Goal: Information Seeking & Learning: Learn about a topic

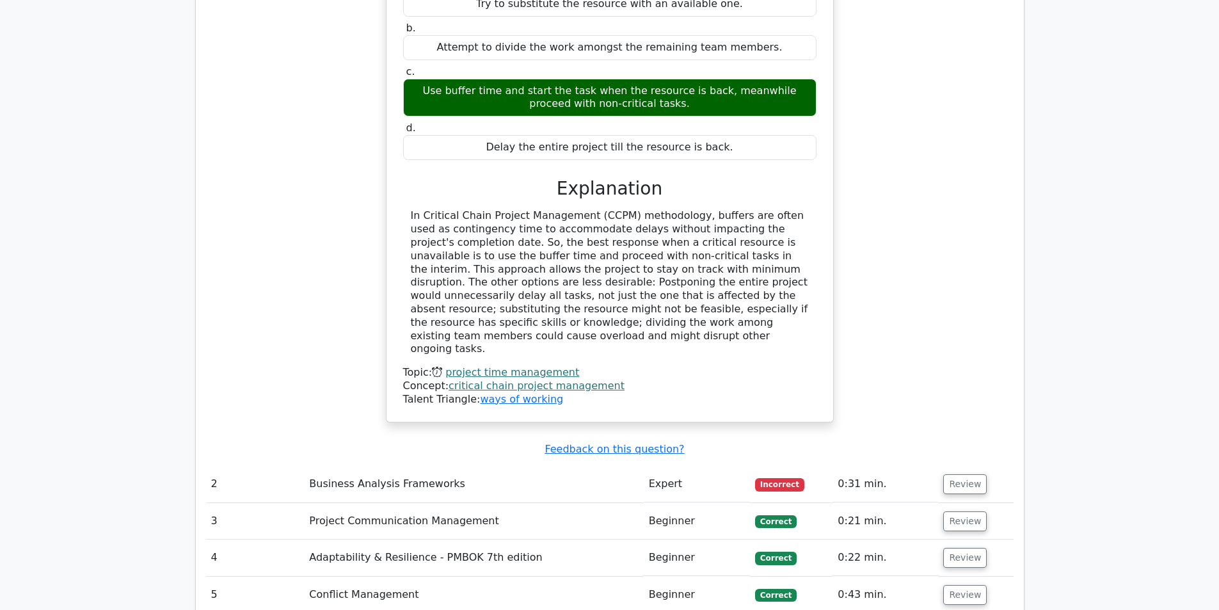
scroll to position [2112, 0]
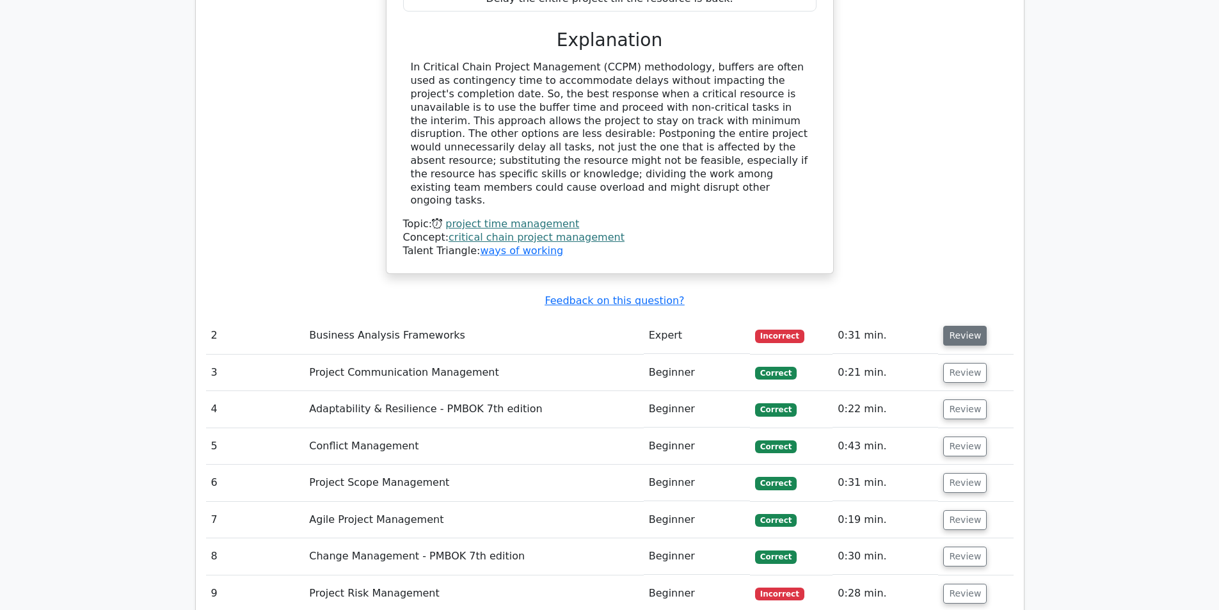
click at [962, 326] on button "Review" at bounding box center [965, 336] width 44 height 20
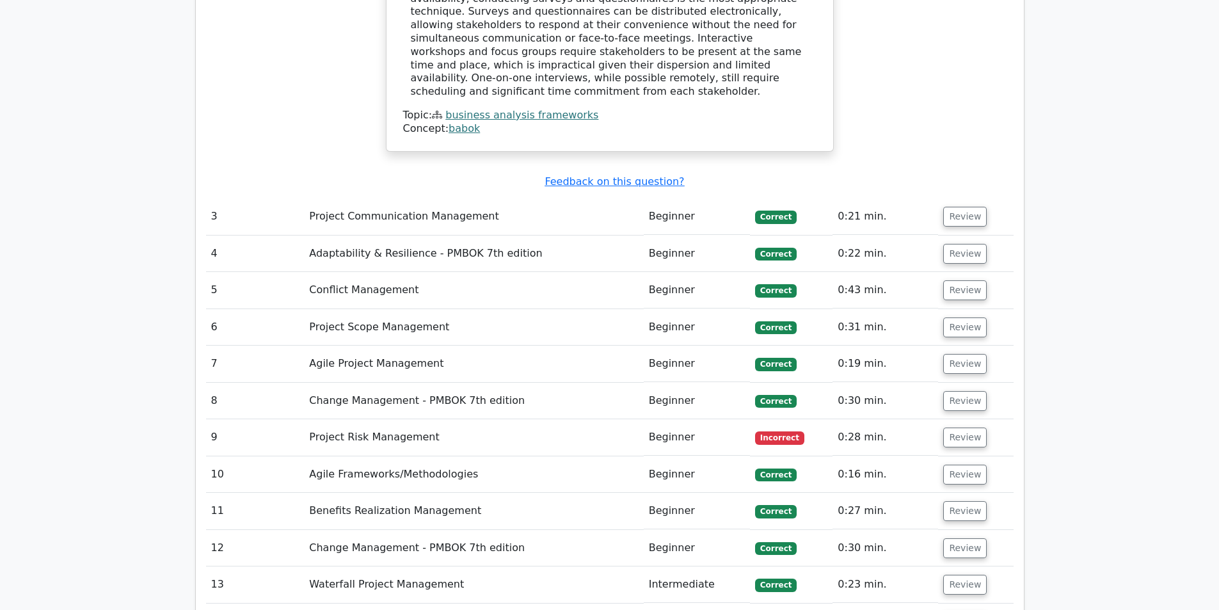
scroll to position [2880, 0]
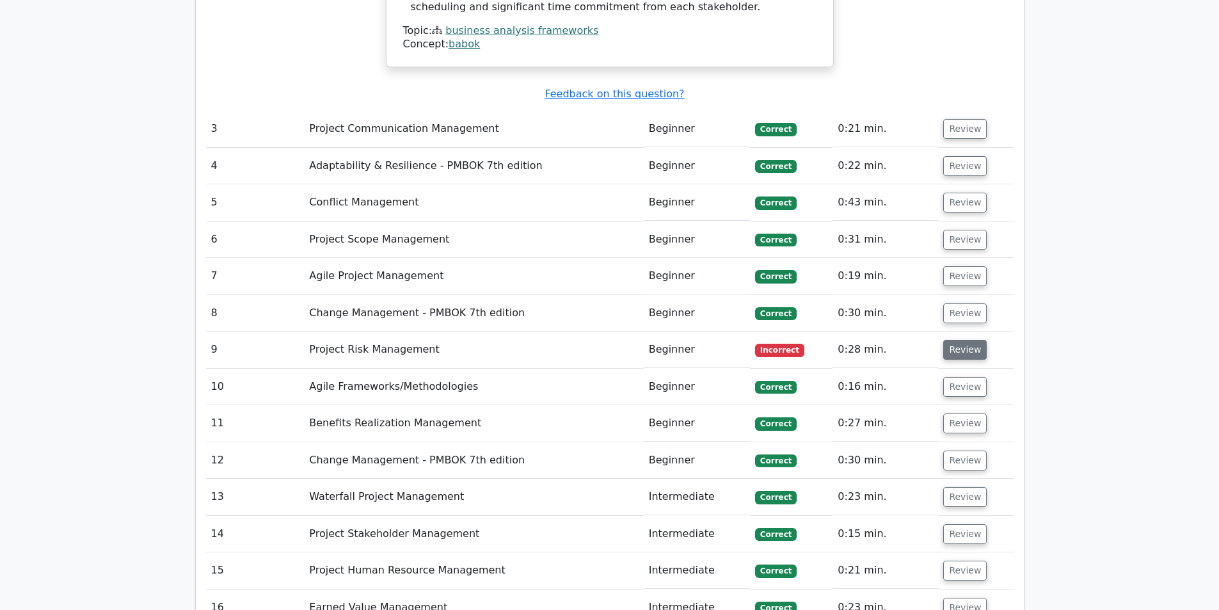
click at [978, 340] on button "Review" at bounding box center [965, 350] width 44 height 20
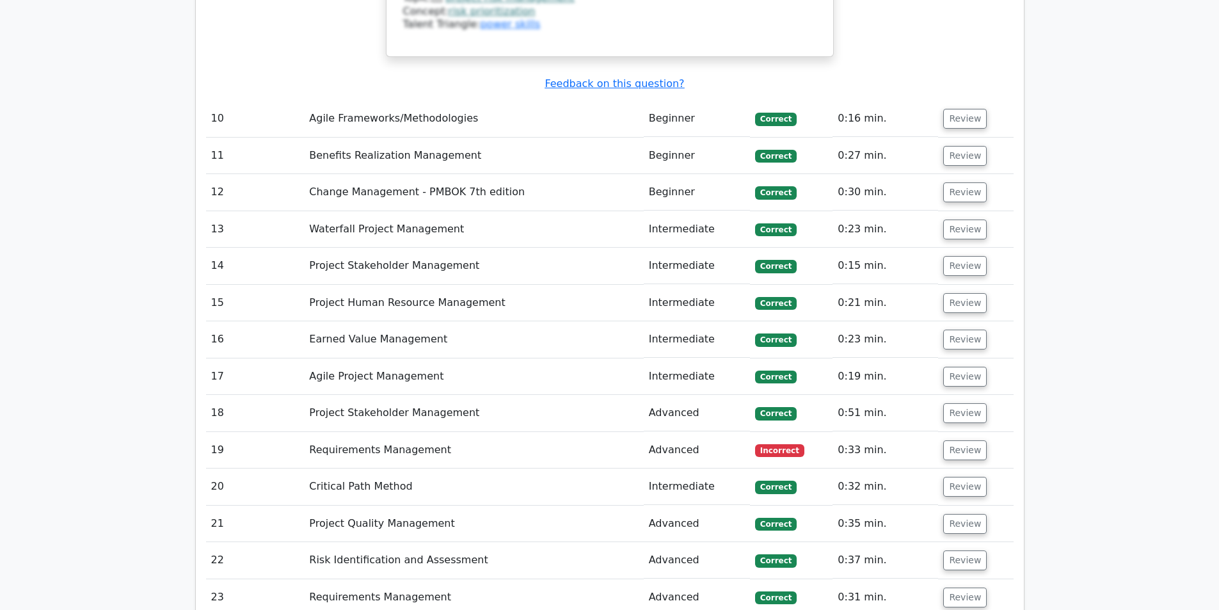
scroll to position [3712, 0]
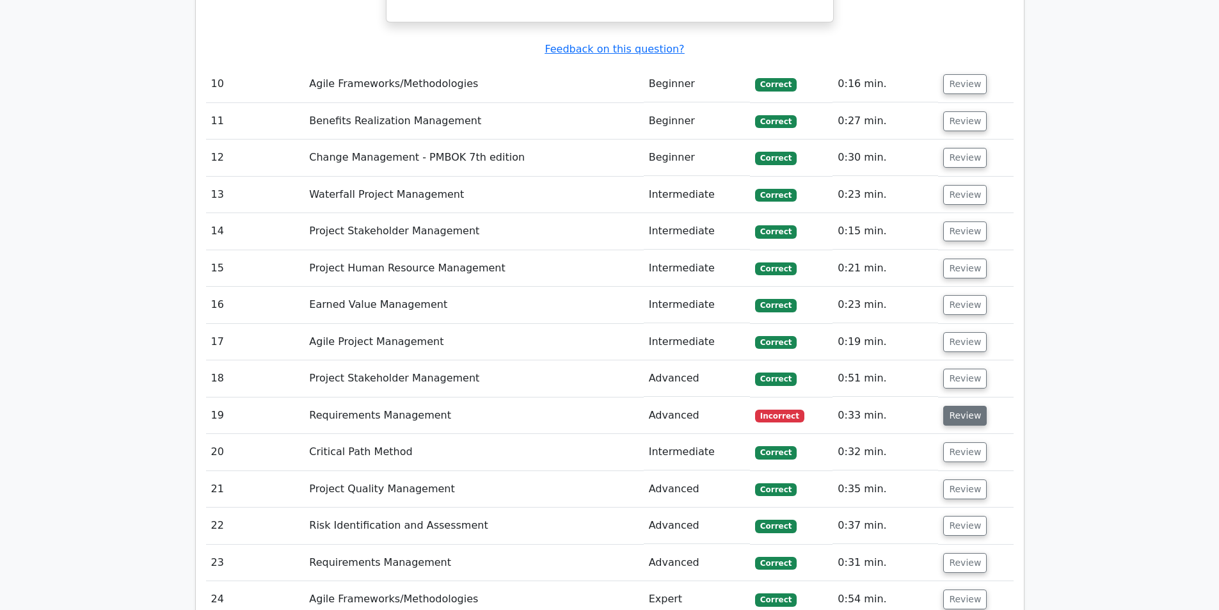
click at [974, 406] on button "Review" at bounding box center [965, 416] width 44 height 20
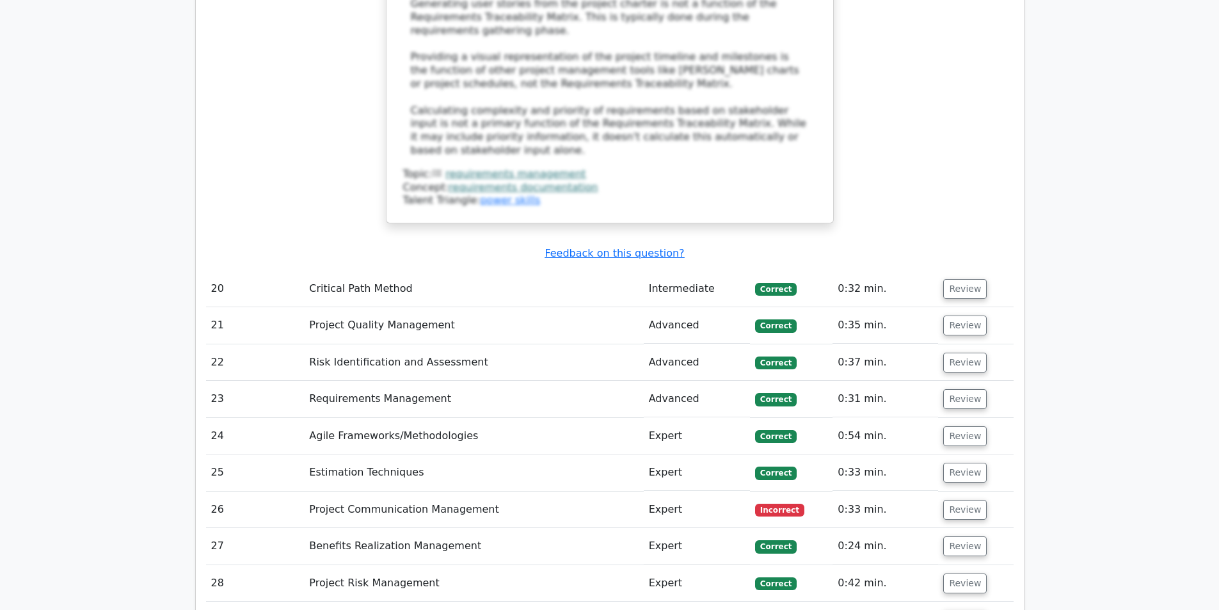
scroll to position [4672, 0]
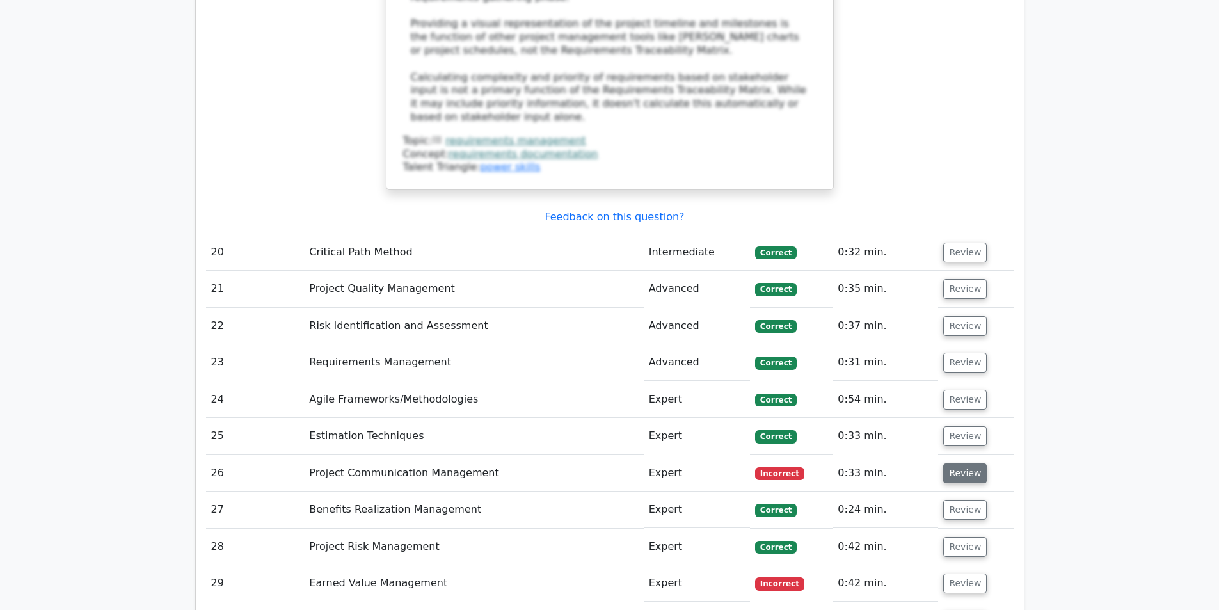
click at [965, 463] on button "Review" at bounding box center [965, 473] width 44 height 20
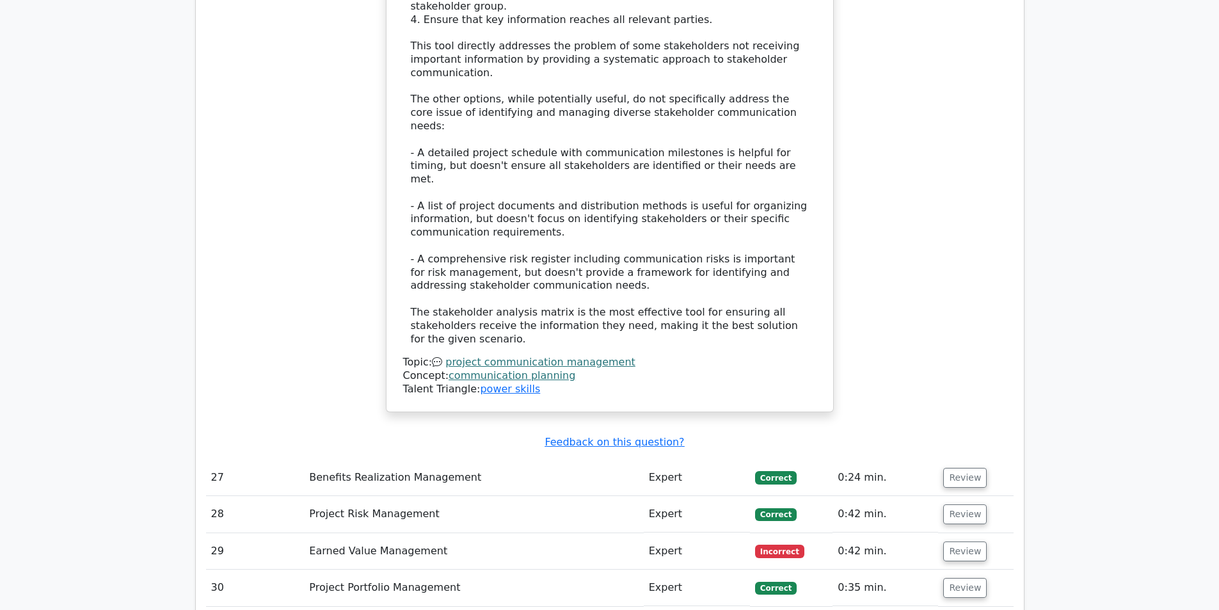
scroll to position [5632, 0]
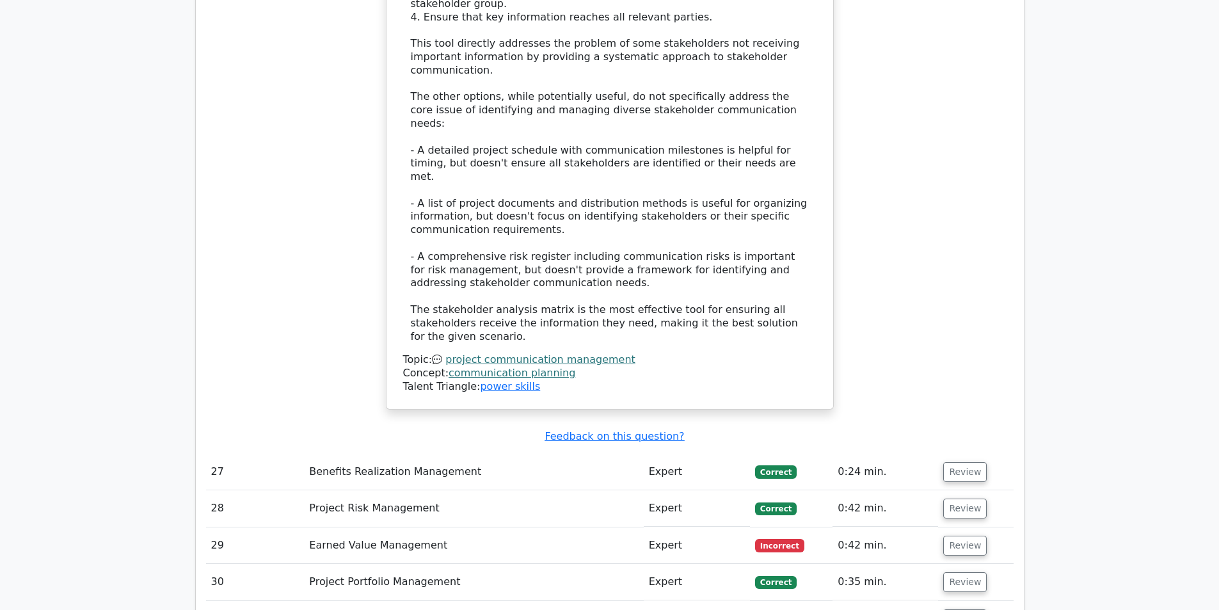
click at [941, 527] on td "Review" at bounding box center [975, 545] width 75 height 36
click at [952, 536] on button "Review" at bounding box center [965, 546] width 44 height 20
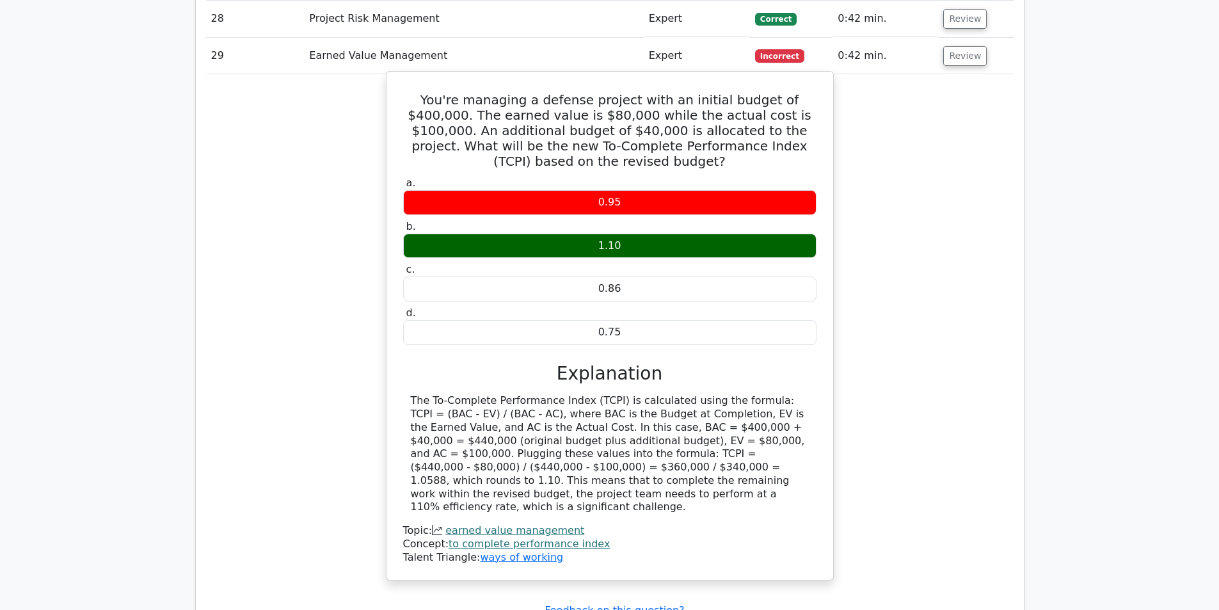
scroll to position [6144, 0]
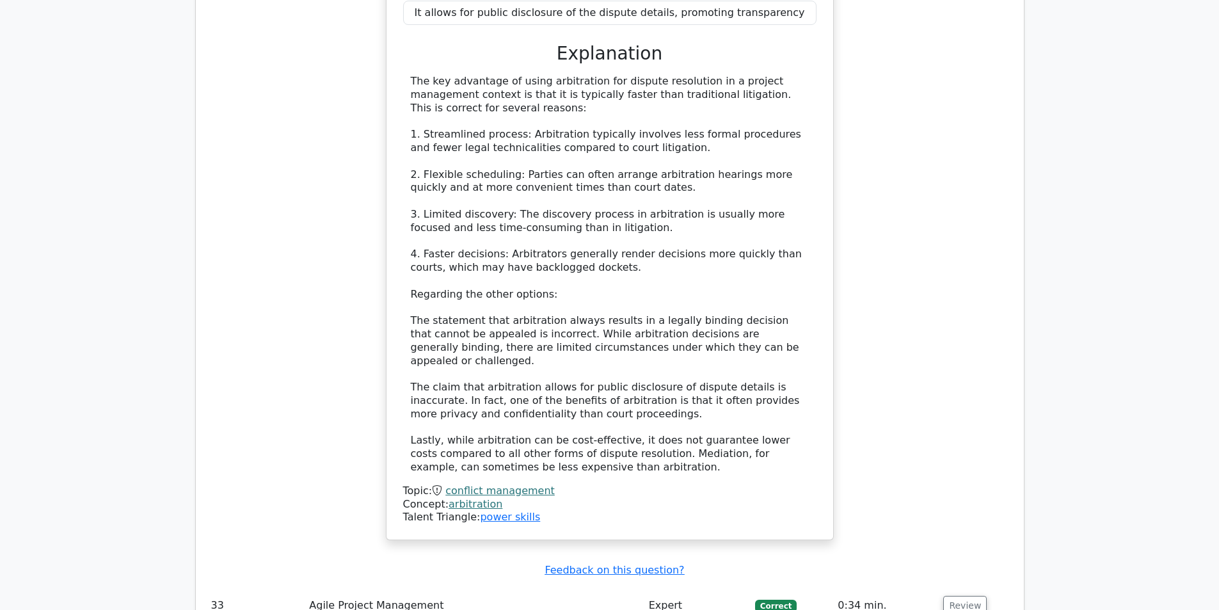
scroll to position [7104, 0]
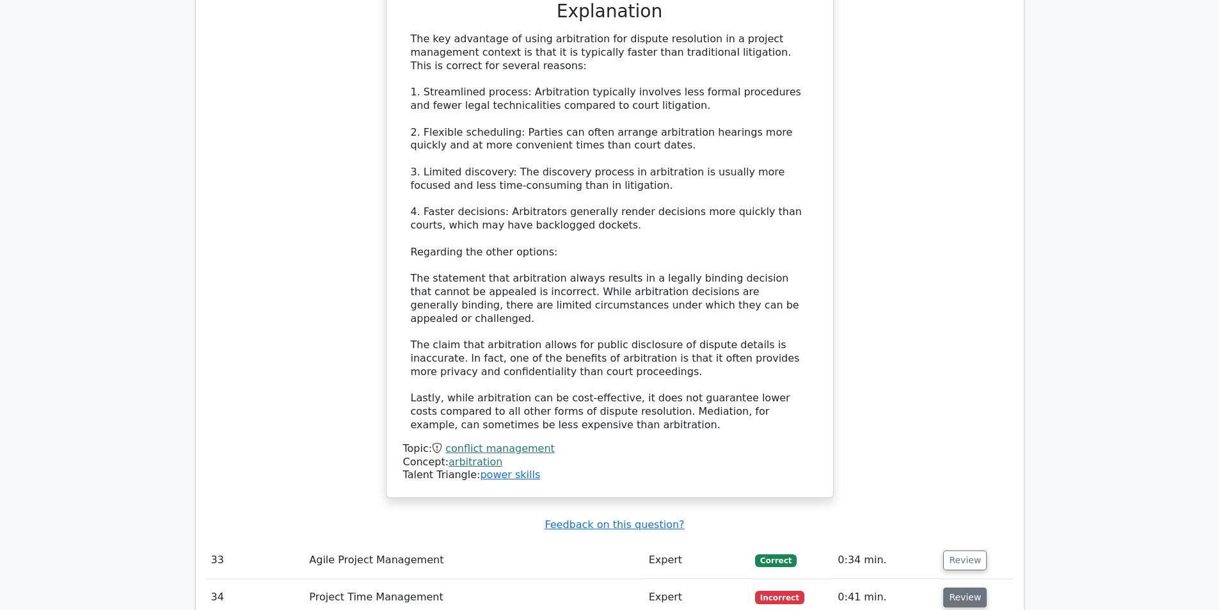
click at [965, 588] on button "Review" at bounding box center [965, 598] width 44 height 20
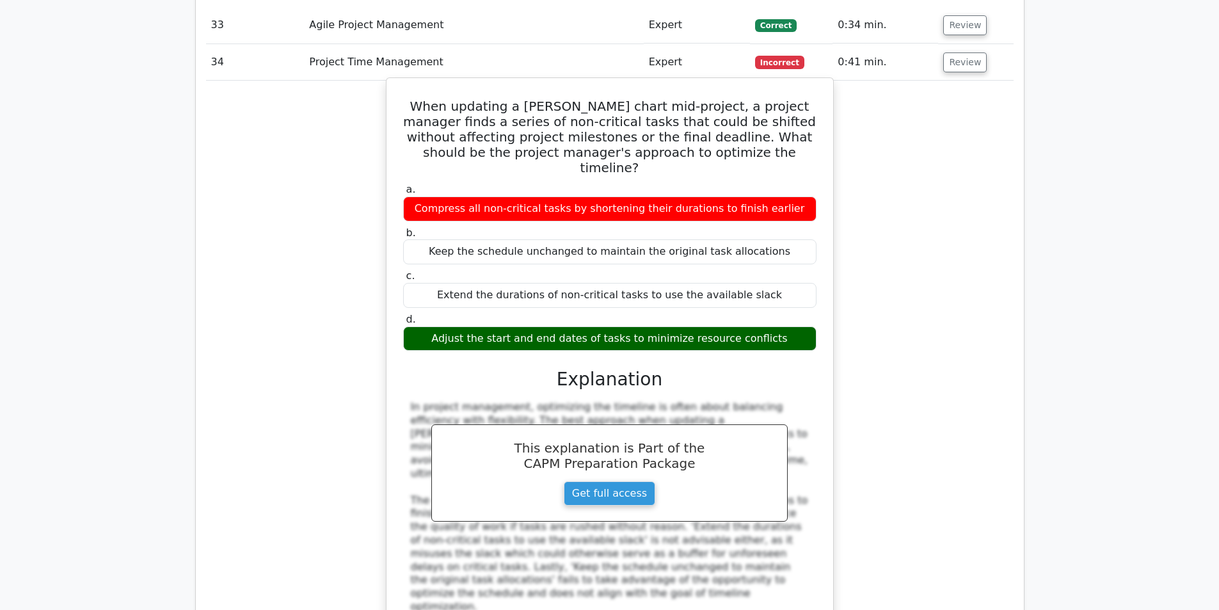
scroll to position [7680, 0]
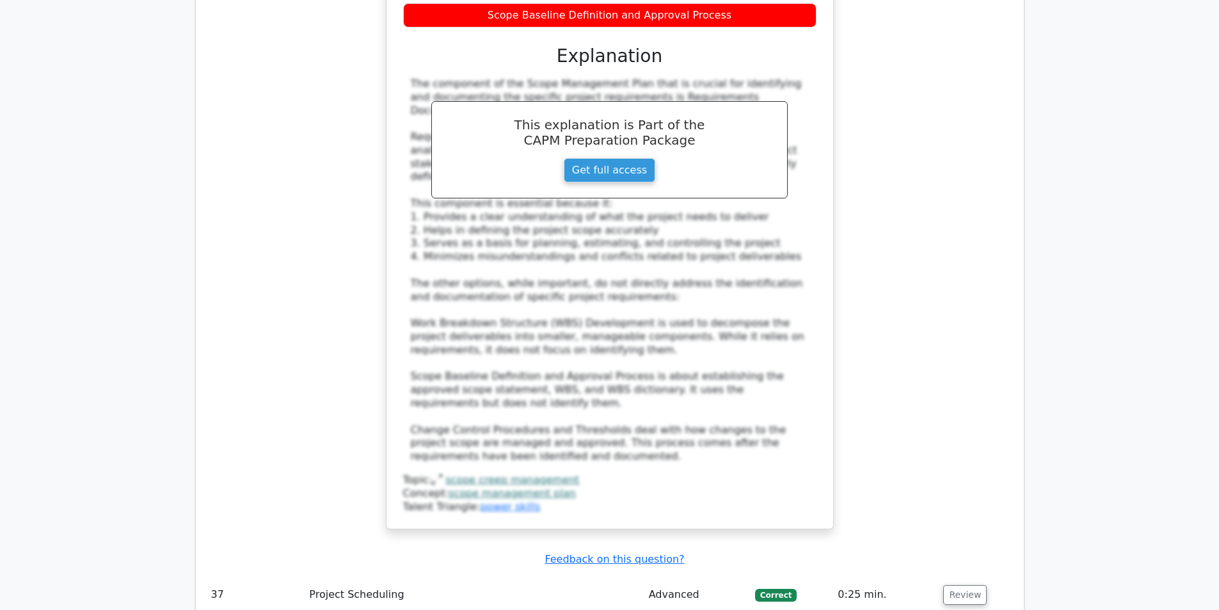
scroll to position [8640, 0]
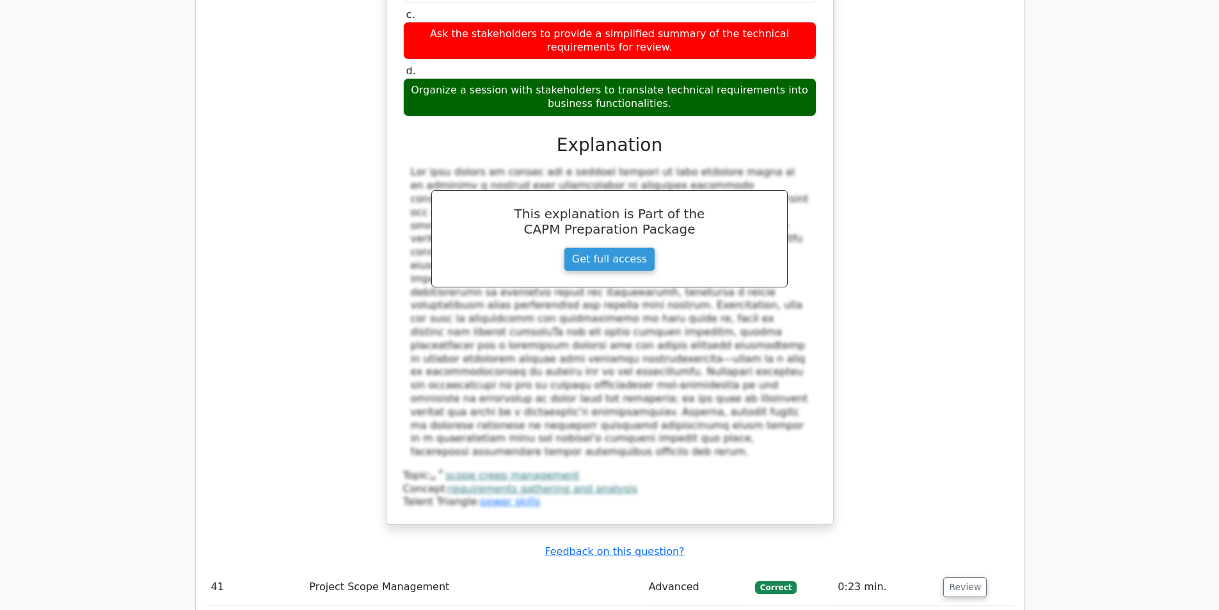
scroll to position [9600, 0]
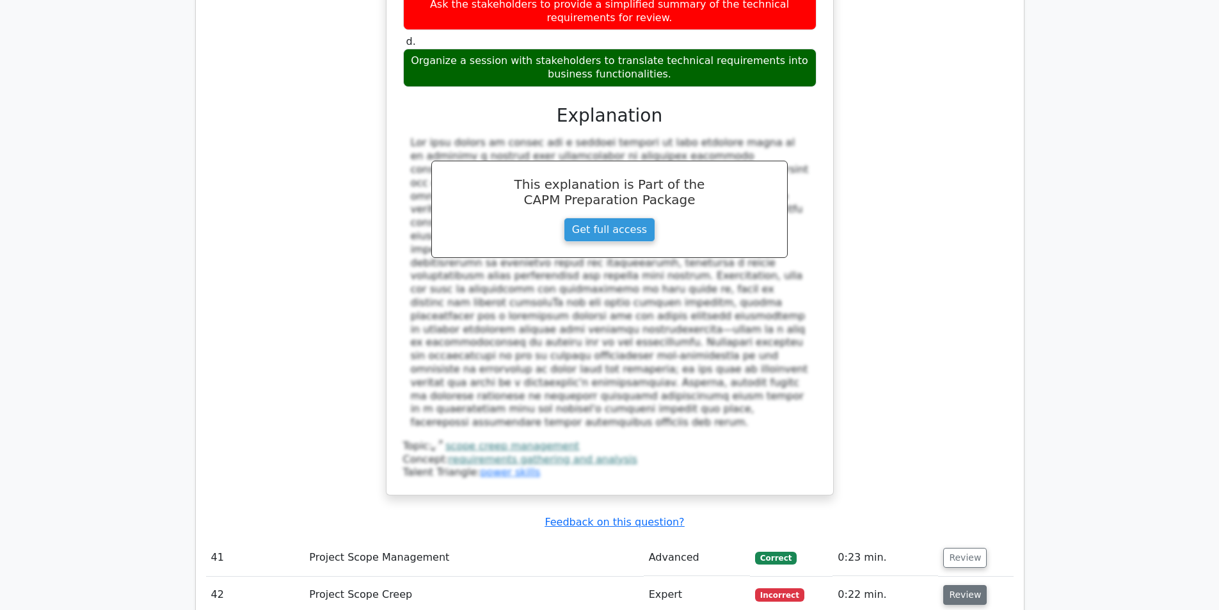
click at [954, 585] on button "Review" at bounding box center [965, 595] width 44 height 20
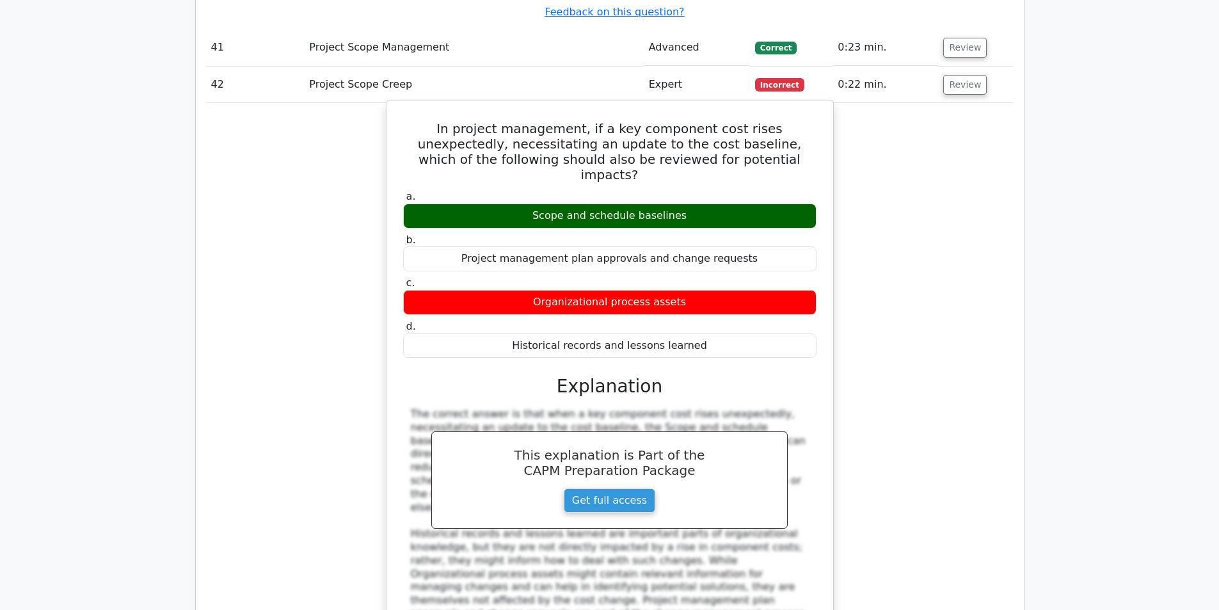
scroll to position [10112, 0]
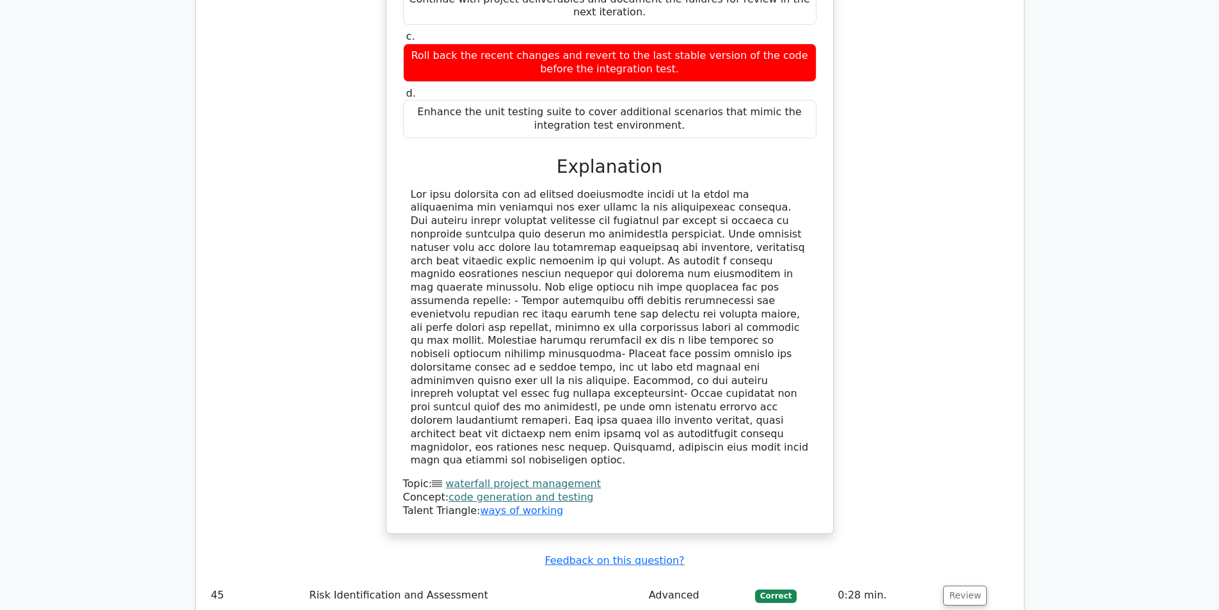
scroll to position [11136, 0]
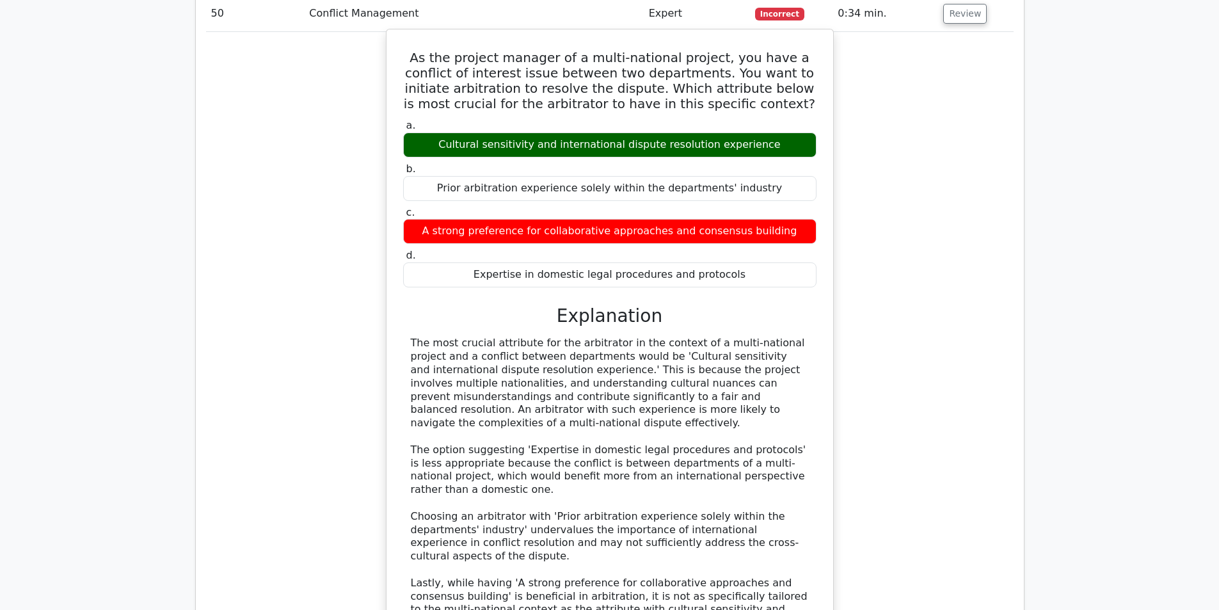
scroll to position [11904, 0]
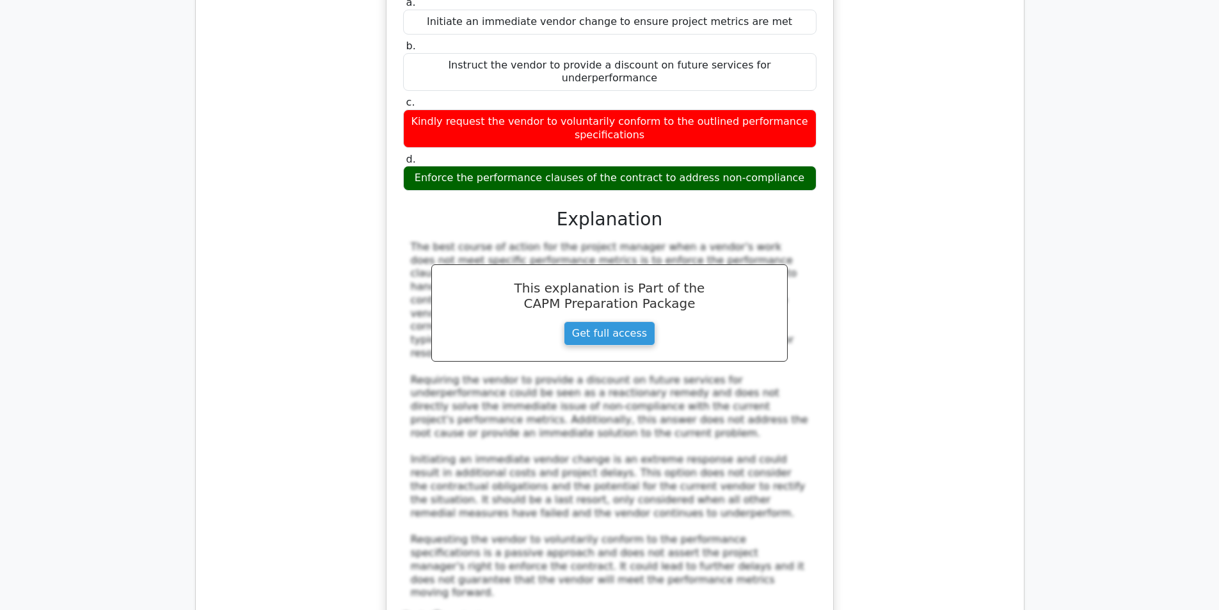
scroll to position [12928, 0]
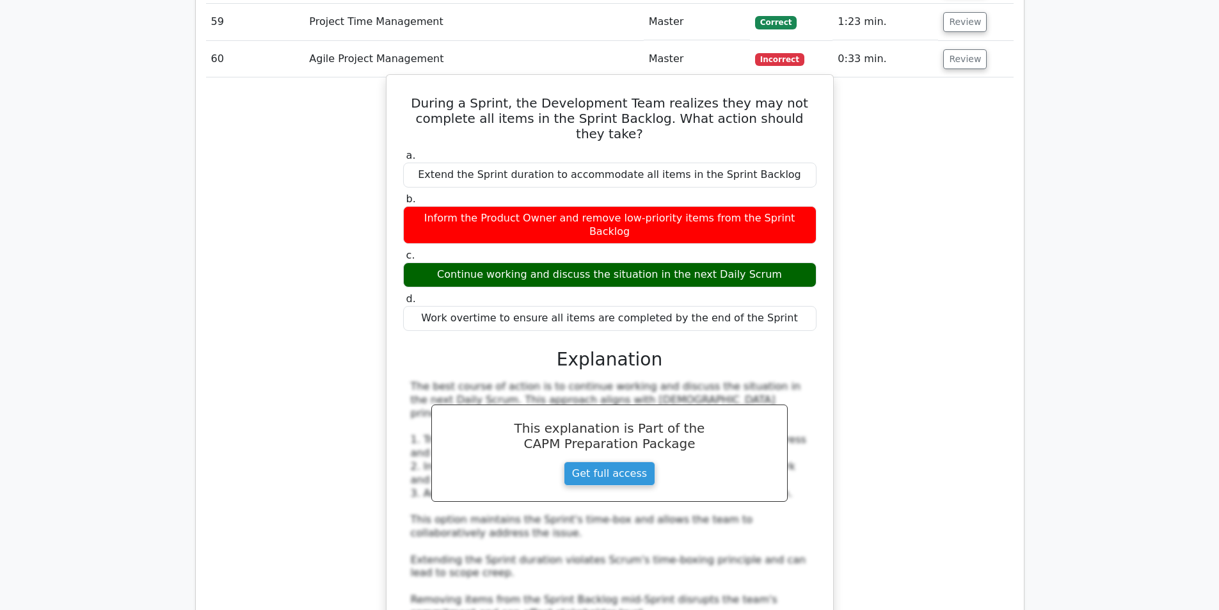
scroll to position [13824, 0]
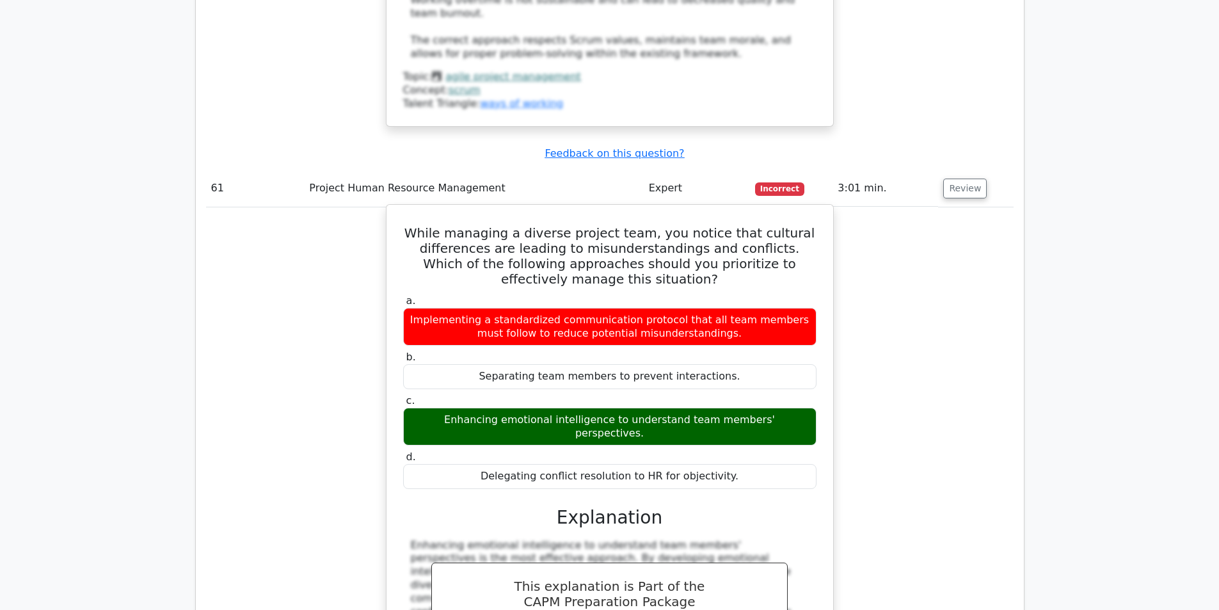
scroll to position [14400, 0]
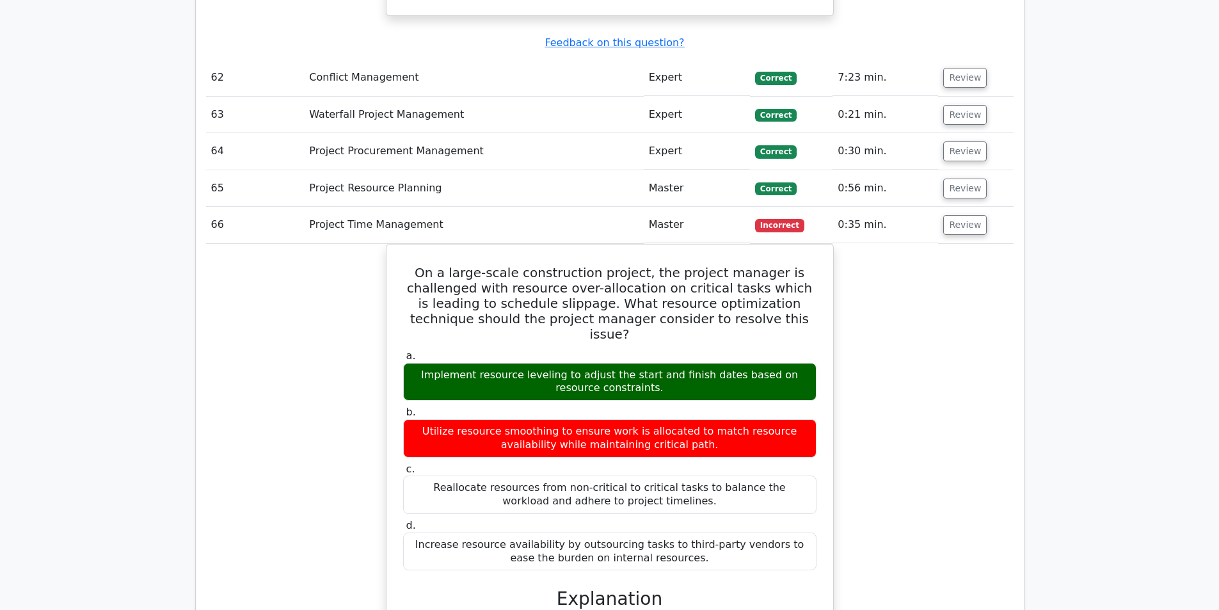
scroll to position [15104, 0]
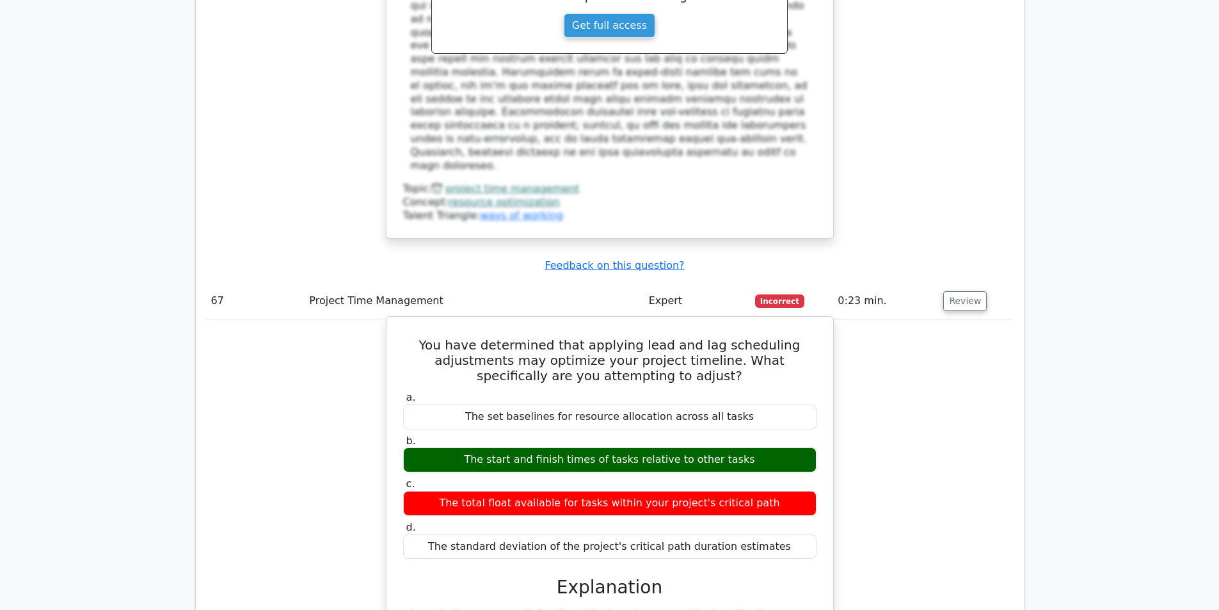
scroll to position [15808, 0]
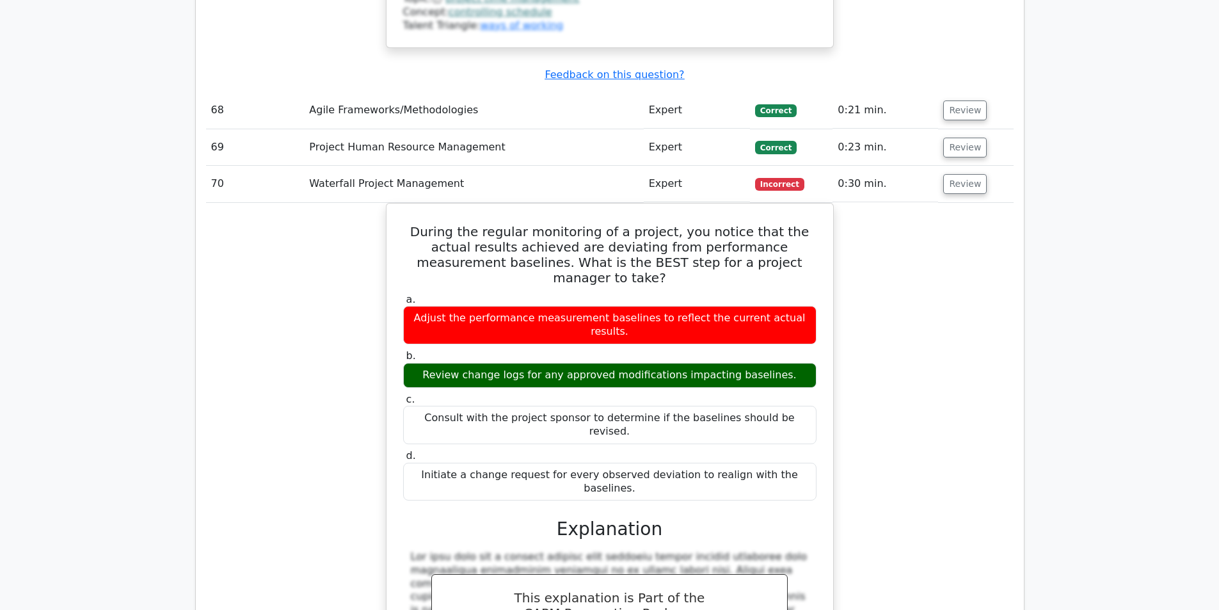
scroll to position [16704, 0]
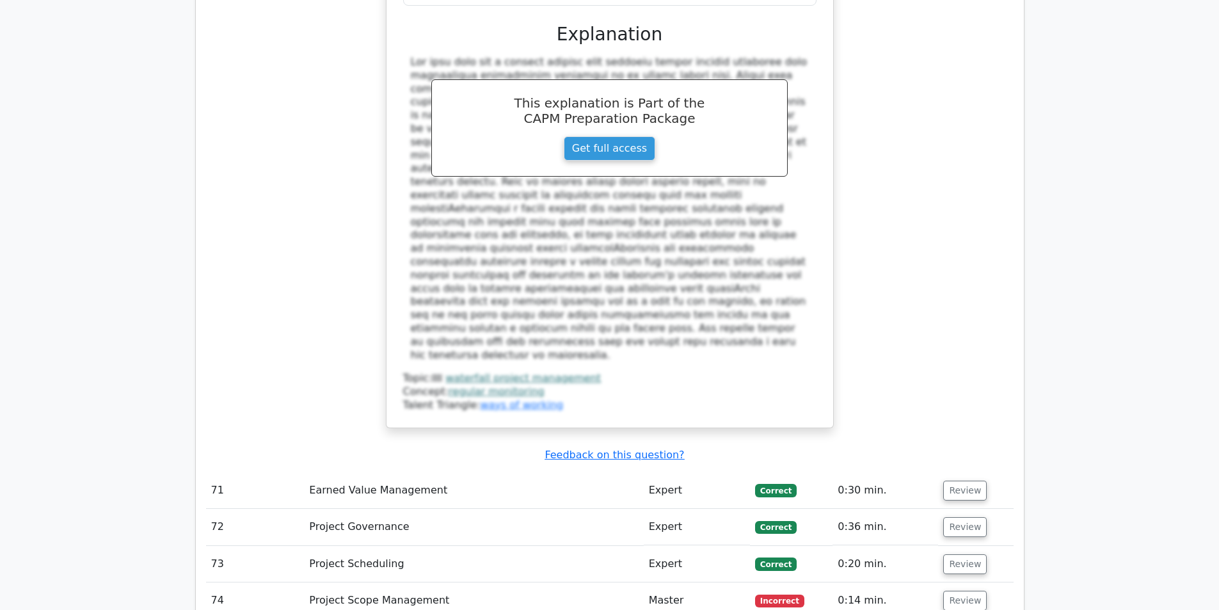
scroll to position [17280, 0]
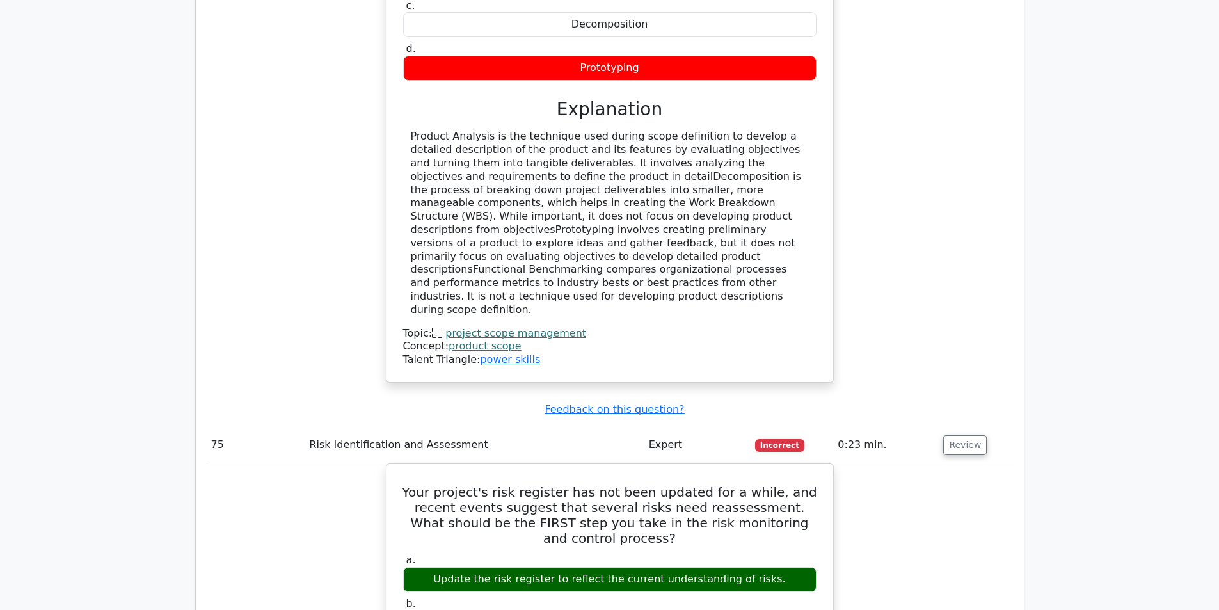
scroll to position [17984, 0]
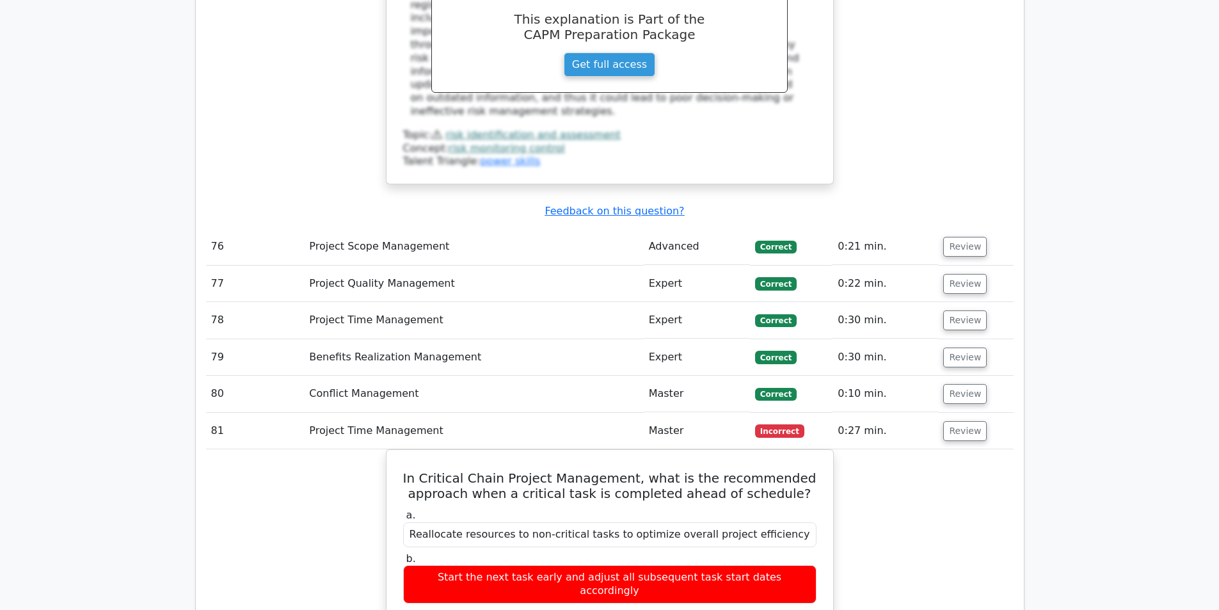
scroll to position [18816, 0]
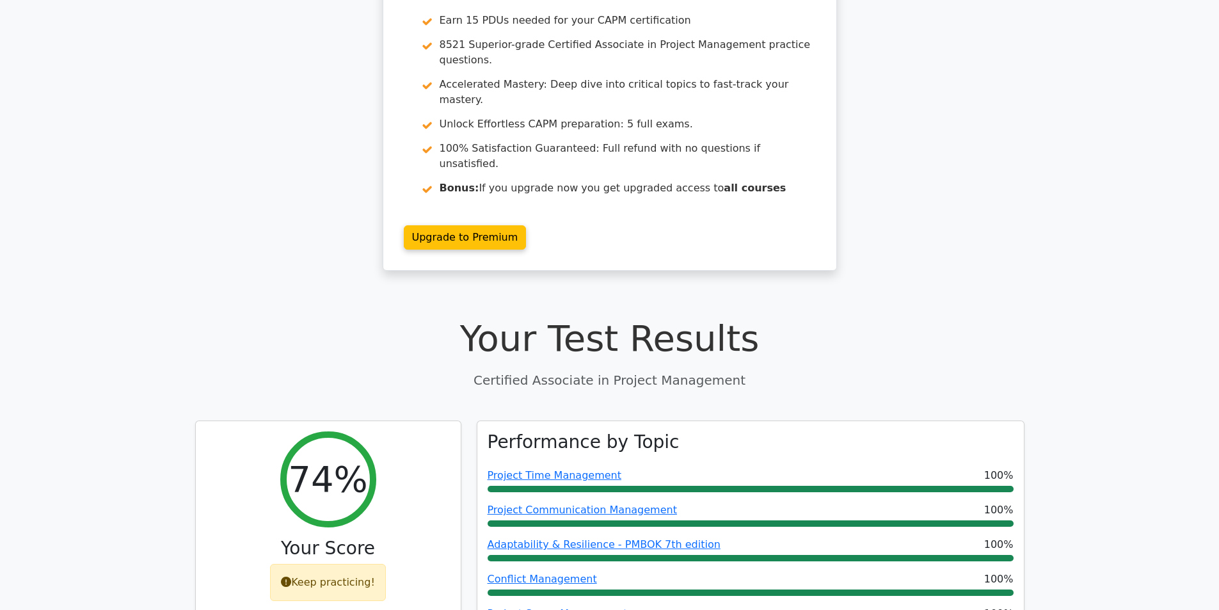
scroll to position [0, 0]
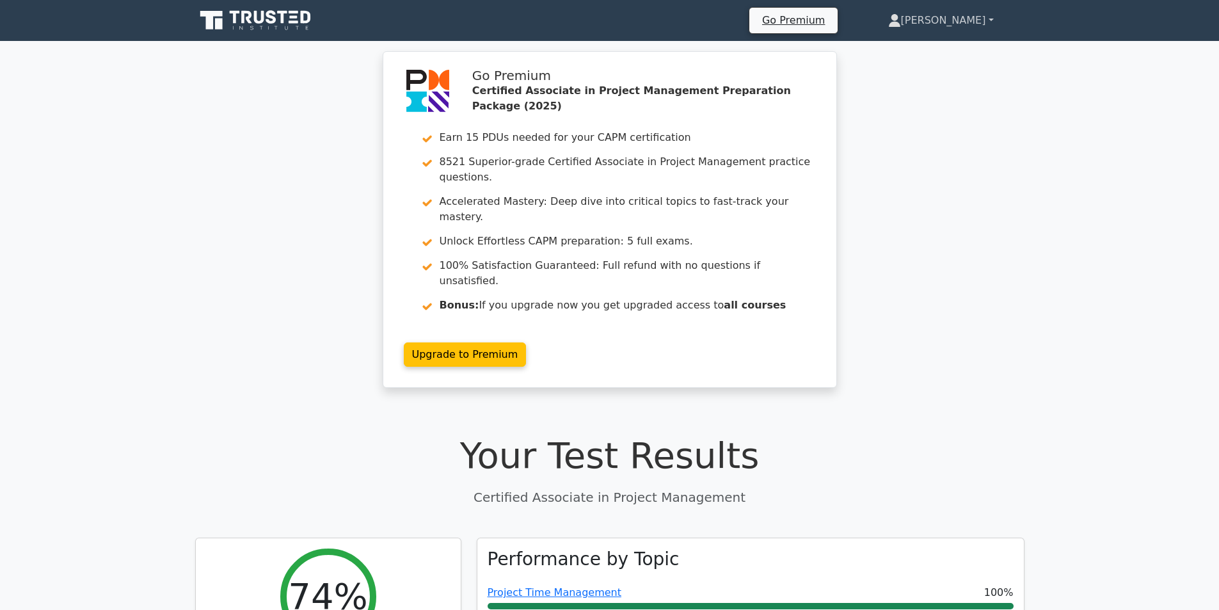
click at [944, 18] on link "[PERSON_NAME]" at bounding box center [941, 21] width 167 height 26
click at [933, 52] on link "Profile" at bounding box center [908, 50] width 101 height 20
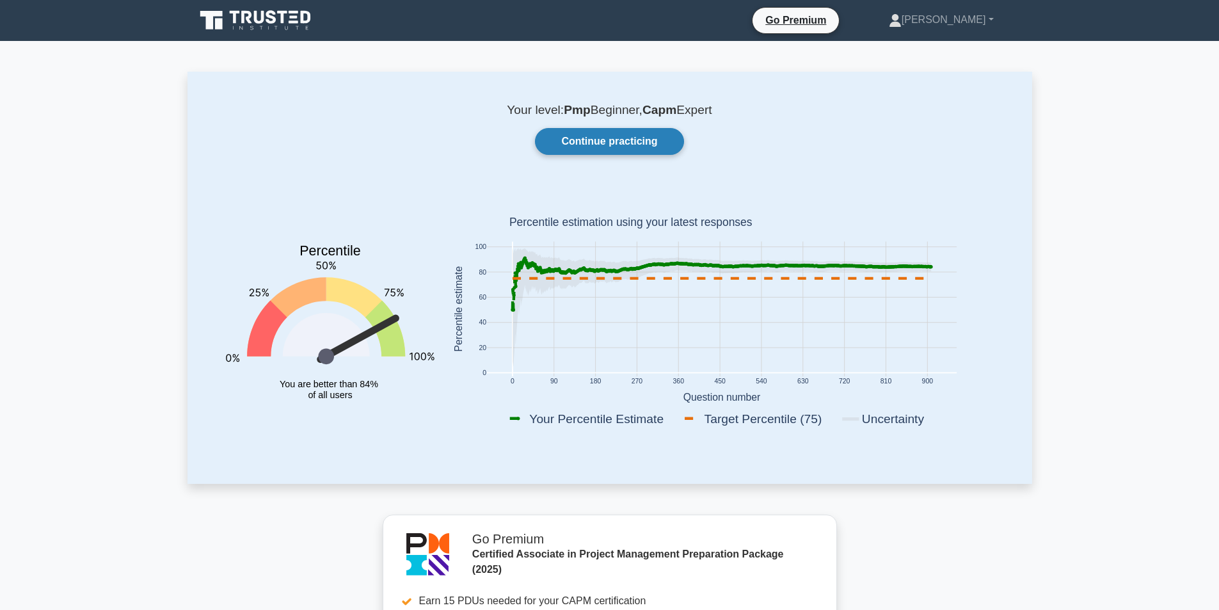
click at [632, 145] on link "Continue practicing" at bounding box center [609, 141] width 148 height 27
click at [268, 26] on icon at bounding box center [256, 20] width 123 height 24
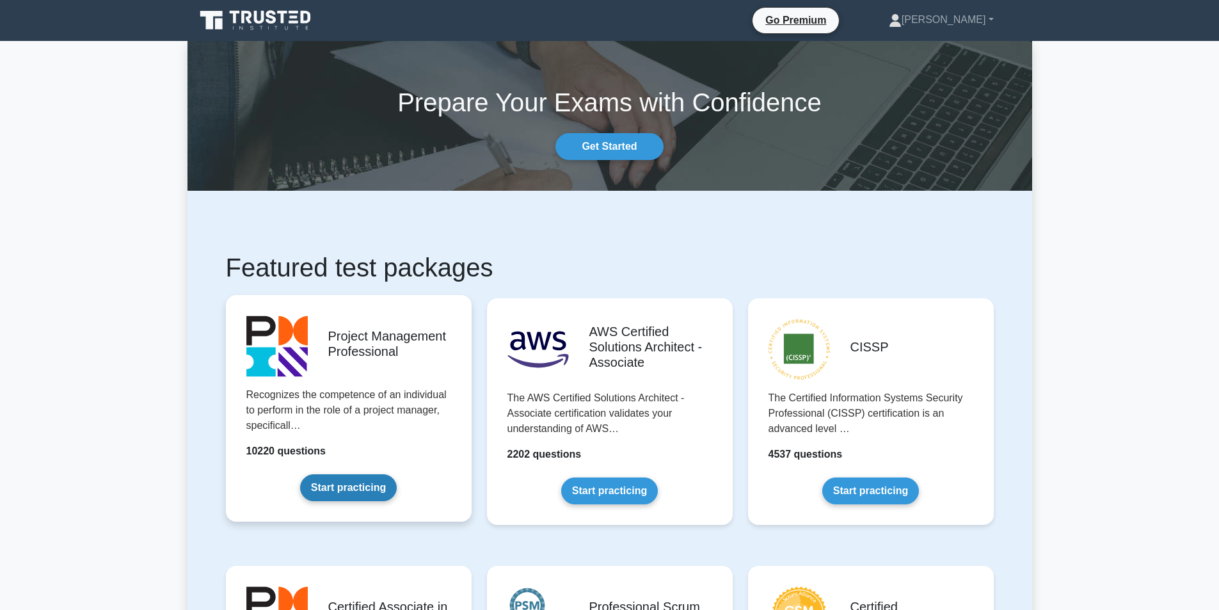
click at [369, 474] on link "Start practicing" at bounding box center [348, 487] width 97 height 27
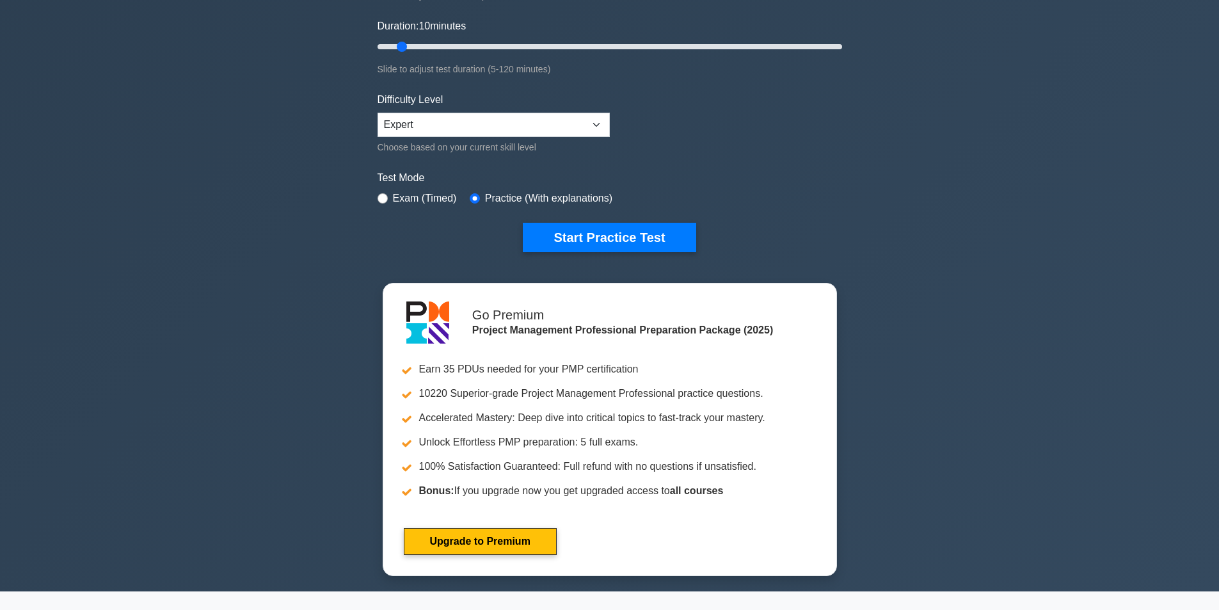
scroll to position [320, 0]
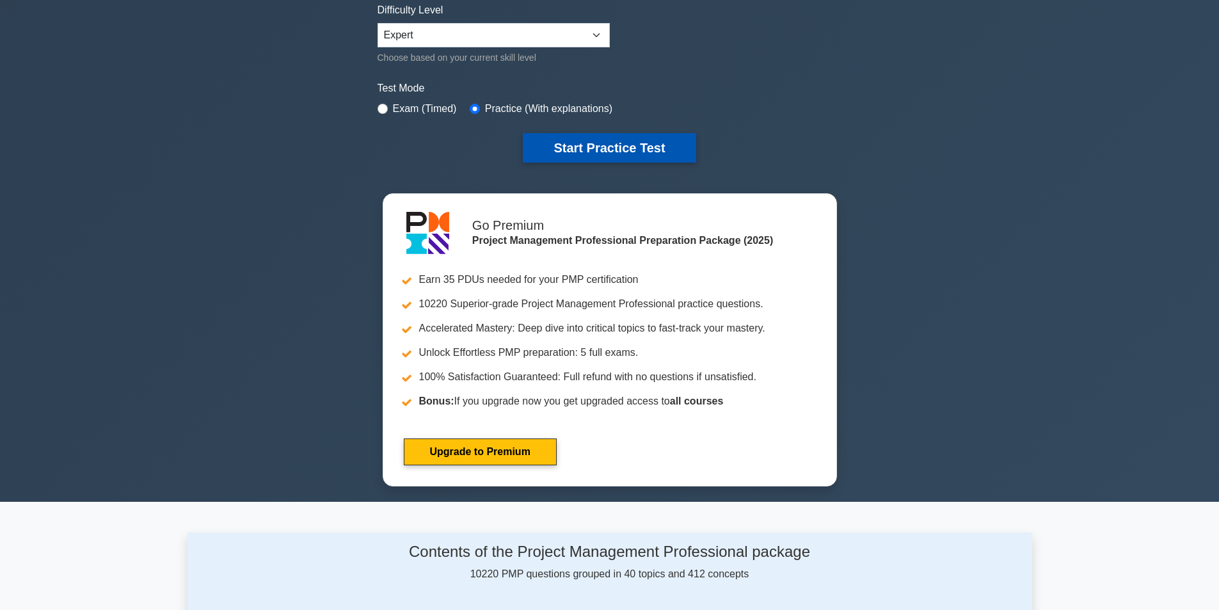
click at [609, 150] on button "Start Practice Test" at bounding box center [609, 147] width 173 height 29
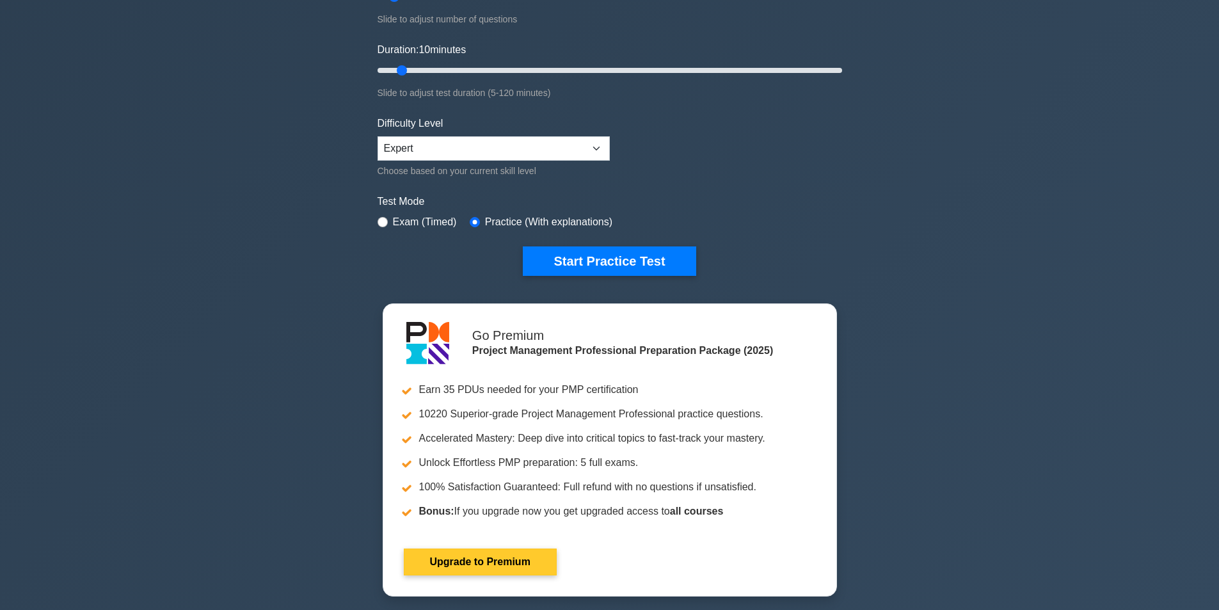
scroll to position [192, 0]
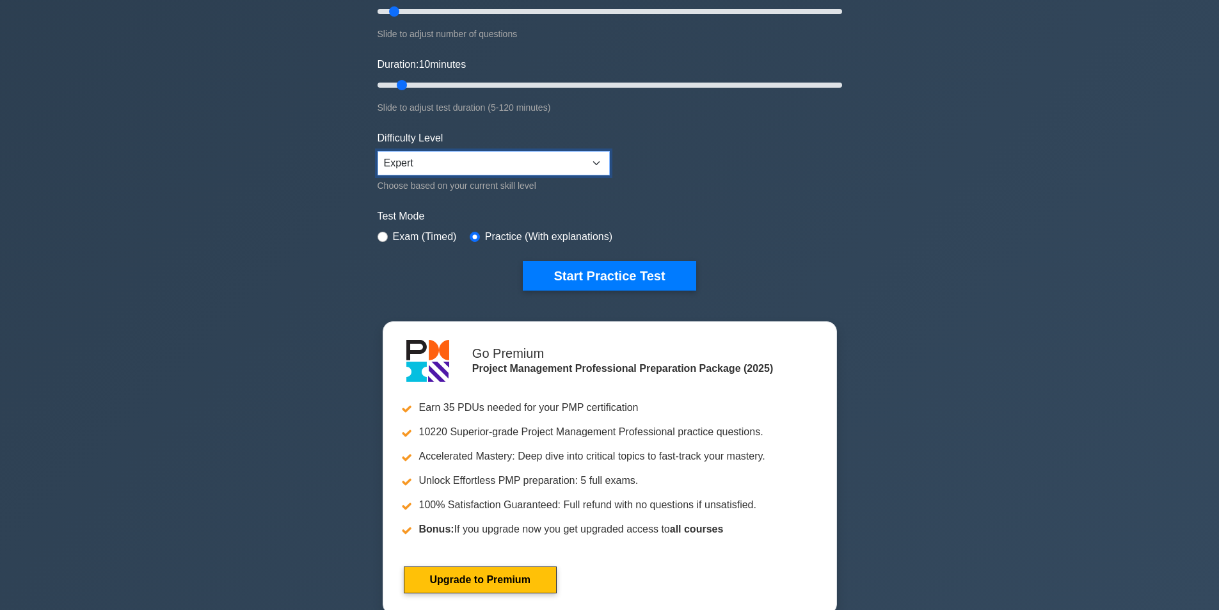
click at [581, 163] on select "Beginner Intermediate Expert" at bounding box center [494, 163] width 232 height 24
click at [581, 162] on select "Beginner Intermediate Expert" at bounding box center [494, 163] width 232 height 24
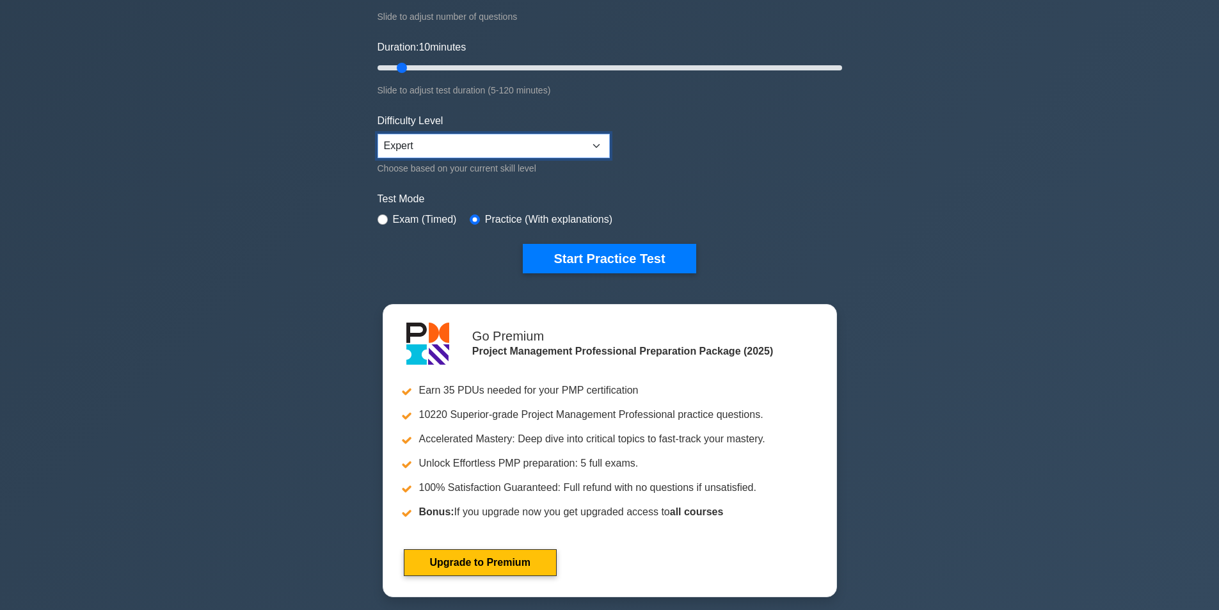
scroll to position [256, 0]
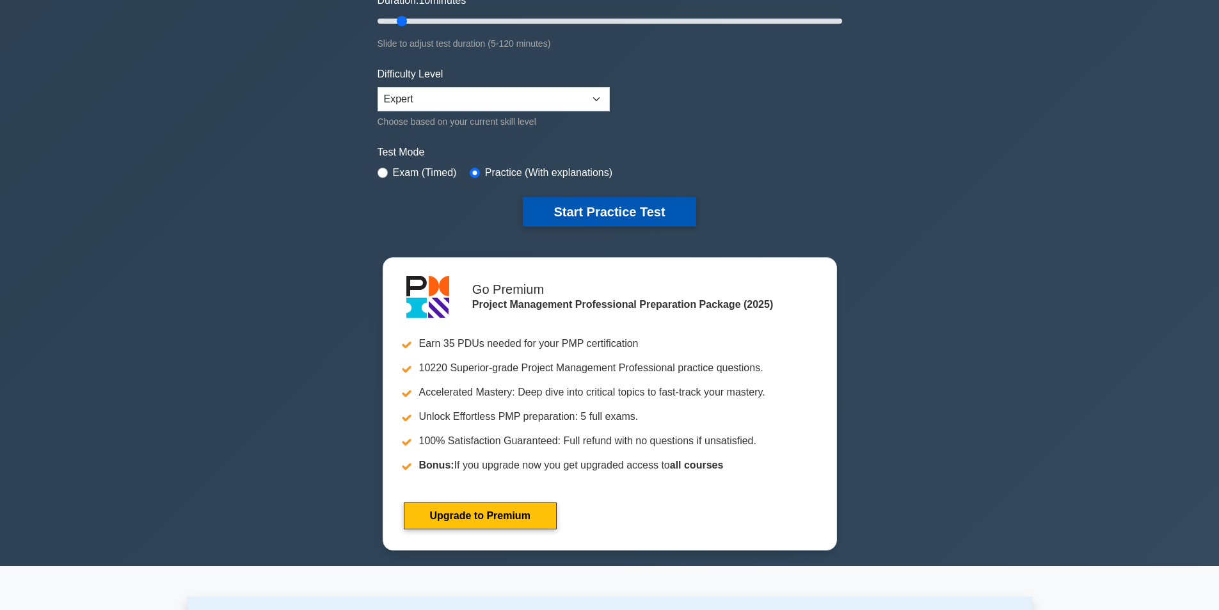
click at [589, 216] on button "Start Practice Test" at bounding box center [609, 211] width 173 height 29
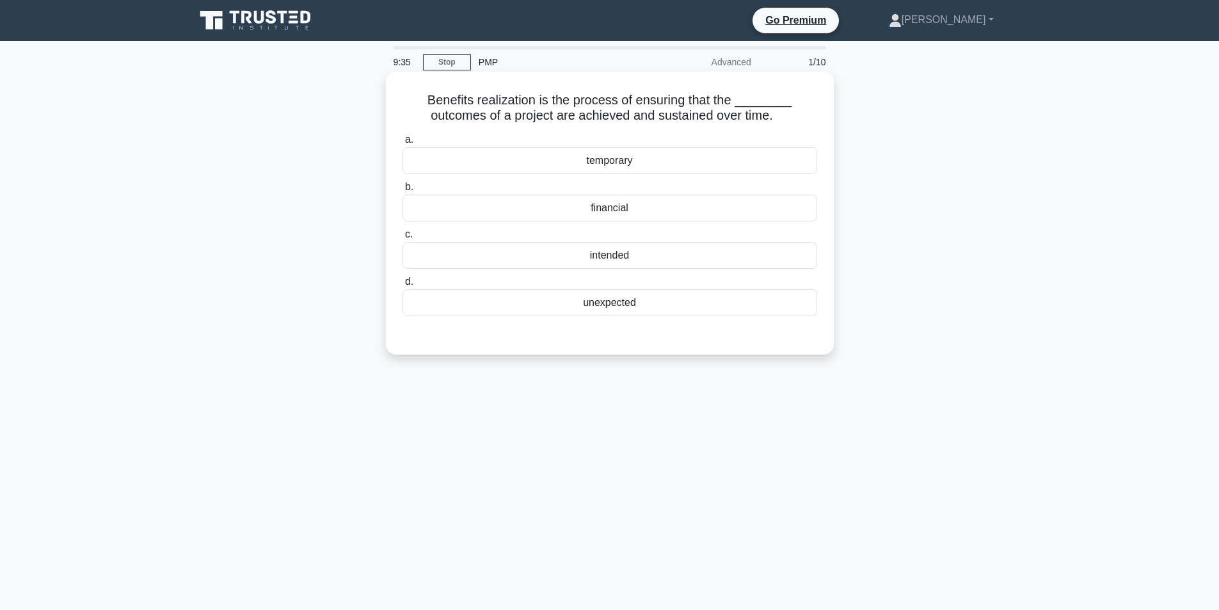
click at [630, 252] on div "intended" at bounding box center [610, 255] width 415 height 27
click at [403, 239] on input "c. intended" at bounding box center [403, 234] width 0 height 8
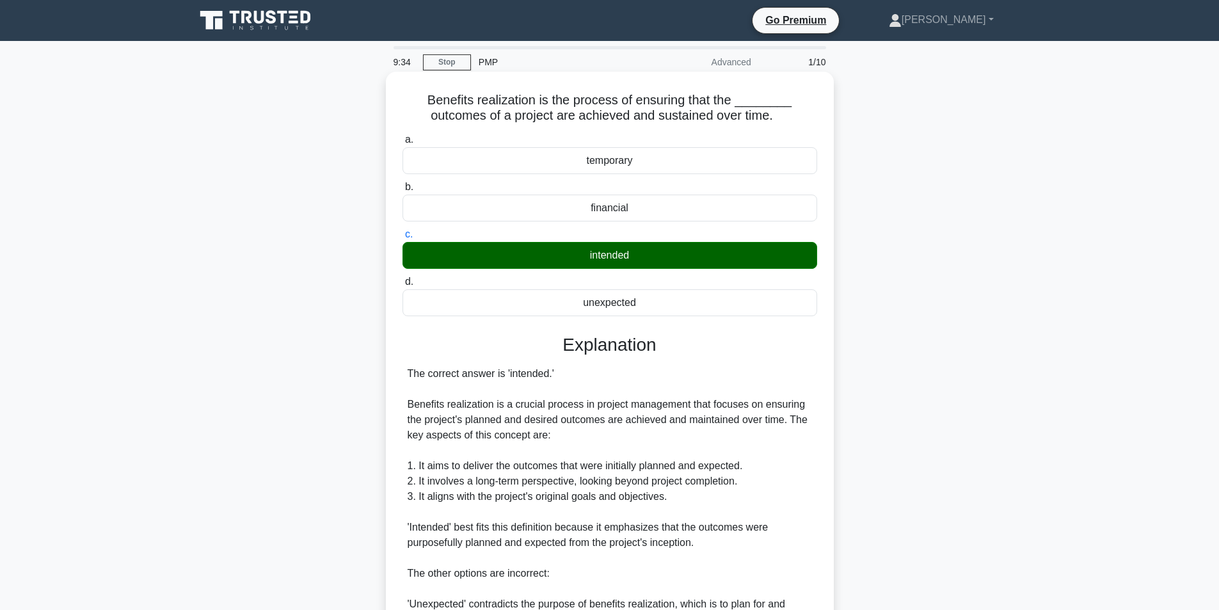
scroll to position [241, 0]
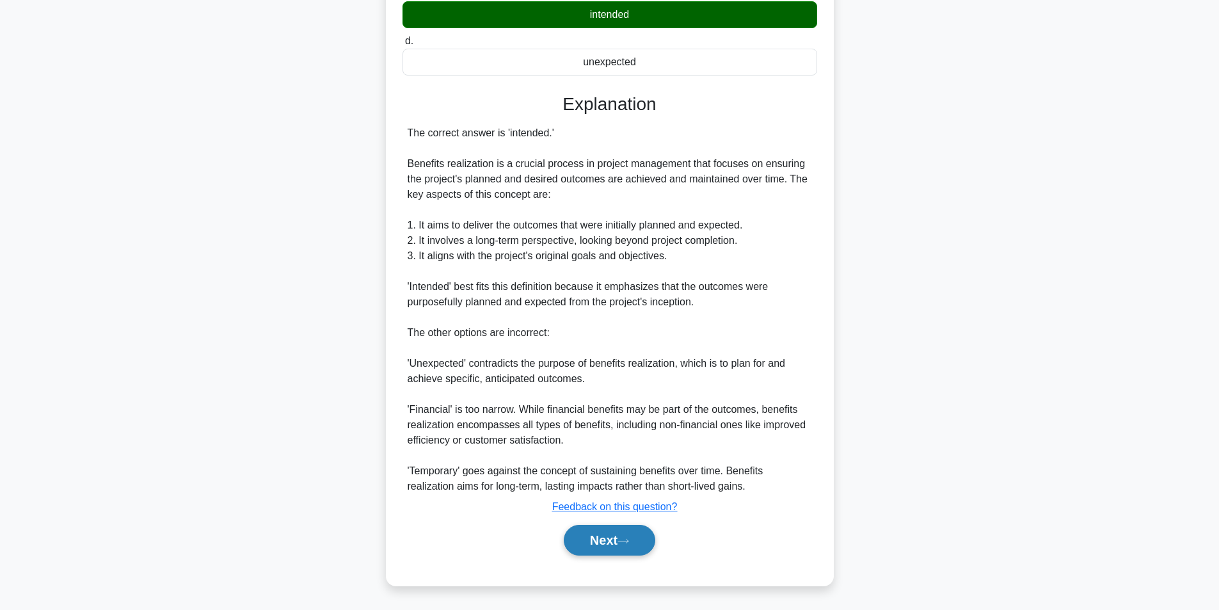
click at [603, 548] on button "Next" at bounding box center [610, 540] width 92 height 31
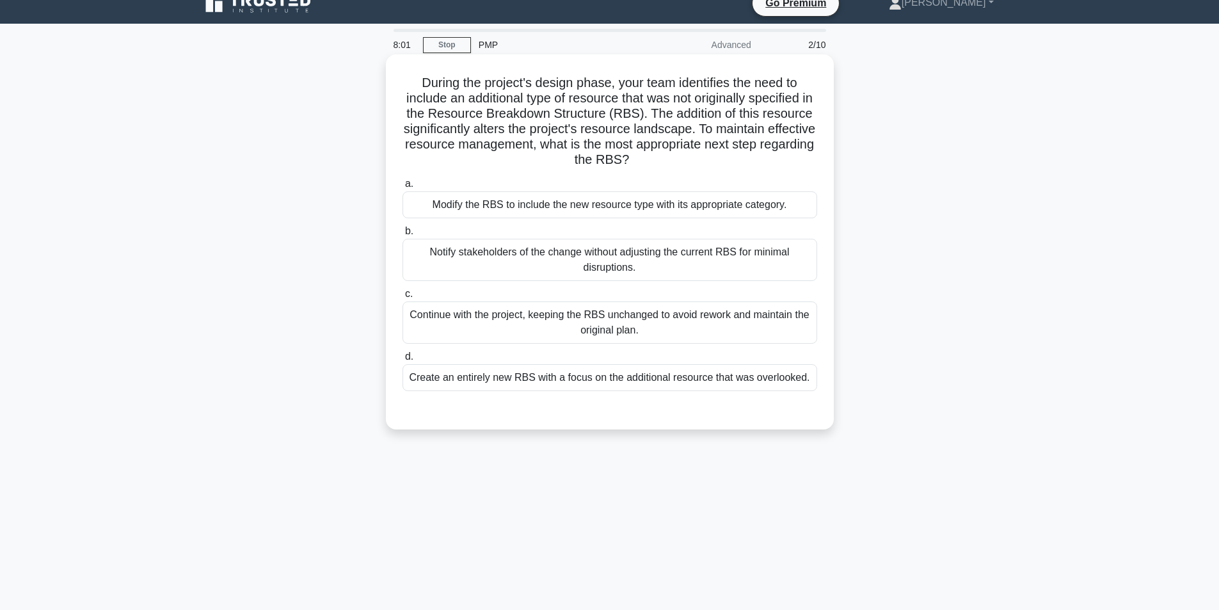
scroll to position [81, 0]
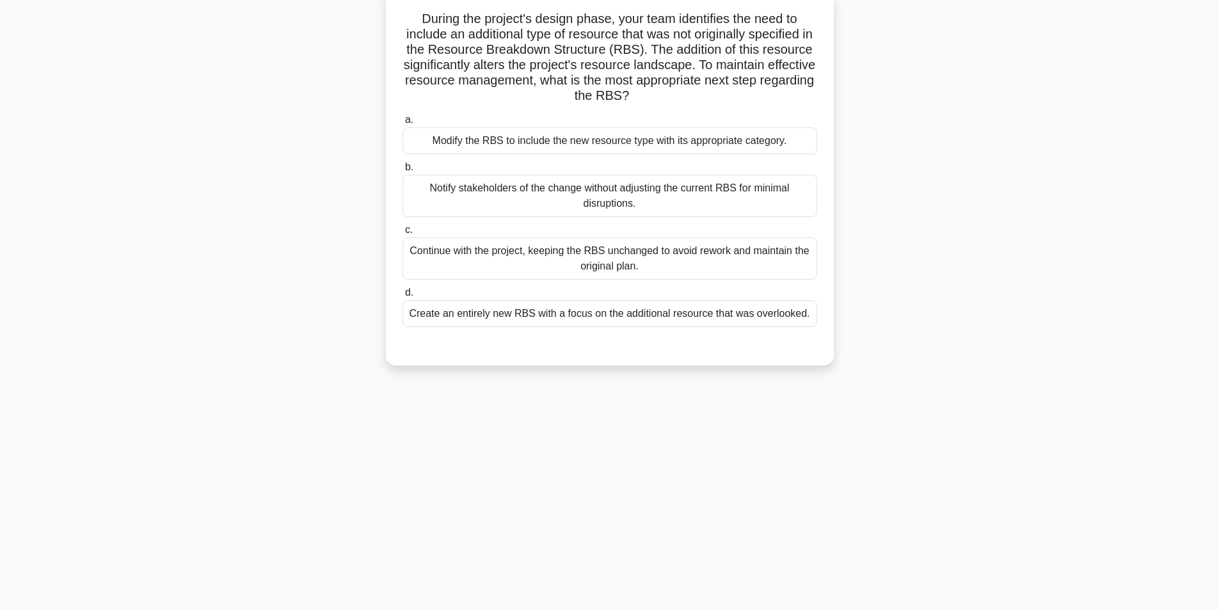
click at [622, 141] on div "Modify the RBS to include the new resource type with its appropriate category." at bounding box center [610, 140] width 415 height 27
click at [403, 124] on input "a. Modify the RBS to include the new resource type with its appropriate categor…" at bounding box center [403, 120] width 0 height 8
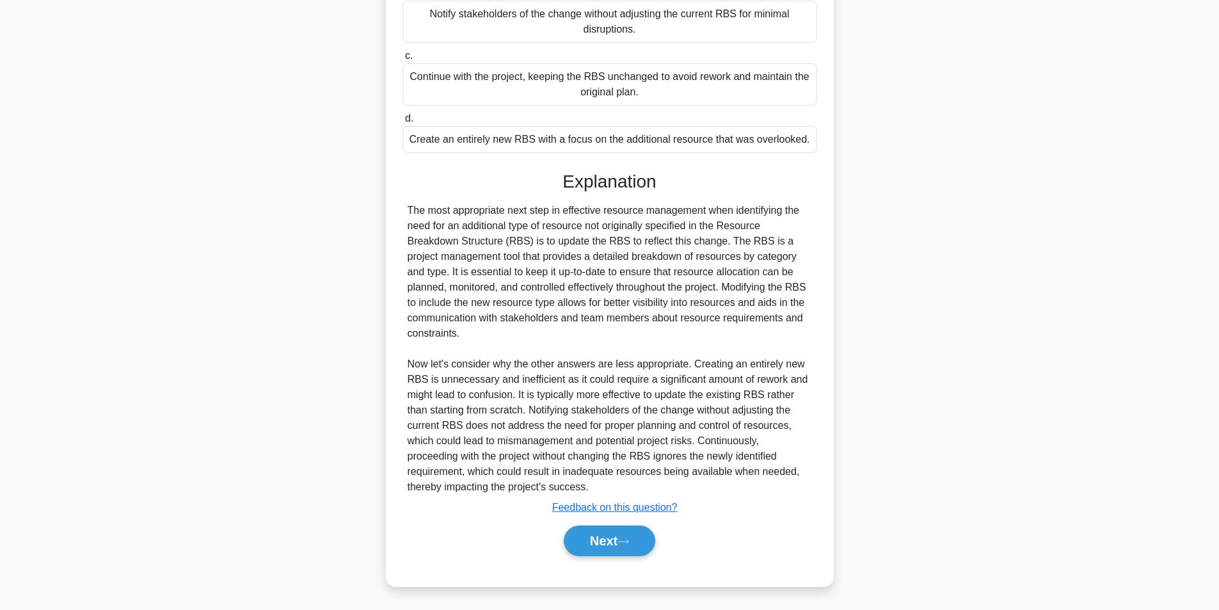
scroll to position [257, 0]
click at [611, 538] on button "Next" at bounding box center [610, 540] width 92 height 31
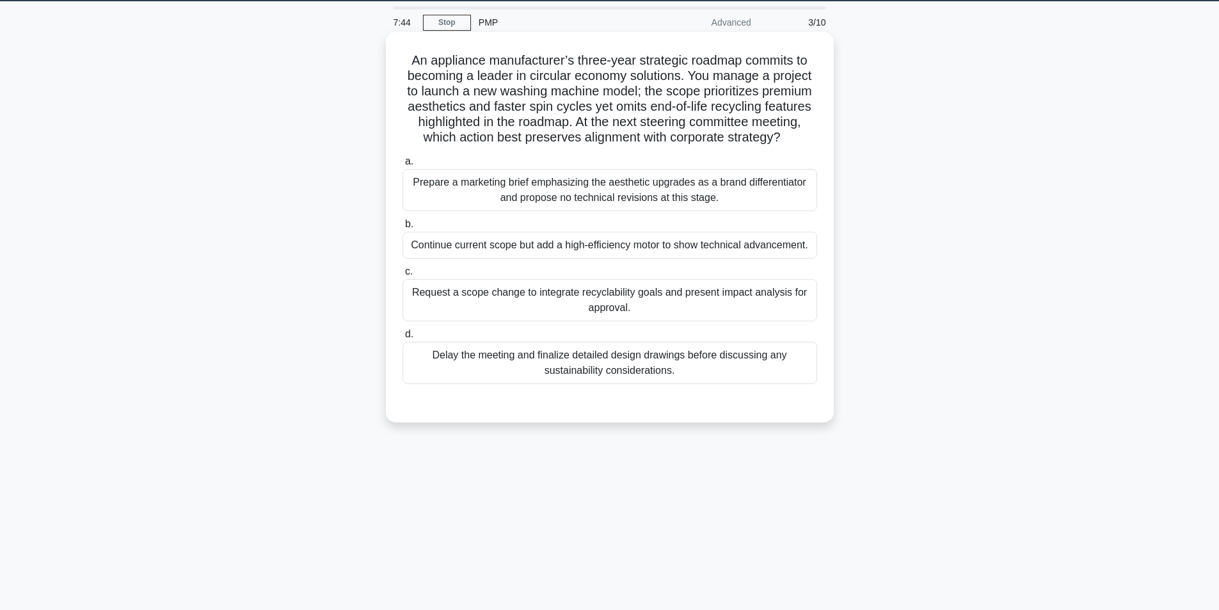
scroll to position [17, 0]
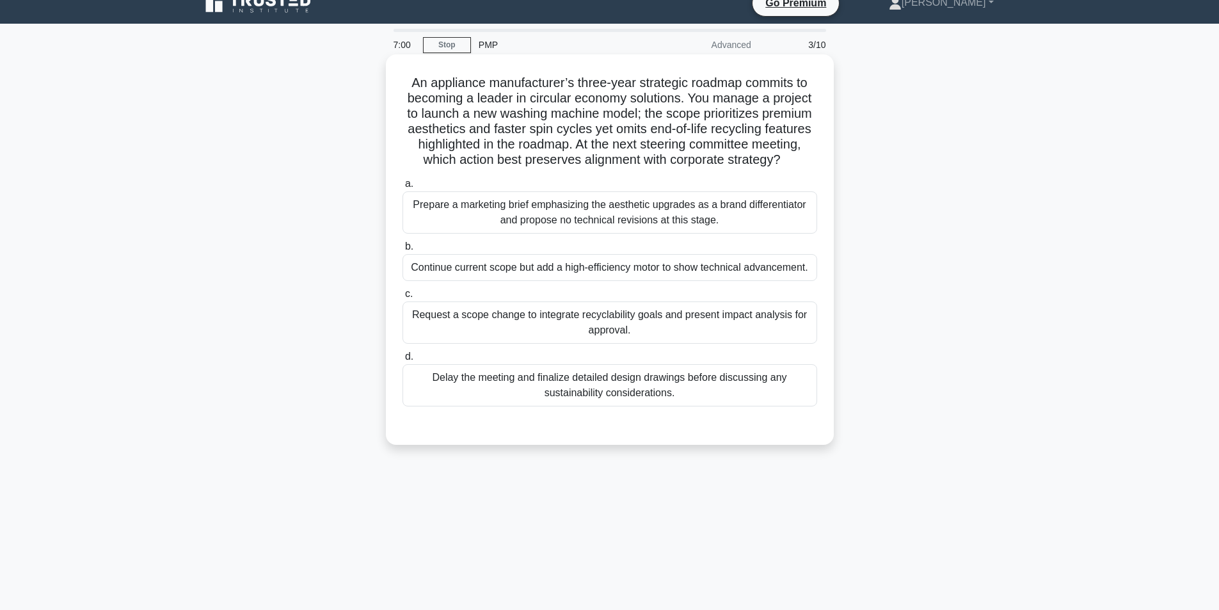
click at [599, 324] on div "Request a scope change to integrate recyclability goals and present impact anal…" at bounding box center [610, 322] width 415 height 42
click at [403, 298] on input "c. Request a scope change to integrate recyclability goals and present impact a…" at bounding box center [403, 294] width 0 height 8
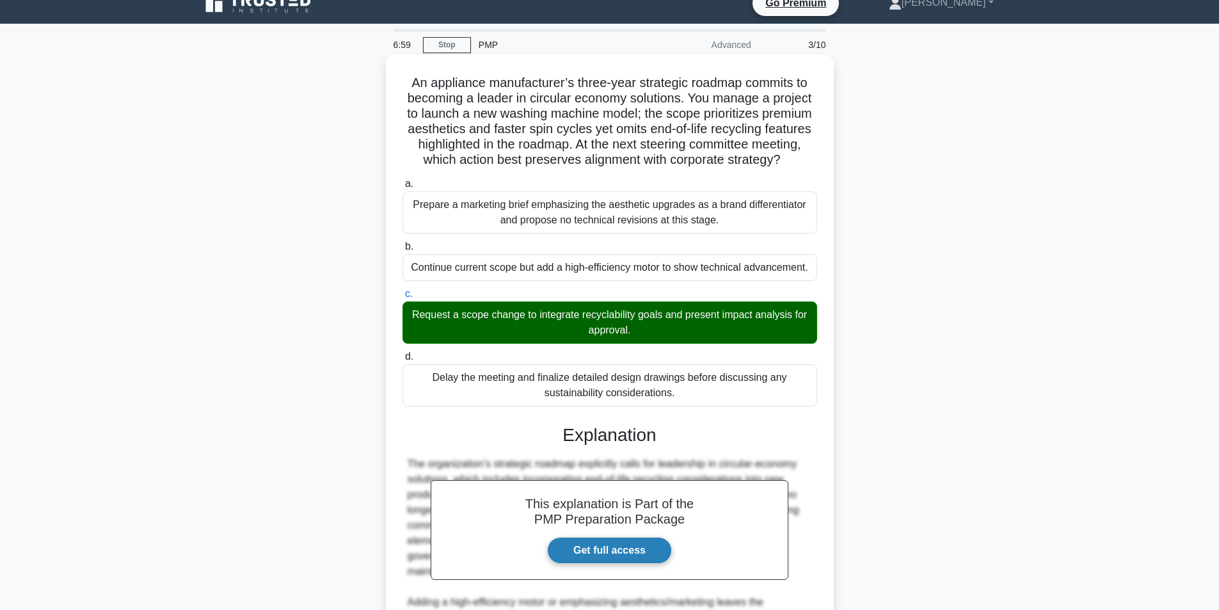
scroll to position [195, 0]
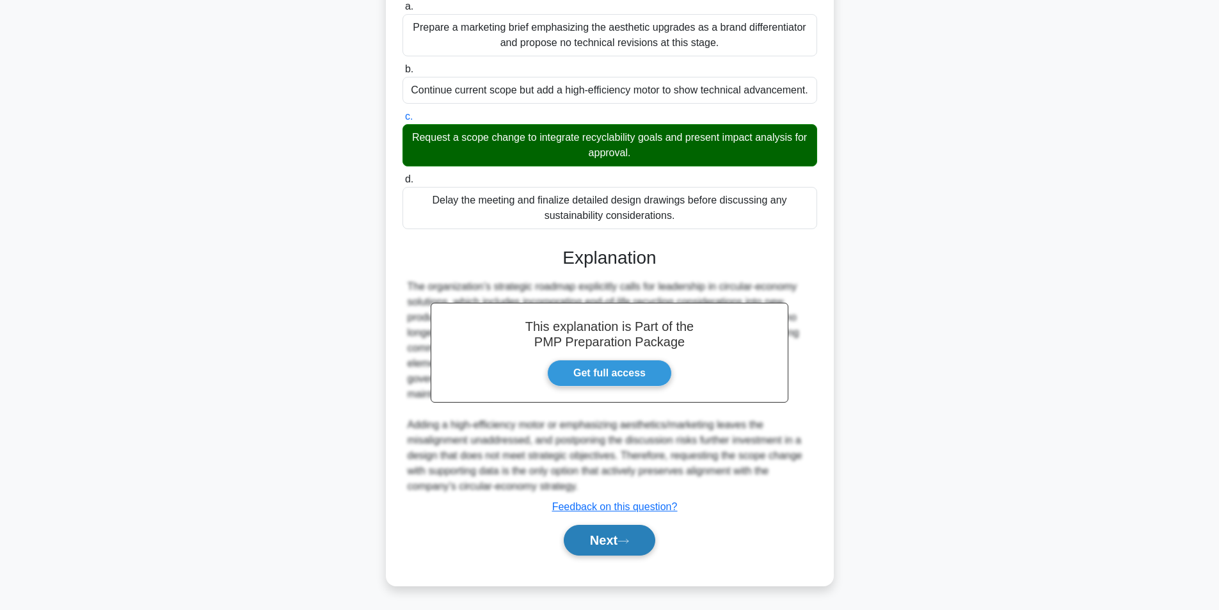
click at [623, 544] on button "Next" at bounding box center [610, 540] width 92 height 31
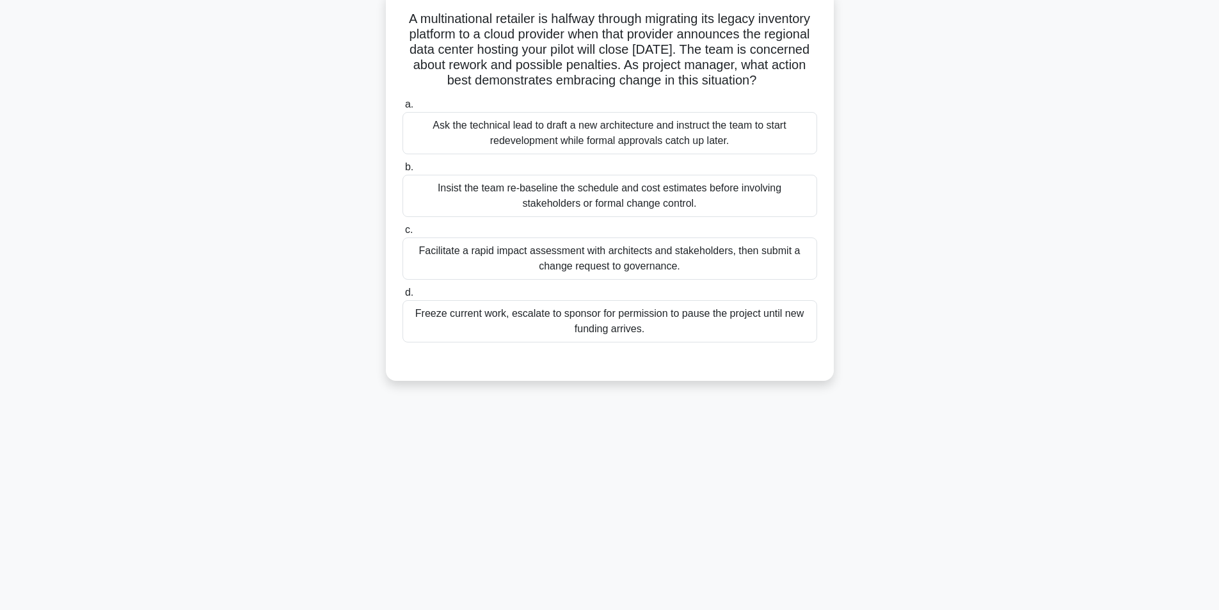
click at [589, 277] on div "Facilitate a rapid impact assessment with architects and stakeholders, then sub…" at bounding box center [610, 258] width 415 height 42
click at [403, 234] on input "c. Facilitate a rapid impact assessment with architects and stakeholders, then …" at bounding box center [403, 230] width 0 height 8
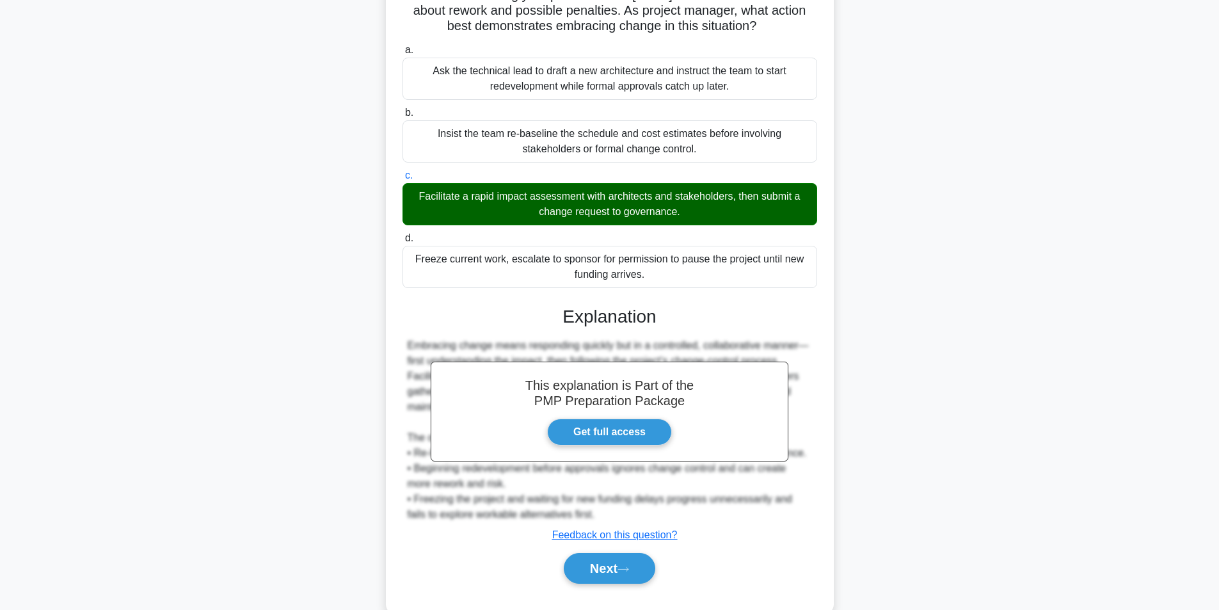
scroll to position [180, 0]
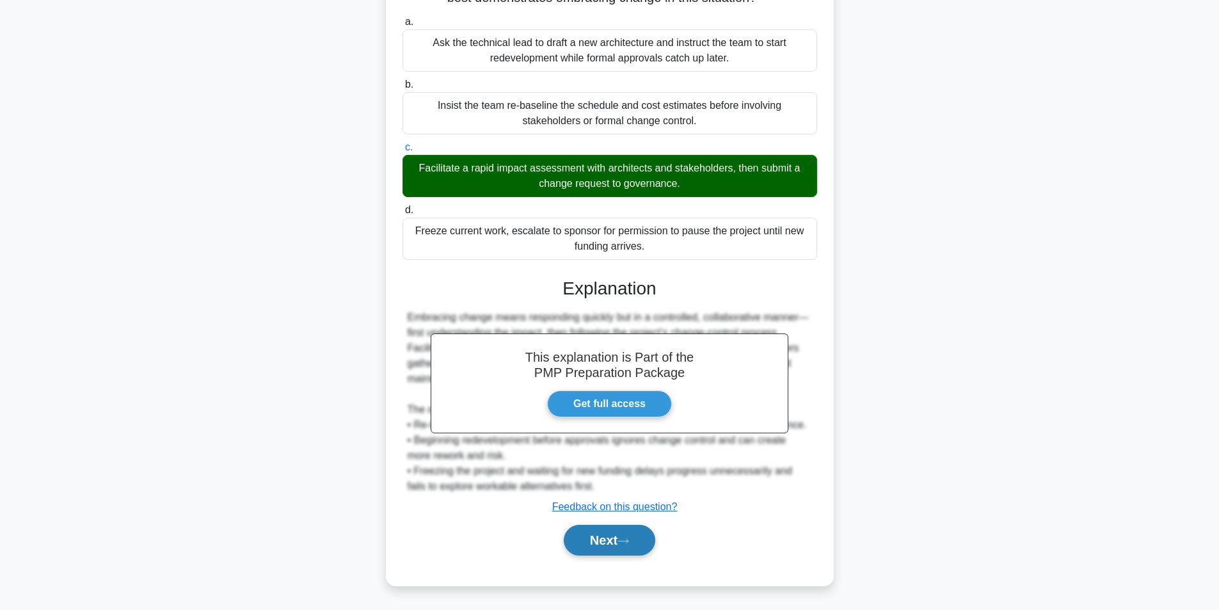
click at [621, 531] on button "Next" at bounding box center [610, 540] width 92 height 31
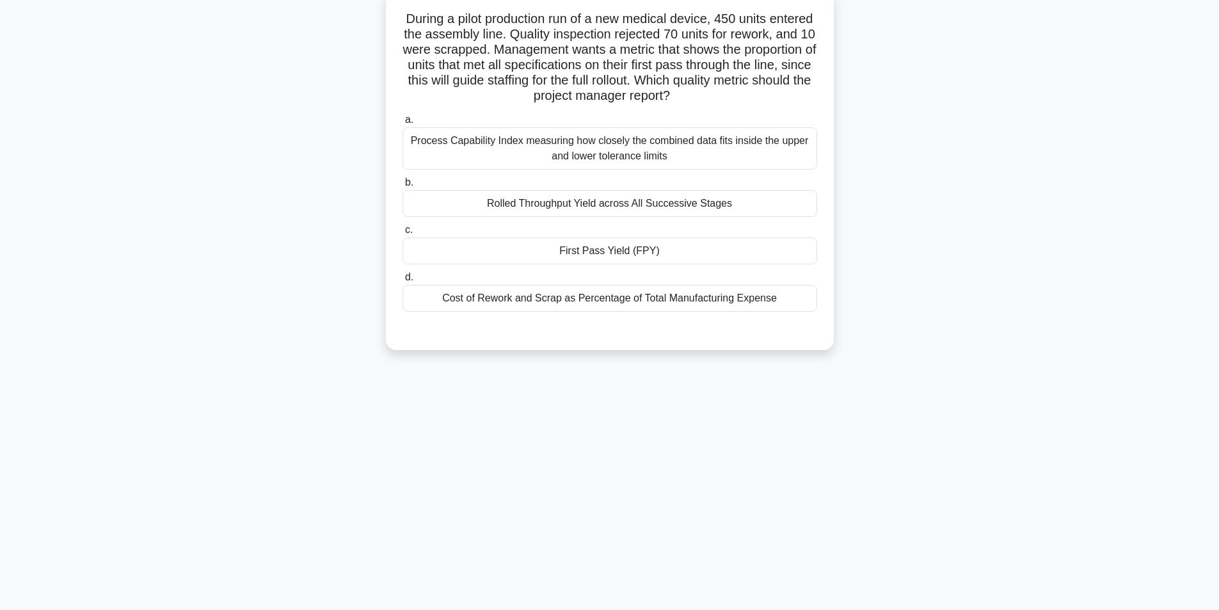
click at [640, 257] on div "First Pass Yield (FPY)" at bounding box center [610, 250] width 415 height 27
click at [403, 234] on input "c. First Pass Yield (FPY)" at bounding box center [403, 230] width 0 height 8
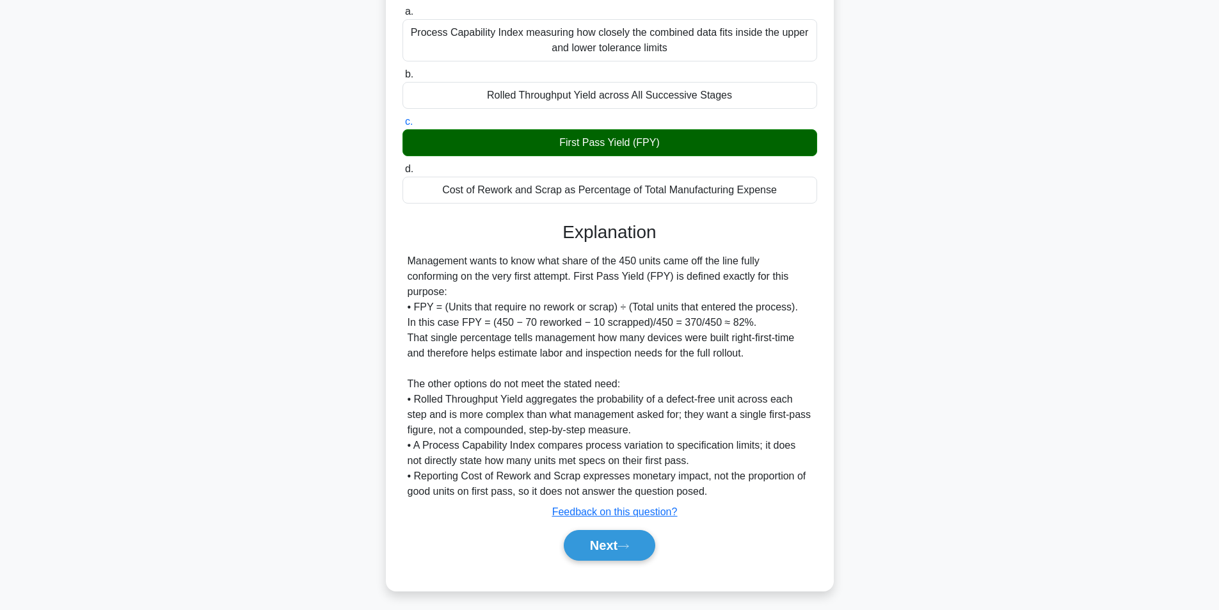
scroll to position [195, 0]
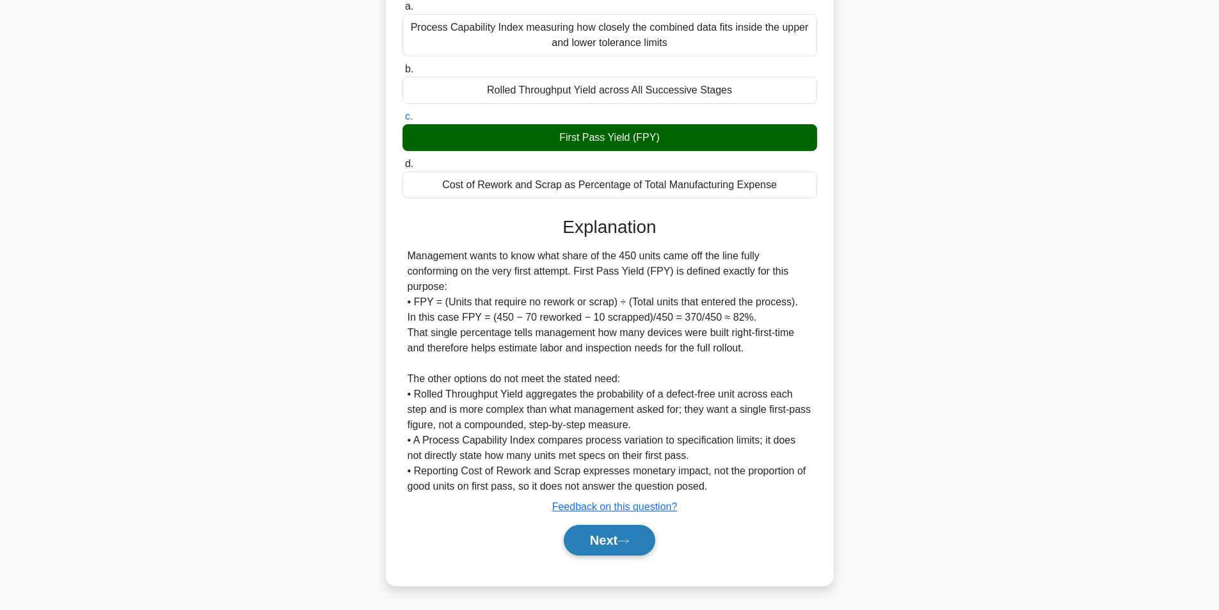
click at [607, 545] on button "Next" at bounding box center [610, 540] width 92 height 31
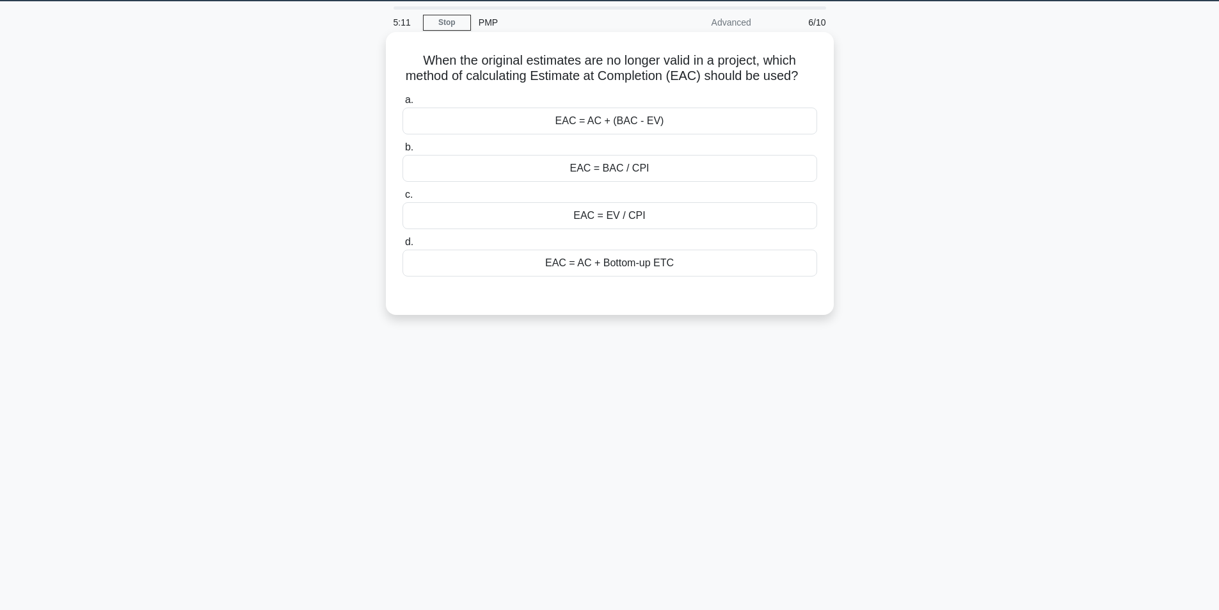
scroll to position [17, 0]
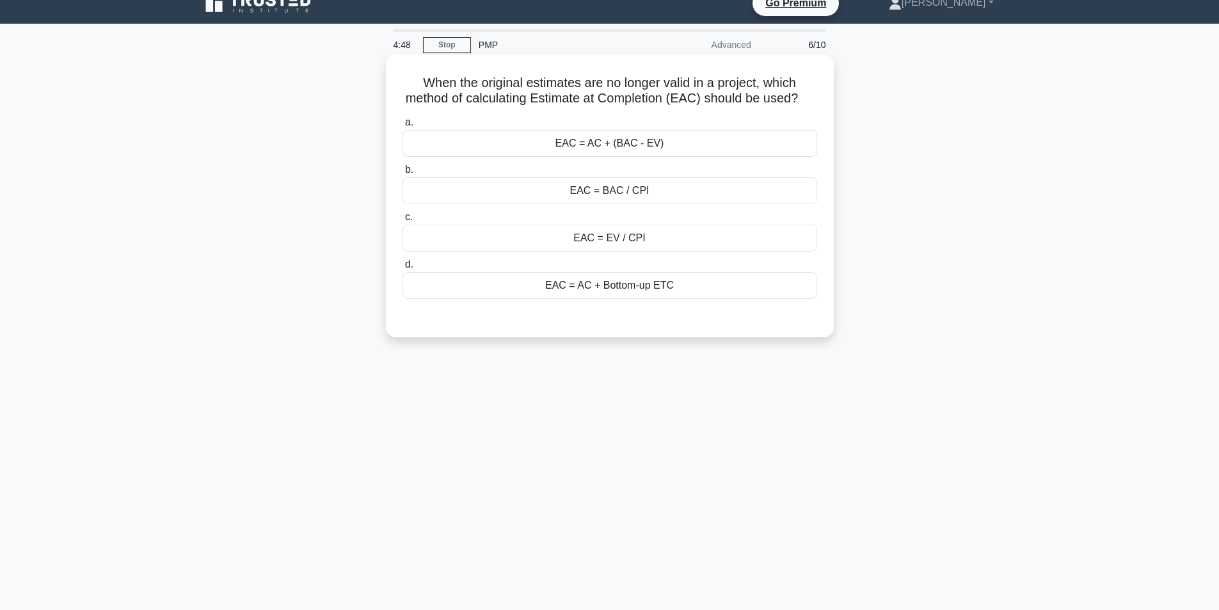
click at [655, 299] on div "EAC = AC + Bottom-up ETC" at bounding box center [610, 285] width 415 height 27
click at [403, 269] on input "d. EAC = AC + Bottom-up ETC" at bounding box center [403, 264] width 0 height 8
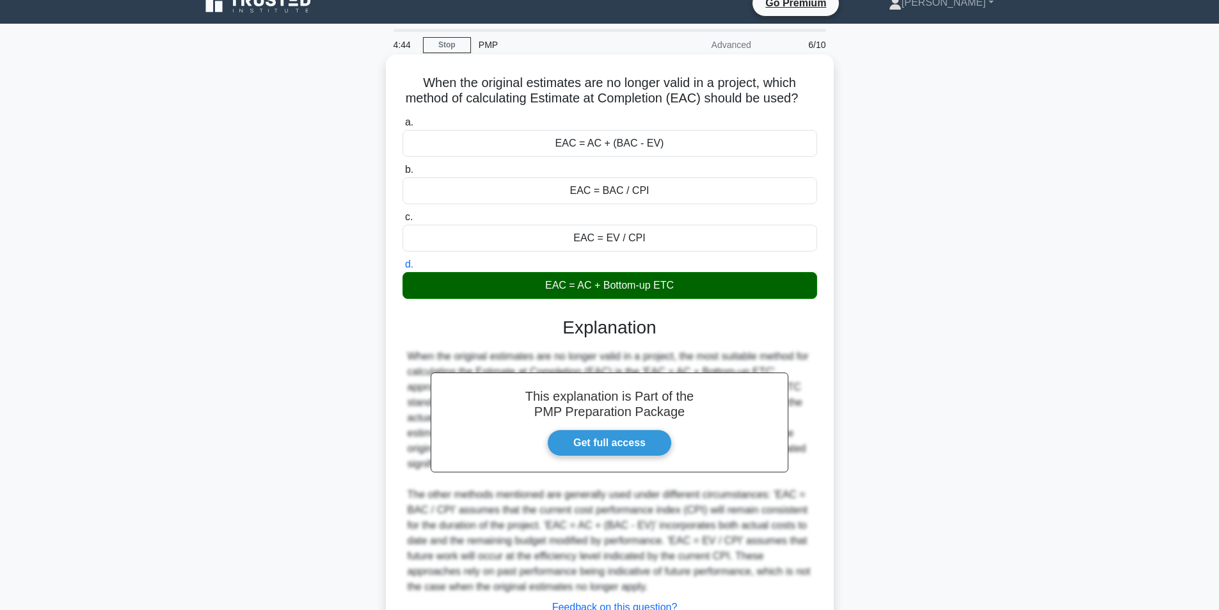
scroll to position [134, 0]
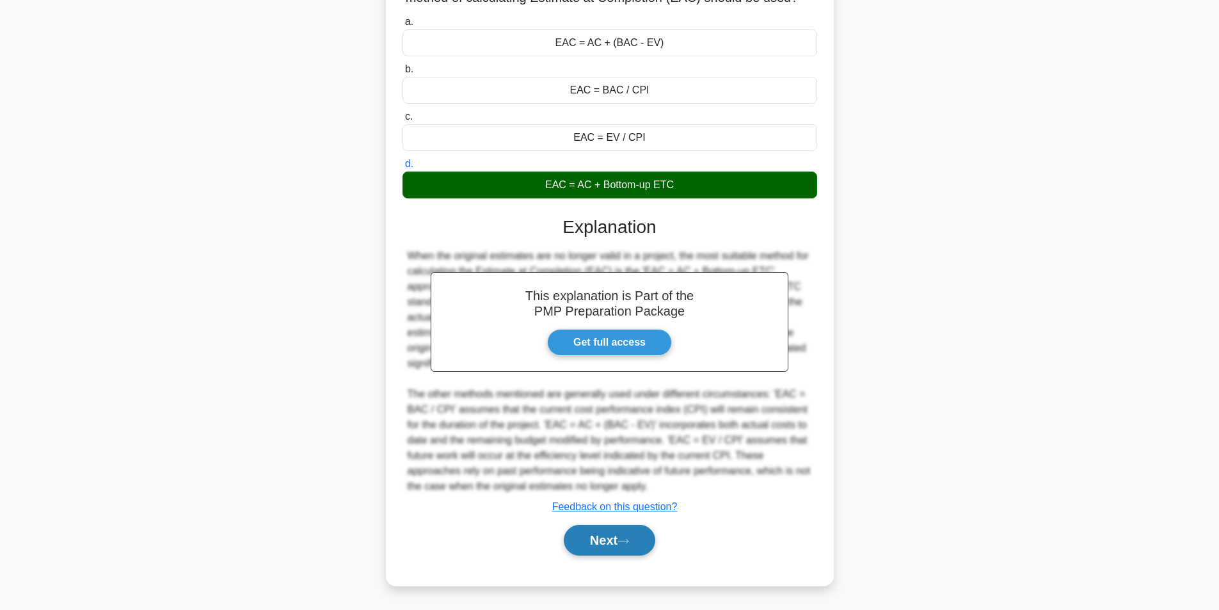
click at [598, 541] on button "Next" at bounding box center [610, 540] width 92 height 31
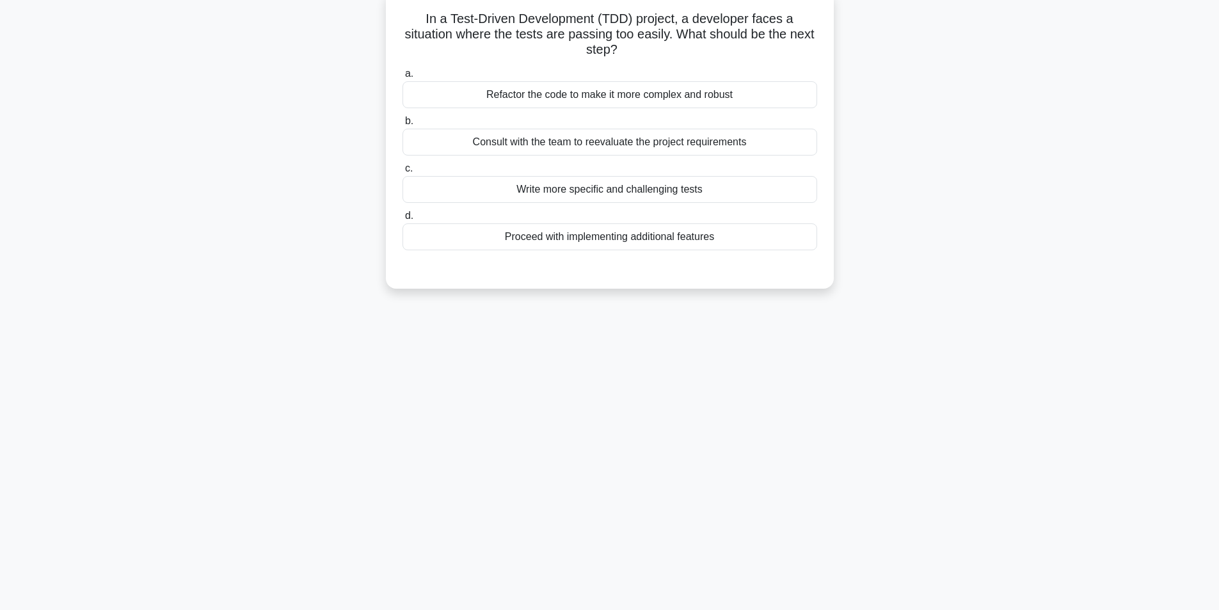
click at [620, 143] on div "Consult with the team to reevaluate the project requirements" at bounding box center [610, 142] width 415 height 27
click at [403, 125] on input "b. Consult with the team to reevaluate the project requirements" at bounding box center [403, 121] width 0 height 8
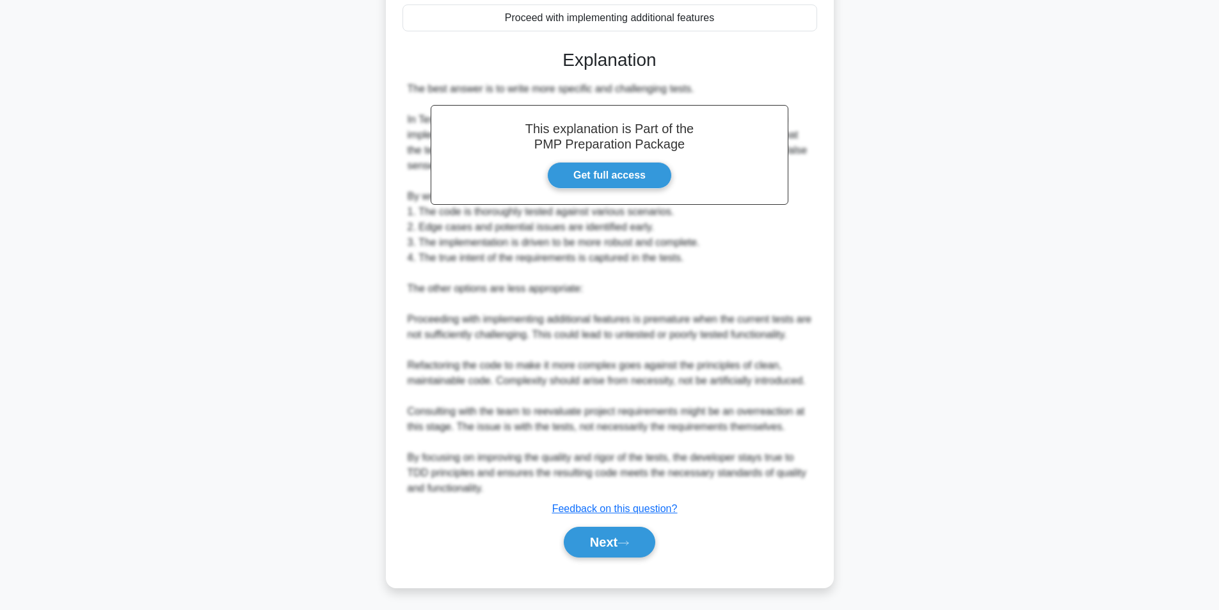
scroll to position [304, 0]
click at [643, 538] on button "Next" at bounding box center [610, 540] width 92 height 31
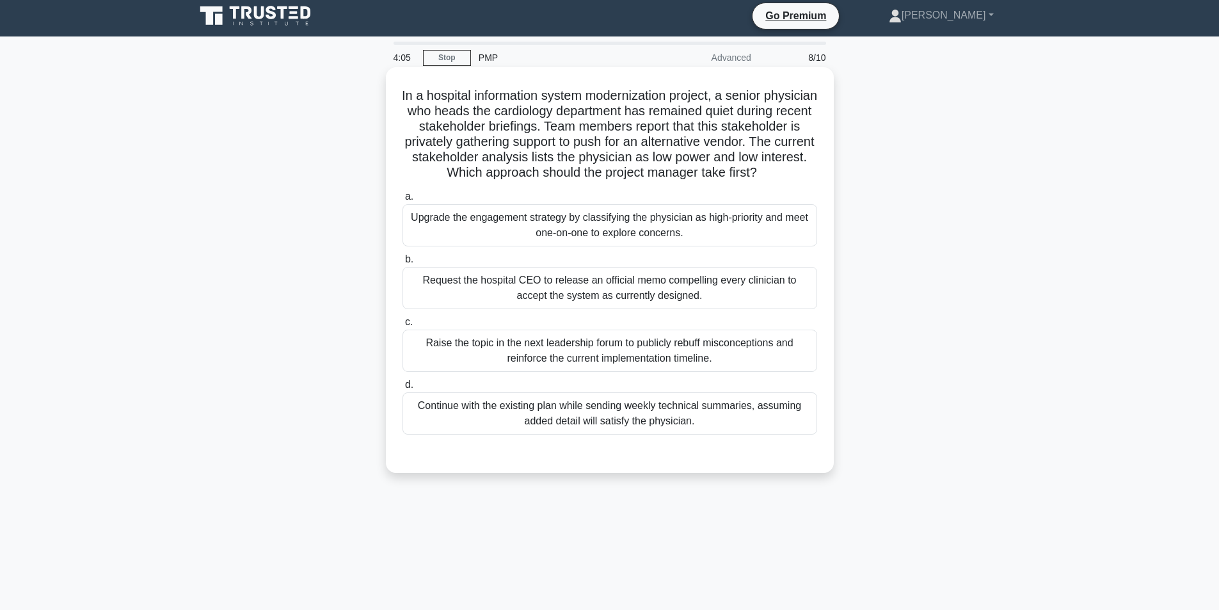
scroll to position [0, 0]
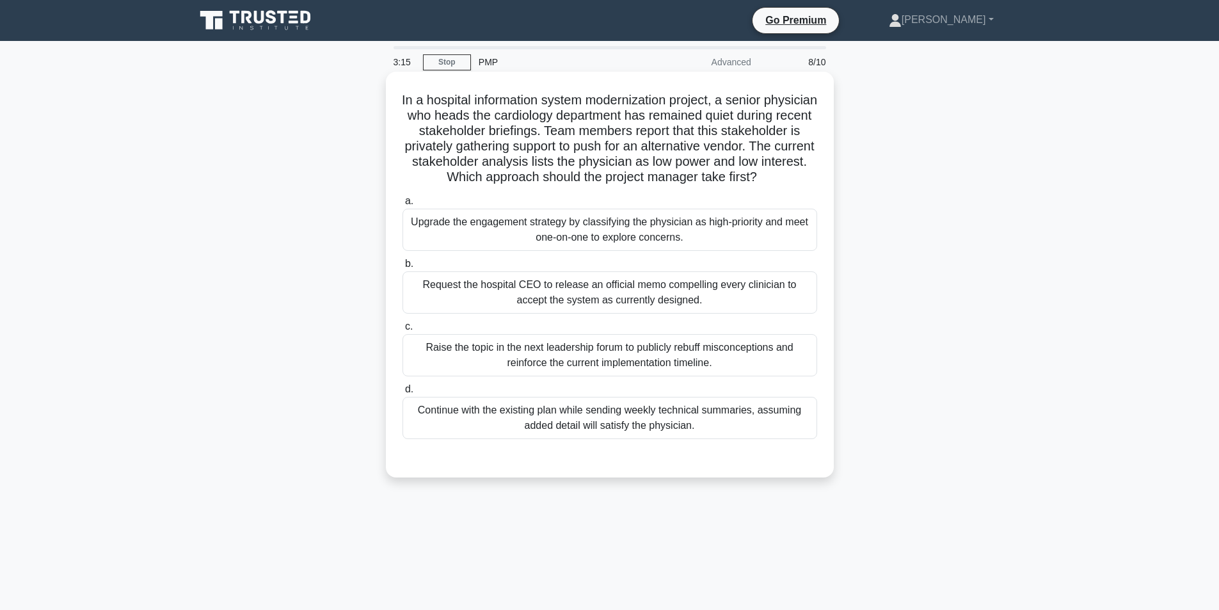
click at [680, 250] on div "Upgrade the engagement strategy by classifying the physician as high-priority a…" at bounding box center [610, 230] width 415 height 42
click at [403, 205] on input "a. Upgrade the engagement strategy by classifying the physician as high-priorit…" at bounding box center [403, 201] width 0 height 8
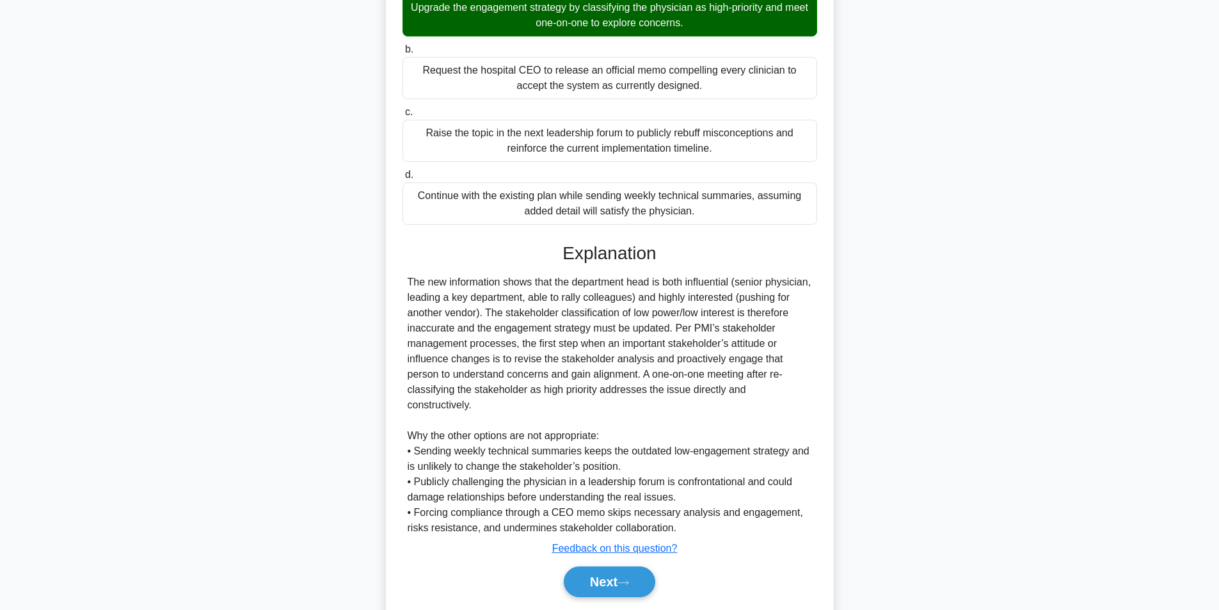
scroll to position [257, 0]
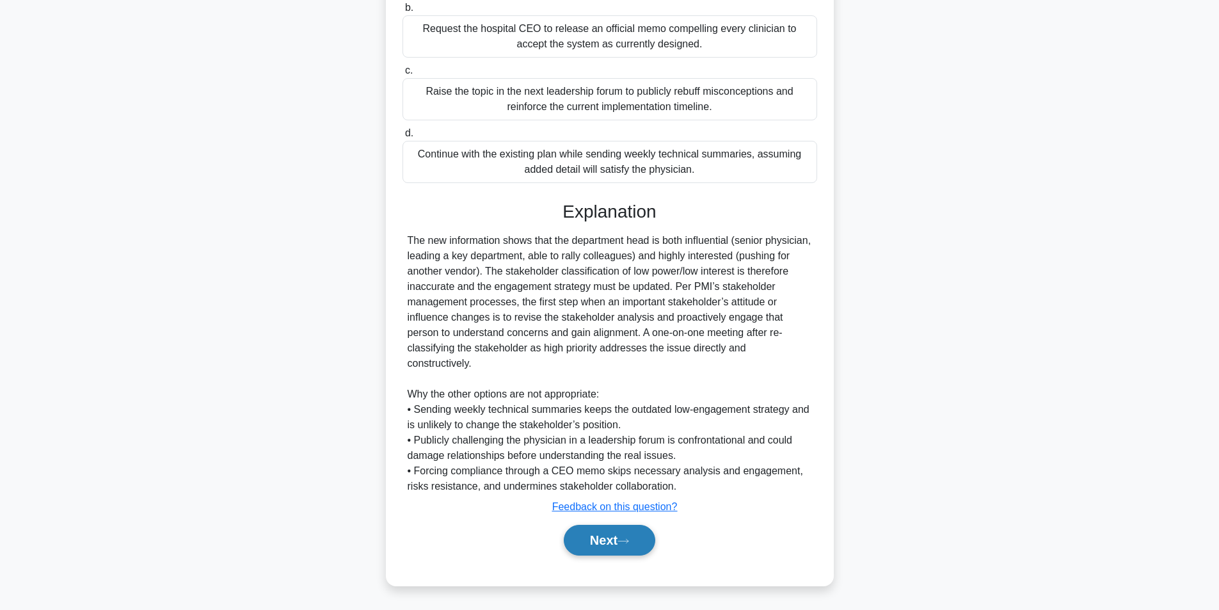
click at [605, 545] on button "Next" at bounding box center [610, 540] width 92 height 31
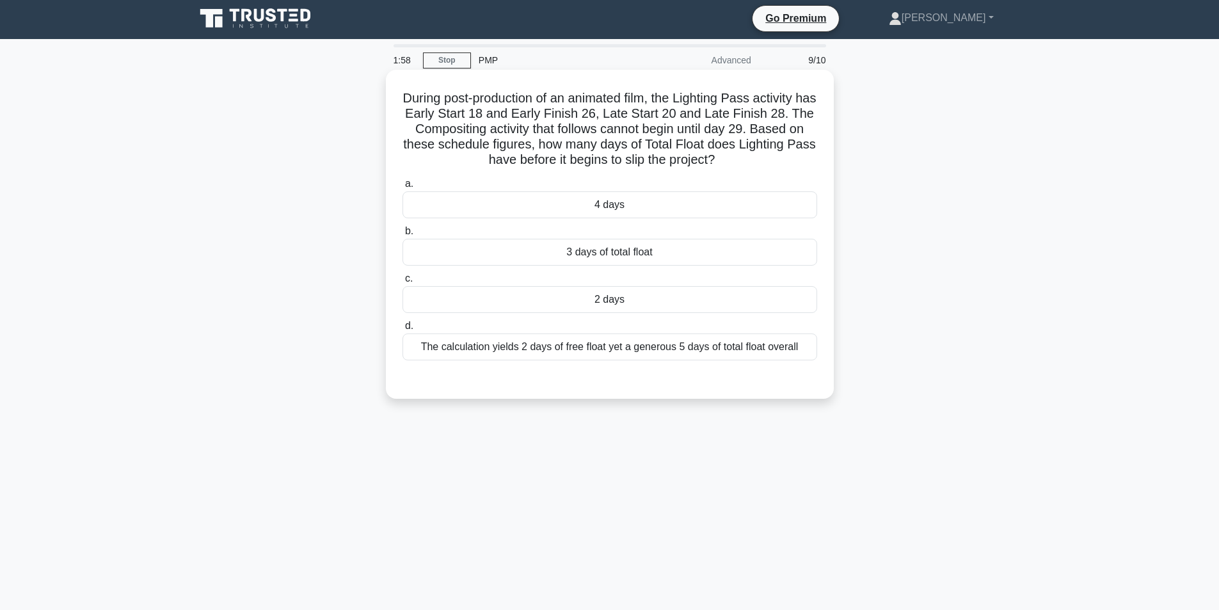
scroll to position [0, 0]
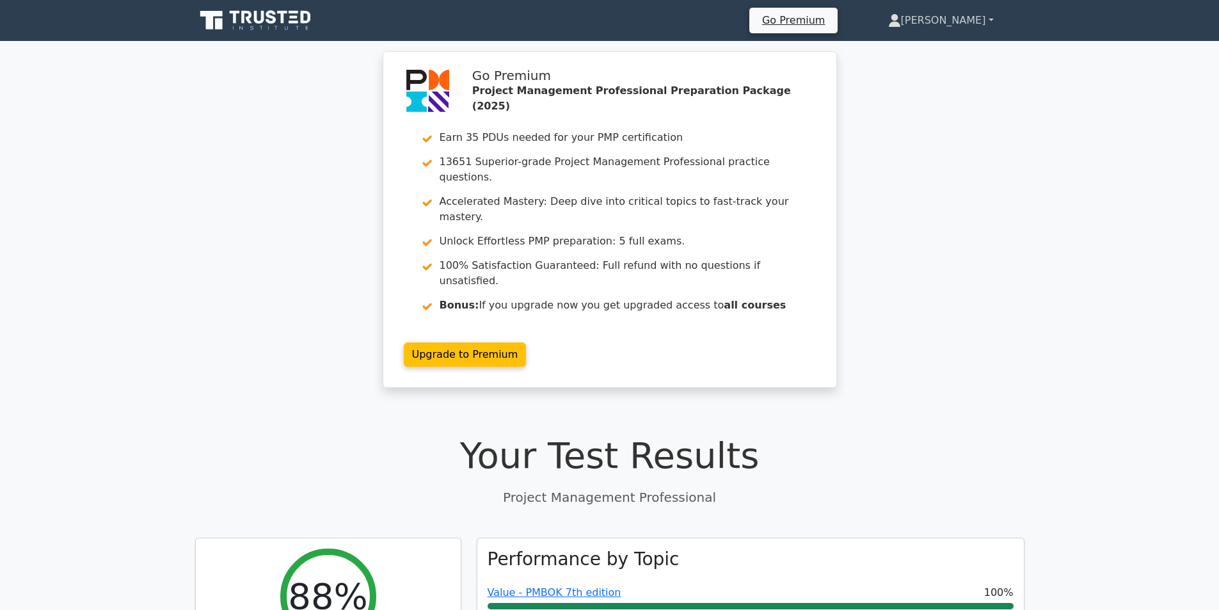
click at [974, 17] on link "[PERSON_NAME]" at bounding box center [941, 21] width 167 height 26
click at [925, 44] on link "Profile" at bounding box center [908, 50] width 101 height 20
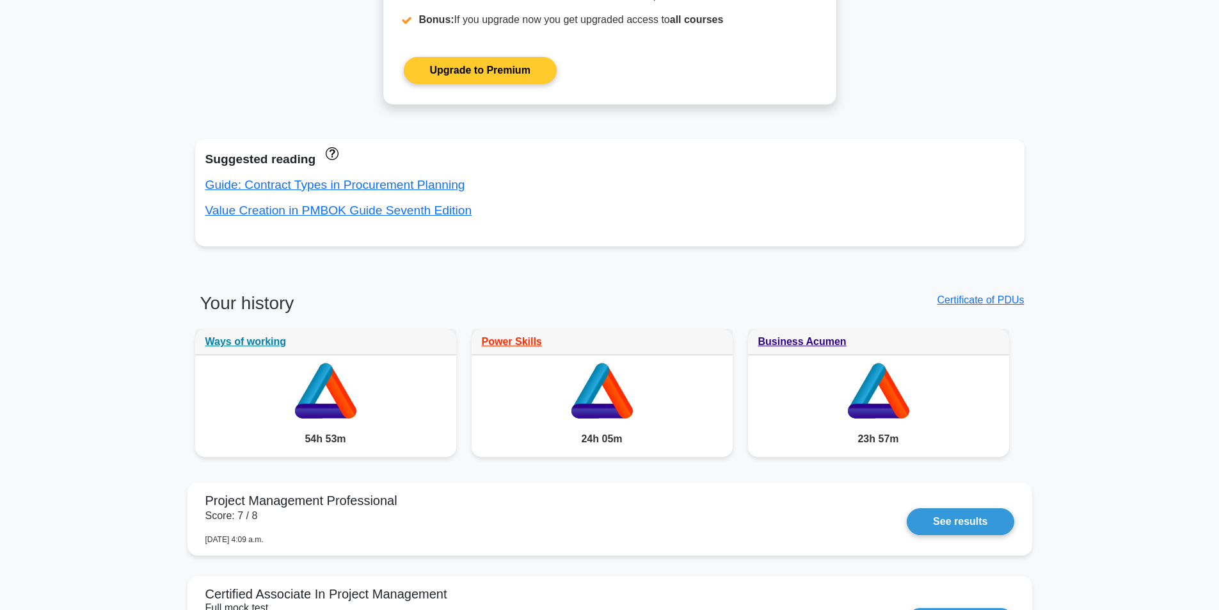
scroll to position [704, 0]
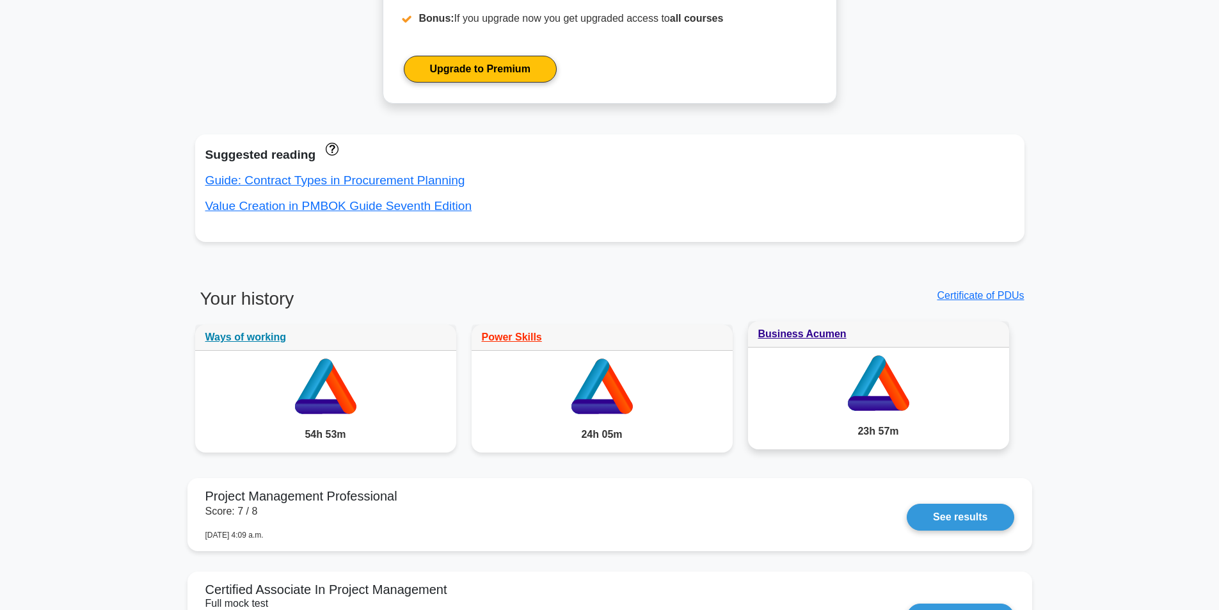
click at [867, 432] on div "23h 57m" at bounding box center [878, 431] width 261 height 36
click at [868, 388] on icon at bounding box center [867, 383] width 38 height 55
click at [801, 330] on link "Business Acumen" at bounding box center [802, 333] width 88 height 11
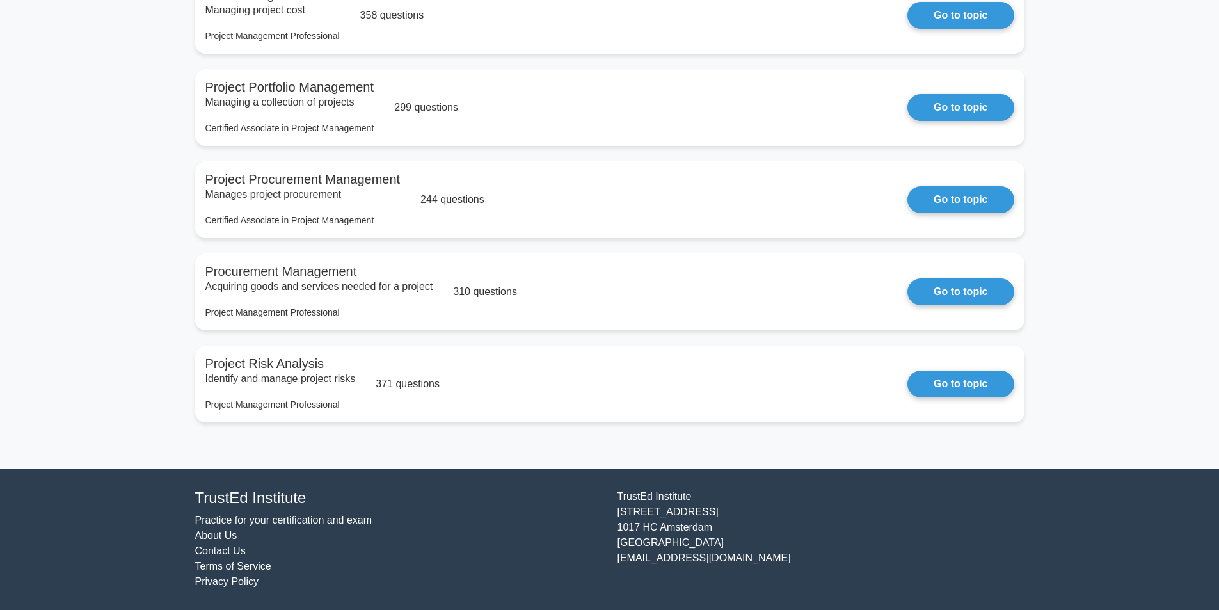
scroll to position [1391, 0]
click at [943, 285] on link "Go to topic" at bounding box center [961, 288] width 106 height 27
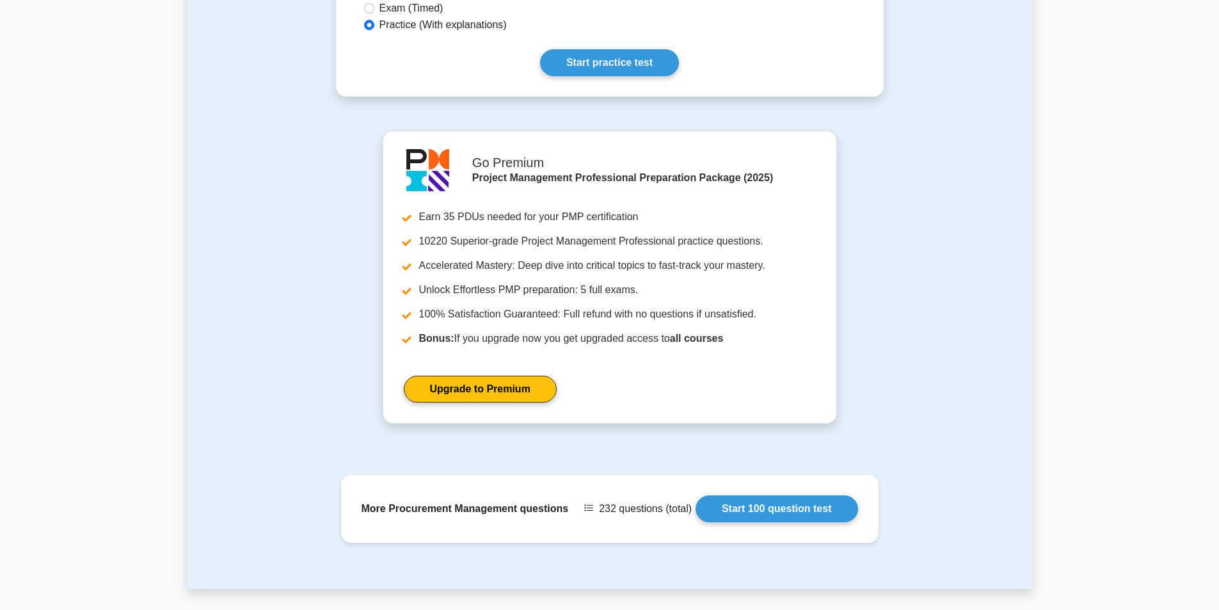
scroll to position [768, 0]
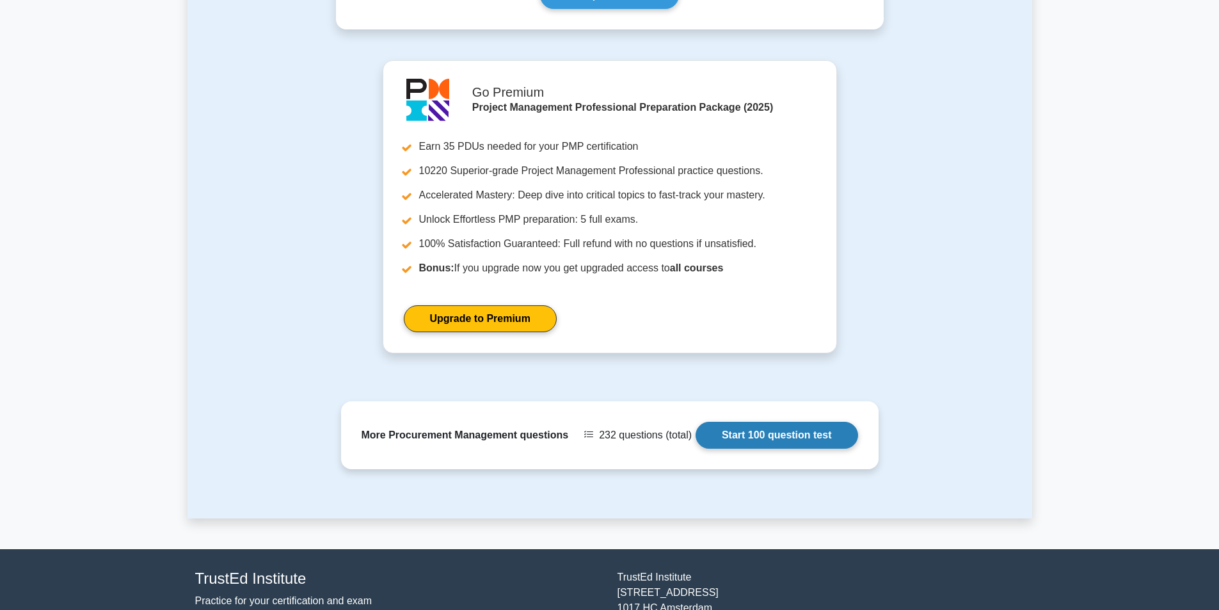
click at [763, 449] on link "Start 100 question test" at bounding box center [777, 435] width 163 height 27
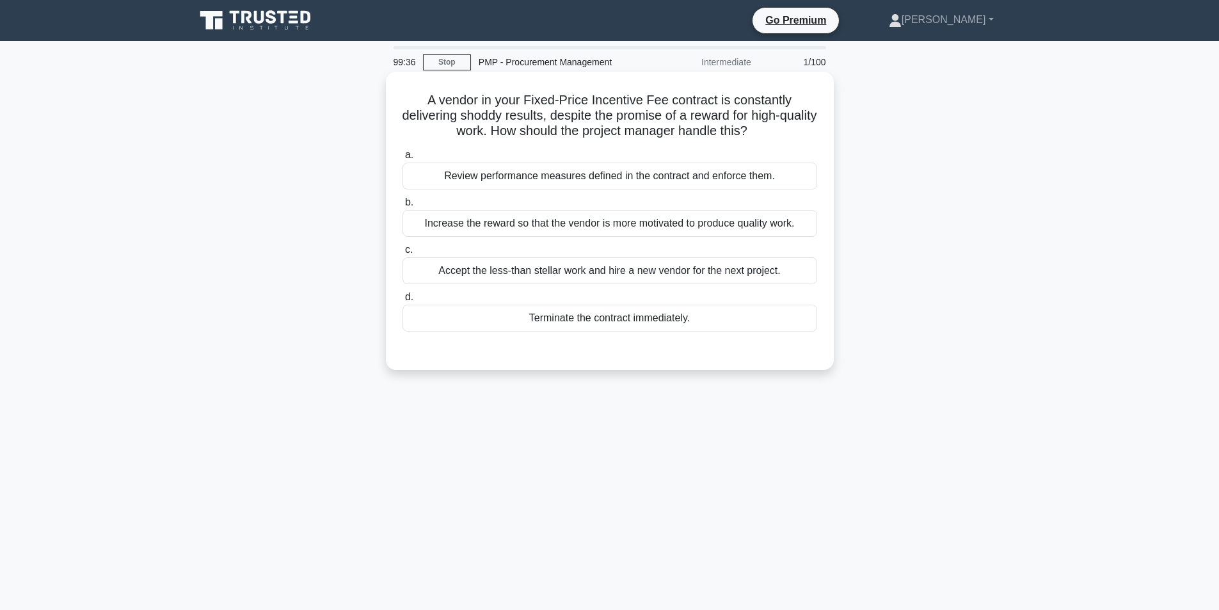
click at [660, 180] on div "Review performance measures defined in the contract and enforce them." at bounding box center [610, 176] width 415 height 27
click at [403, 159] on input "a. Review performance measures defined in the contract and enforce them." at bounding box center [403, 155] width 0 height 8
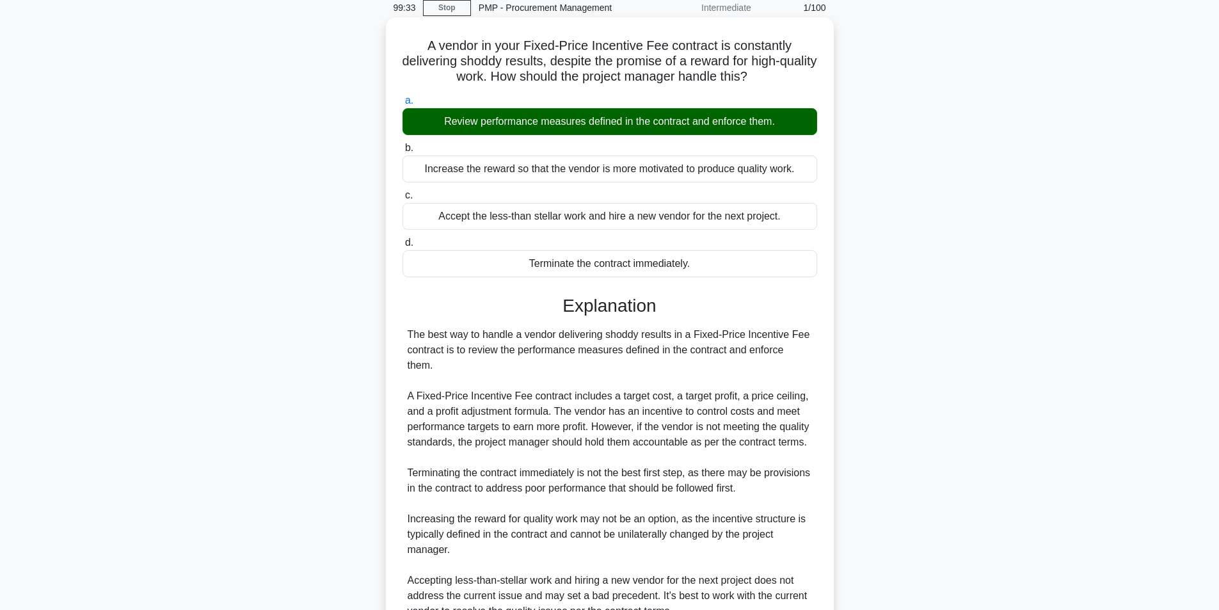
scroll to position [195, 0]
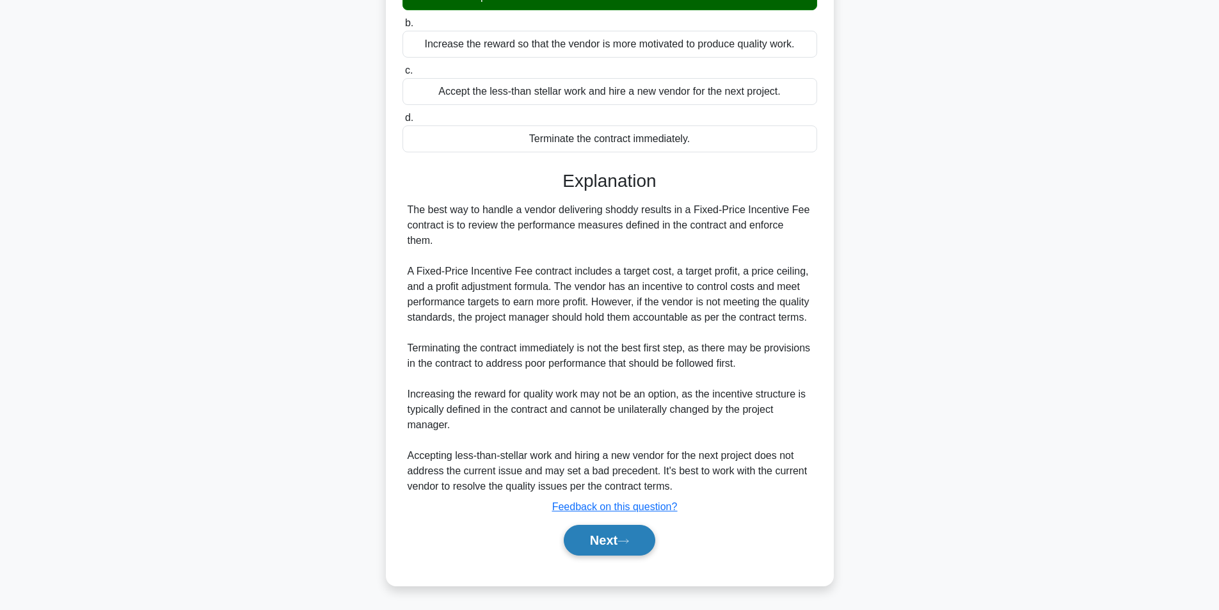
click at [623, 545] on button "Next" at bounding box center [610, 540] width 92 height 31
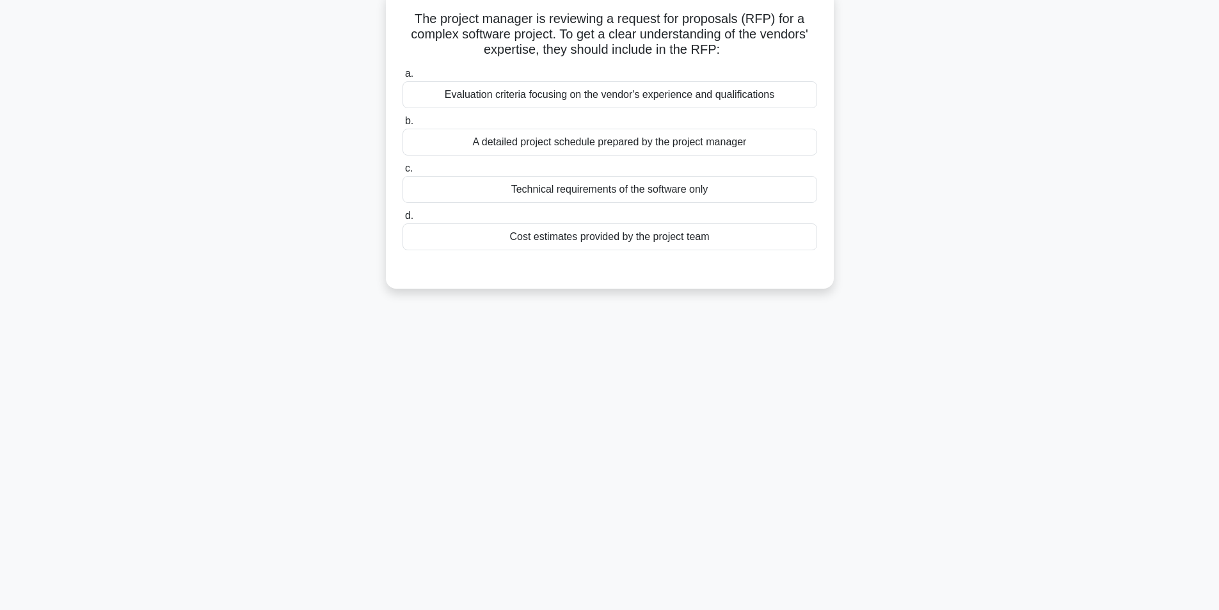
click at [603, 95] on div "Evaluation criteria focusing on the vendor's experience and qualifications" at bounding box center [610, 94] width 415 height 27
click at [403, 78] on input "a. Evaluation criteria focusing on the vendor's experience and qualifications" at bounding box center [403, 74] width 0 height 8
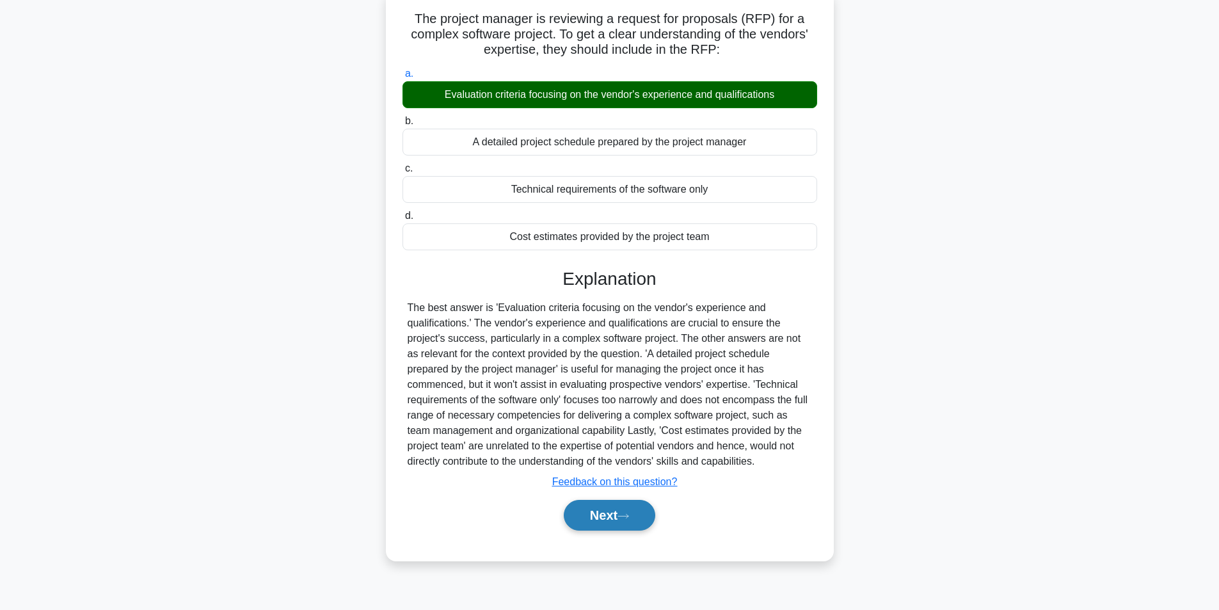
click at [627, 510] on button "Next" at bounding box center [610, 515] width 92 height 31
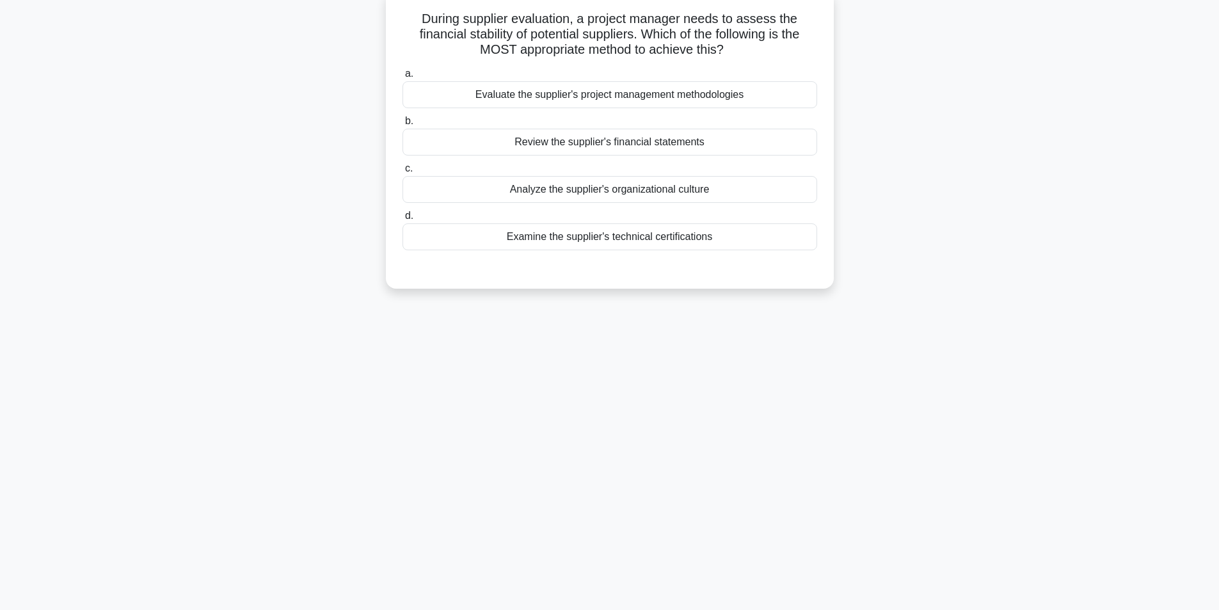
click at [666, 147] on div "Review the supplier's financial statements" at bounding box center [610, 142] width 415 height 27
click at [403, 125] on input "b. Review the supplier's financial statements" at bounding box center [403, 121] width 0 height 8
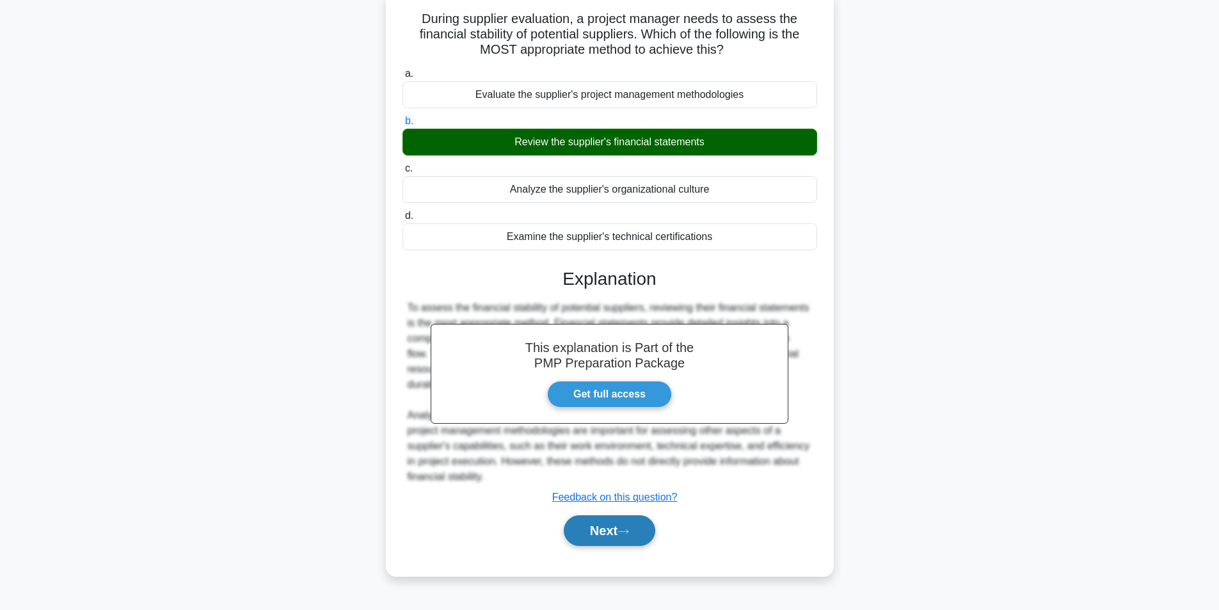
click at [628, 528] on button "Next" at bounding box center [610, 530] width 92 height 31
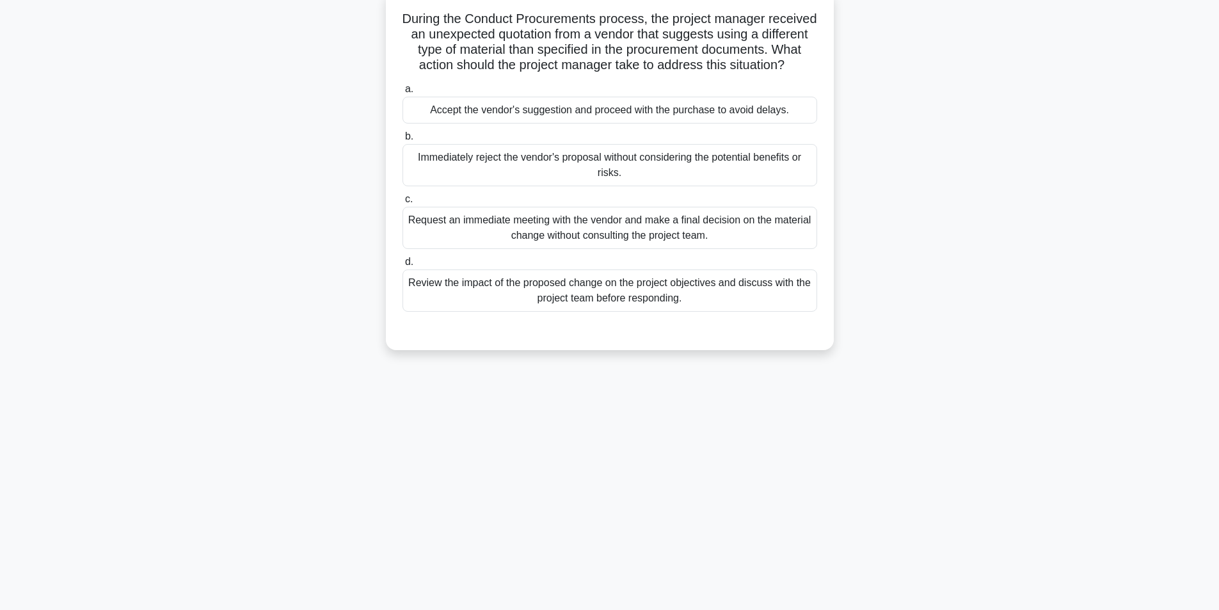
click at [621, 310] on div "Review the impact of the proposed change on the project objectives and discuss …" at bounding box center [610, 290] width 415 height 42
click at [403, 266] on input "d. Review the impact of the proposed change on the project objectives and discu…" at bounding box center [403, 262] width 0 height 8
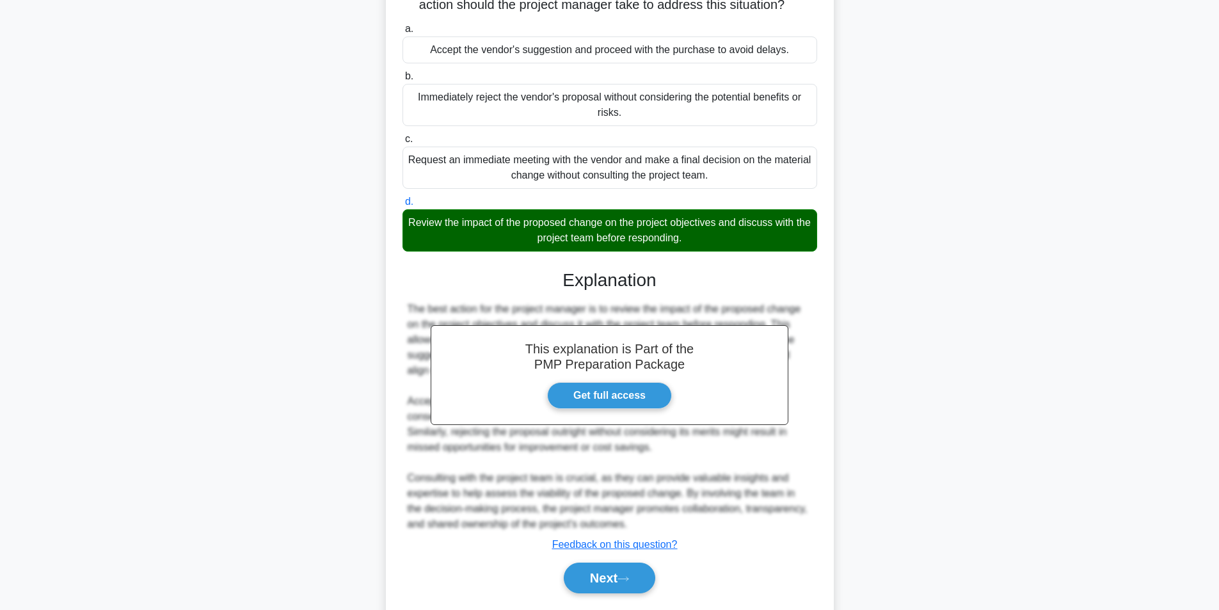
scroll to position [195, 0]
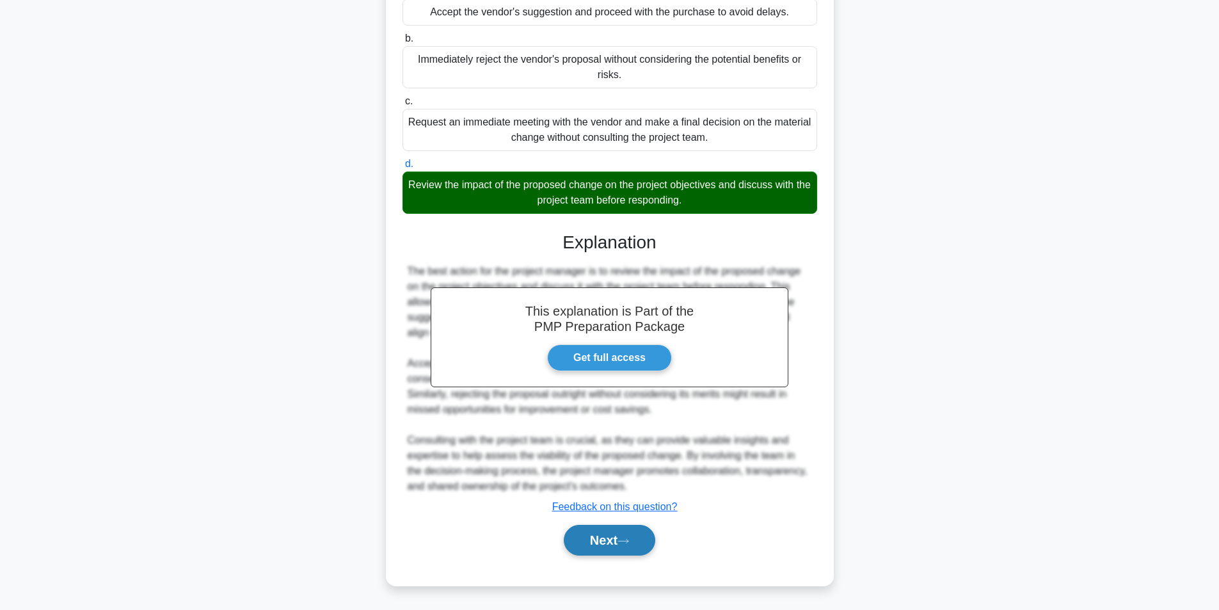
click at [604, 547] on button "Next" at bounding box center [610, 540] width 92 height 31
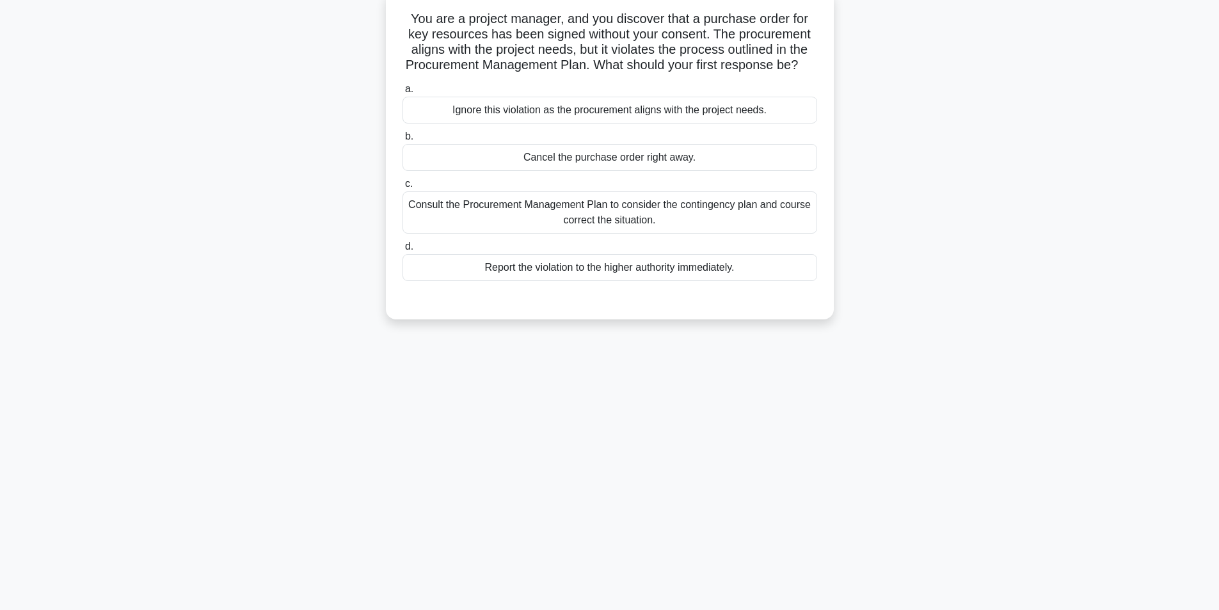
click at [607, 224] on div "Consult the Procurement Management Plan to consider the contingency plan and co…" at bounding box center [610, 212] width 415 height 42
click at [403, 188] on input "c. Consult the Procurement Management Plan to consider the contingency plan and…" at bounding box center [403, 184] width 0 height 8
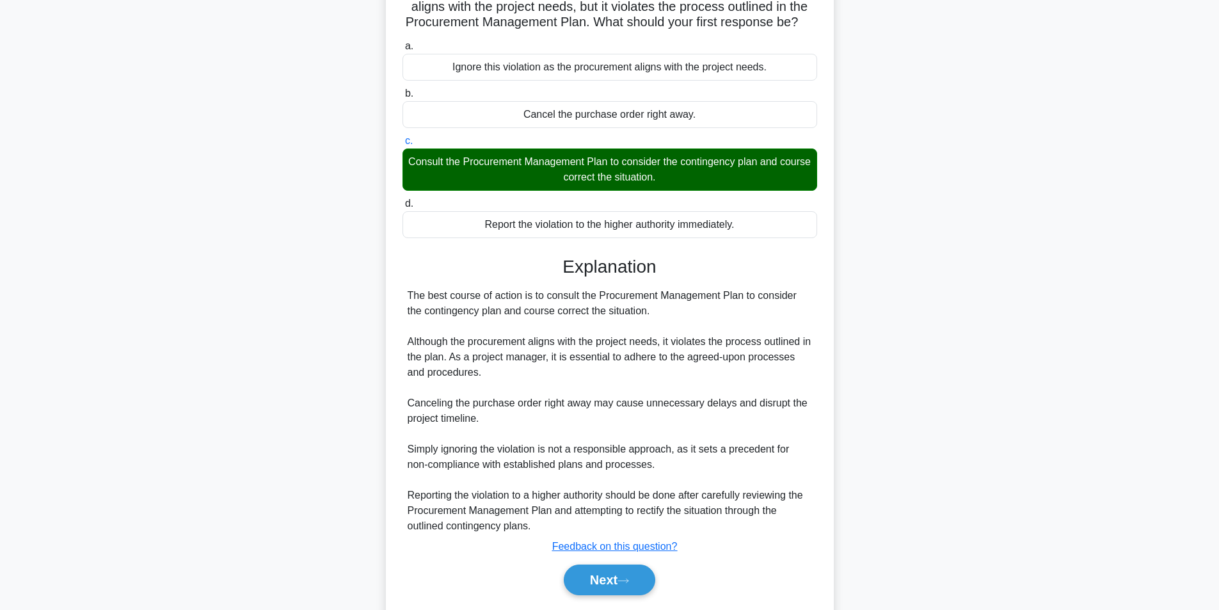
scroll to position [180, 0]
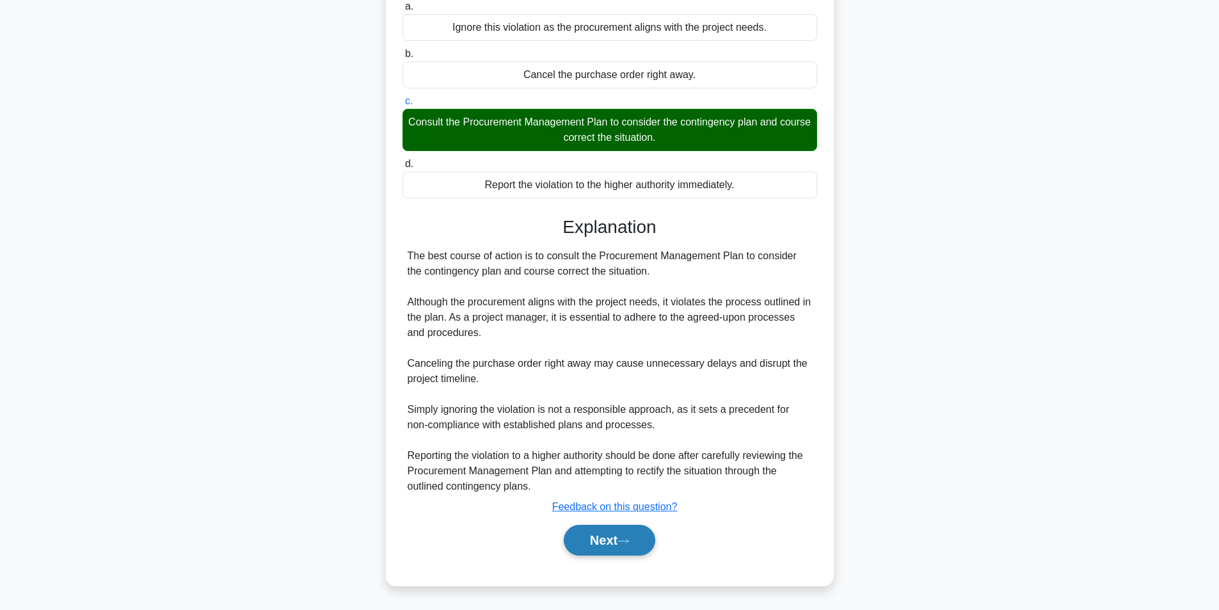
click at [612, 547] on button "Next" at bounding box center [610, 540] width 92 height 31
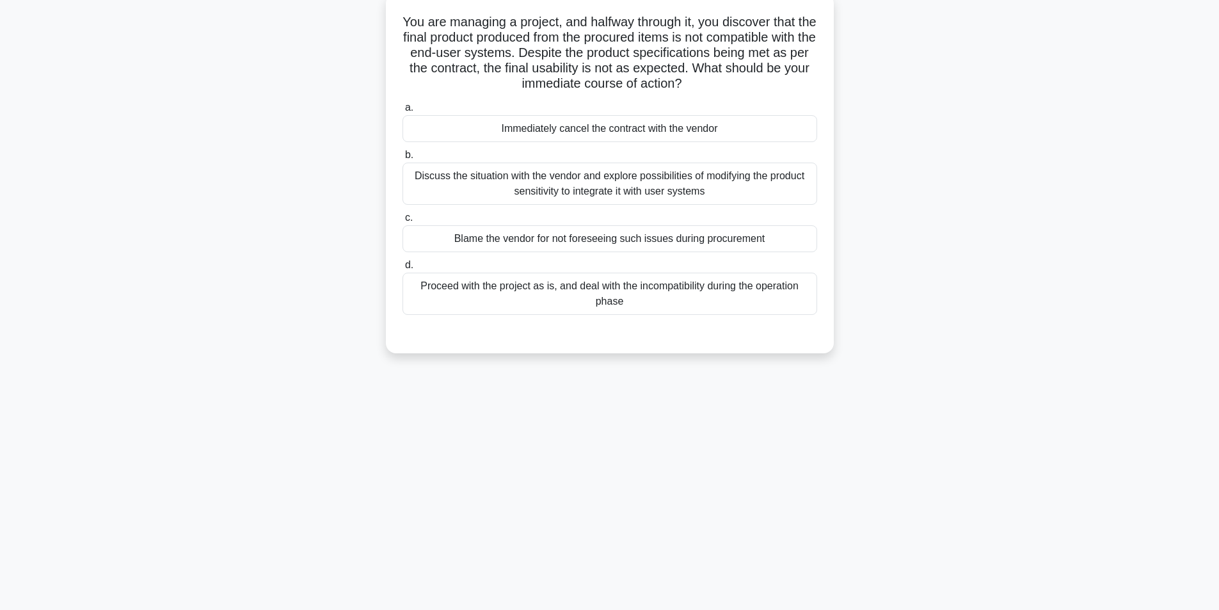
scroll to position [81, 0]
click at [602, 182] on div "Discuss the situation with the vendor and explore possibilities of modifying th…" at bounding box center [610, 180] width 415 height 42
click at [403, 156] on input "b. Discuss the situation with the vendor and explore possibilities of modifying…" at bounding box center [403, 152] width 0 height 8
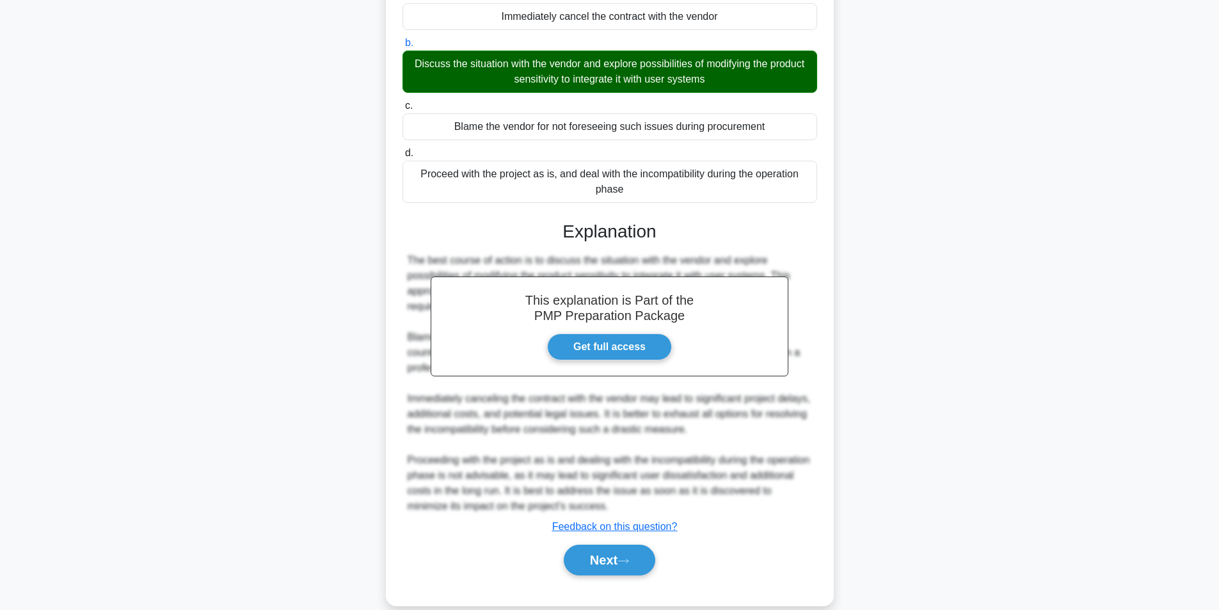
scroll to position [211, 0]
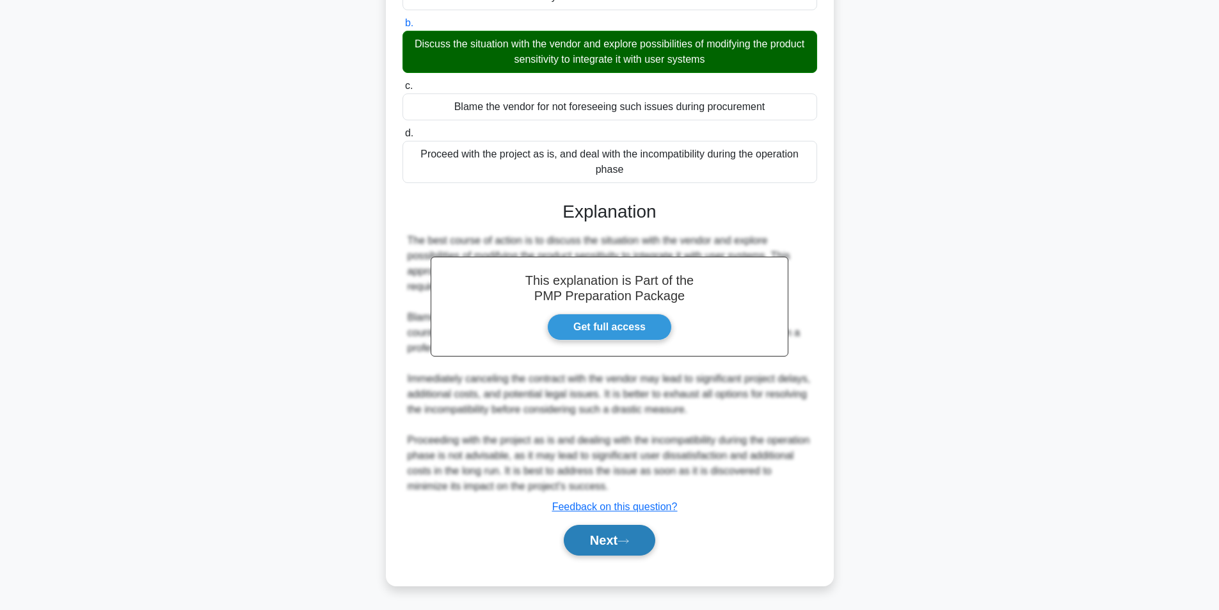
click at [615, 547] on button "Next" at bounding box center [610, 540] width 92 height 31
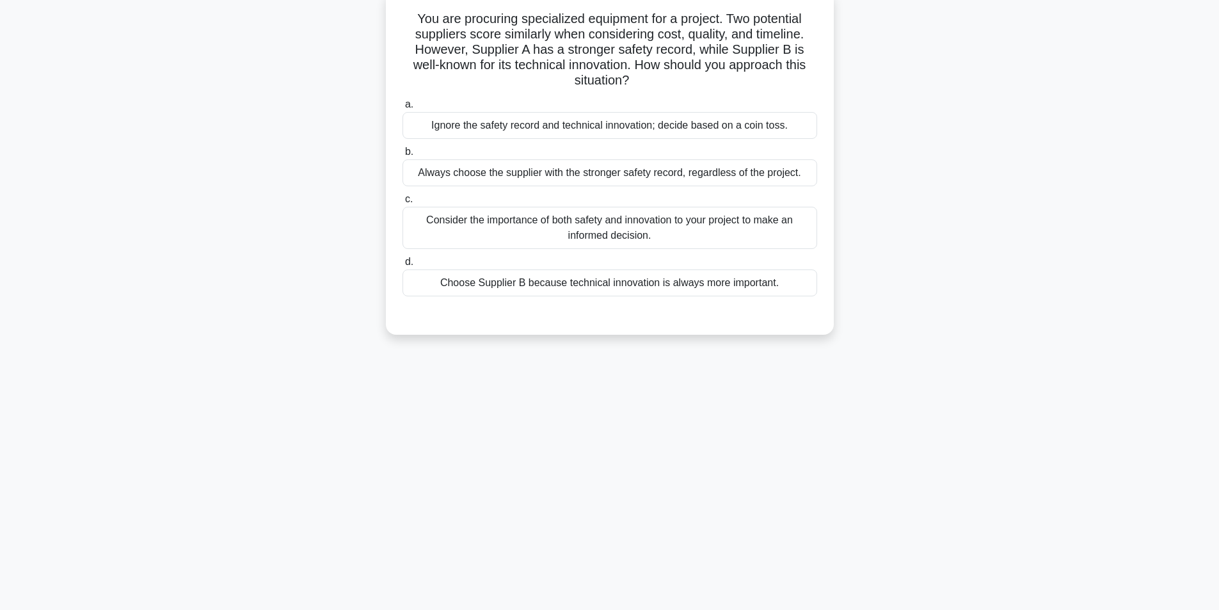
click at [643, 225] on div "Consider the importance of both safety and innovation to your project to make a…" at bounding box center [610, 228] width 415 height 42
click at [403, 204] on input "c. Consider the importance of both safety and innovation to your project to mak…" at bounding box center [403, 199] width 0 height 8
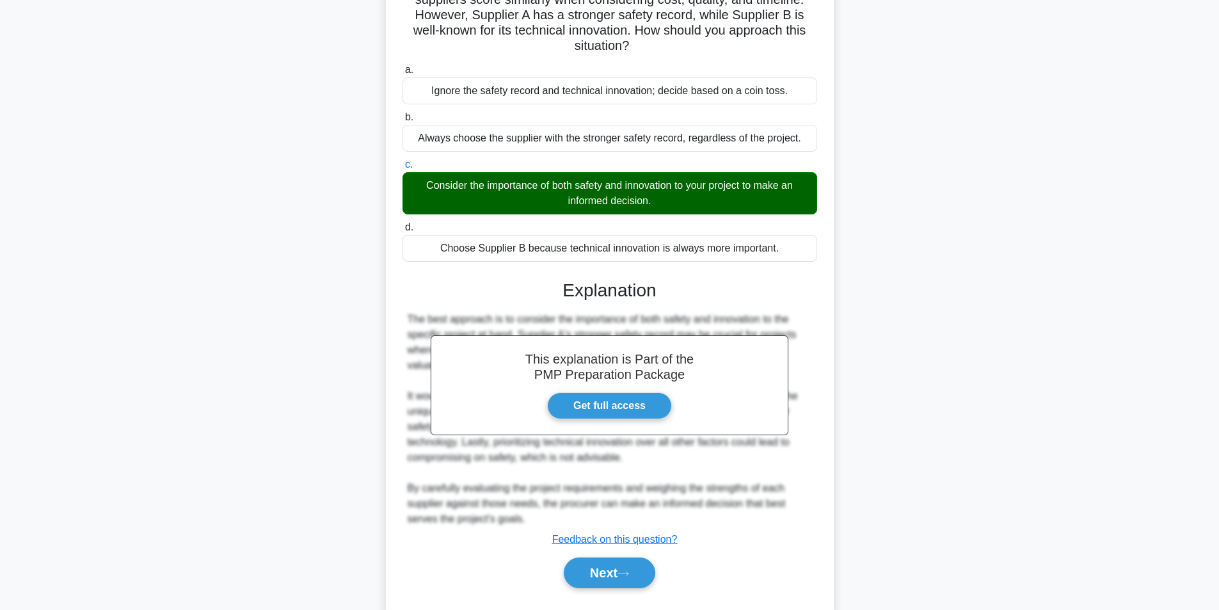
scroll to position [149, 0]
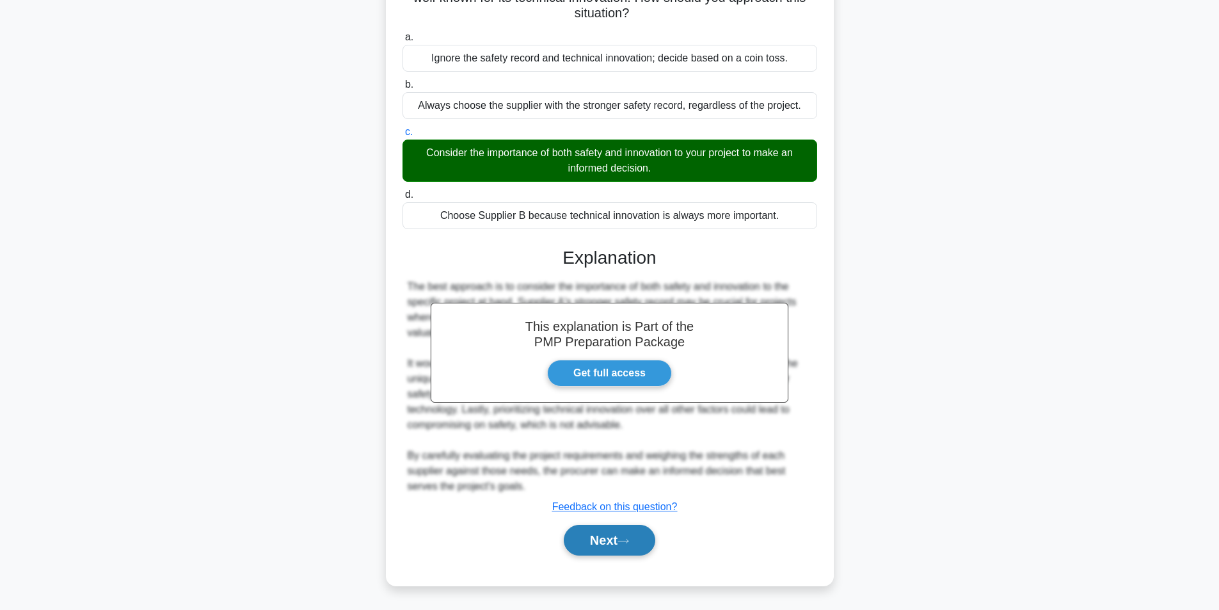
click at [600, 548] on button "Next" at bounding box center [610, 540] width 92 height 31
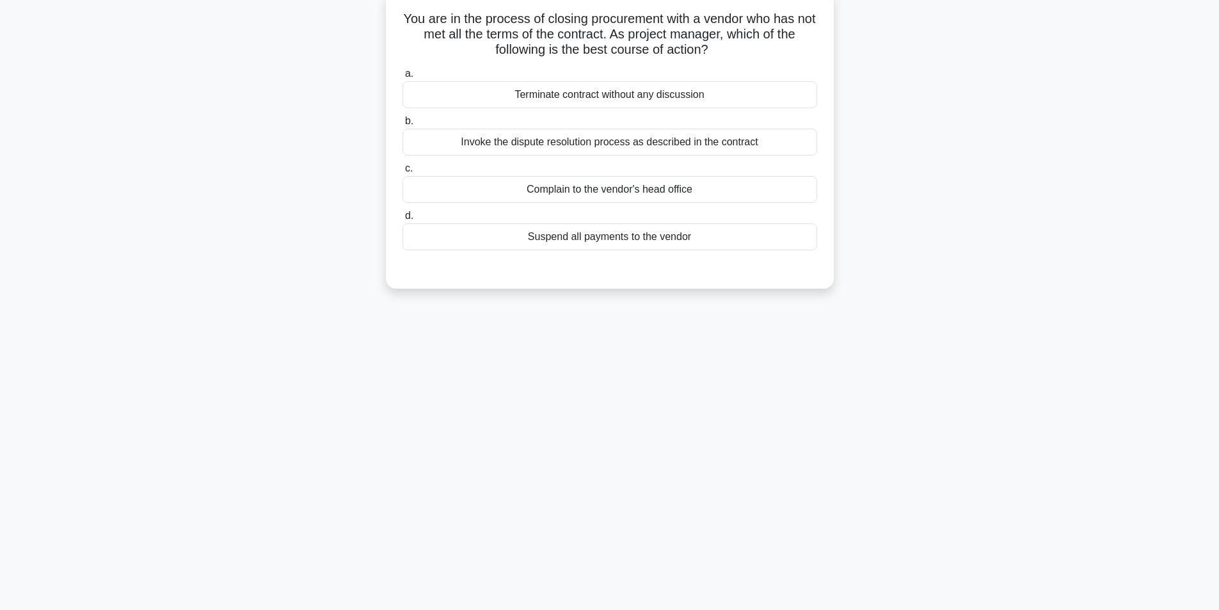
click at [622, 147] on div "Invoke the dispute resolution process as described in the contract" at bounding box center [610, 142] width 415 height 27
click at [403, 125] on input "b. Invoke the dispute resolution process as described in the contract" at bounding box center [403, 121] width 0 height 8
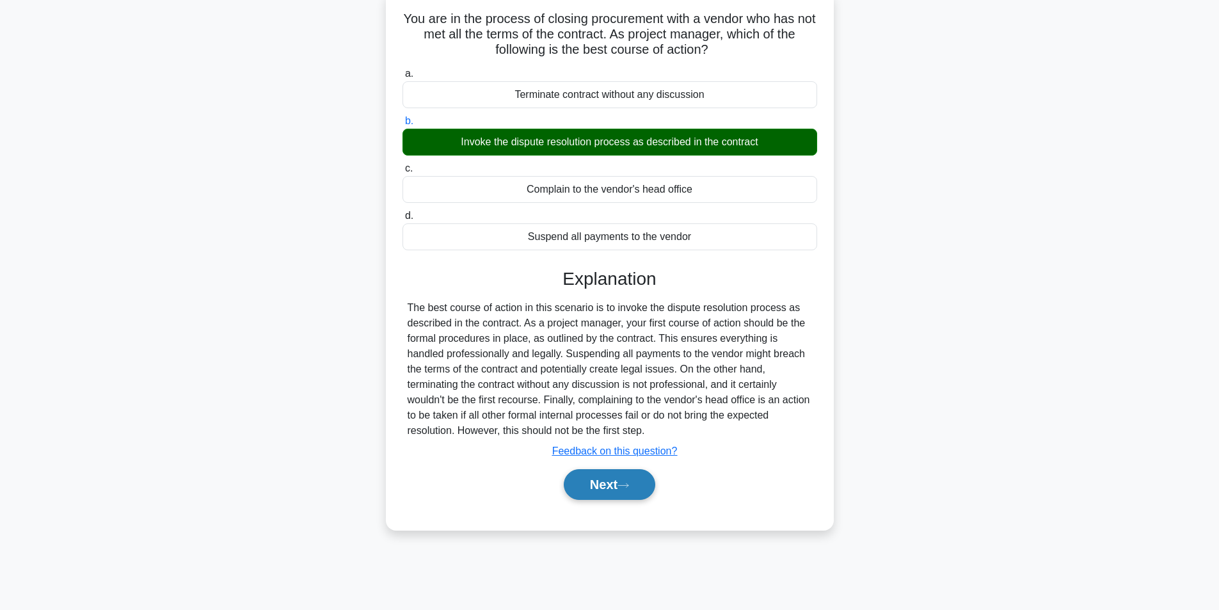
click at [608, 480] on button "Next" at bounding box center [610, 484] width 92 height 31
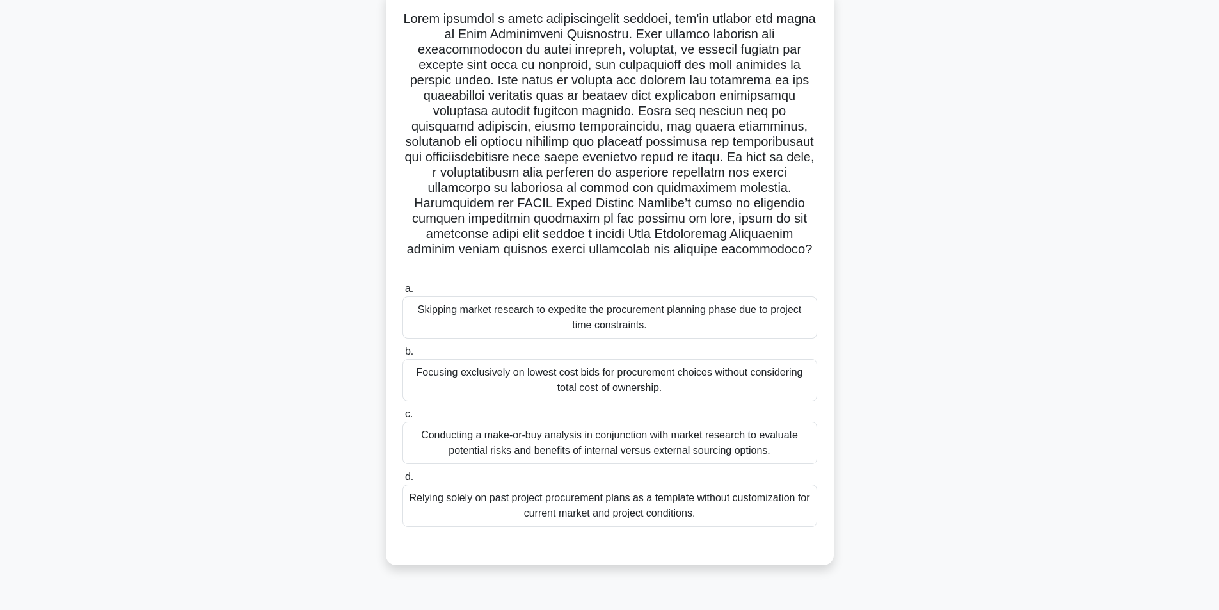
click at [566, 432] on div "Conducting a make-or-buy analysis in conjunction with market research to evalua…" at bounding box center [610, 443] width 415 height 42
click at [403, 419] on input "c. Conducting a make-or-buy analysis in conjunction with market research to eva…" at bounding box center [403, 414] width 0 height 8
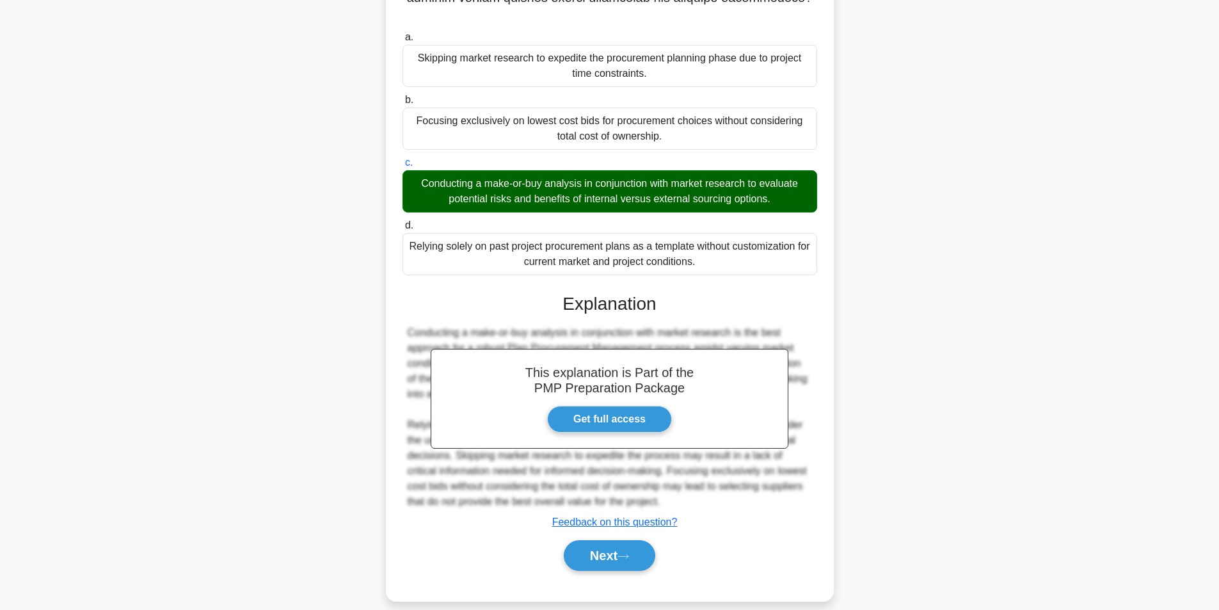
scroll to position [333, 0]
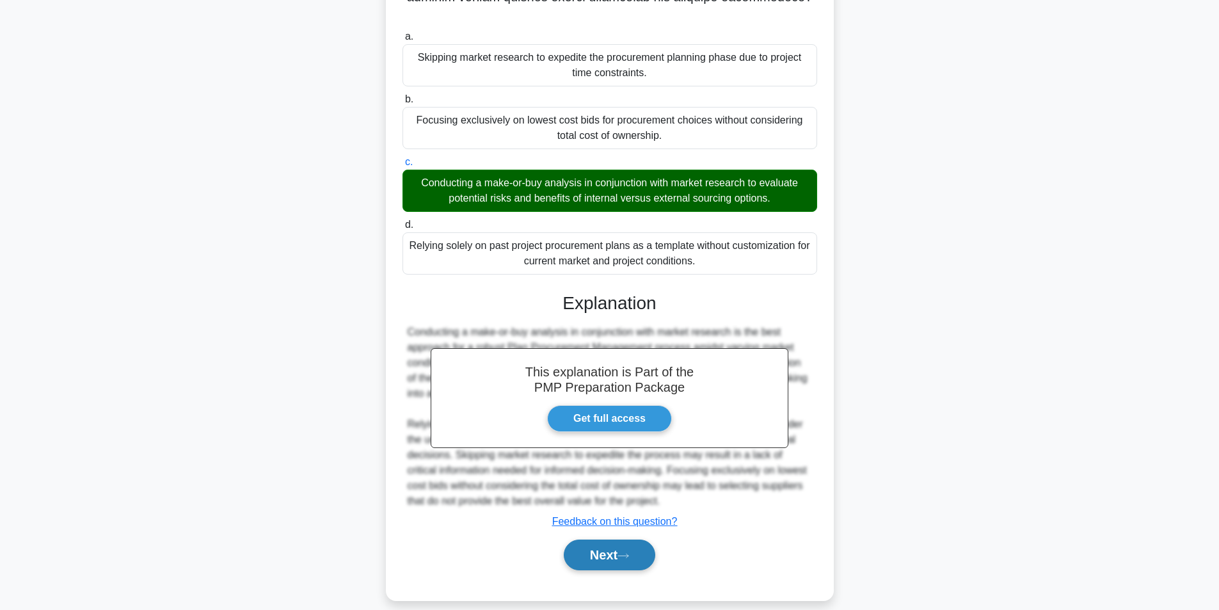
click at [623, 542] on button "Next" at bounding box center [610, 555] width 92 height 31
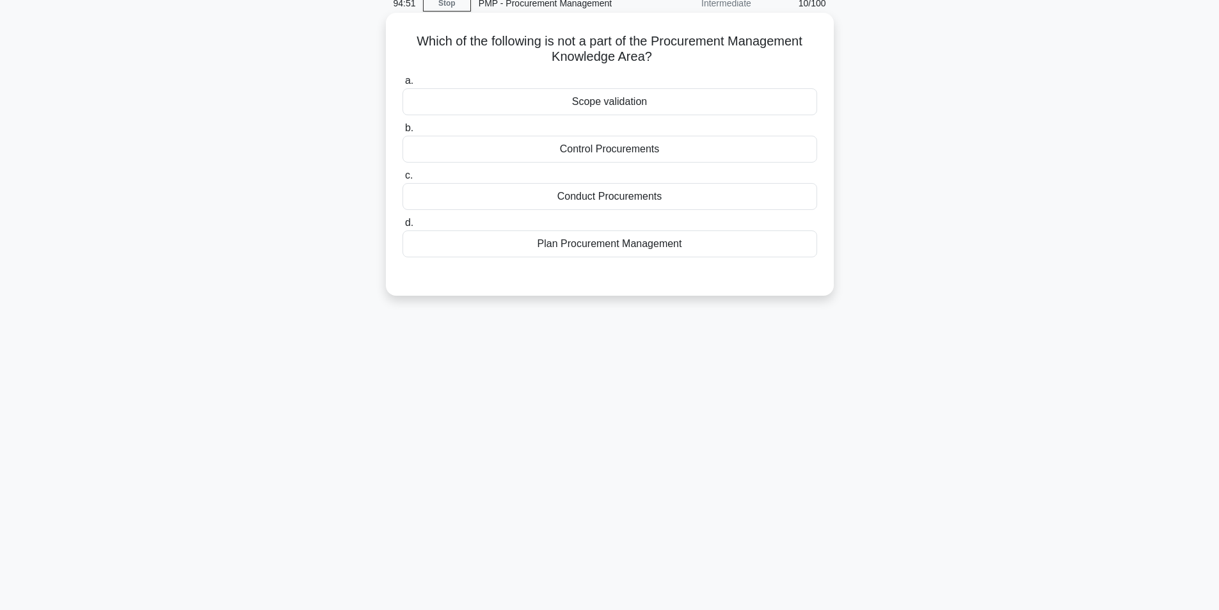
scroll to position [81, 0]
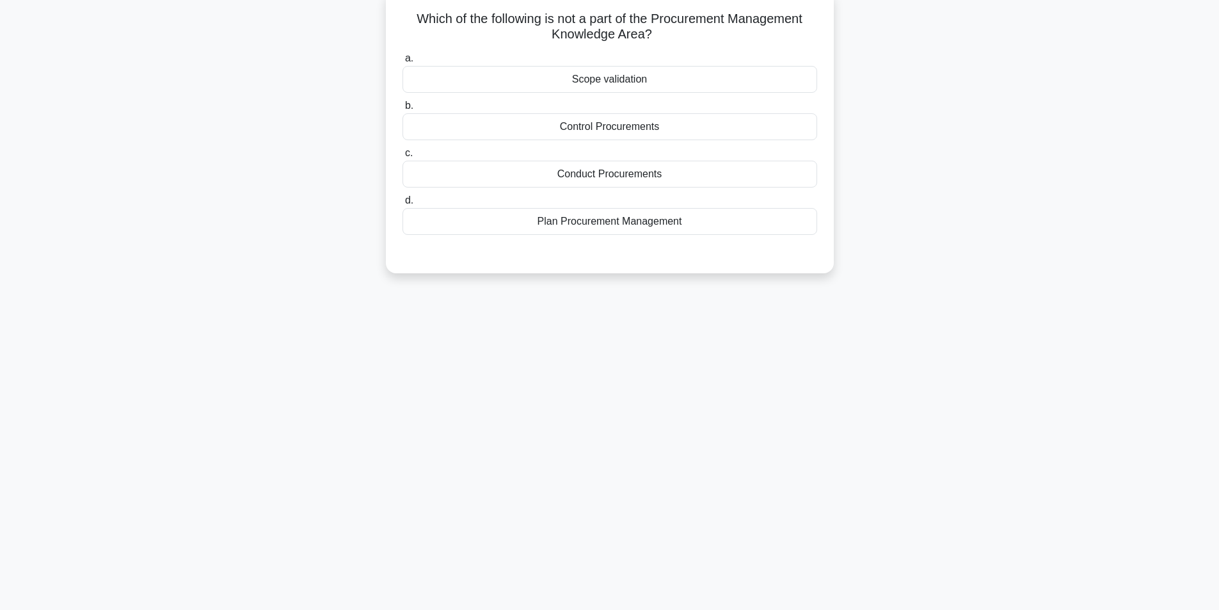
click at [634, 84] on div "Scope validation" at bounding box center [610, 79] width 415 height 27
click at [403, 63] on input "a. Scope validation" at bounding box center [403, 58] width 0 height 8
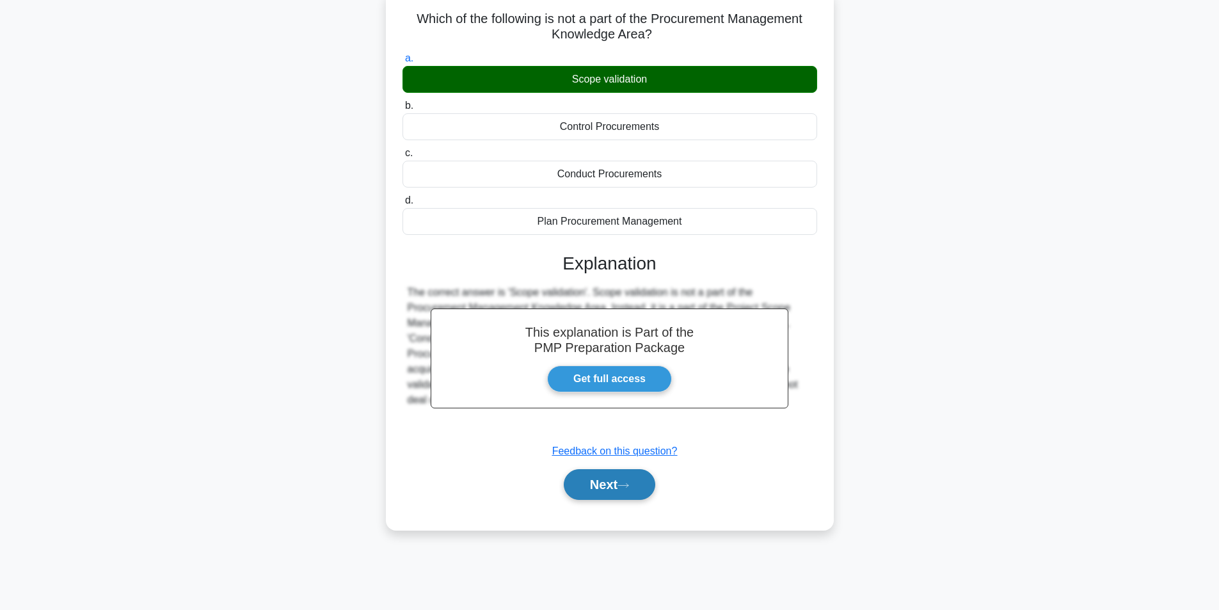
click at [573, 477] on button "Next" at bounding box center [610, 484] width 92 height 31
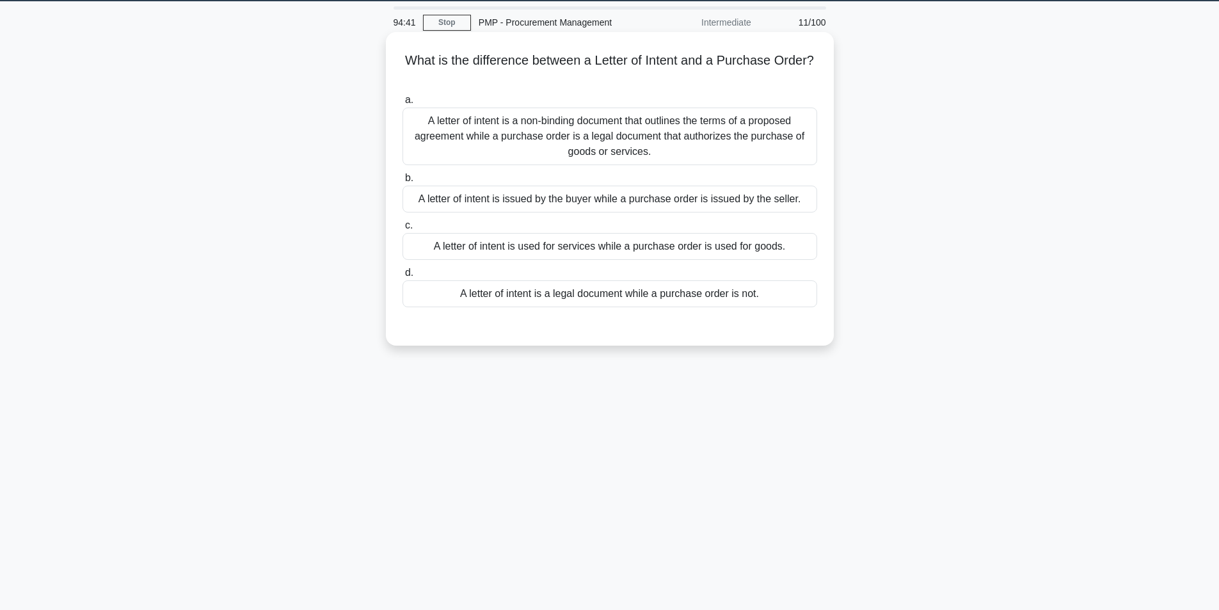
scroll to position [17, 0]
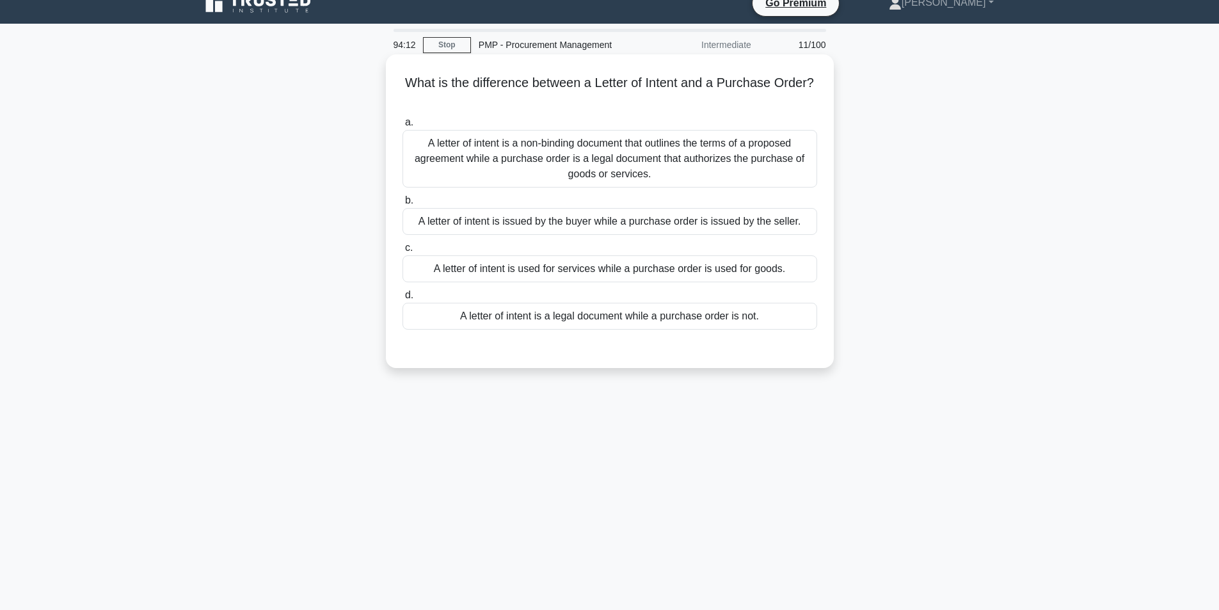
click at [653, 163] on div "A letter of intent is a non-binding document that outlines the terms of a propo…" at bounding box center [610, 159] width 415 height 58
click at [403, 127] on input "a. A letter of intent is a non-binding document that outlines the terms of a pr…" at bounding box center [403, 122] width 0 height 8
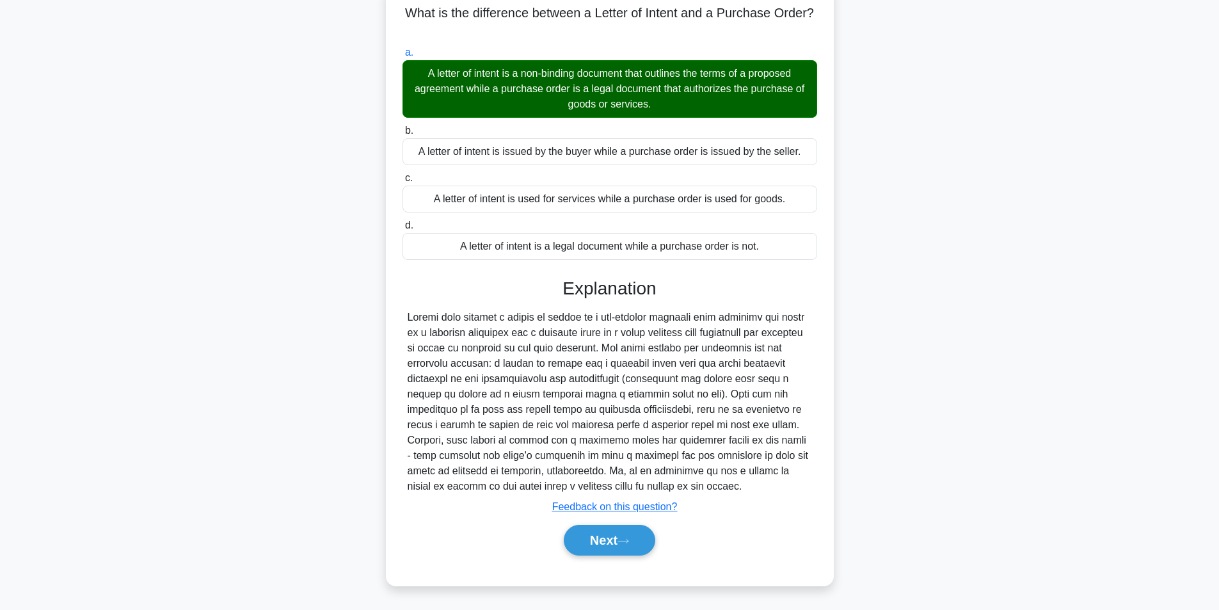
scroll to position [88, 0]
click at [586, 541] on button "Next" at bounding box center [610, 540] width 92 height 31
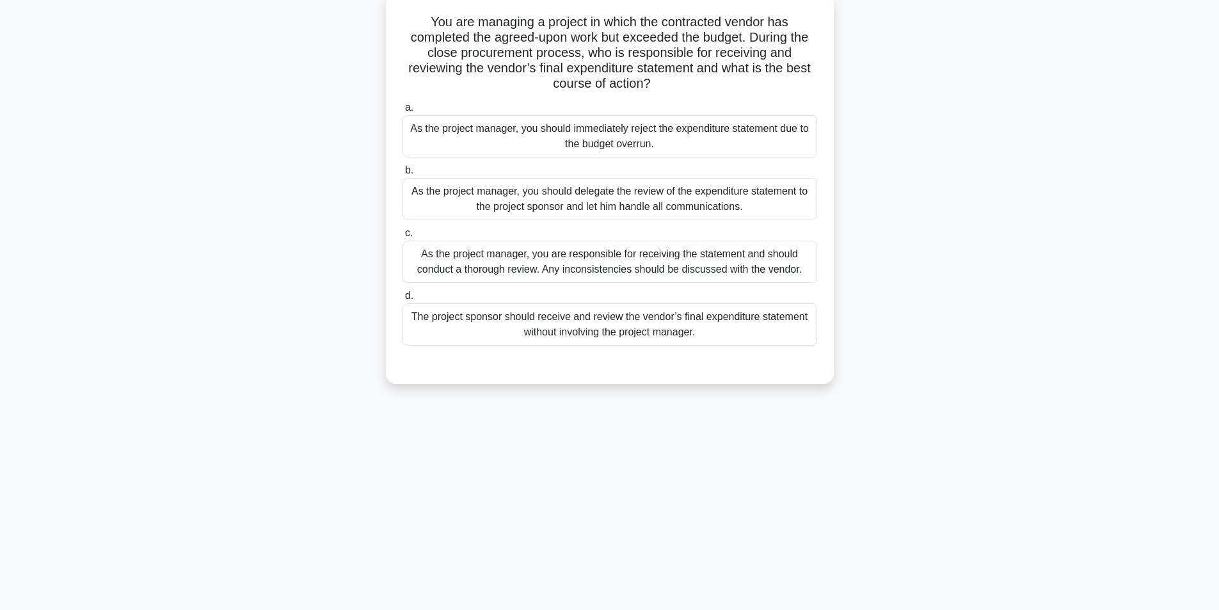
scroll to position [81, 0]
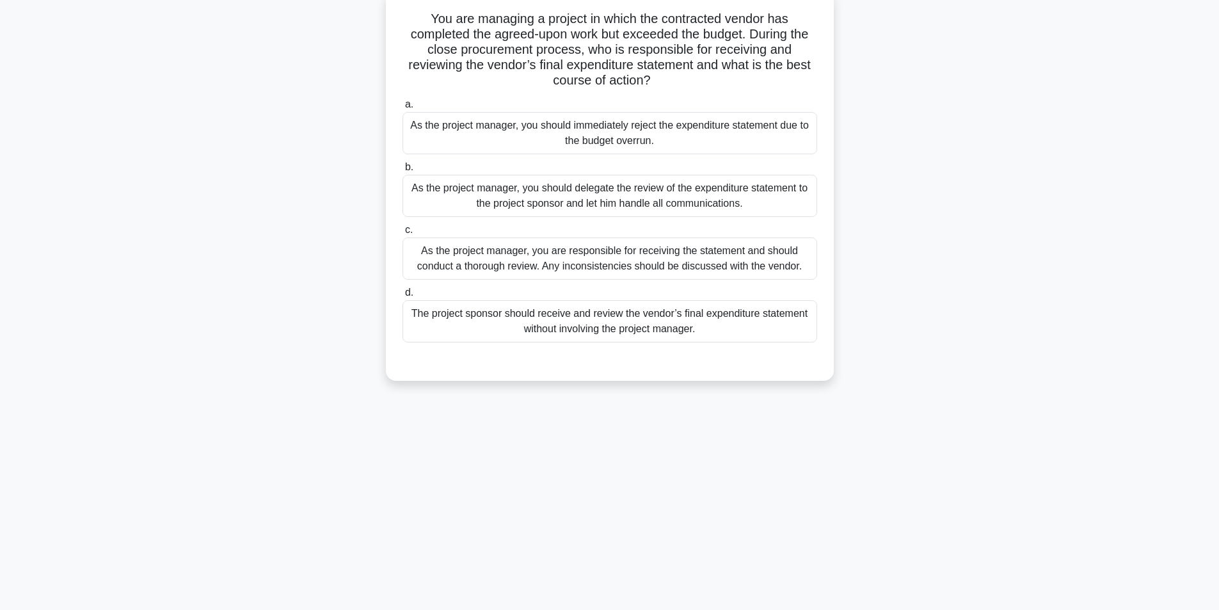
click at [595, 266] on div "As the project manager, you are responsible for receiving the statement and sho…" at bounding box center [610, 258] width 415 height 42
click at [403, 234] on input "c. As the project manager, you are responsible for receiving the statement and …" at bounding box center [403, 230] width 0 height 8
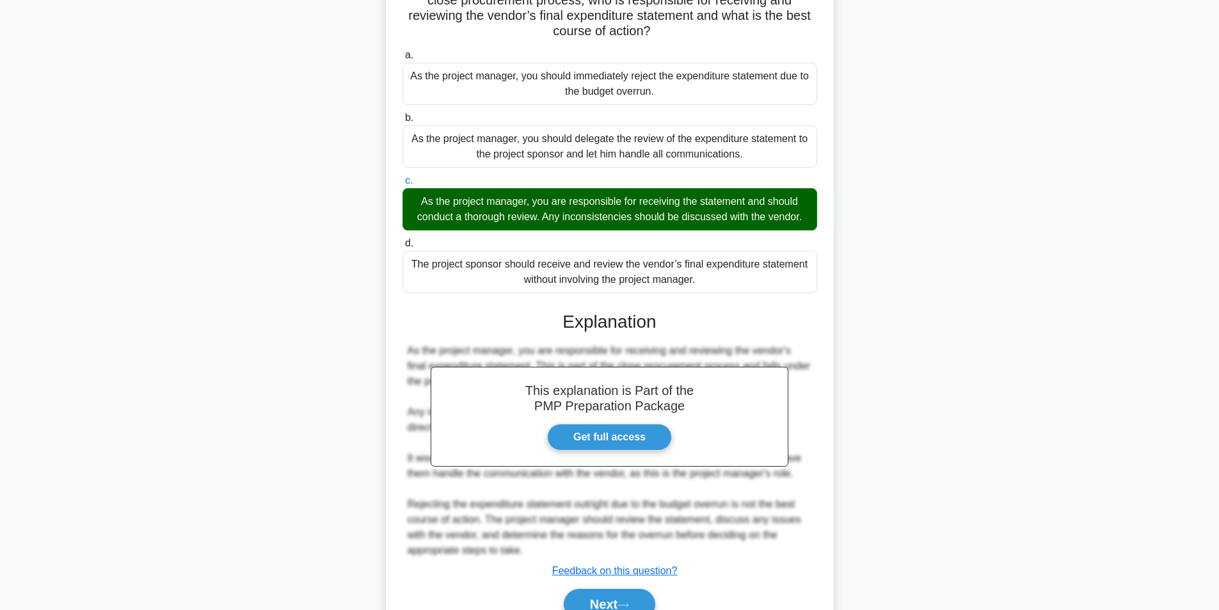
scroll to position [195, 0]
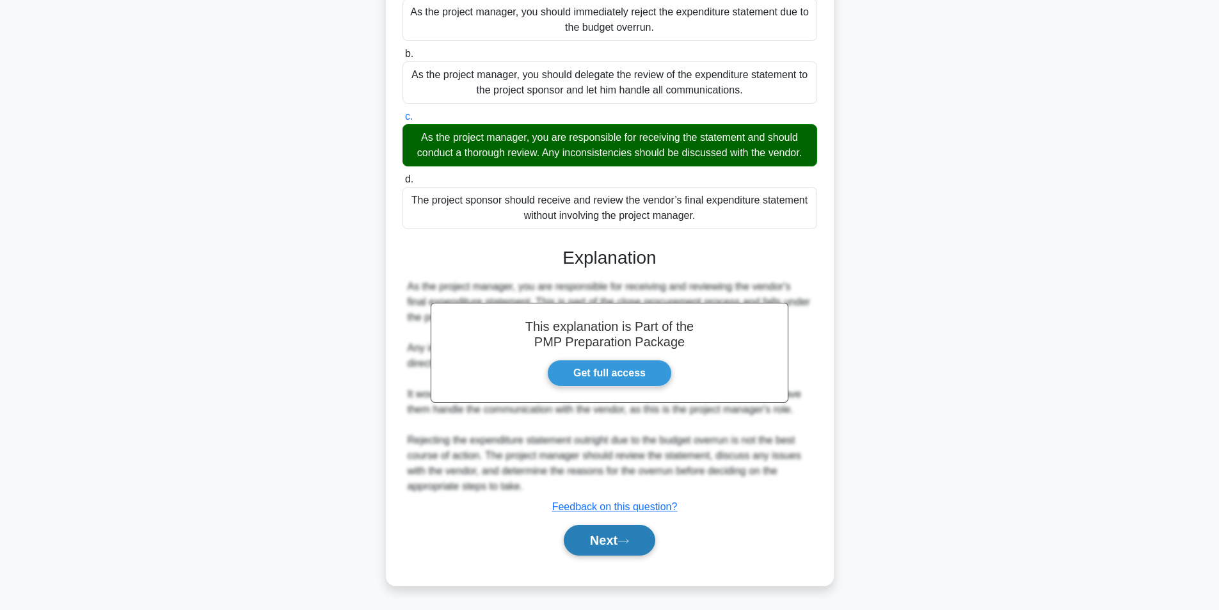
click at [604, 546] on button "Next" at bounding box center [610, 540] width 92 height 31
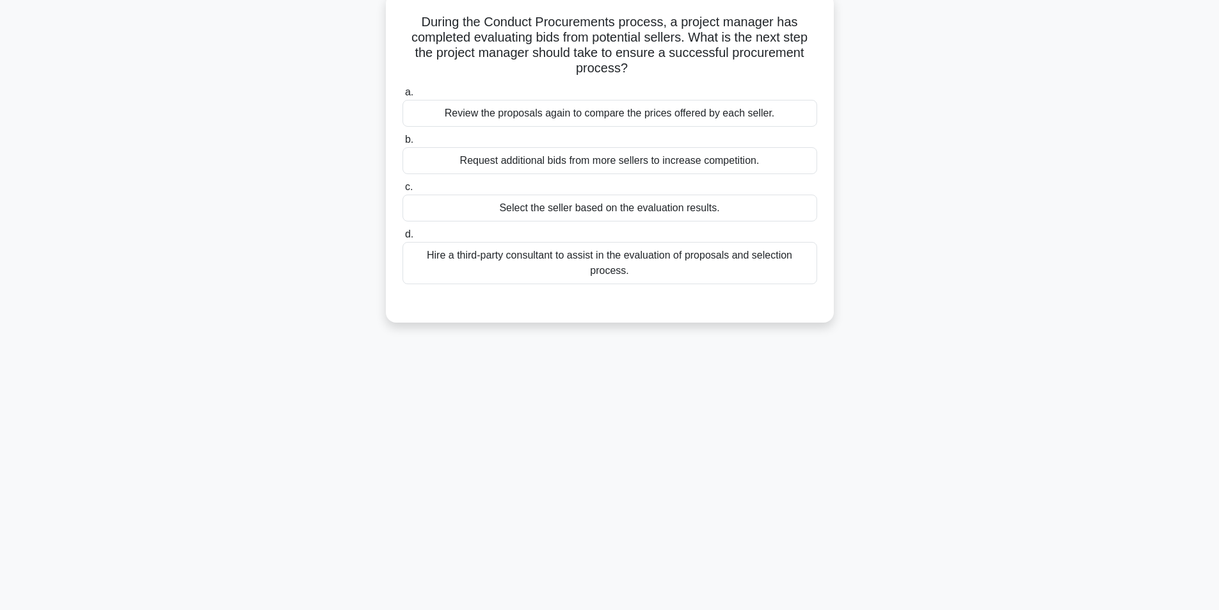
scroll to position [81, 0]
click at [612, 208] on div "Select the seller based on the evaluation results." at bounding box center [610, 204] width 415 height 27
click at [403, 188] on input "c. Select the seller based on the evaluation results." at bounding box center [403, 184] width 0 height 8
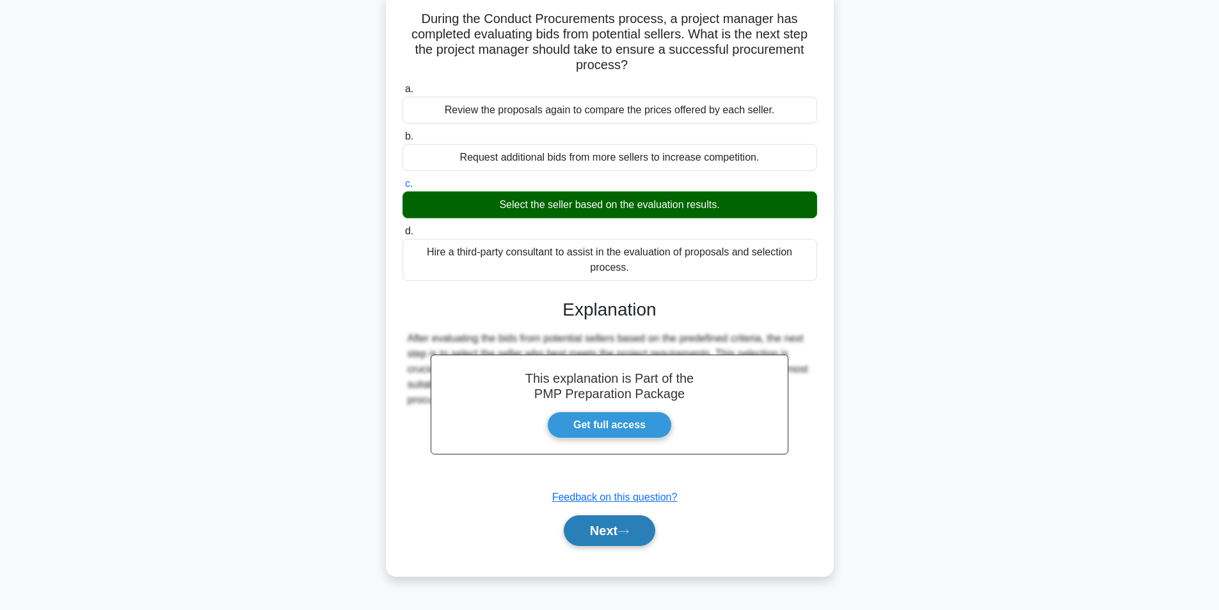
click at [595, 531] on button "Next" at bounding box center [610, 530] width 92 height 31
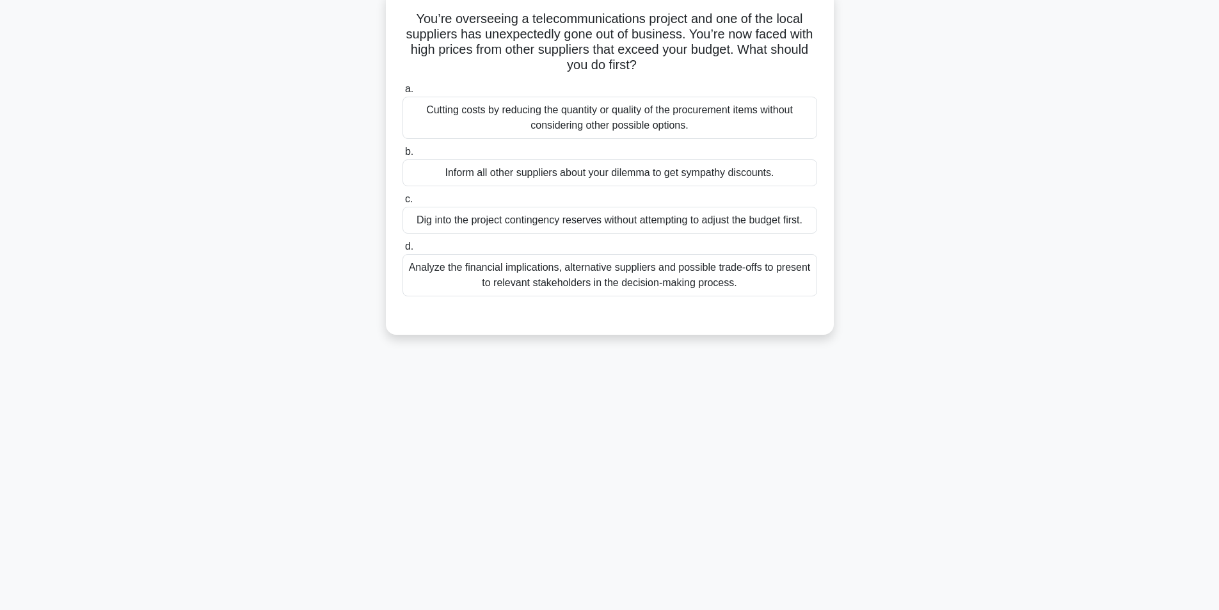
click at [534, 275] on div "Analyze the financial implications, alternative suppliers and possible trade-of…" at bounding box center [610, 275] width 415 height 42
click at [403, 251] on input "d. Analyze the financial implications, alternative suppliers and possible trade…" at bounding box center [403, 247] width 0 height 8
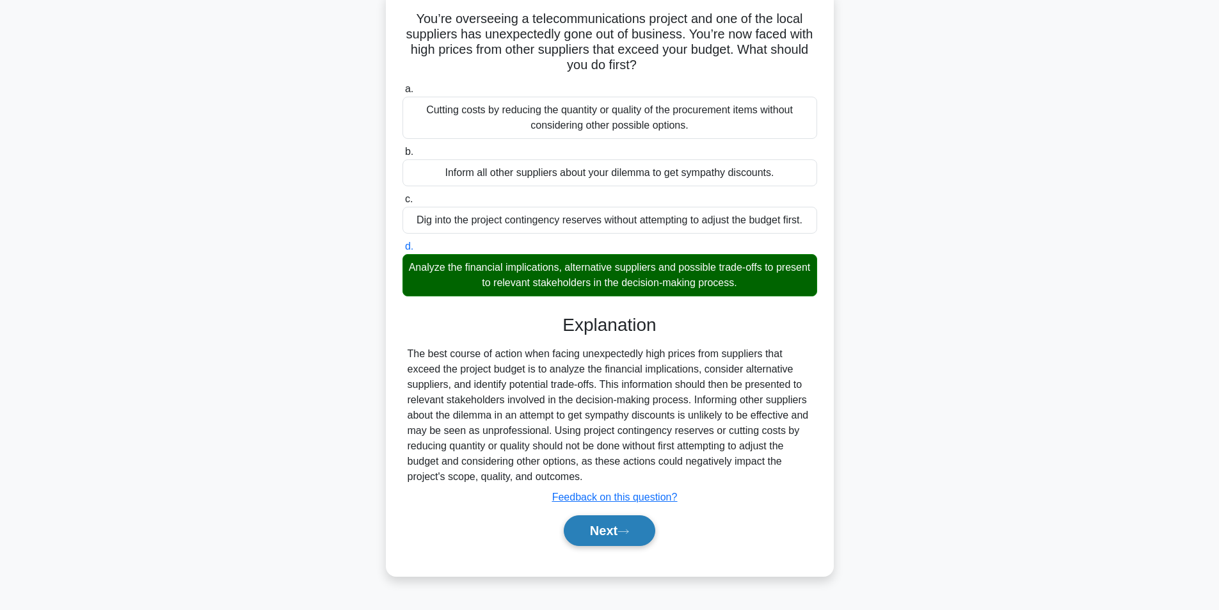
click at [619, 534] on button "Next" at bounding box center [610, 530] width 92 height 31
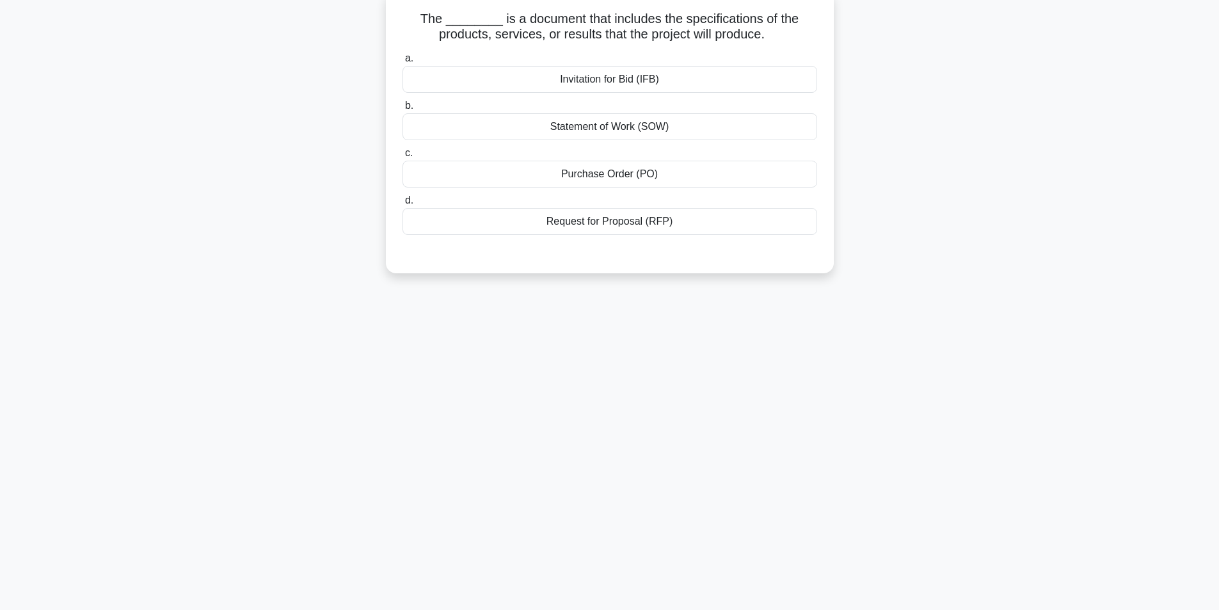
click at [683, 130] on div "Statement of Work (SOW)" at bounding box center [610, 126] width 415 height 27
click at [403, 110] on input "b. Statement of Work (SOW)" at bounding box center [403, 106] width 0 height 8
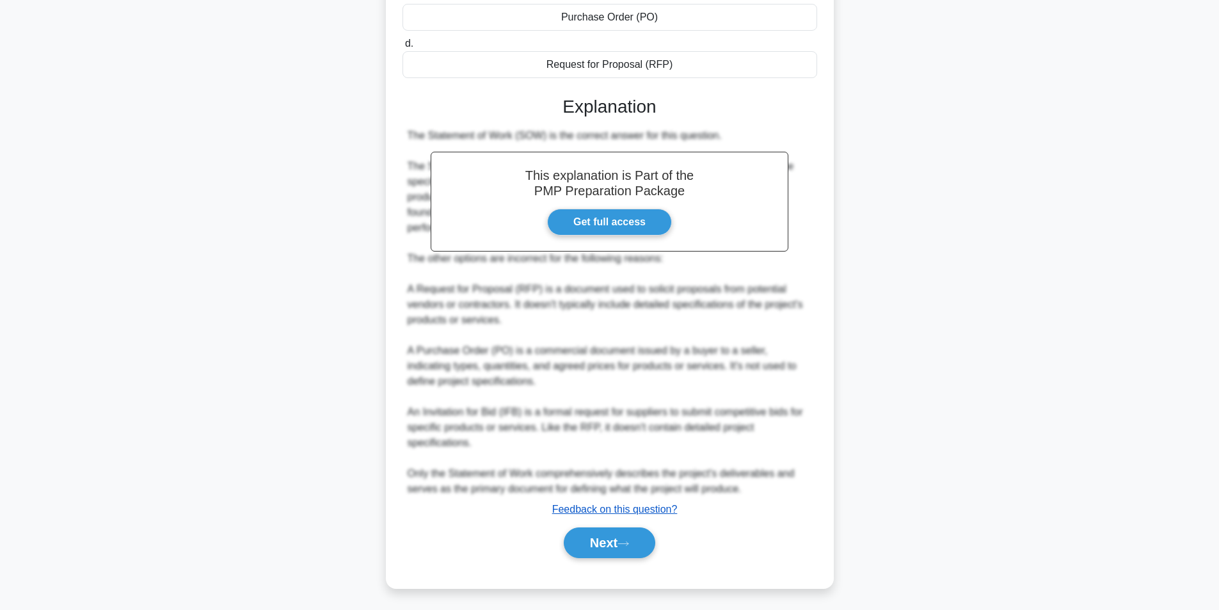
scroll to position [241, 0]
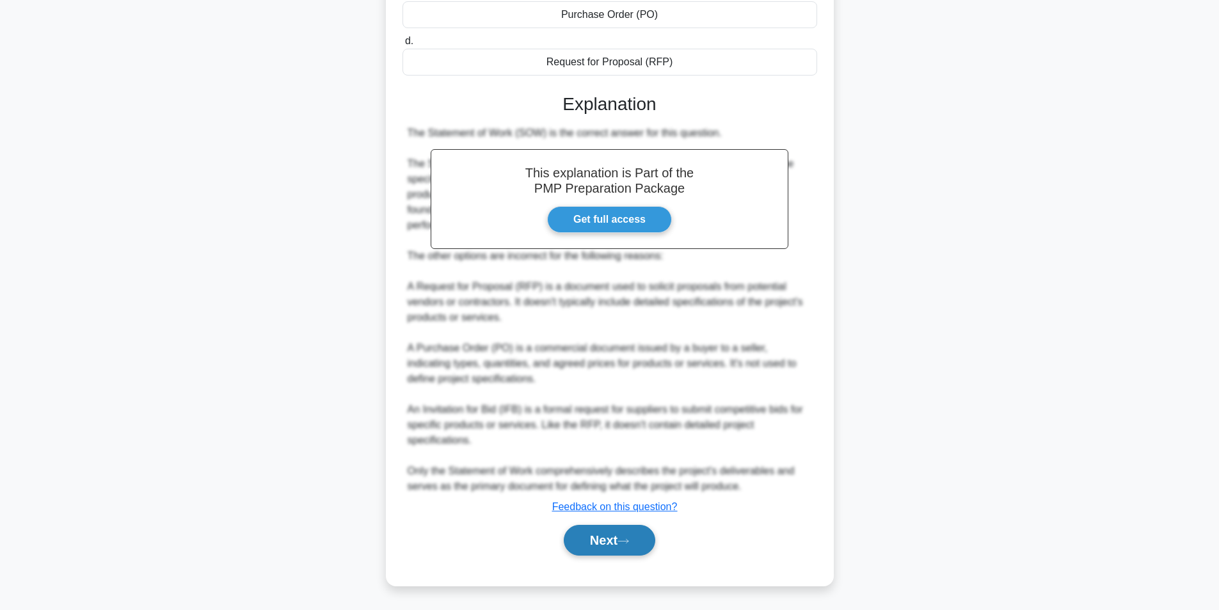
click at [581, 537] on button "Next" at bounding box center [610, 540] width 92 height 31
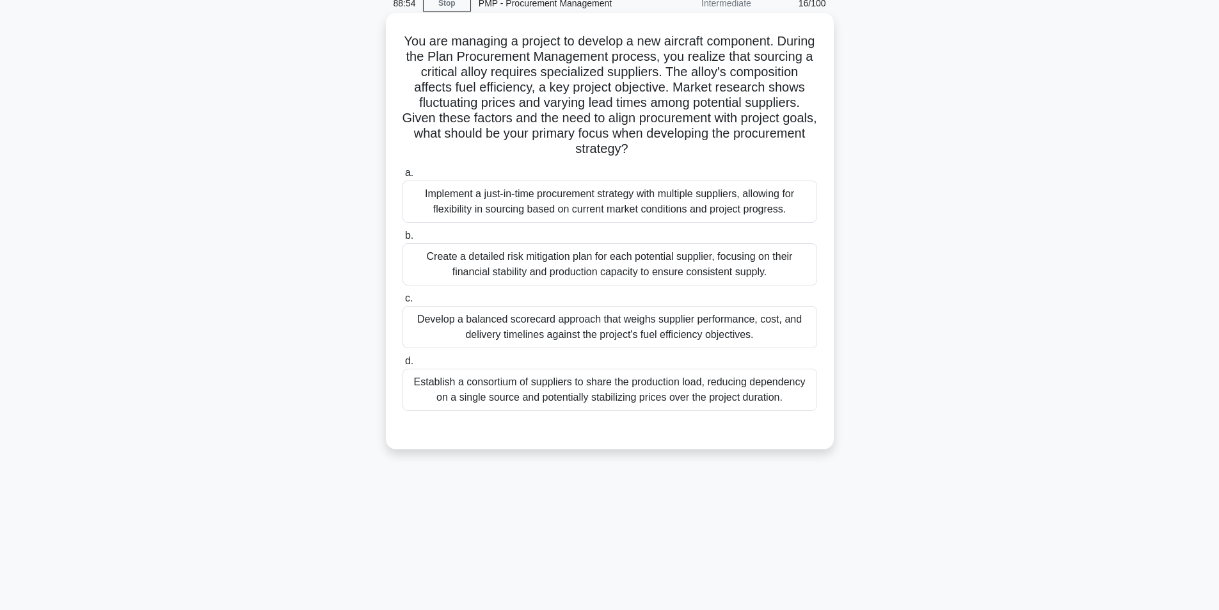
scroll to position [81, 0]
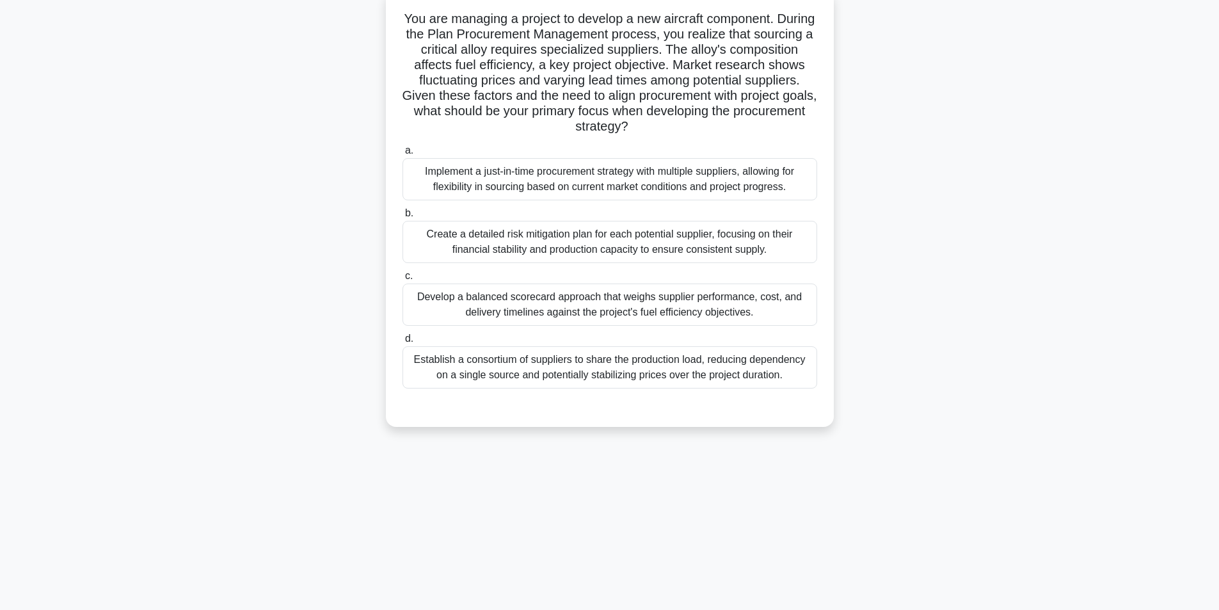
click at [623, 300] on div "Develop a balanced scorecard approach that weighs supplier performance, cost, a…" at bounding box center [610, 305] width 415 height 42
click at [403, 280] on input "c. Develop a balanced scorecard approach that weighs supplier performance, cost…" at bounding box center [403, 276] width 0 height 8
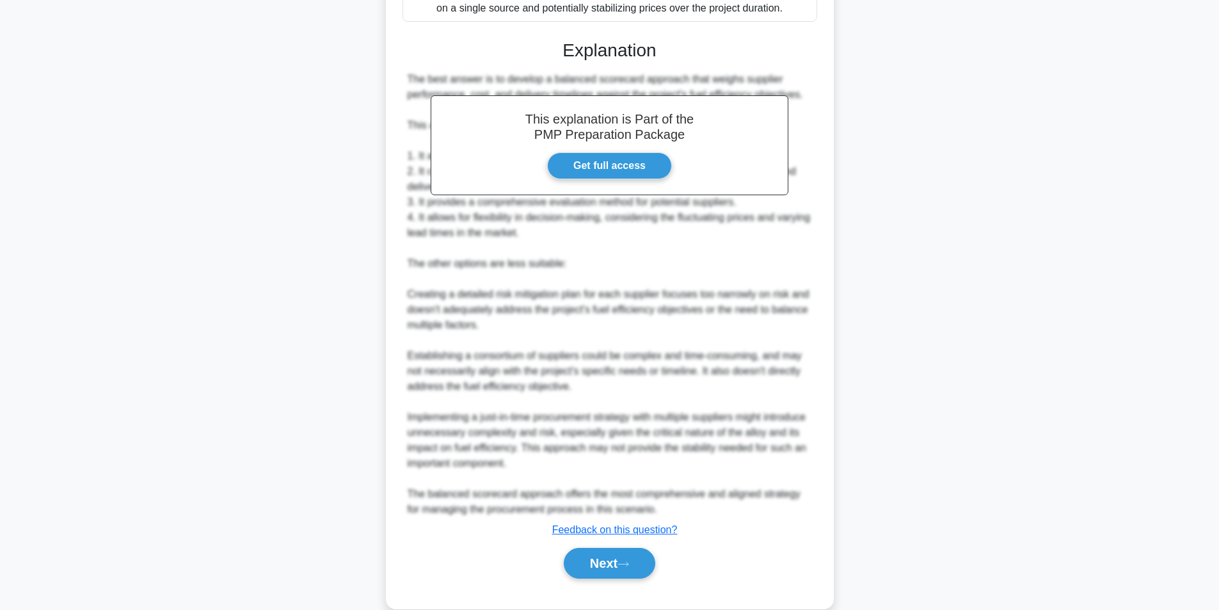
scroll to position [472, 0]
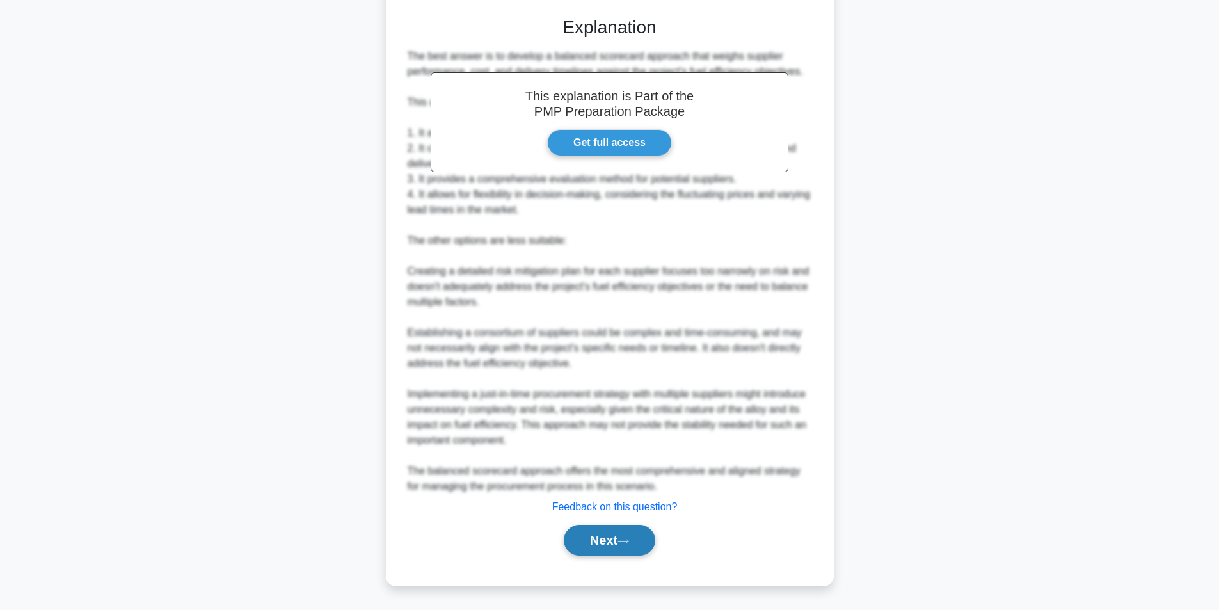
click at [584, 536] on button "Next" at bounding box center [610, 540] width 92 height 31
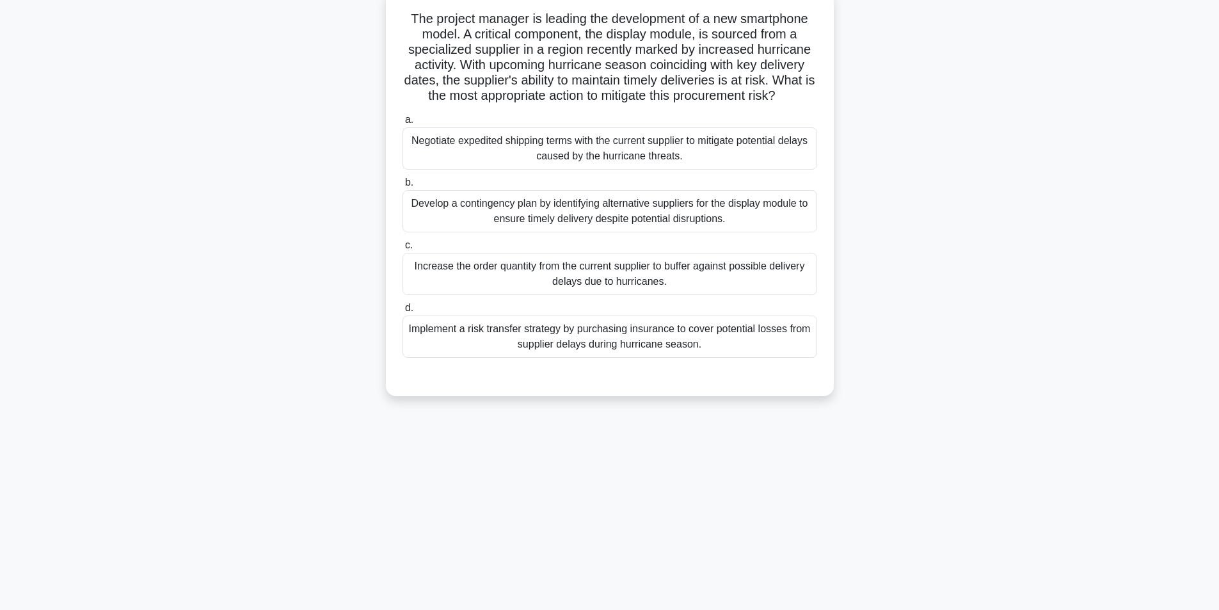
click at [599, 218] on div "Develop a contingency plan by identifying alternative suppliers for the display…" at bounding box center [610, 211] width 415 height 42
click at [403, 187] on input "b. Develop a contingency plan by identifying alternative suppliers for the disp…" at bounding box center [403, 183] width 0 height 8
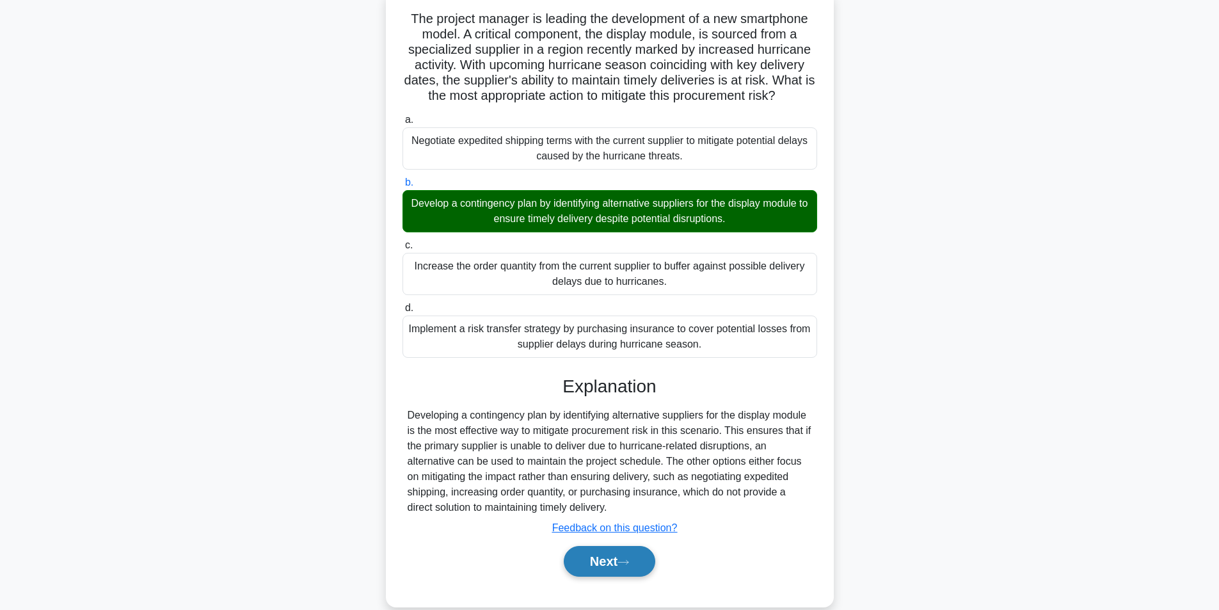
click at [628, 568] on button "Next" at bounding box center [610, 561] width 92 height 31
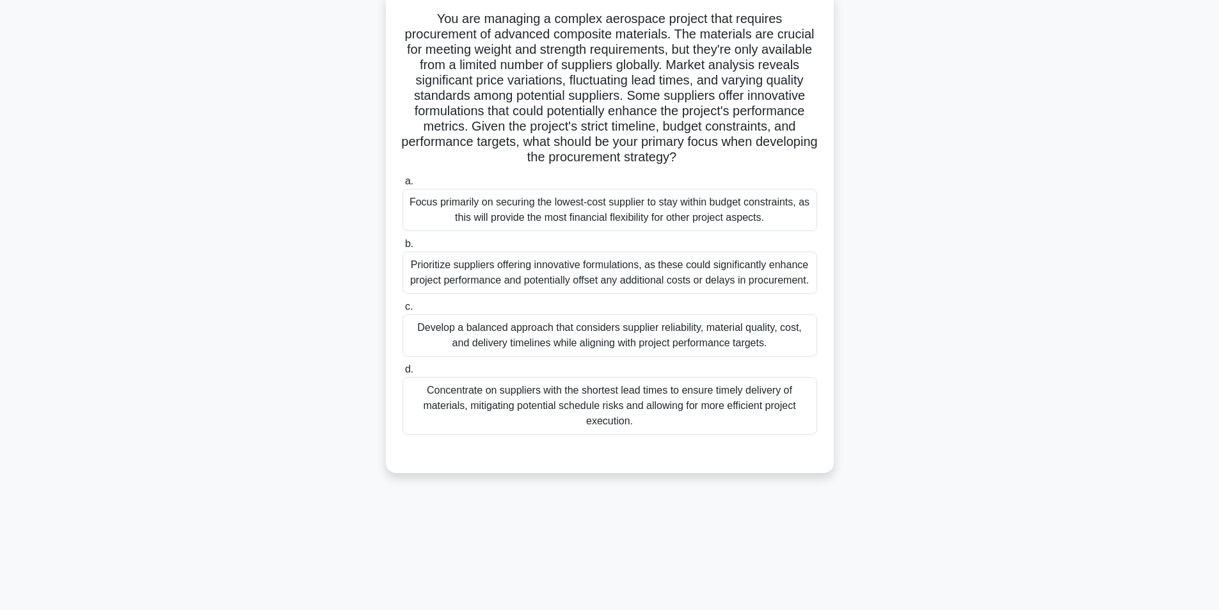
click at [637, 336] on div "Develop a balanced approach that considers supplier reliability, material quali…" at bounding box center [610, 335] width 415 height 42
click at [403, 311] on input "c. Develop a balanced approach that considers supplier reliability, material qu…" at bounding box center [403, 307] width 0 height 8
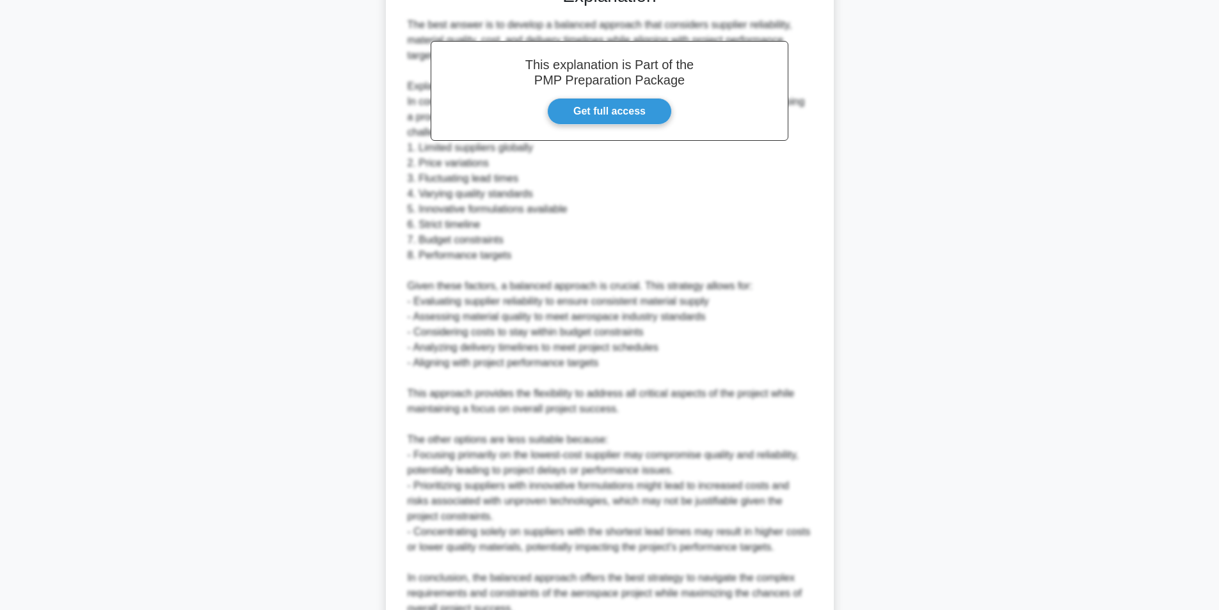
scroll to position [671, 0]
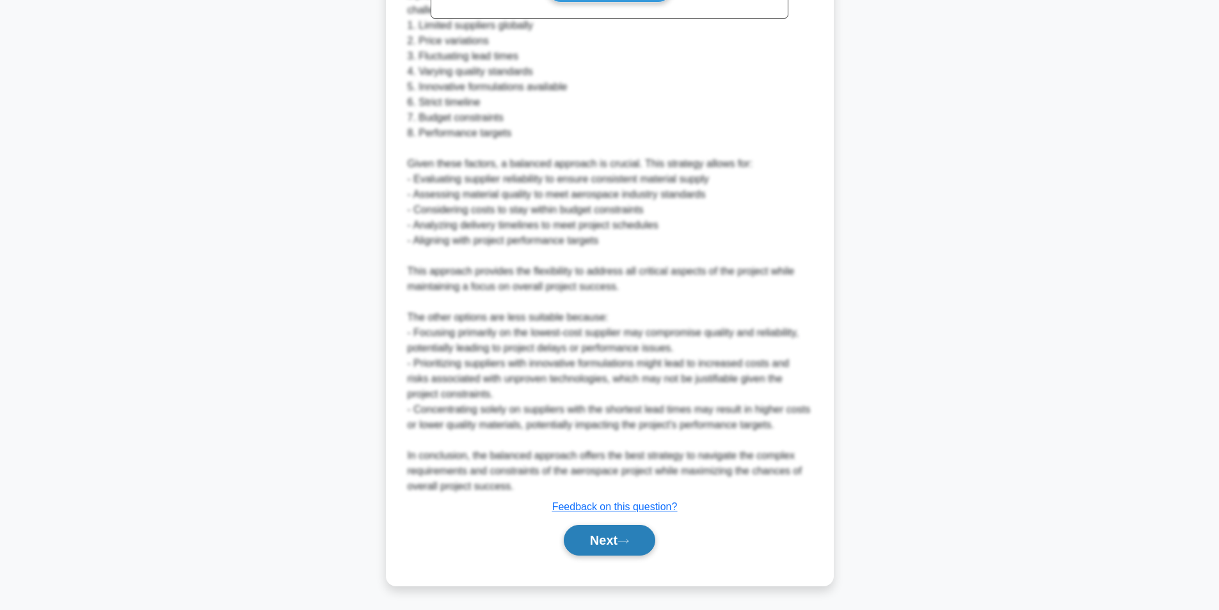
click at [603, 537] on button "Next" at bounding box center [610, 540] width 92 height 31
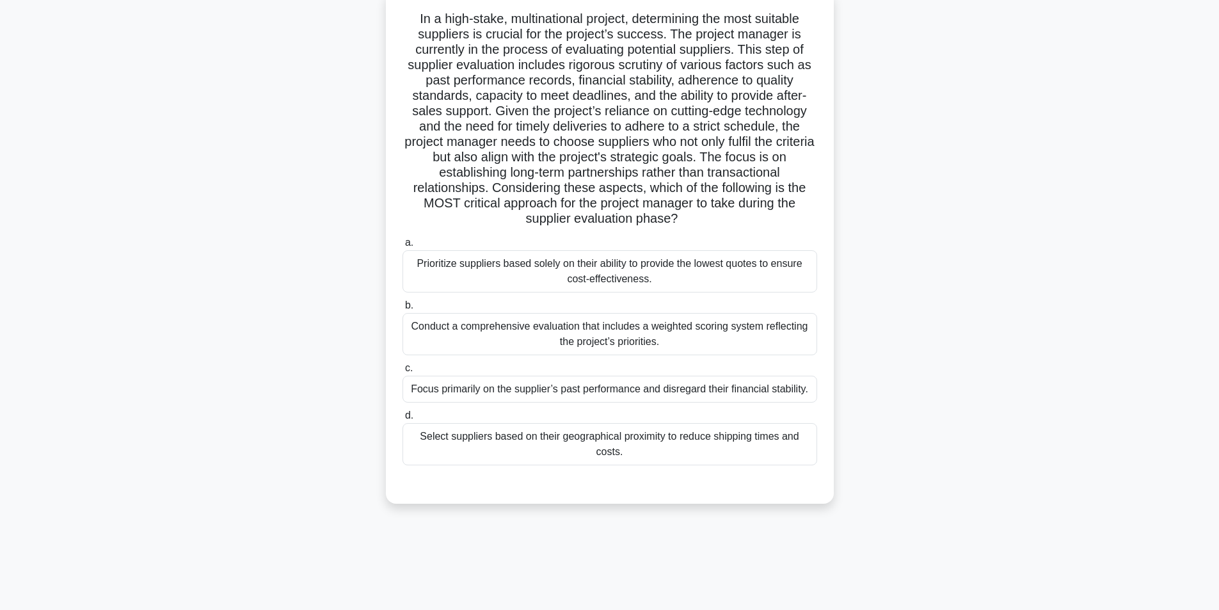
click at [676, 341] on div "Conduct a comprehensive evaluation that includes a weighted scoring system refl…" at bounding box center [610, 334] width 415 height 42
click at [403, 310] on input "b. Conduct a comprehensive evaluation that includes a weighted scoring system r…" at bounding box center [403, 305] width 0 height 8
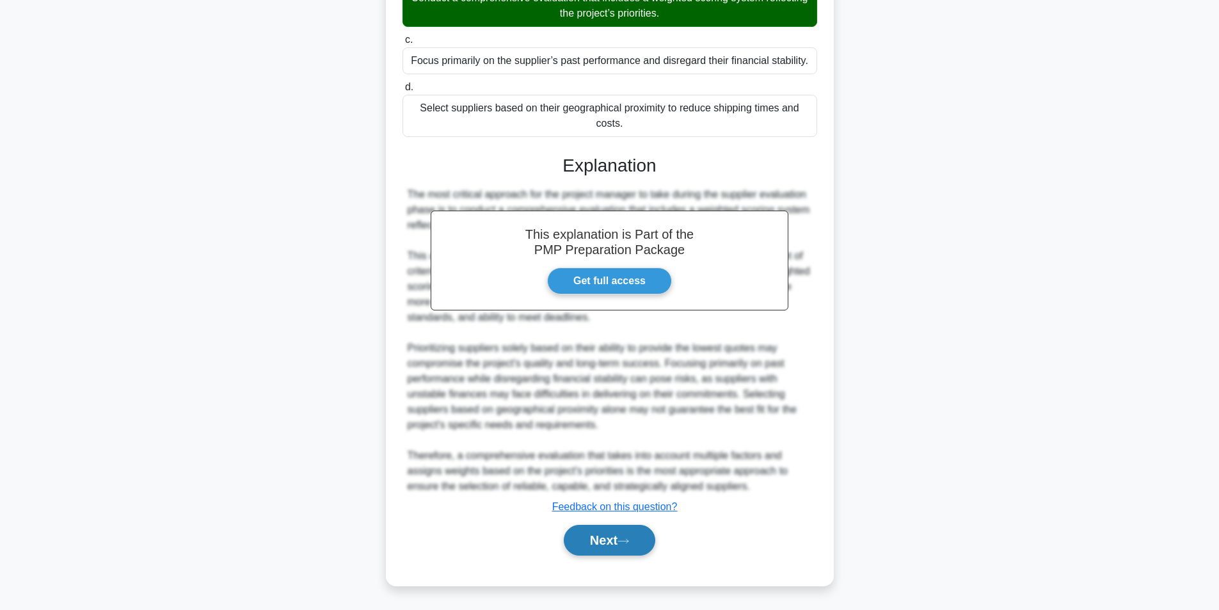
click at [604, 541] on button "Next" at bounding box center [610, 540] width 92 height 31
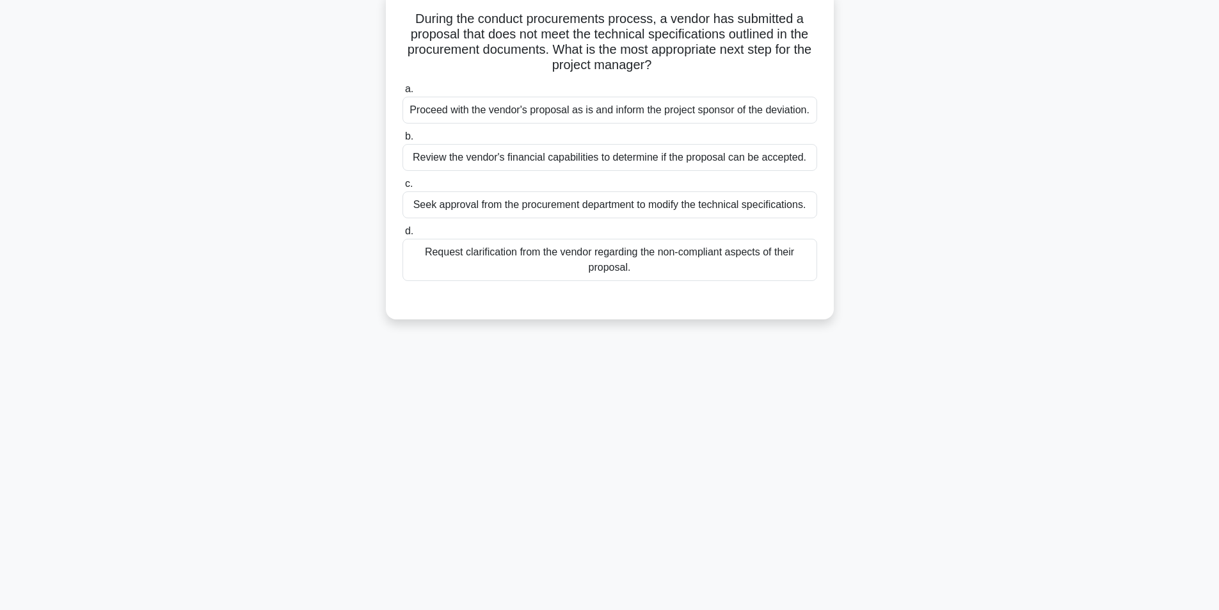
click at [593, 260] on div "Request clarification from the vendor regarding the non-compliant aspects of th…" at bounding box center [610, 260] width 415 height 42
click at [403, 236] on input "d. Request clarification from the vendor regarding the non-compliant aspects of…" at bounding box center [403, 231] width 0 height 8
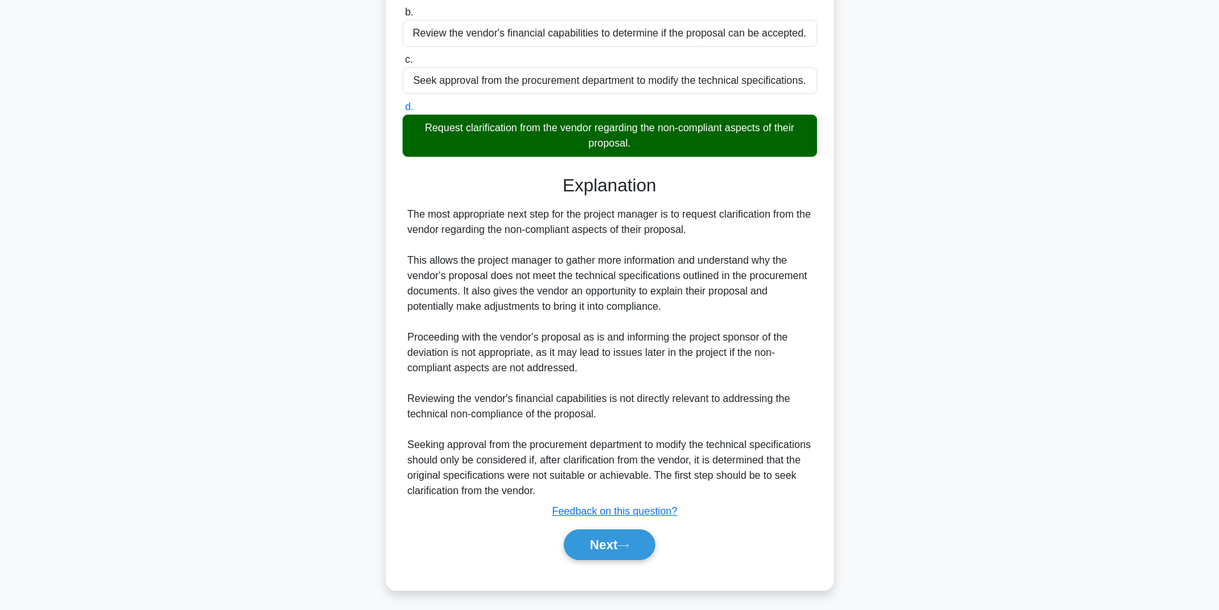
scroll to position [211, 0]
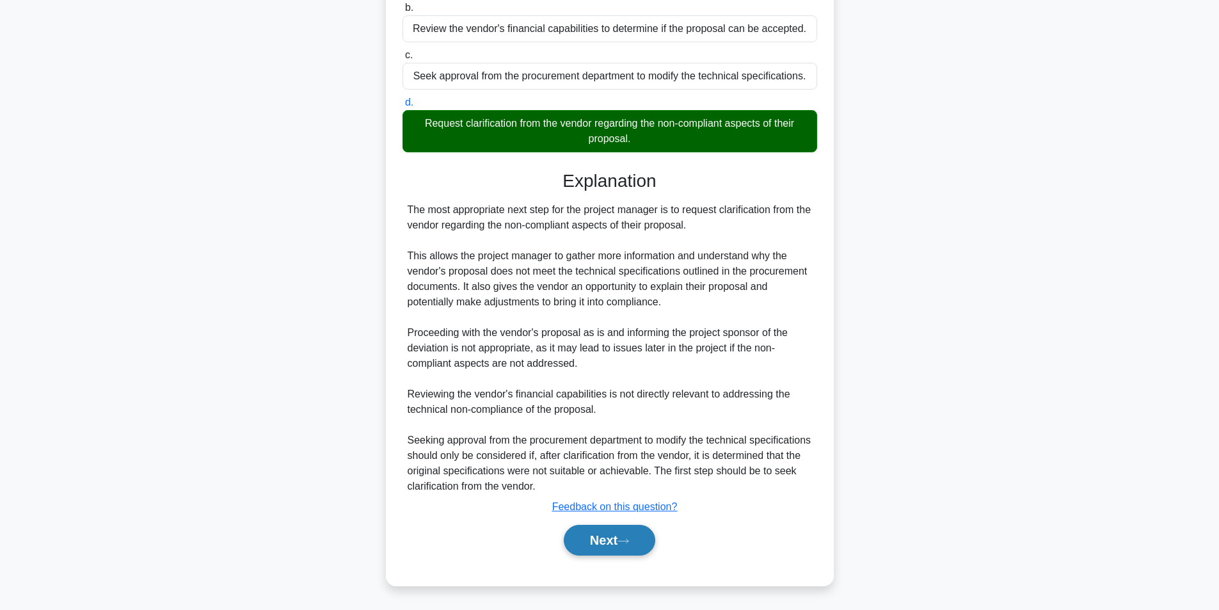
click at [601, 545] on button "Next" at bounding box center [610, 540] width 92 height 31
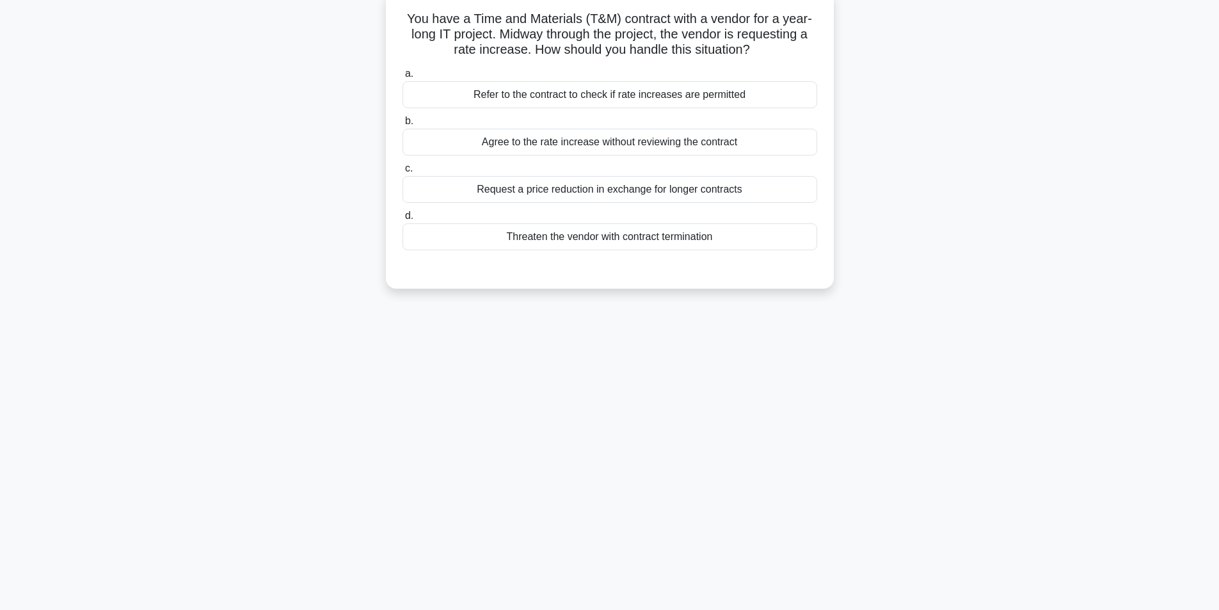
click at [600, 99] on div "Refer to the contract to check if rate increases are permitted" at bounding box center [610, 94] width 415 height 27
click at [403, 78] on input "a. Refer to the contract to check if rate increases are permitted" at bounding box center [403, 74] width 0 height 8
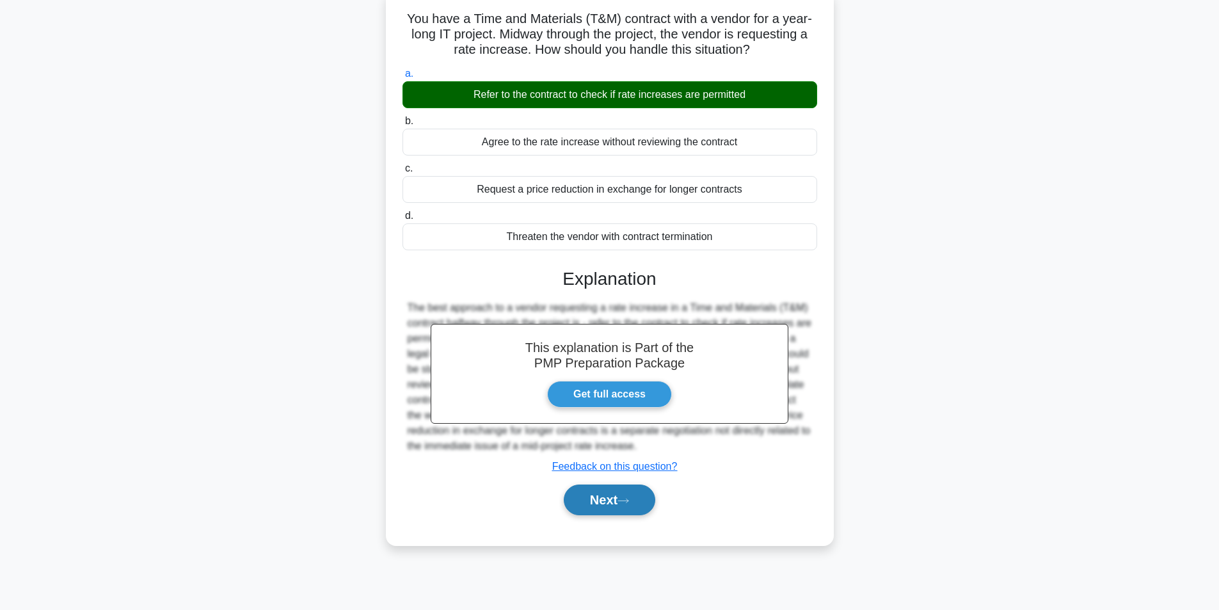
click at [591, 505] on button "Next" at bounding box center [610, 499] width 92 height 31
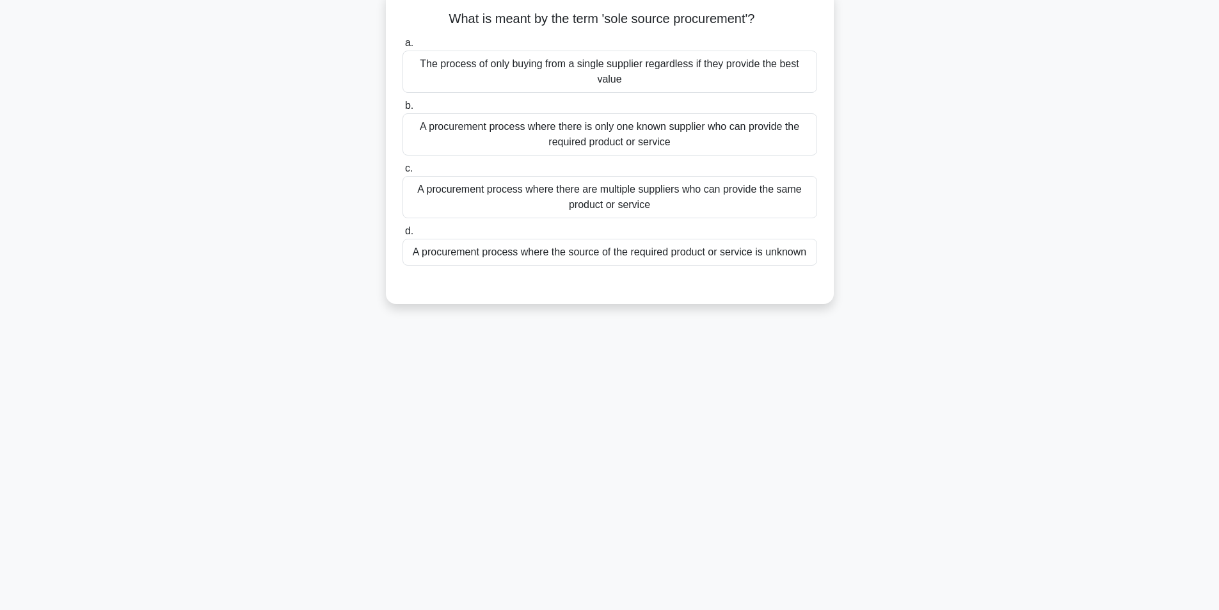
click at [664, 72] on div "The process of only buying from a single supplier regardless if they provide th…" at bounding box center [610, 72] width 415 height 42
click at [403, 47] on input "a. The process of only buying from a single supplier regardless if they provide…" at bounding box center [403, 43] width 0 height 8
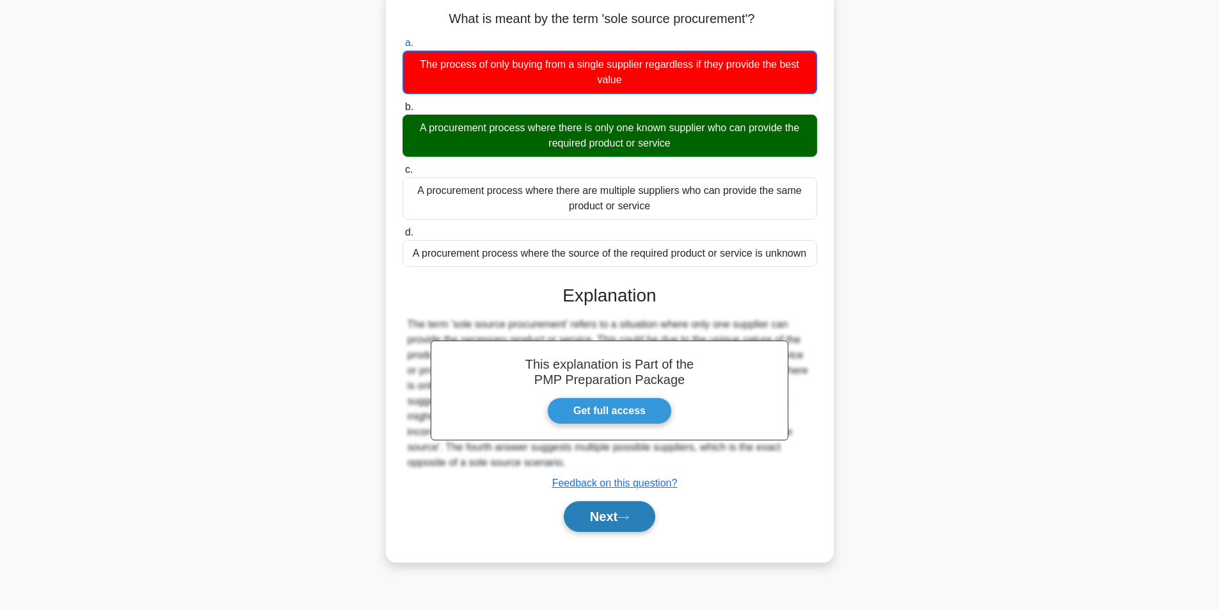
click at [600, 515] on button "Next" at bounding box center [610, 516] width 92 height 31
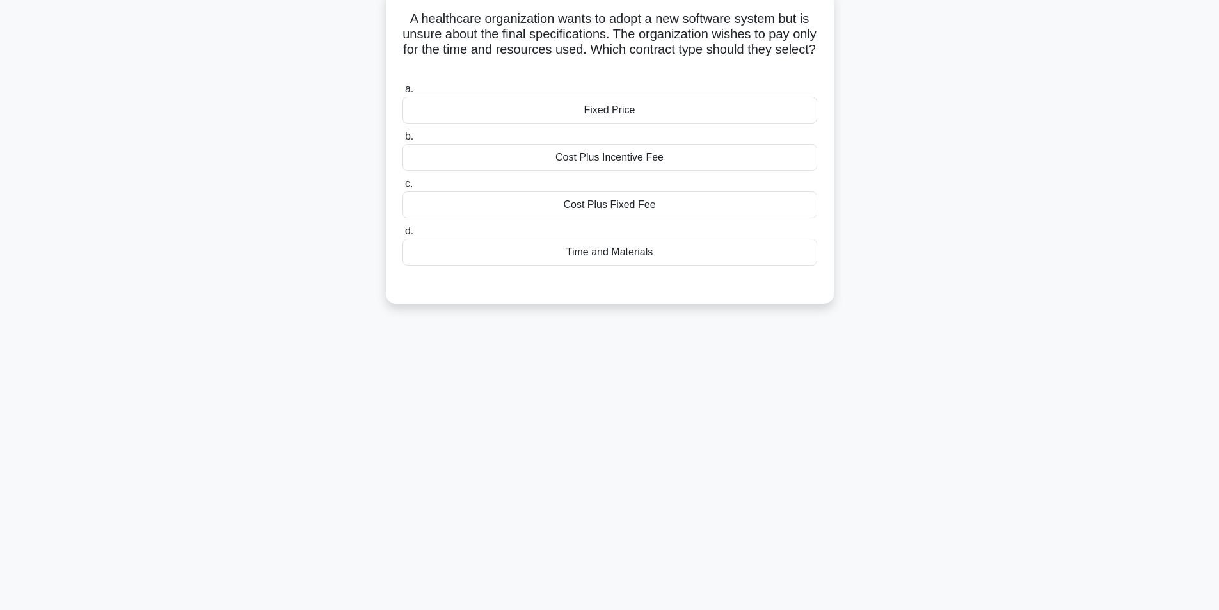
click at [605, 259] on div "Time and Materials" at bounding box center [610, 252] width 415 height 27
click at [403, 236] on input "d. Time and Materials" at bounding box center [403, 231] width 0 height 8
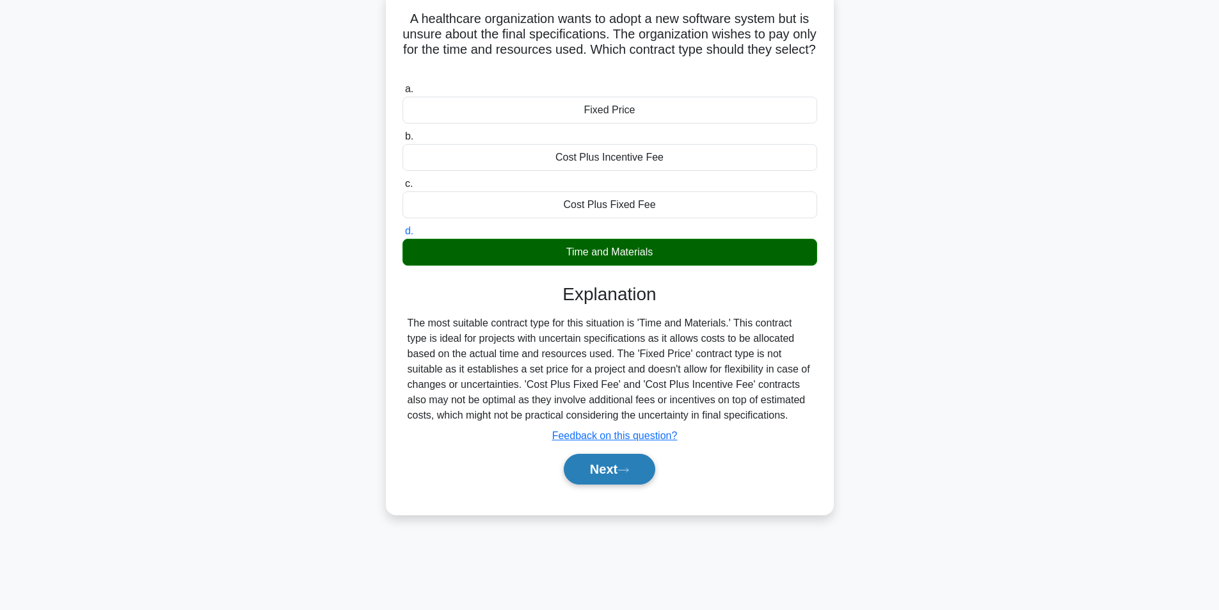
click at [602, 471] on button "Next" at bounding box center [610, 469] width 92 height 31
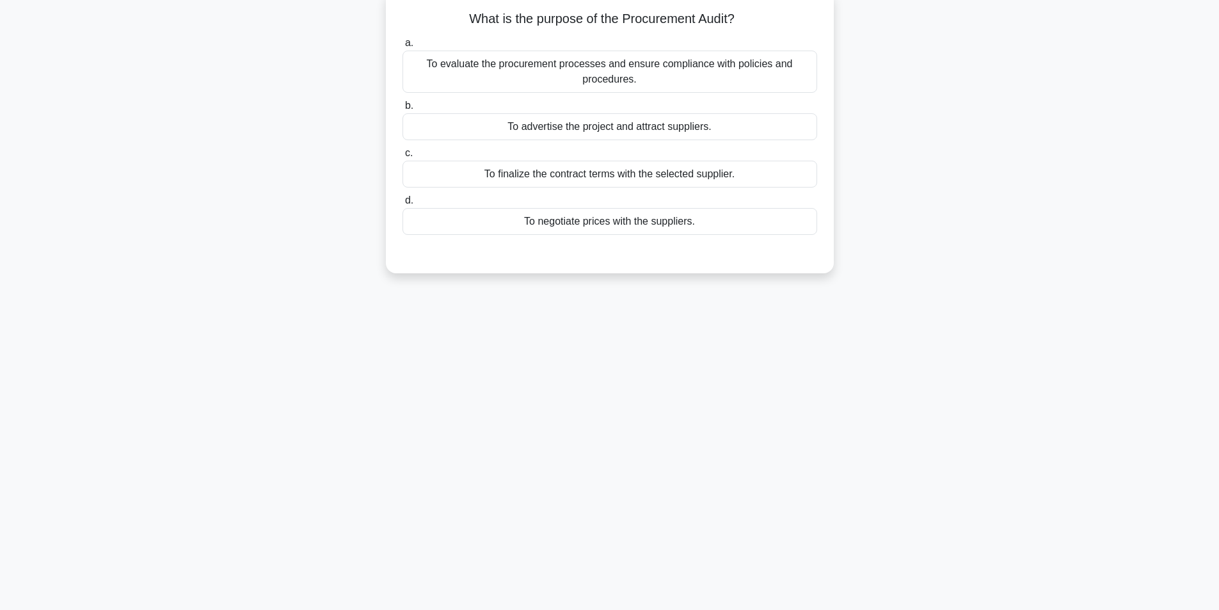
click at [578, 82] on div "To evaluate the procurement processes and ensure compliance with policies and p…" at bounding box center [610, 72] width 415 height 42
click at [403, 47] on input "a. To evaluate the procurement processes and ensure compliance with policies an…" at bounding box center [403, 43] width 0 height 8
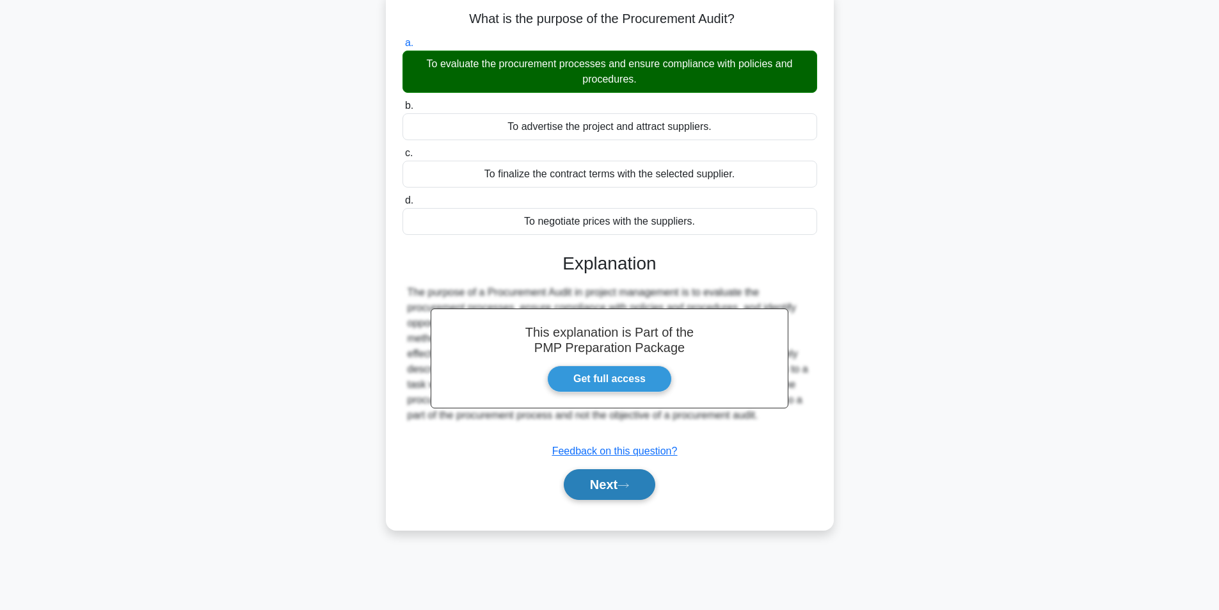
click at [626, 489] on icon at bounding box center [624, 485] width 12 height 7
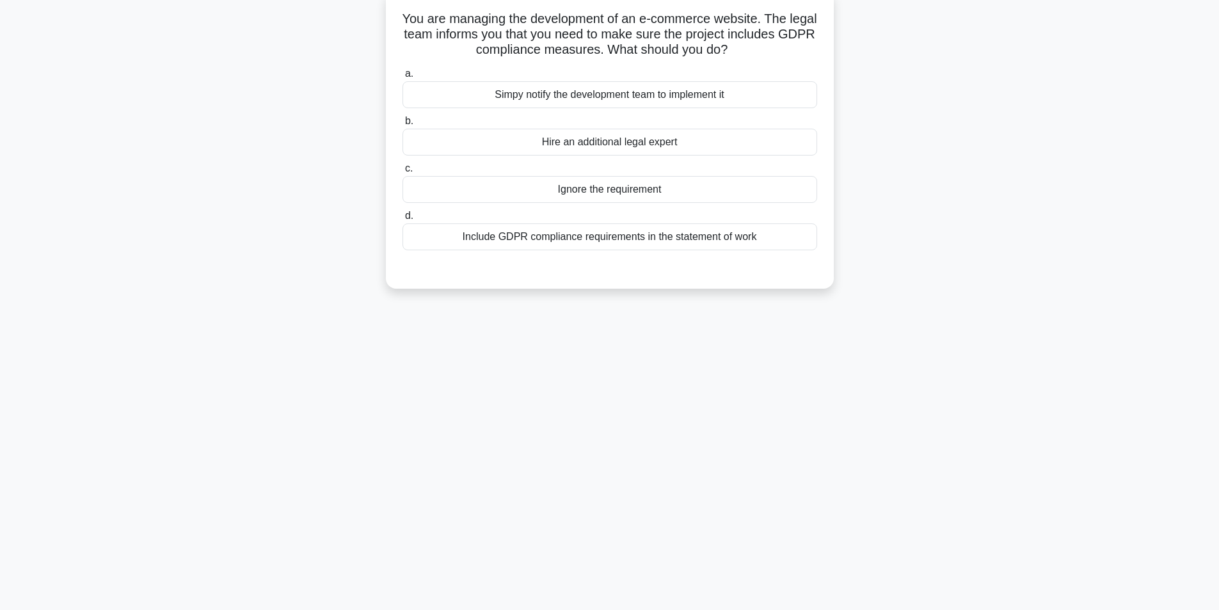
click at [614, 238] on div "Include GDPR compliance requirements in the statement of work" at bounding box center [610, 236] width 415 height 27
click at [403, 220] on input "d. Include GDPR compliance requirements in the statement of work" at bounding box center [403, 216] width 0 height 8
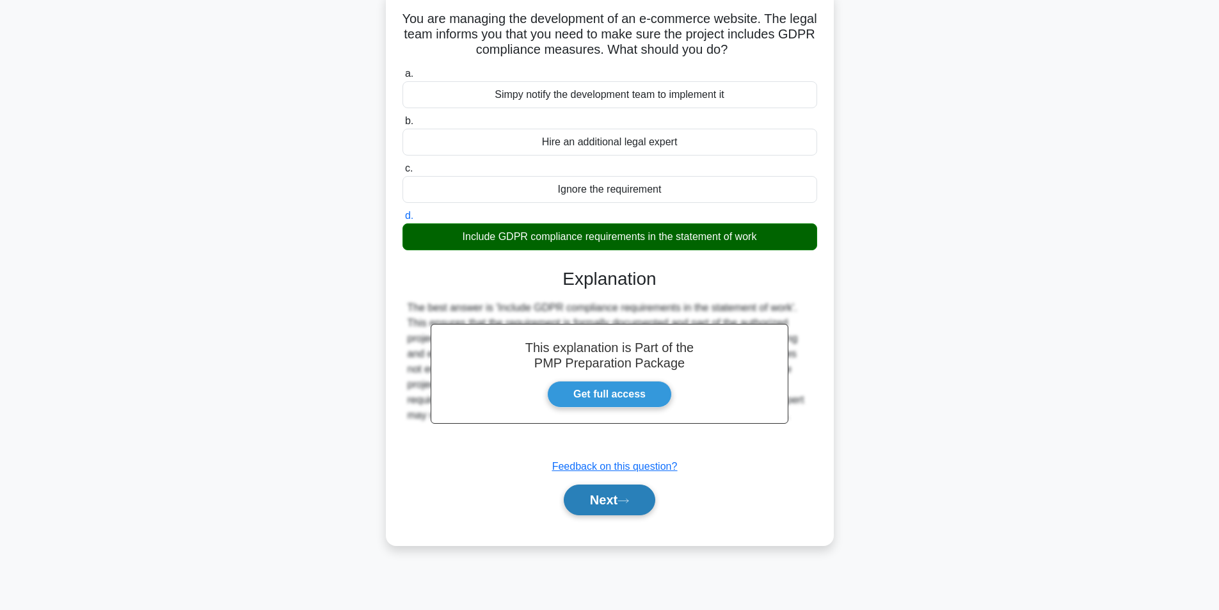
click at [632, 513] on button "Next" at bounding box center [610, 499] width 92 height 31
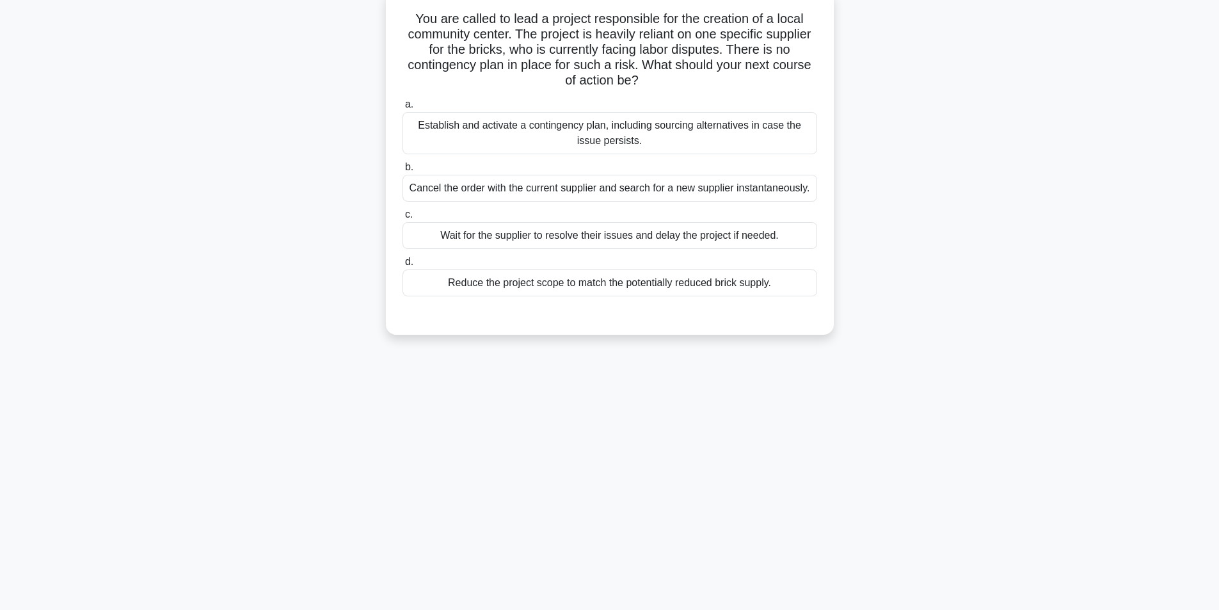
click at [666, 133] on div "Establish and activate a contingency plan, including sourcing alternatives in c…" at bounding box center [610, 133] width 415 height 42
click at [403, 109] on input "a. Establish and activate a contingency plan, including sourcing alternatives i…" at bounding box center [403, 104] width 0 height 8
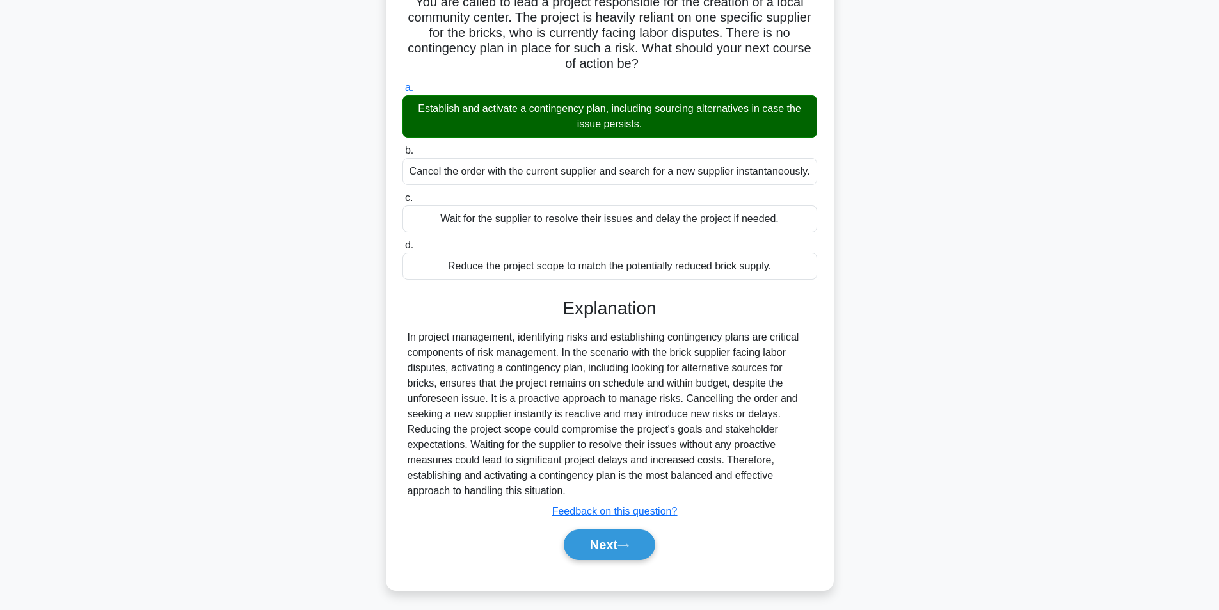
scroll to position [103, 0]
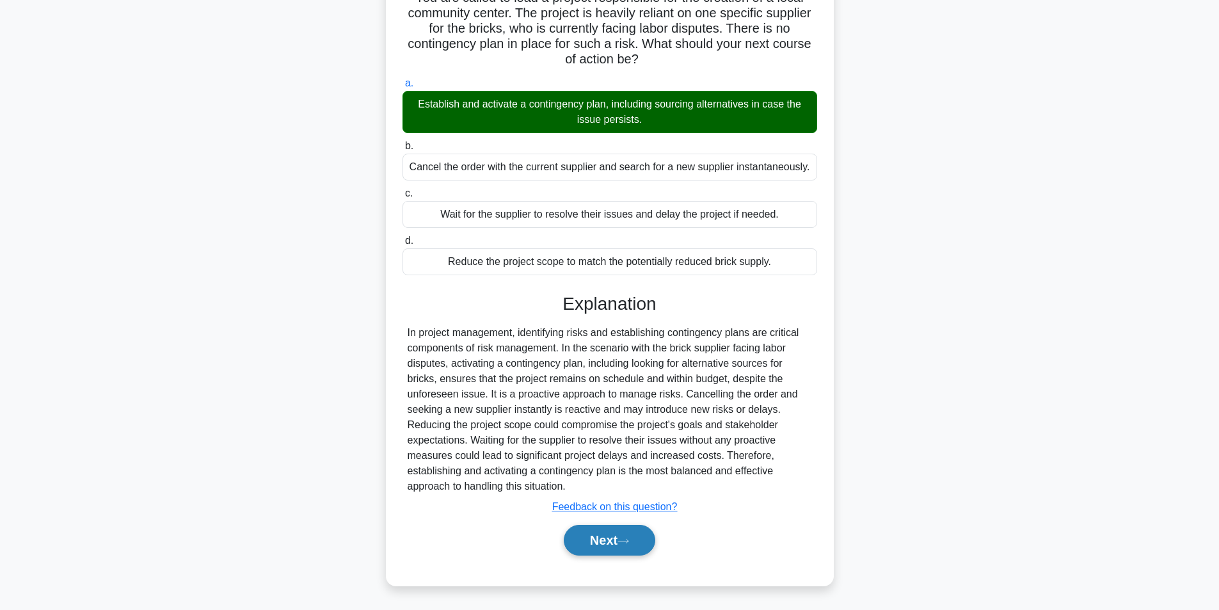
click at [618, 543] on button "Next" at bounding box center [610, 540] width 92 height 31
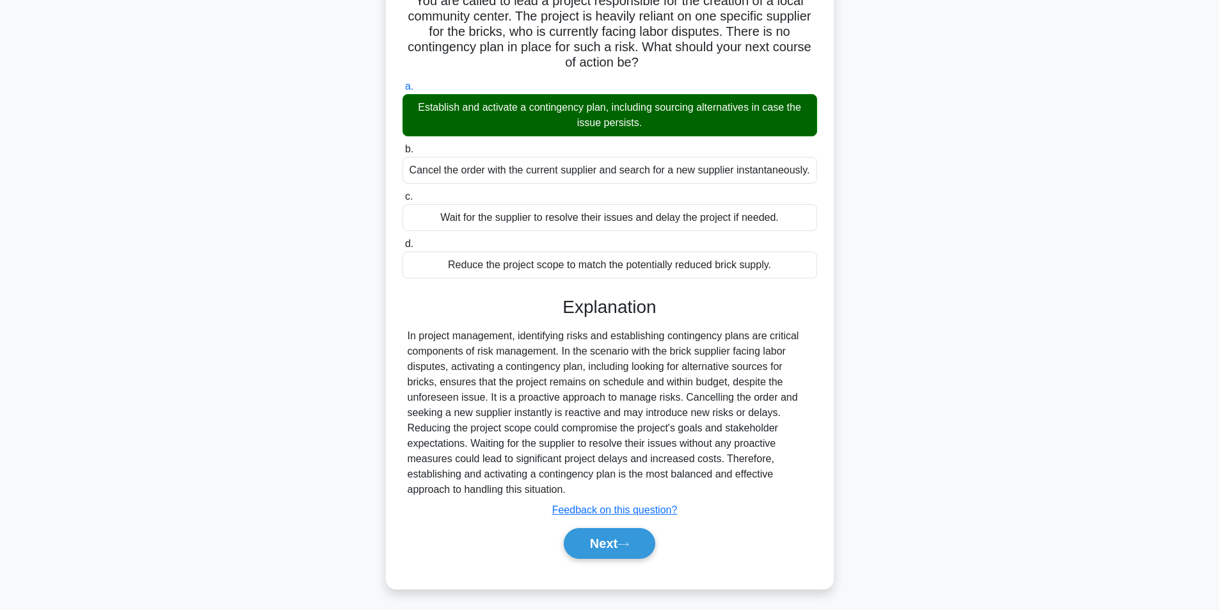
scroll to position [81, 0]
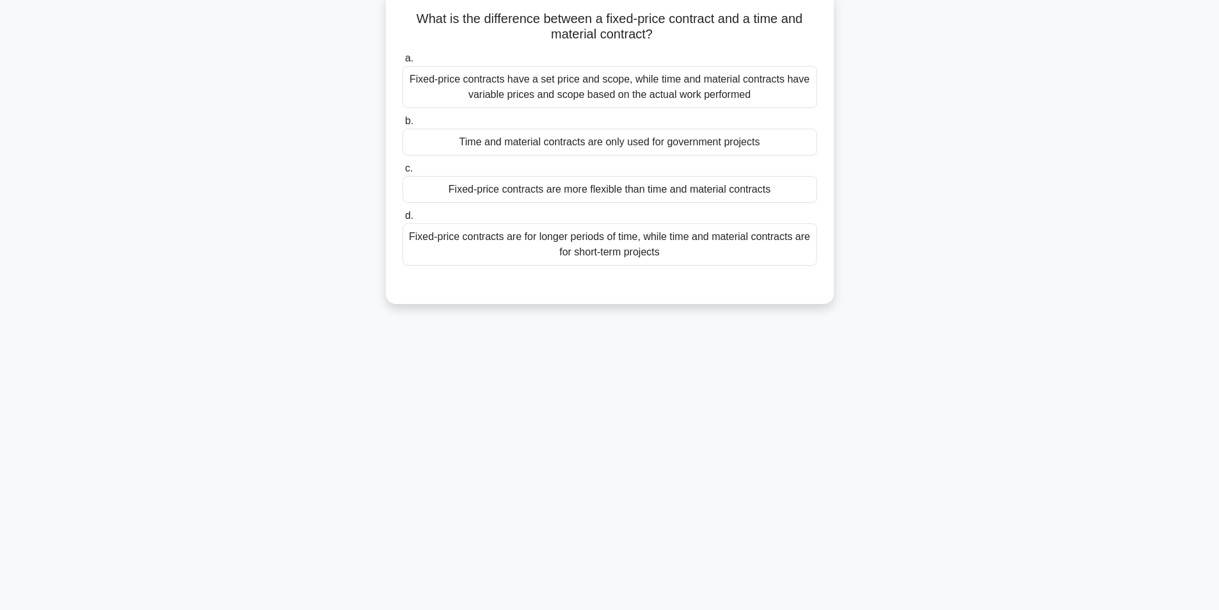
click at [621, 97] on div "Fixed-price contracts have a set price and scope, while time and material contr…" at bounding box center [610, 87] width 415 height 42
click at [403, 63] on input "a. Fixed-price contracts have a set price and scope, while time and material co…" at bounding box center [403, 58] width 0 height 8
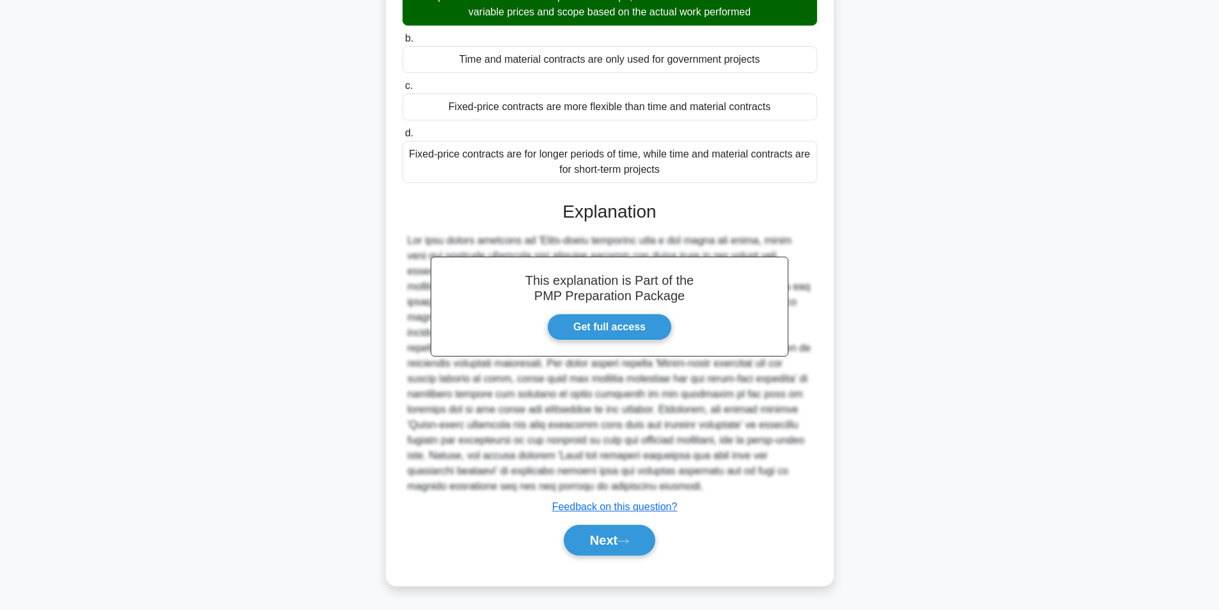
scroll to position [164, 0]
click at [613, 540] on button "Next" at bounding box center [610, 540] width 92 height 31
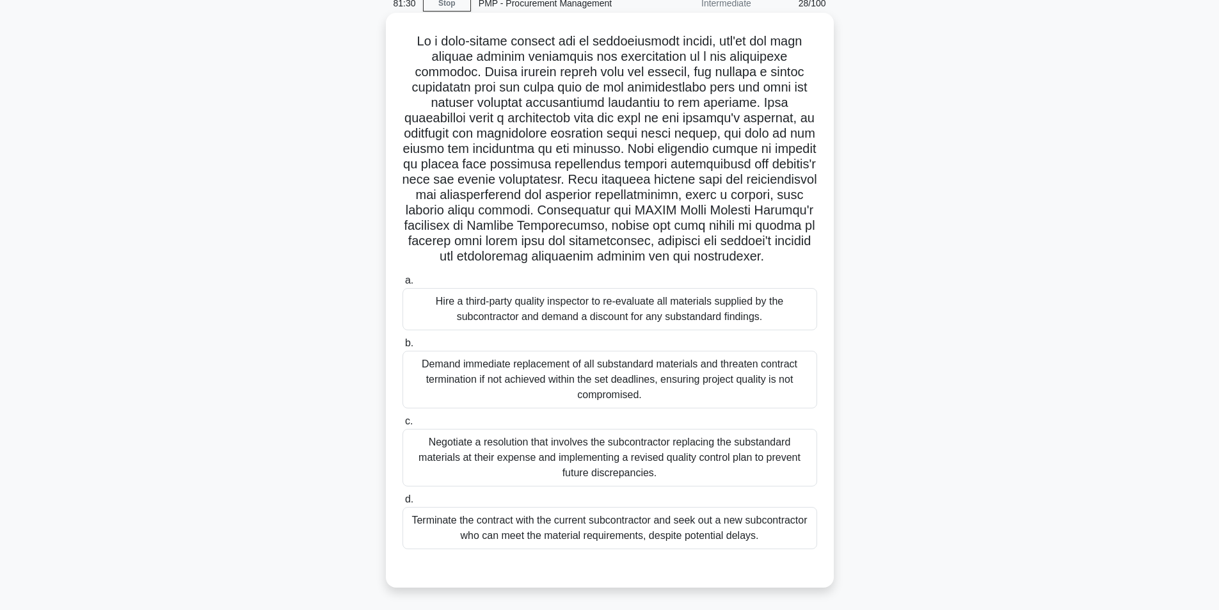
scroll to position [81, 0]
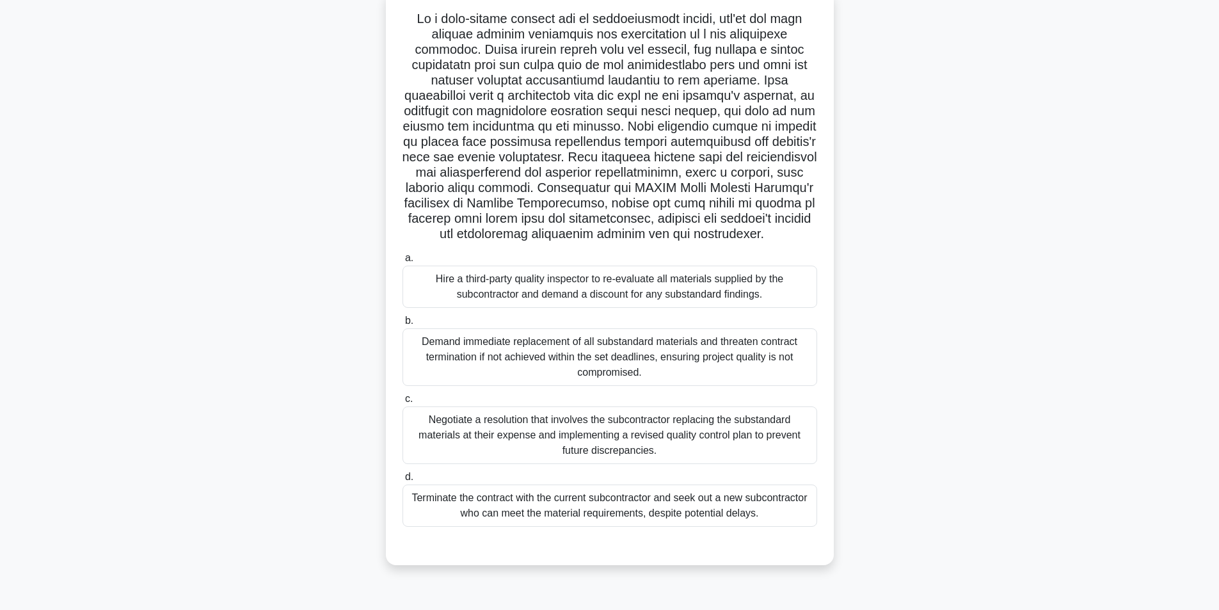
click at [691, 454] on div "Negotiate a resolution that involves the subcontractor replacing the substandar…" at bounding box center [610, 435] width 415 height 58
click at [403, 403] on input "c. Negotiate a resolution that involves the subcontractor replacing the substan…" at bounding box center [403, 399] width 0 height 8
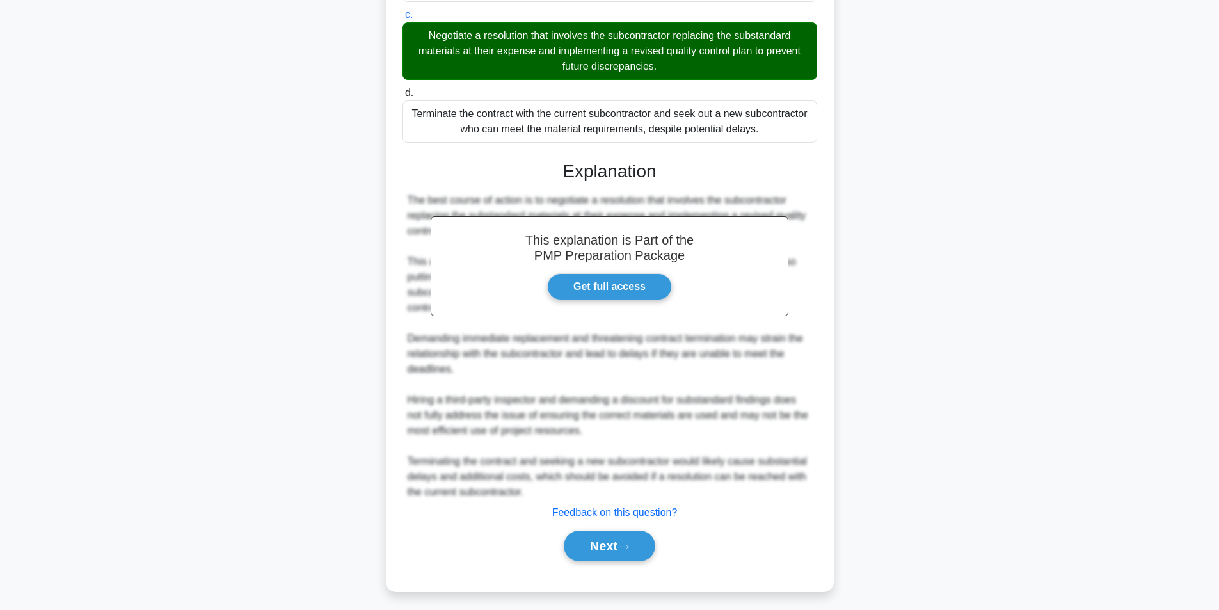
scroll to position [487, 0]
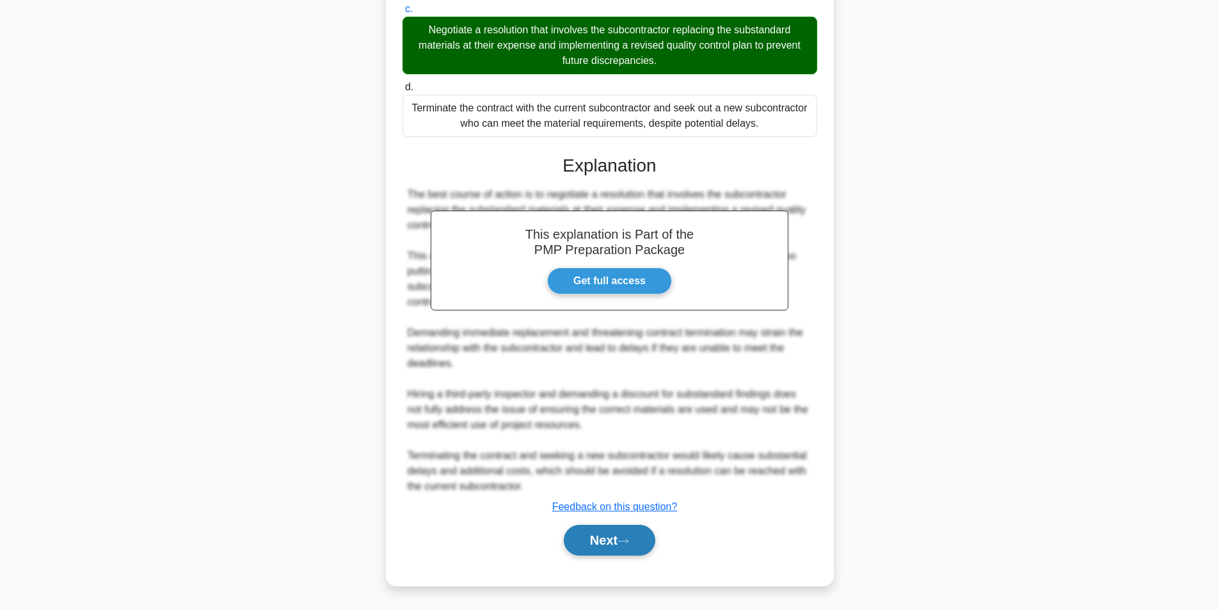
click at [582, 538] on button "Next" at bounding box center [610, 540] width 92 height 31
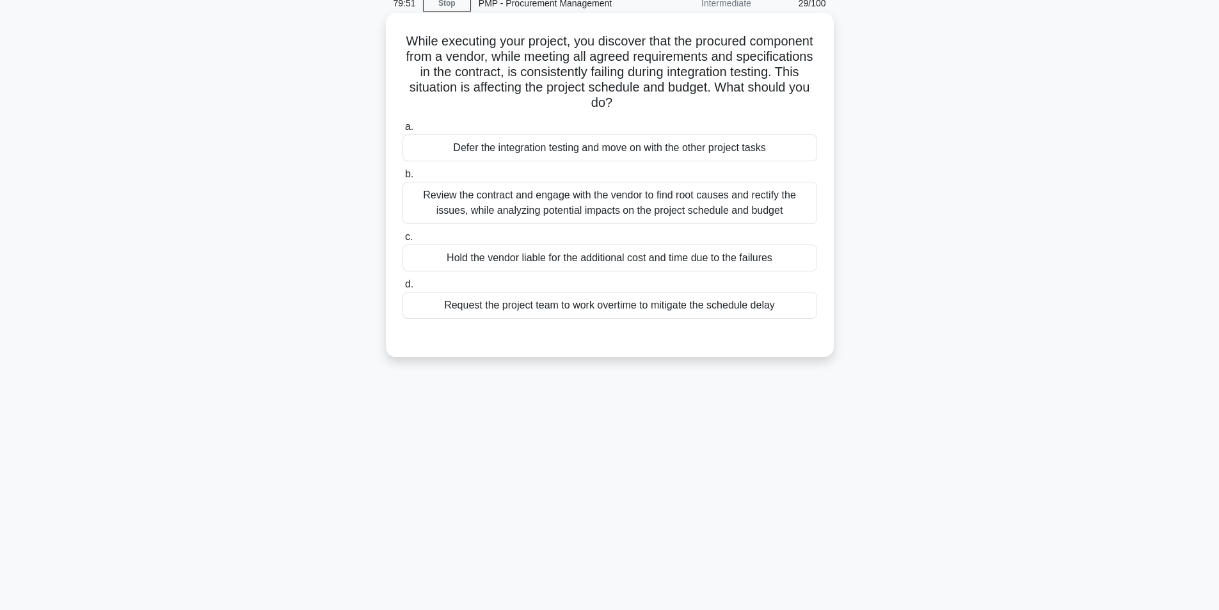
scroll to position [81, 0]
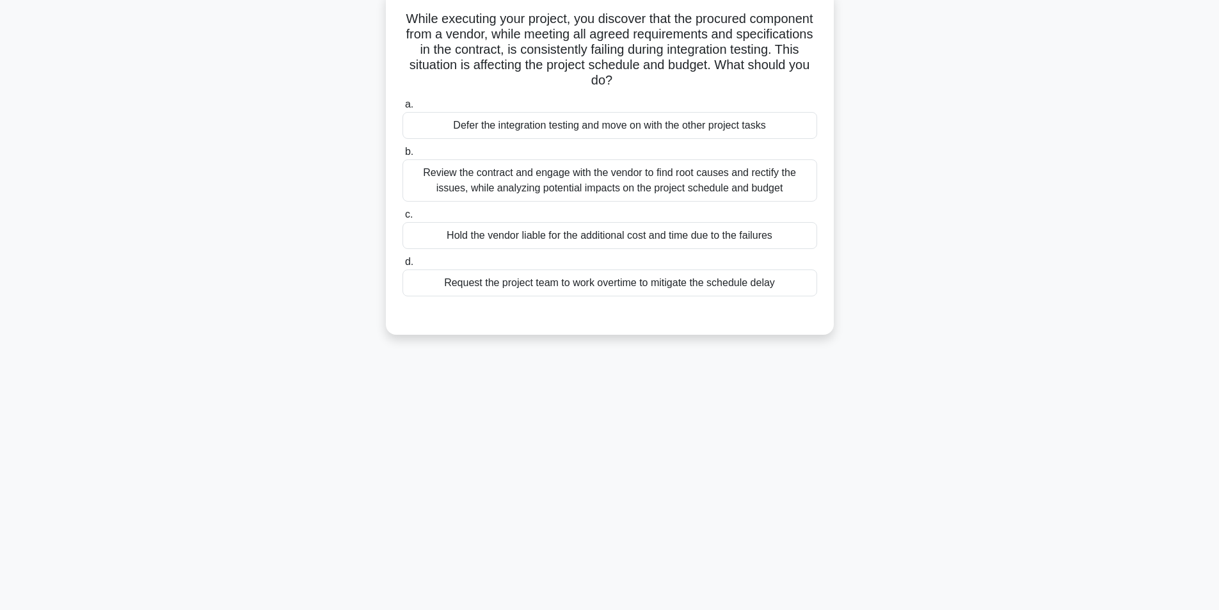
click at [584, 186] on div "Review the contract and engage with the vendor to find root causes and rectify …" at bounding box center [610, 180] width 415 height 42
click at [403, 156] on input "b. Review the contract and engage with the vendor to find root causes and recti…" at bounding box center [403, 152] width 0 height 8
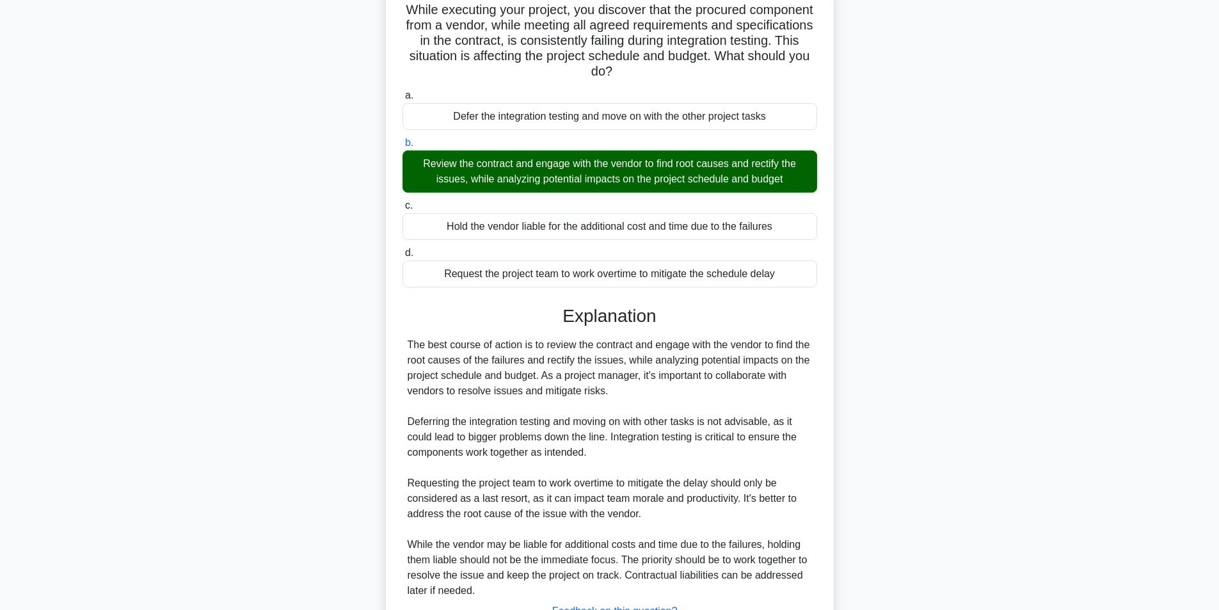
scroll to position [195, 0]
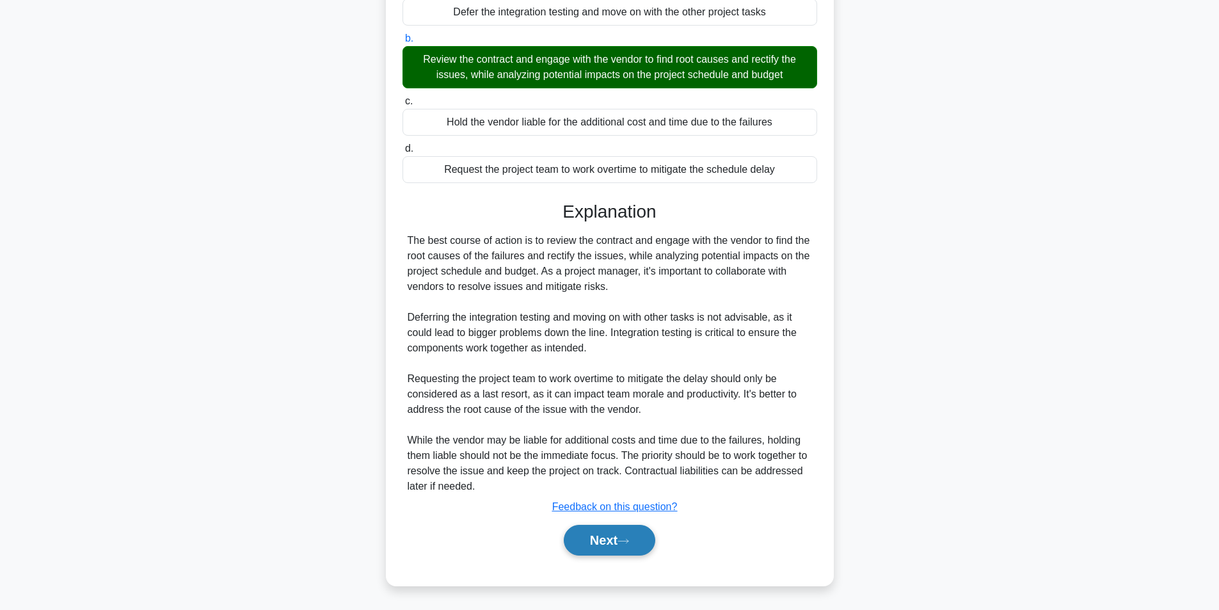
click at [595, 541] on button "Next" at bounding box center [610, 540] width 92 height 31
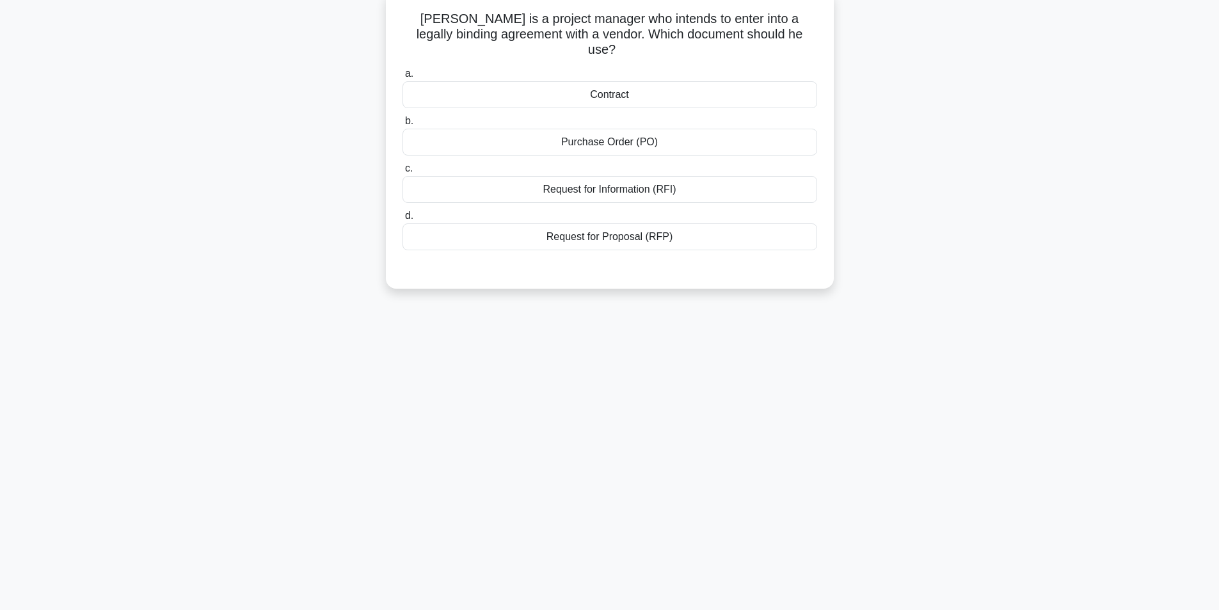
scroll to position [17, 0]
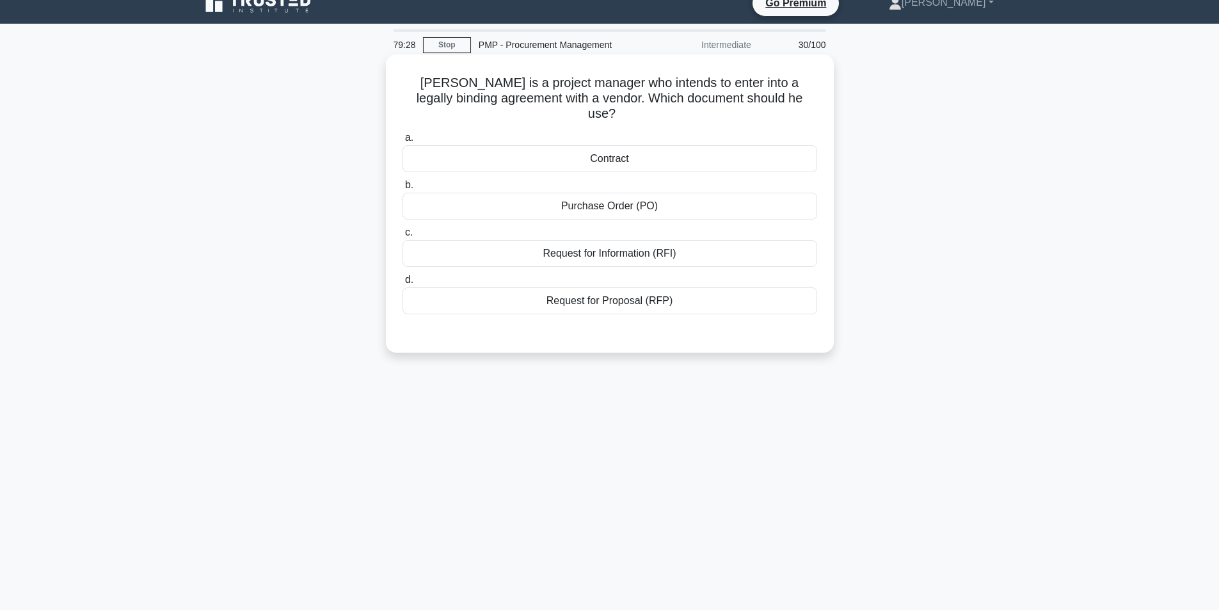
click at [650, 147] on div "Contract" at bounding box center [610, 158] width 415 height 27
click at [403, 142] on input "a. Contract" at bounding box center [403, 138] width 0 height 8
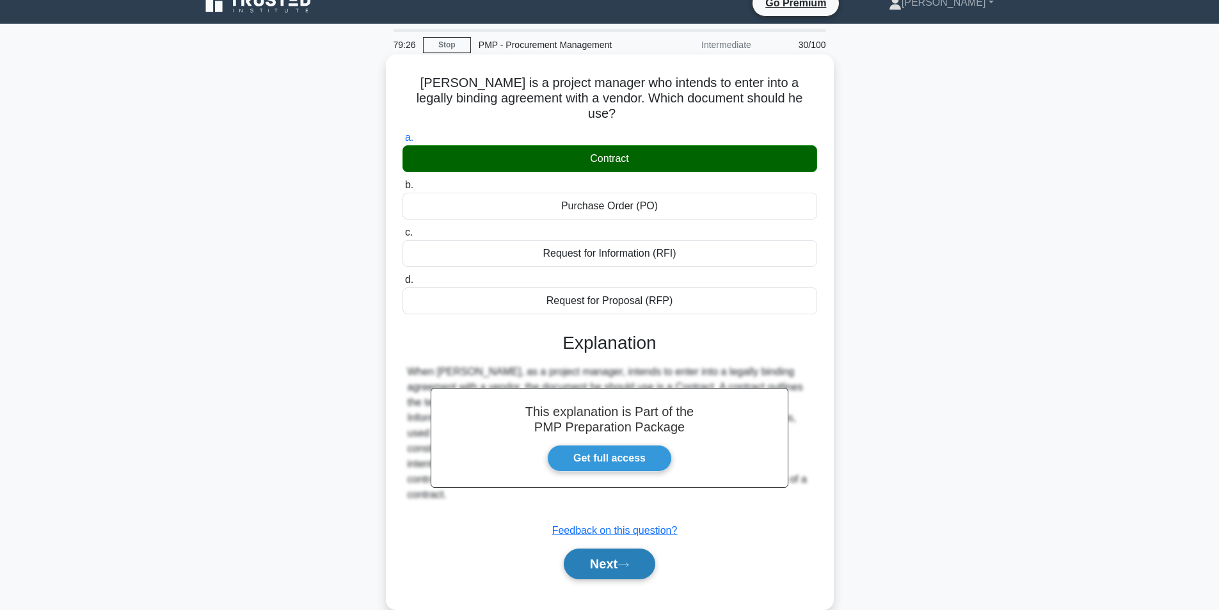
click at [598, 548] on button "Next" at bounding box center [610, 563] width 92 height 31
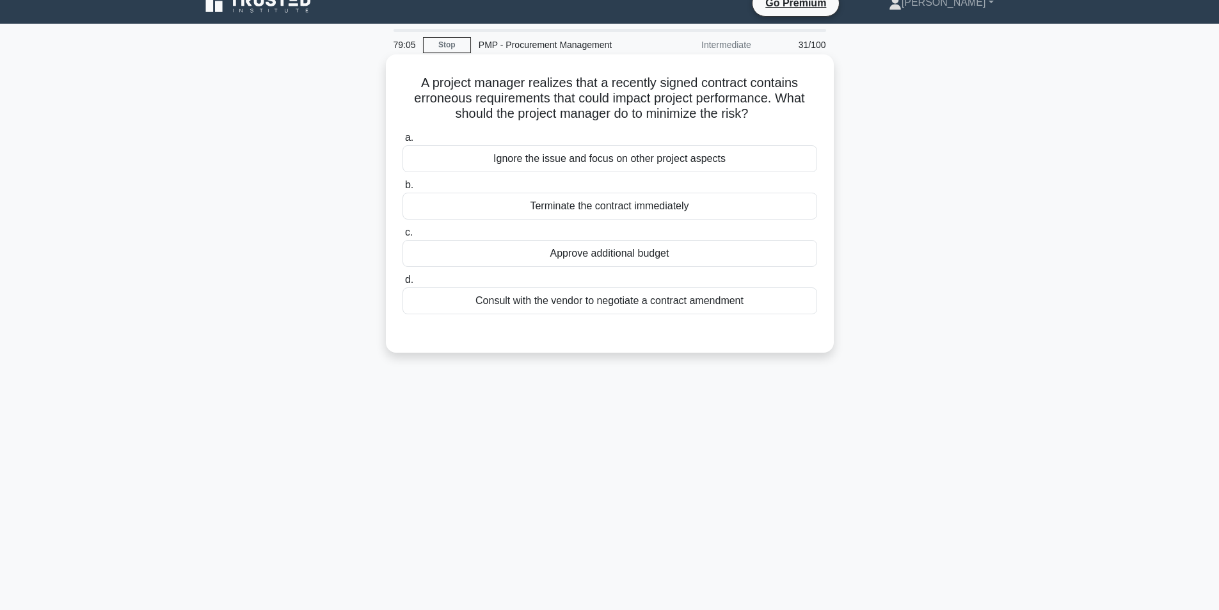
click at [620, 304] on div "Consult with the vendor to negotiate a contract amendment" at bounding box center [610, 300] width 415 height 27
click at [403, 284] on input "d. Consult with the vendor to negotiate a contract amendment" at bounding box center [403, 280] width 0 height 8
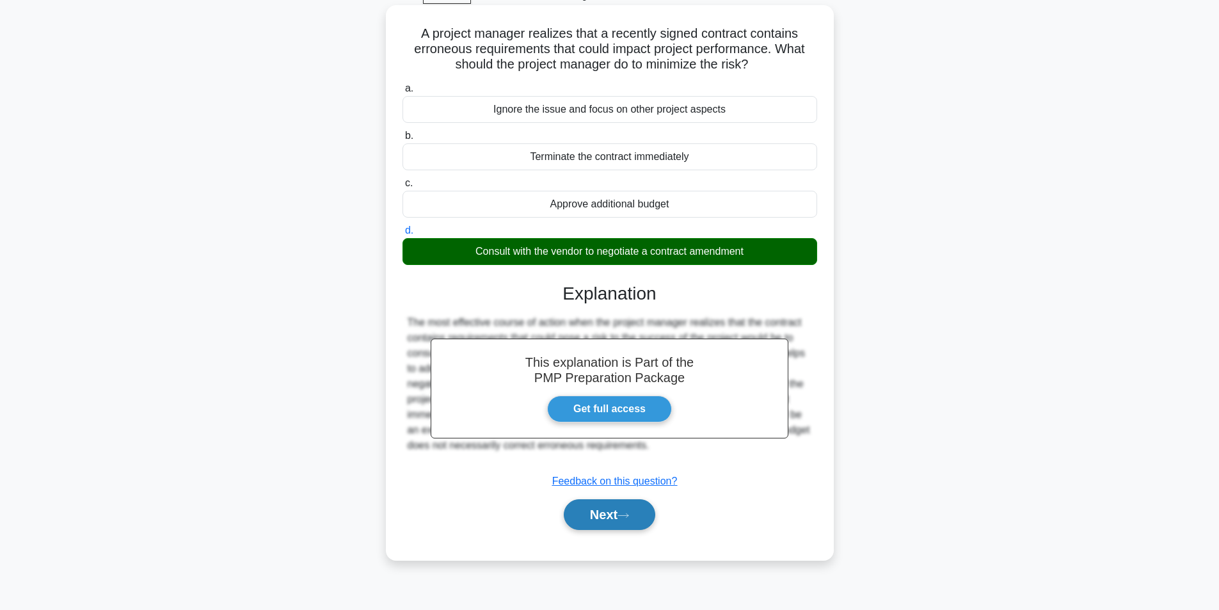
scroll to position [81, 0]
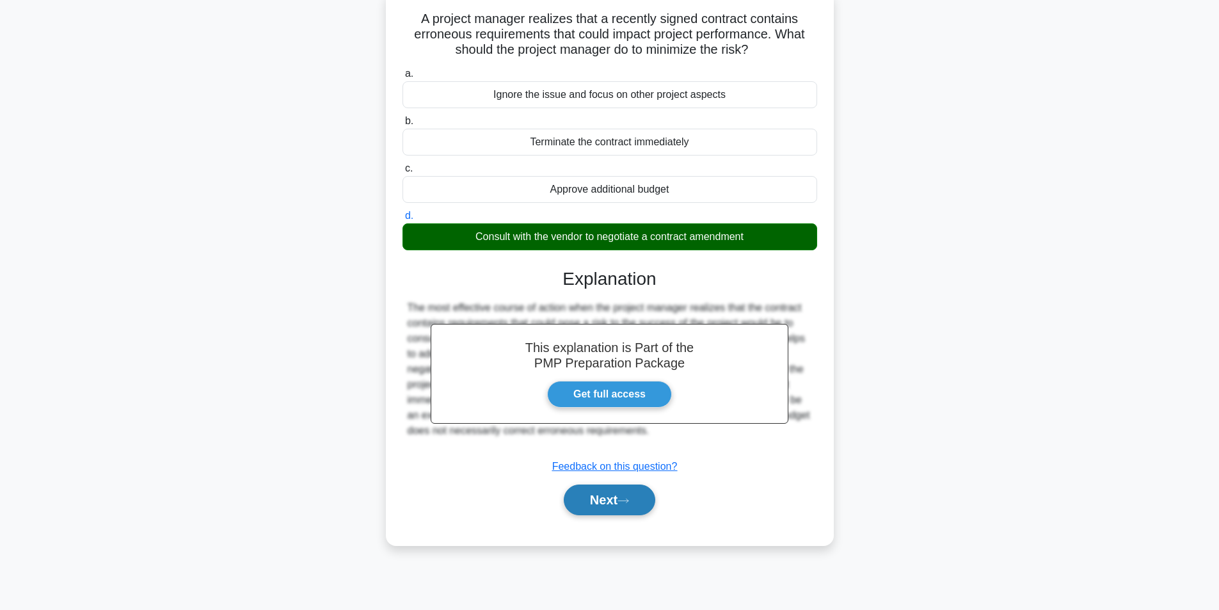
click at [601, 498] on button "Next" at bounding box center [610, 499] width 92 height 31
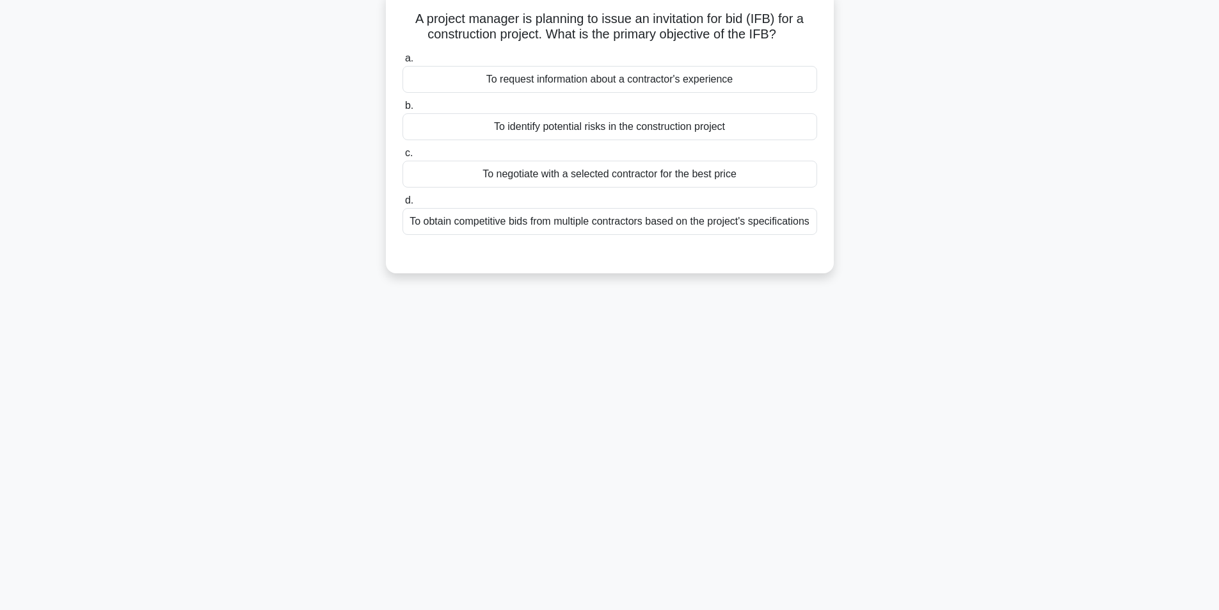
click at [630, 234] on div "To obtain competitive bids from multiple contractors based on the project's spe…" at bounding box center [610, 221] width 415 height 27
click at [403, 205] on input "d. To obtain competitive bids from multiple contractors based on the project's …" at bounding box center [403, 200] width 0 height 8
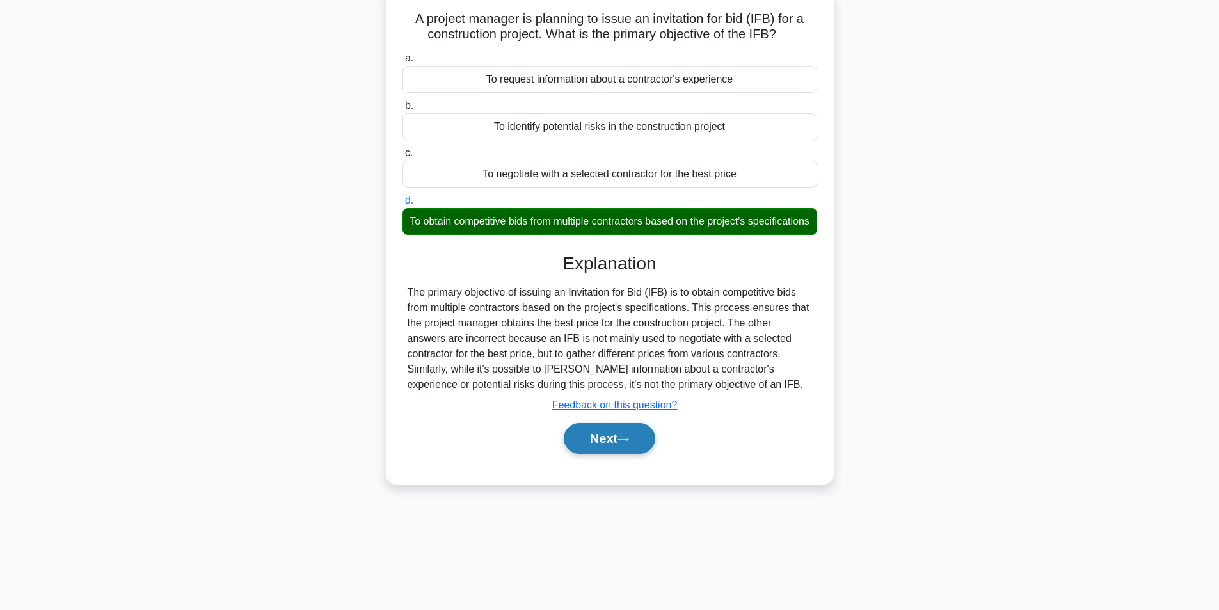
click at [598, 454] on button "Next" at bounding box center [610, 438] width 92 height 31
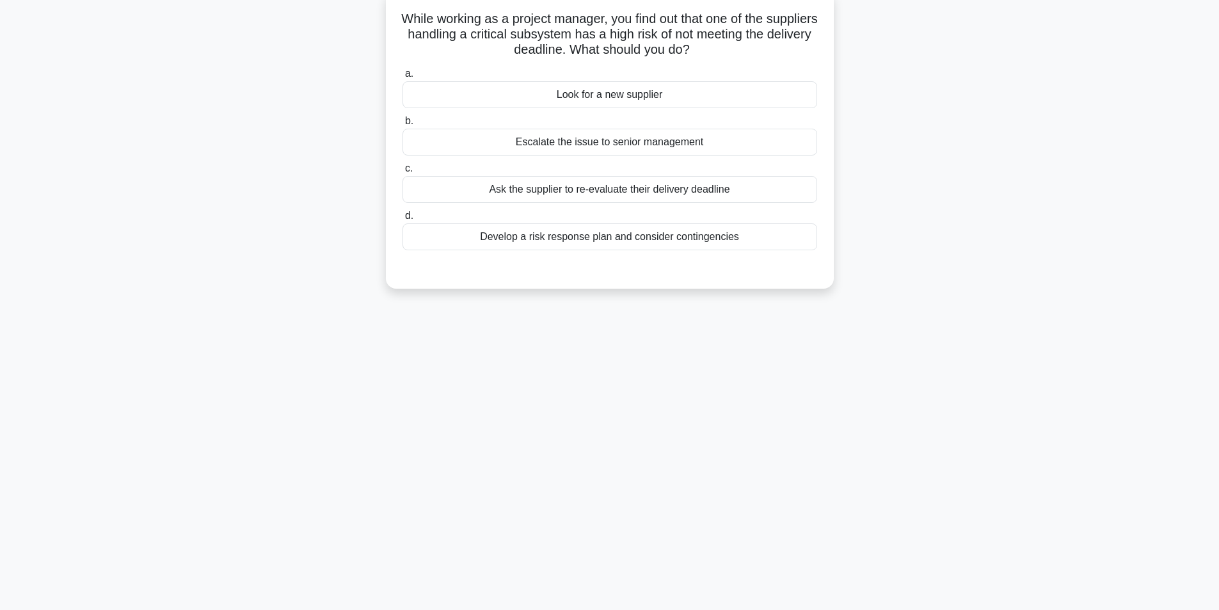
click at [639, 242] on div "Develop a risk response plan and consider contingencies" at bounding box center [610, 236] width 415 height 27
click at [403, 220] on input "d. Develop a risk response plan and consider contingencies" at bounding box center [403, 216] width 0 height 8
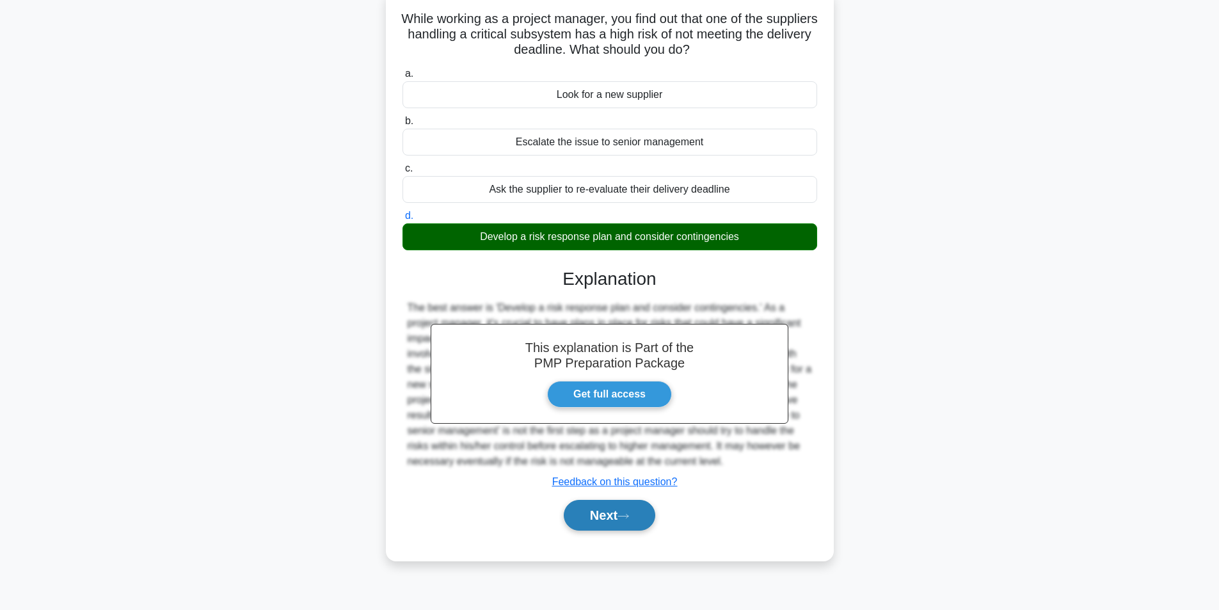
click at [607, 518] on button "Next" at bounding box center [610, 515] width 92 height 31
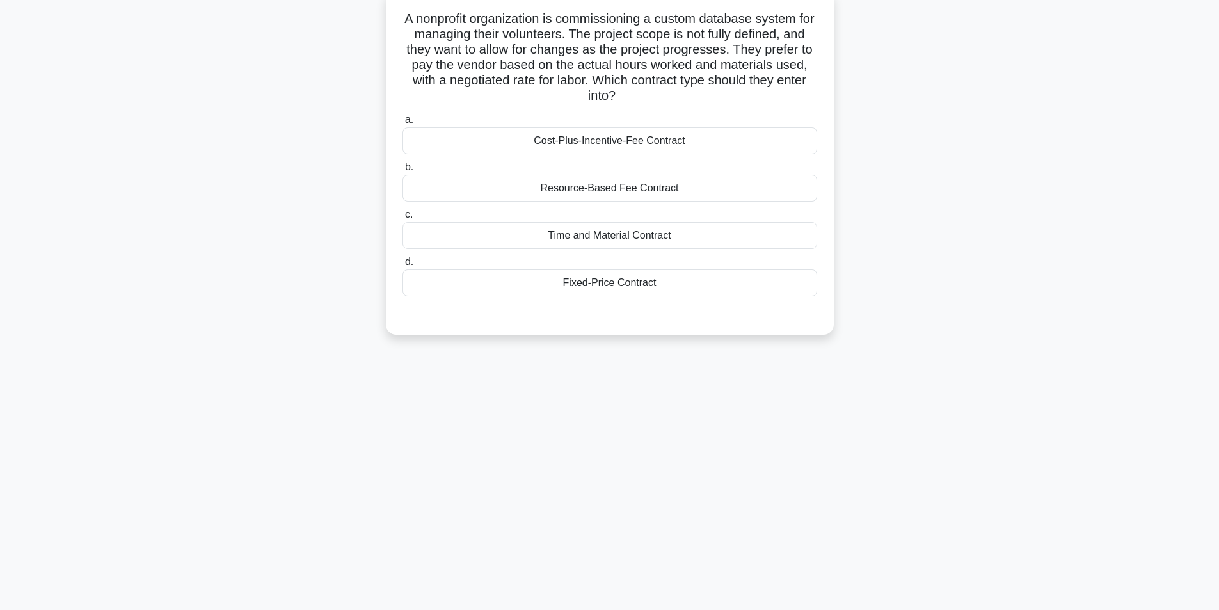
click at [603, 239] on div "Time and Material Contract" at bounding box center [610, 235] width 415 height 27
click at [403, 219] on input "c. Time and Material Contract" at bounding box center [403, 215] width 0 height 8
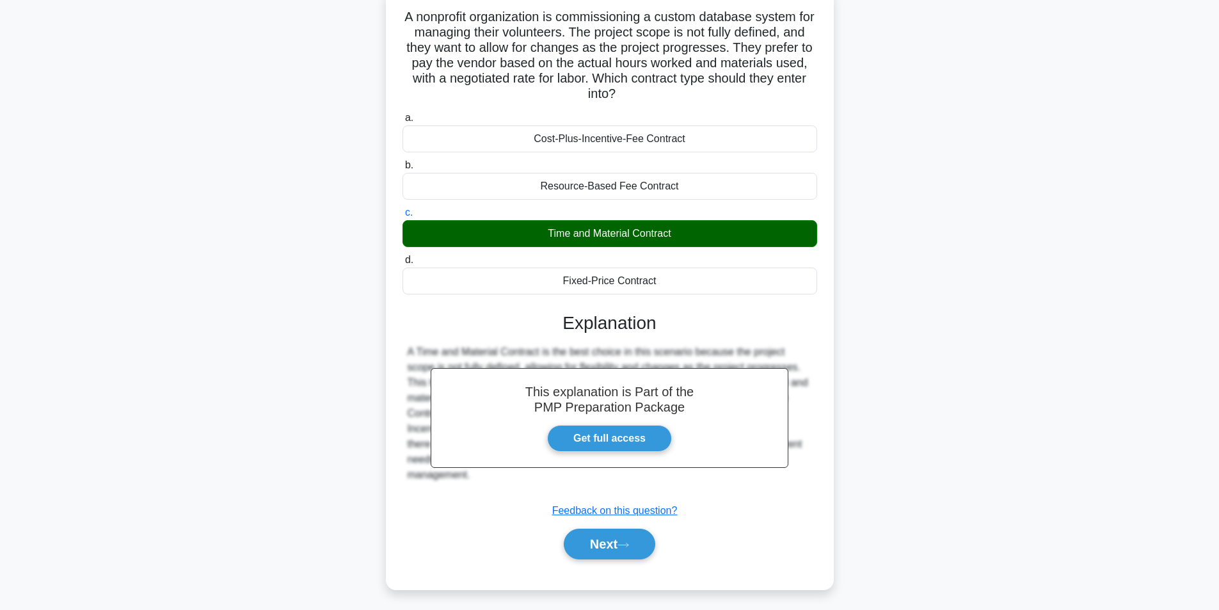
scroll to position [88, 0]
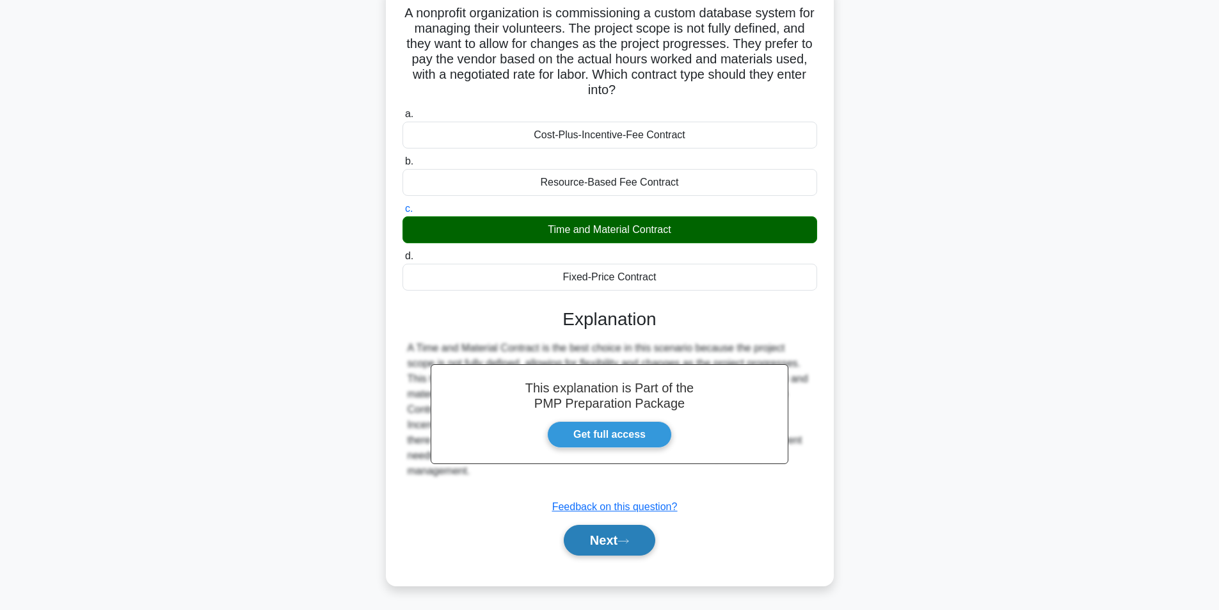
click at [634, 545] on button "Next" at bounding box center [610, 540] width 92 height 31
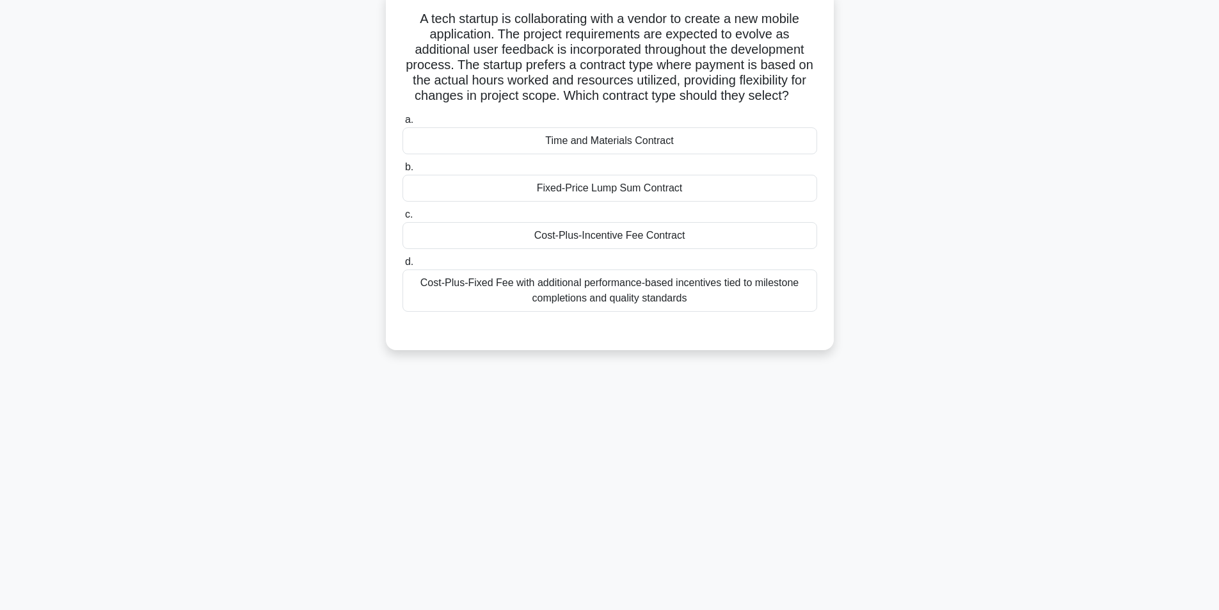
click at [621, 141] on div "Time and Materials Contract" at bounding box center [610, 140] width 415 height 27
click at [403, 124] on input "a. Time and Materials Contract" at bounding box center [403, 120] width 0 height 8
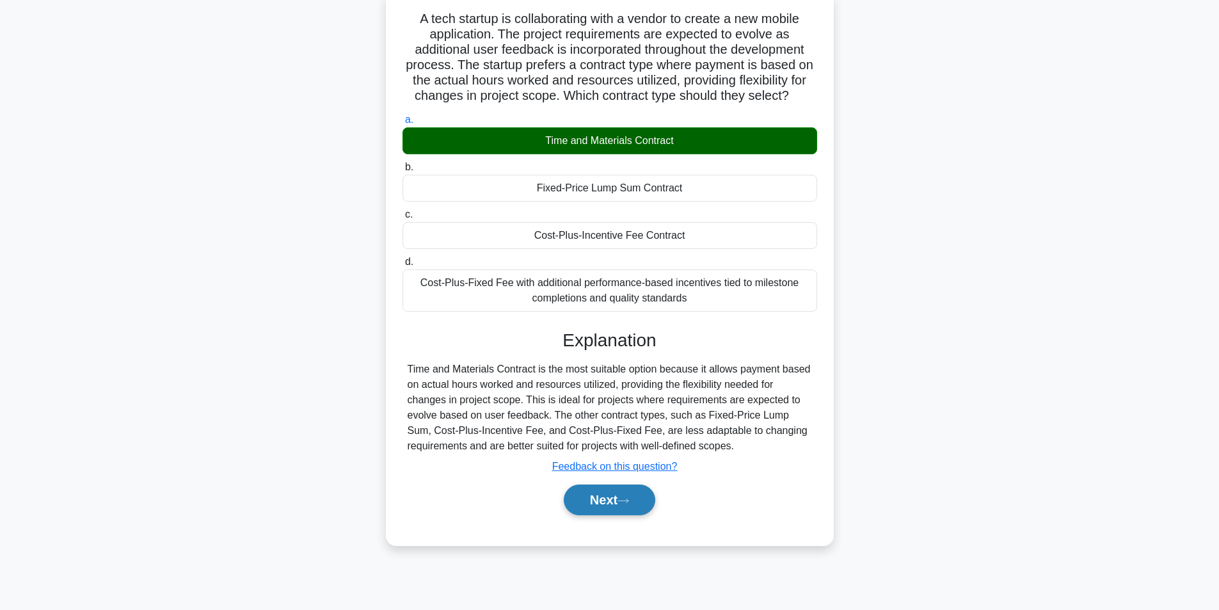
click at [602, 511] on button "Next" at bounding box center [610, 499] width 92 height 31
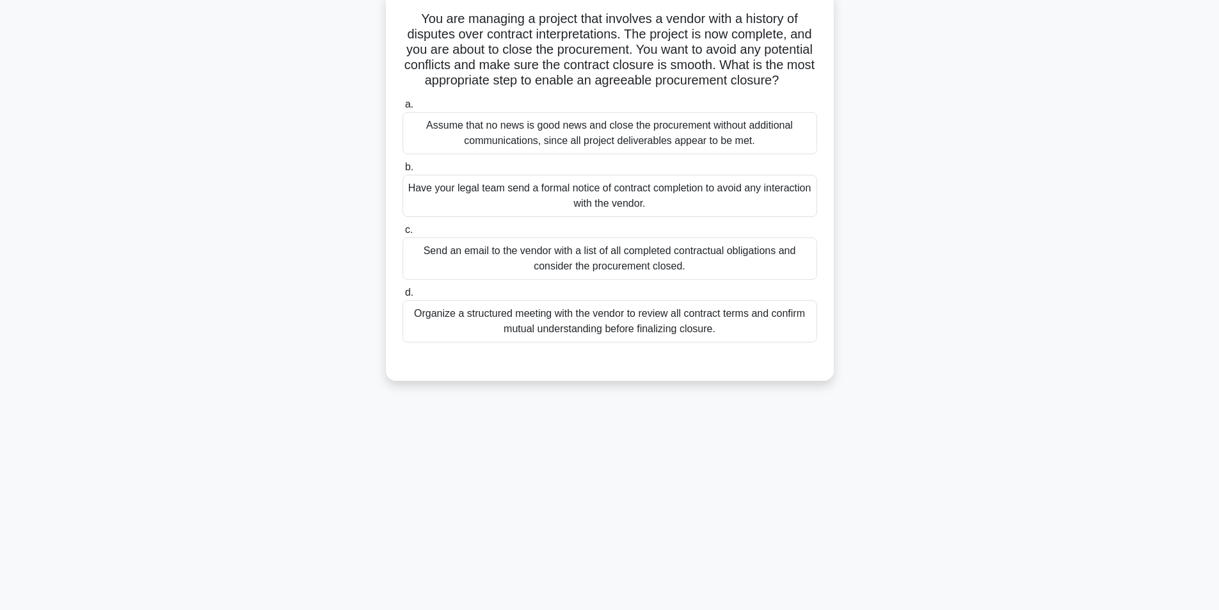
click at [611, 342] on div "Organize a structured meeting with the vendor to review all contract terms and …" at bounding box center [610, 321] width 415 height 42
click at [403, 297] on input "d. Organize a structured meeting with the vendor to review all contract terms a…" at bounding box center [403, 293] width 0 height 8
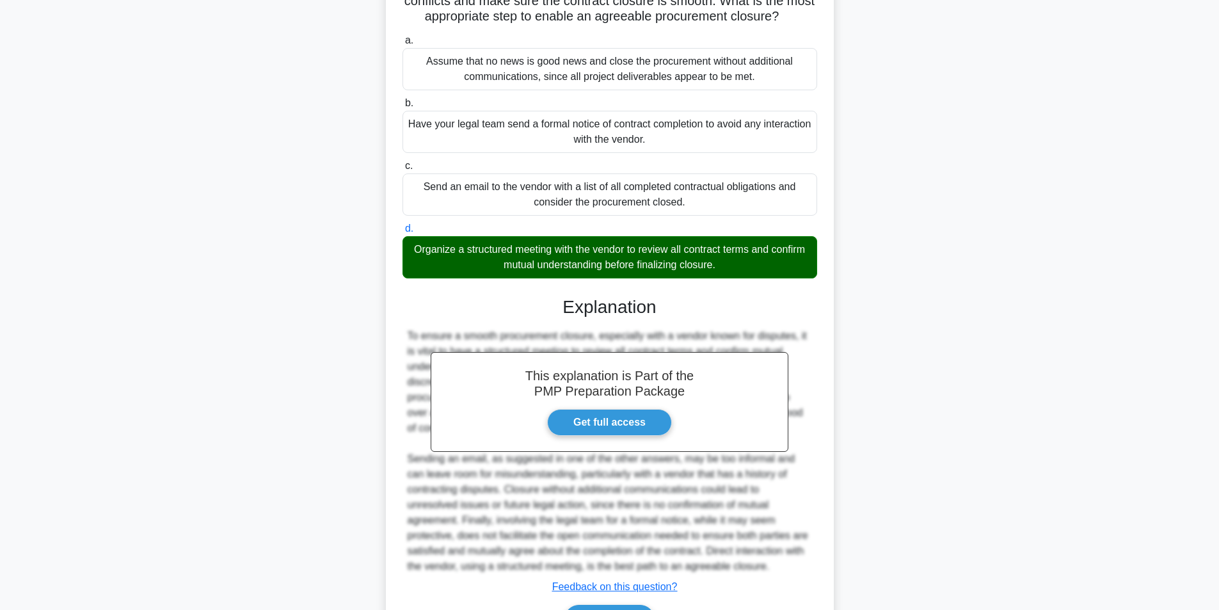
scroll to position [241, 0]
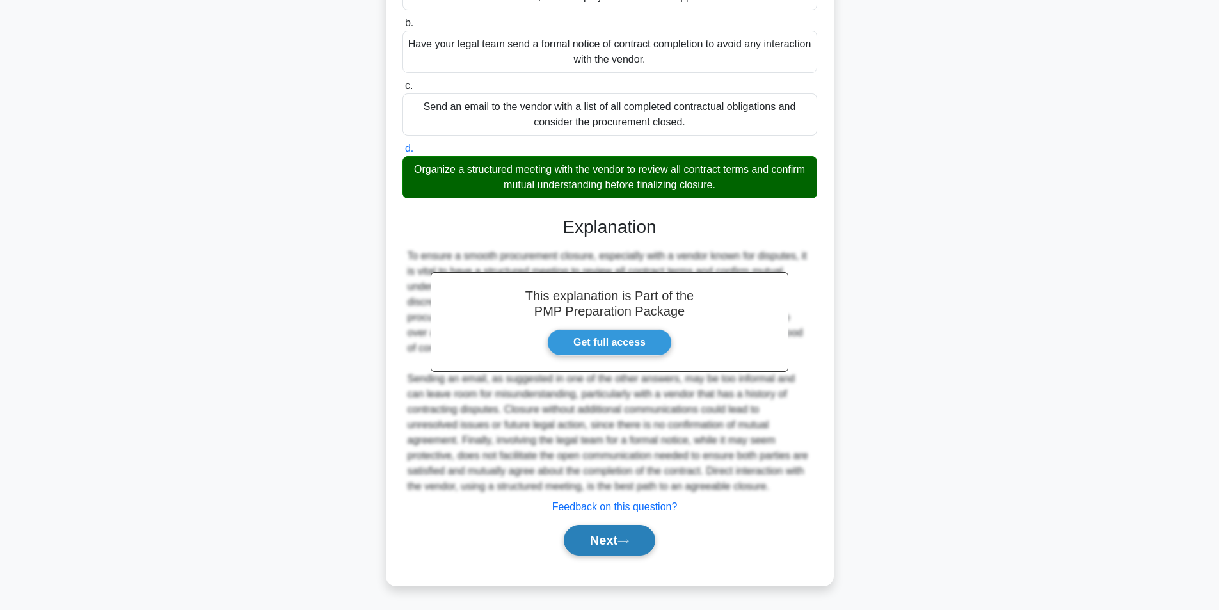
click at [620, 545] on button "Next" at bounding box center [610, 540] width 92 height 31
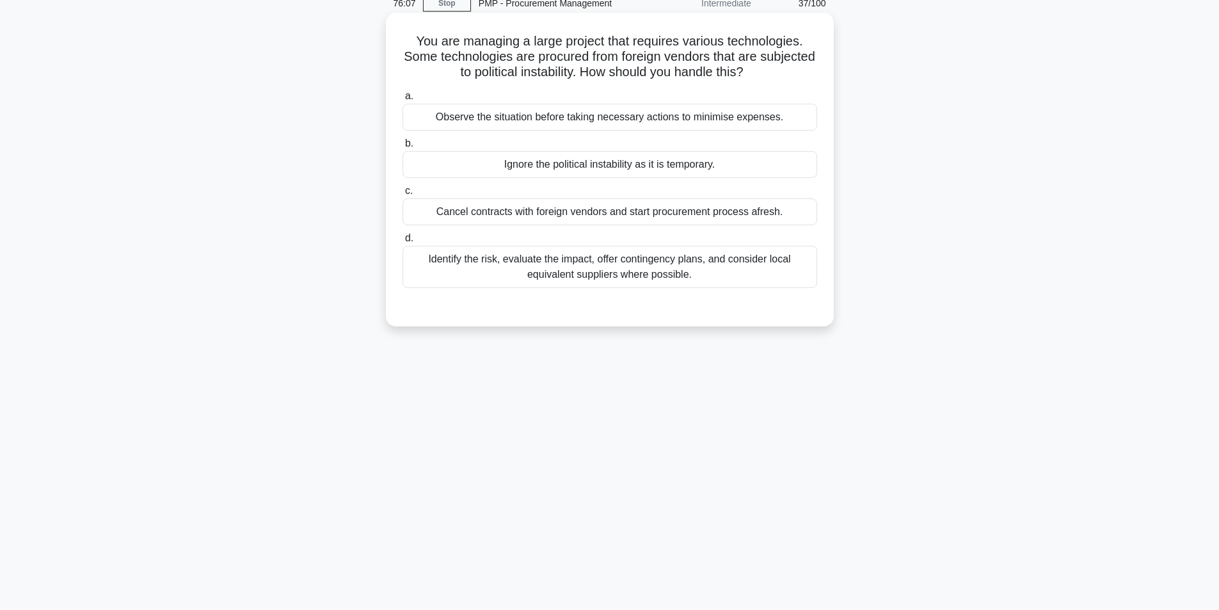
scroll to position [81, 0]
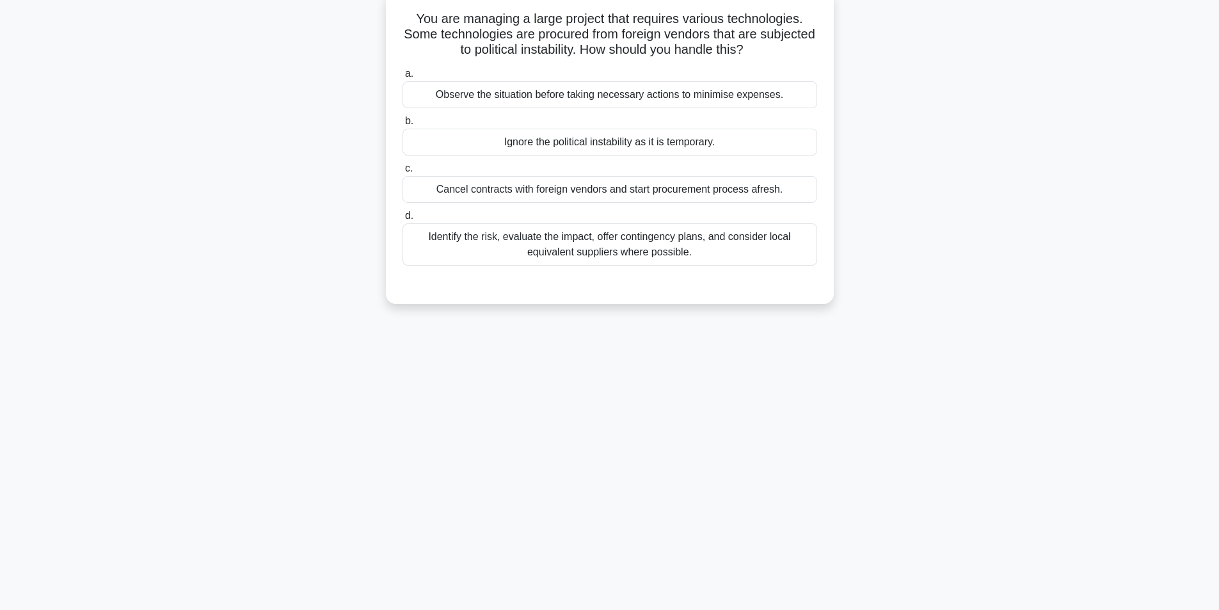
click at [585, 242] on div "Identify the risk, evaluate the impact, offer contingency plans, and consider l…" at bounding box center [610, 244] width 415 height 42
click at [403, 220] on input "d. Identify the risk, evaluate the impact, offer contingency plans, and conside…" at bounding box center [403, 216] width 0 height 8
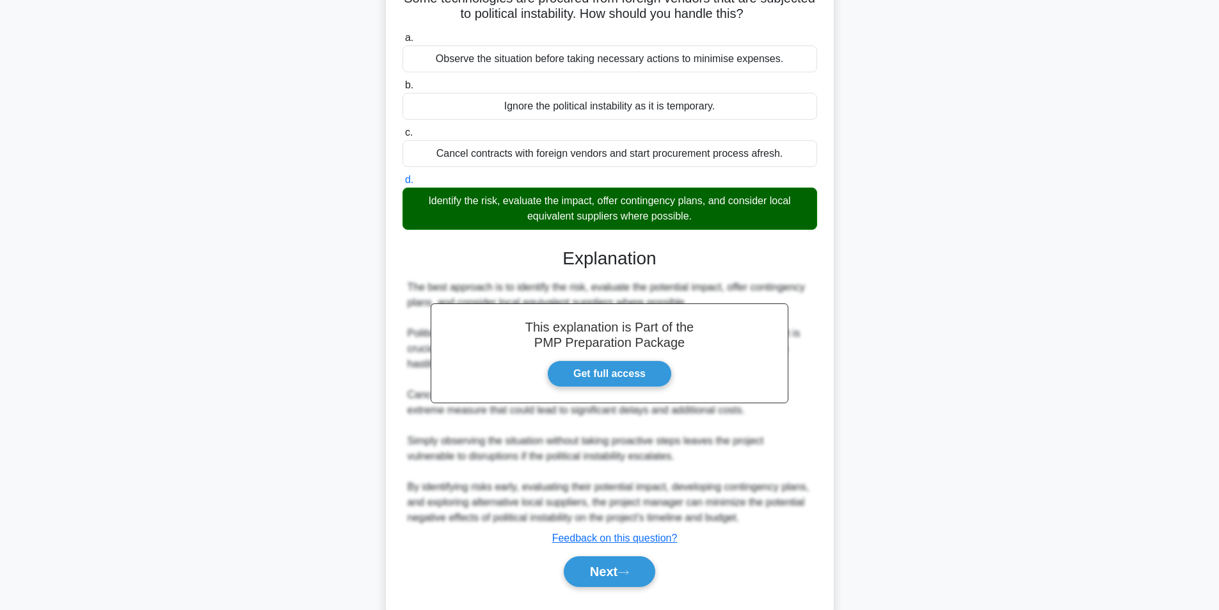
scroll to position [149, 0]
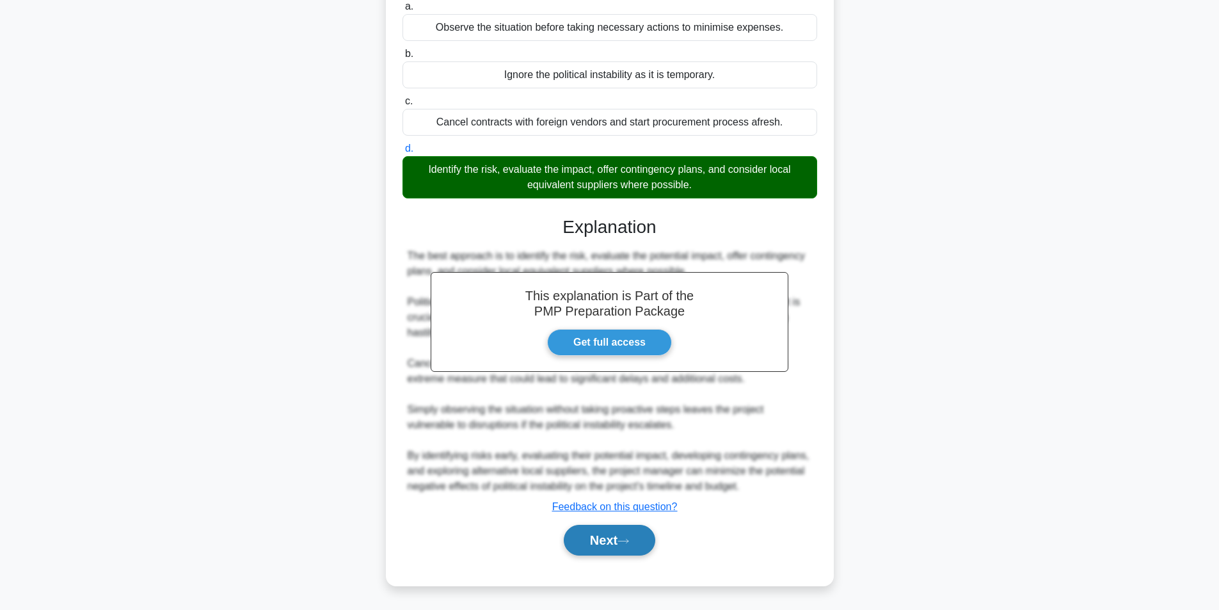
click at [629, 540] on icon at bounding box center [624, 541] width 12 height 7
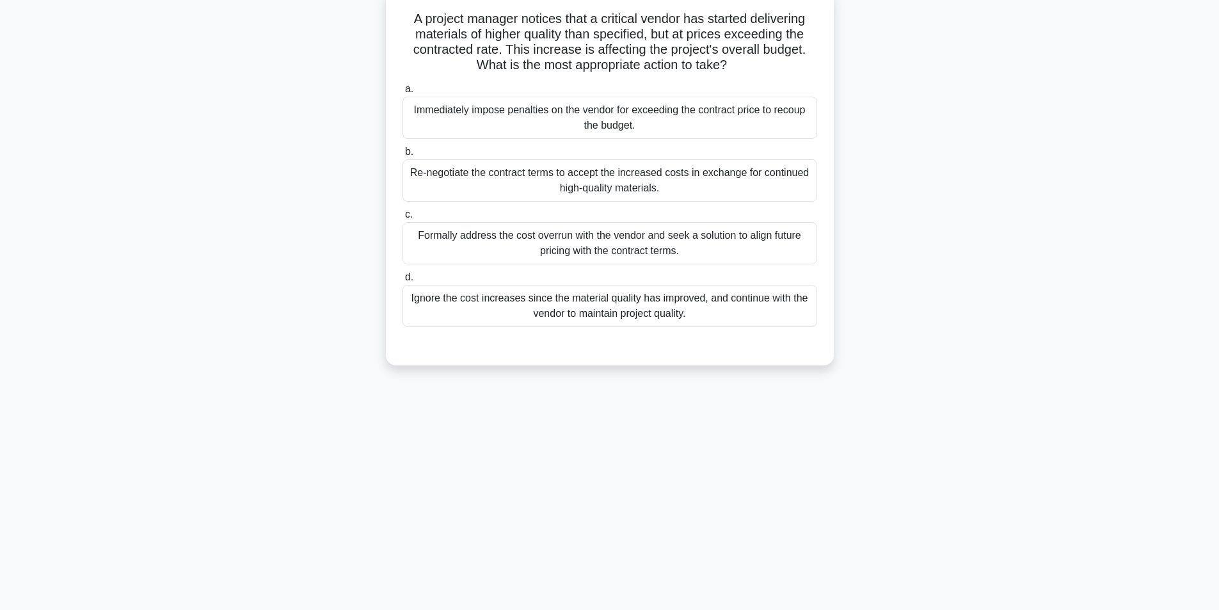
click at [650, 248] on div "Formally address the cost overrun with the vendor and seek a solution to align …" at bounding box center [610, 243] width 415 height 42
click at [403, 219] on input "c. Formally address the cost overrun with the vendor and seek a solution to ali…" at bounding box center [403, 215] width 0 height 8
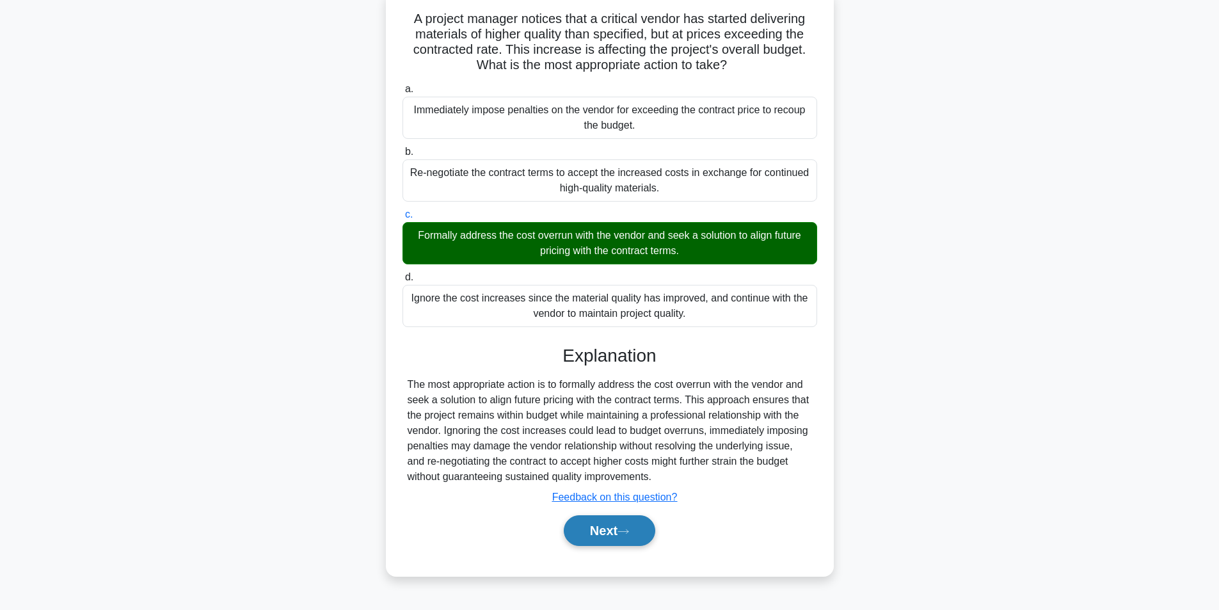
click at [616, 536] on button "Next" at bounding box center [610, 530] width 92 height 31
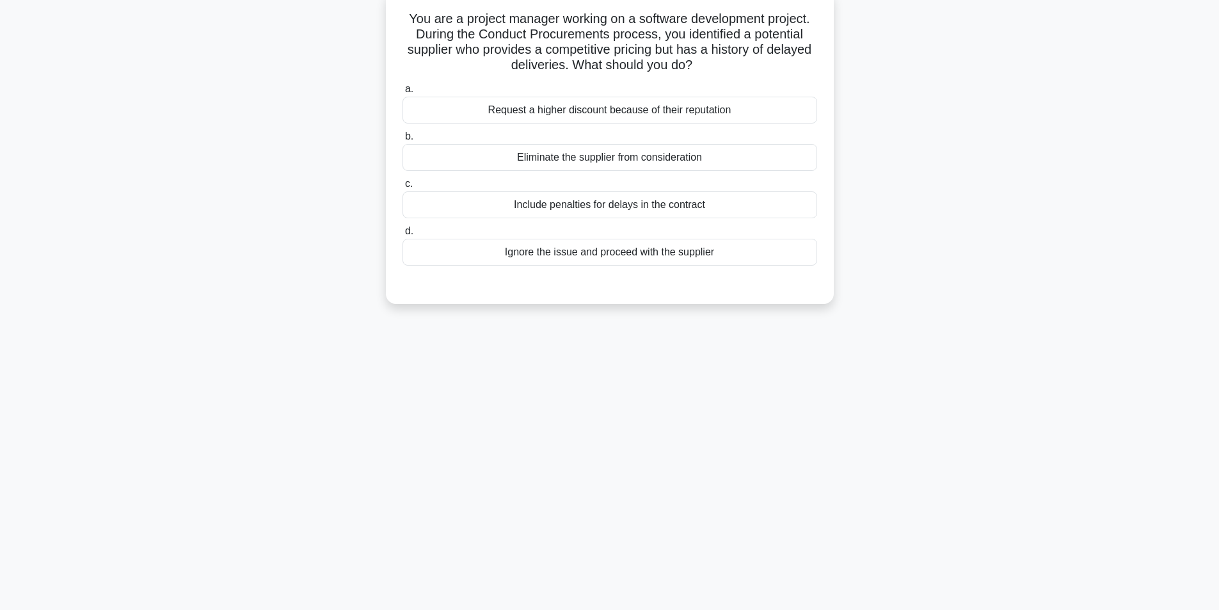
click at [645, 208] on div "Include penalties for delays in the contract" at bounding box center [610, 204] width 415 height 27
click at [403, 188] on input "c. Include penalties for delays in the contract" at bounding box center [403, 184] width 0 height 8
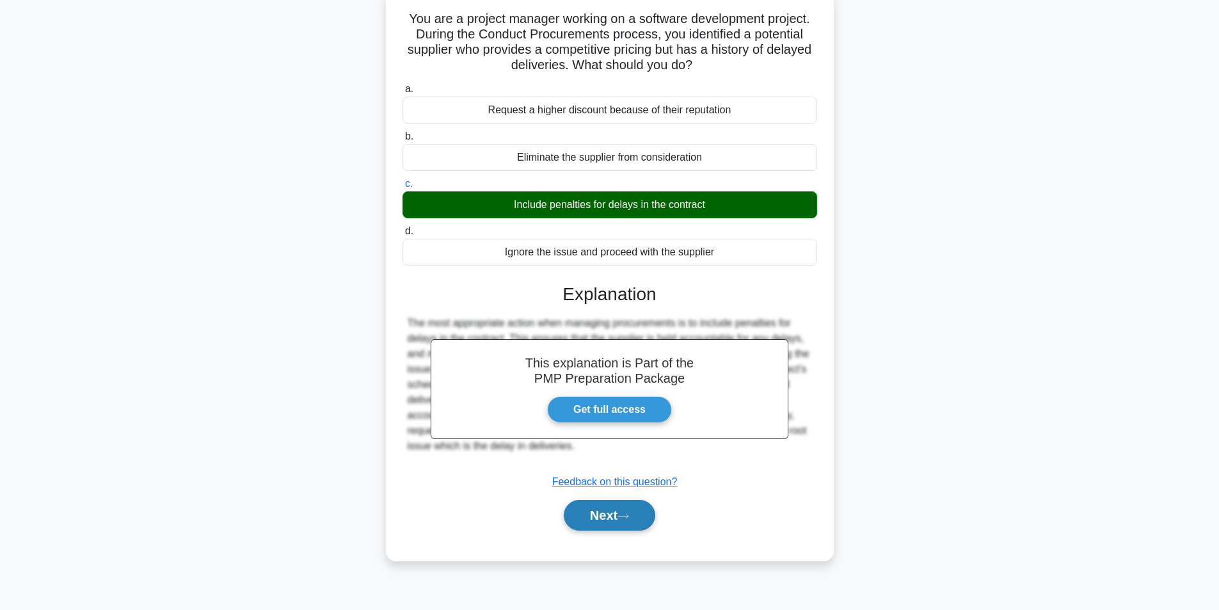
click at [607, 513] on button "Next" at bounding box center [610, 515] width 92 height 31
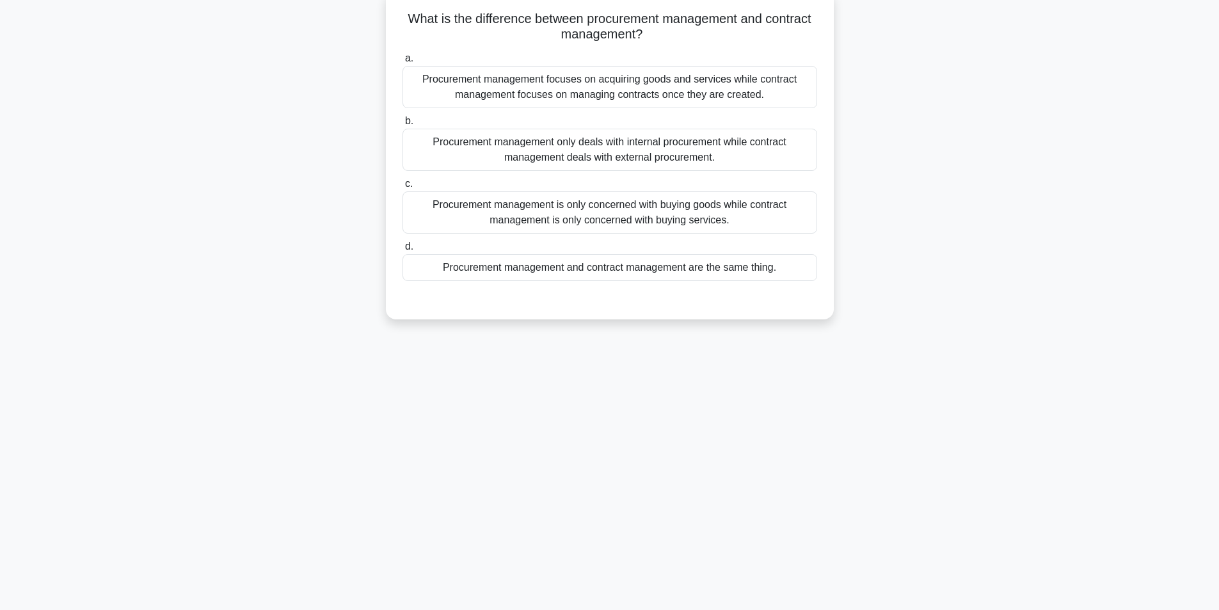
click at [587, 94] on div "Procurement management focuses on acquiring goods and services while contract m…" at bounding box center [610, 87] width 415 height 42
click at [403, 63] on input "a. Procurement management focuses on acquiring goods and services while contrac…" at bounding box center [403, 58] width 0 height 8
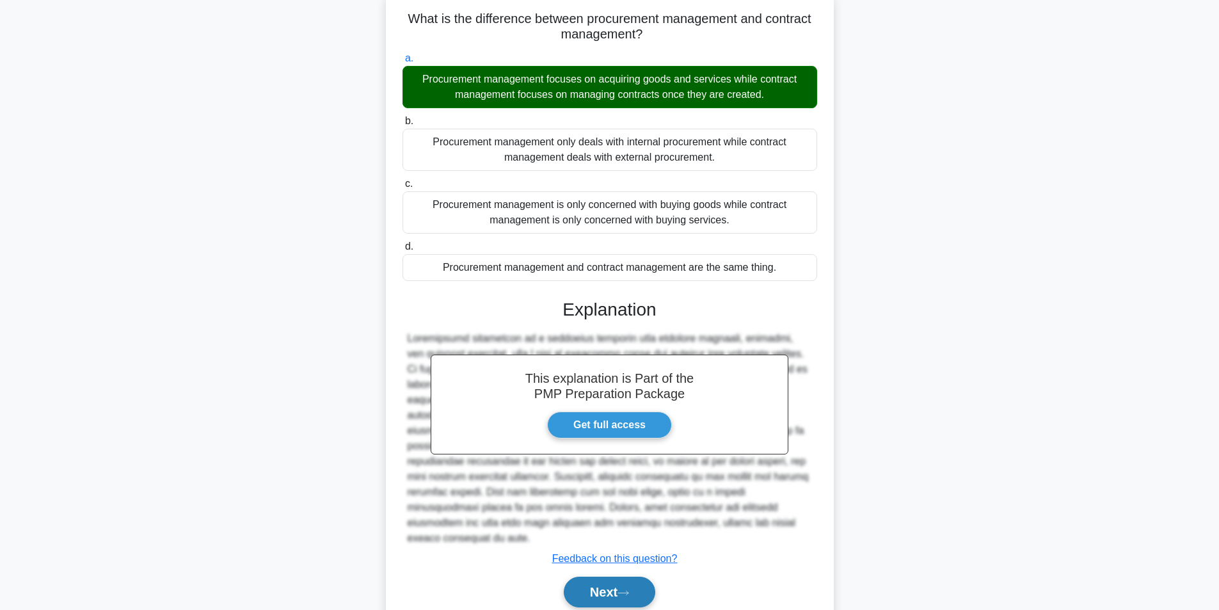
click at [605, 577] on button "Next" at bounding box center [610, 592] width 92 height 31
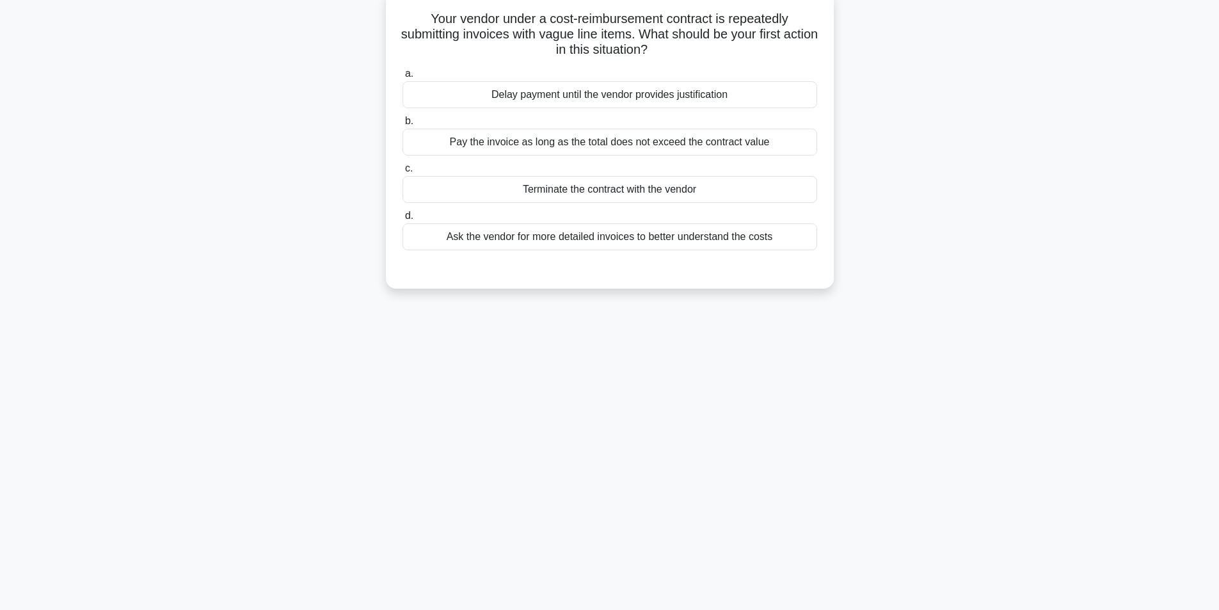
click at [632, 237] on div "Ask the vendor for more detailed invoices to better understand the costs" at bounding box center [610, 236] width 415 height 27
click at [403, 220] on input "d. Ask the vendor for more detailed invoices to better understand the costs" at bounding box center [403, 216] width 0 height 8
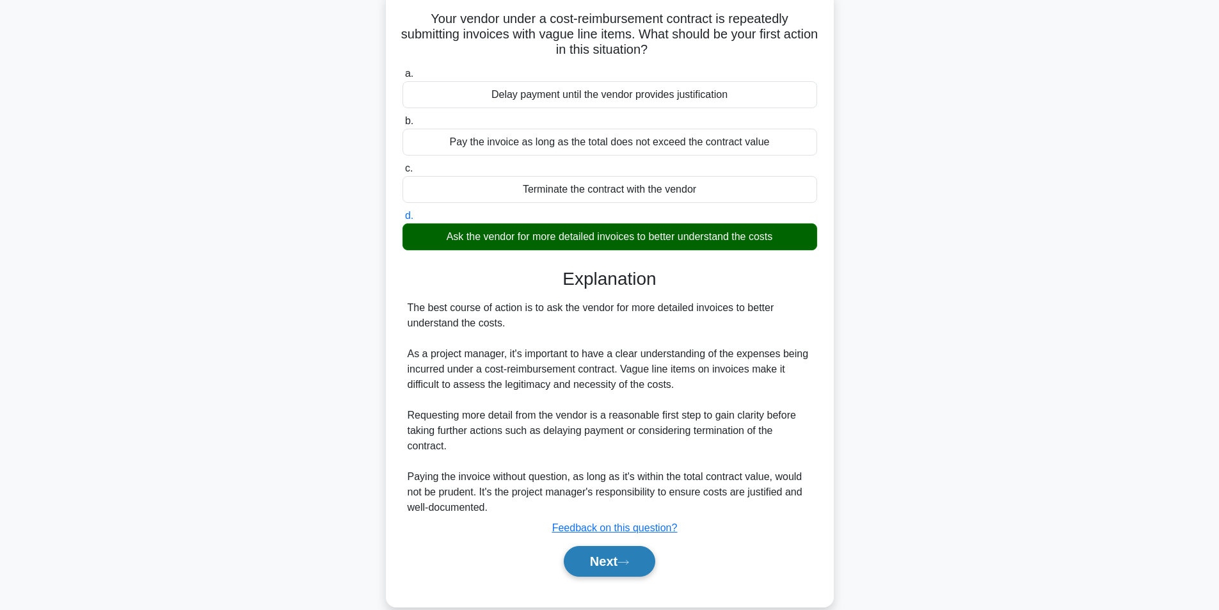
click at [606, 571] on button "Next" at bounding box center [610, 561] width 92 height 31
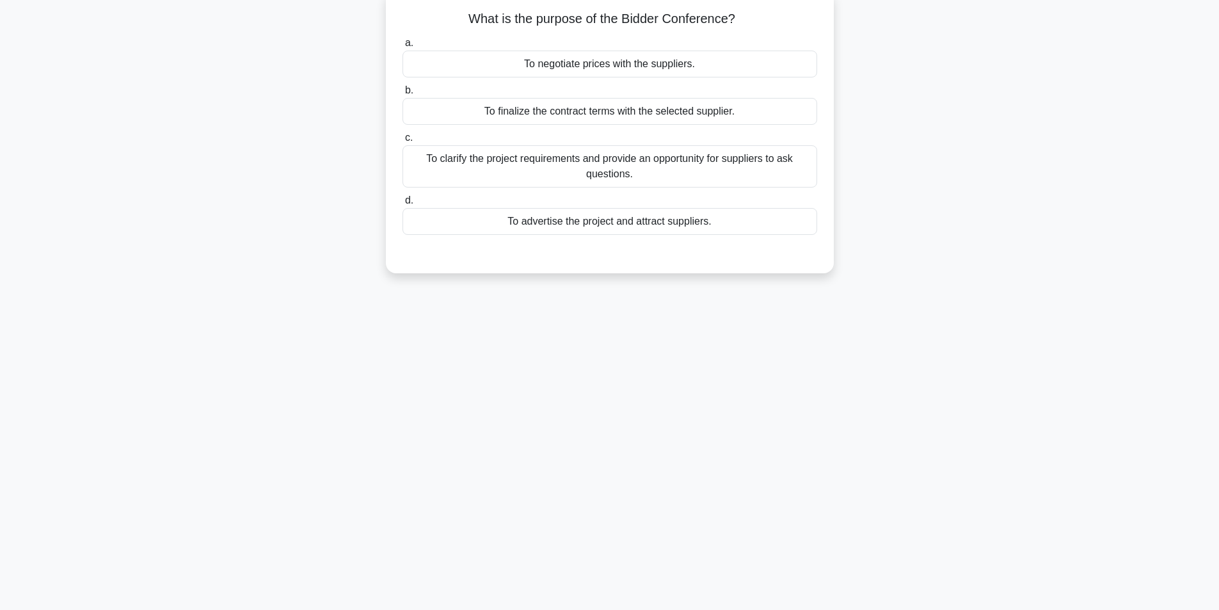
click at [550, 165] on div "To clarify the project requirements and provide an opportunity for suppliers to…" at bounding box center [610, 166] width 415 height 42
click at [403, 142] on input "c. To clarify the project requirements and provide an opportunity for suppliers…" at bounding box center [403, 138] width 0 height 8
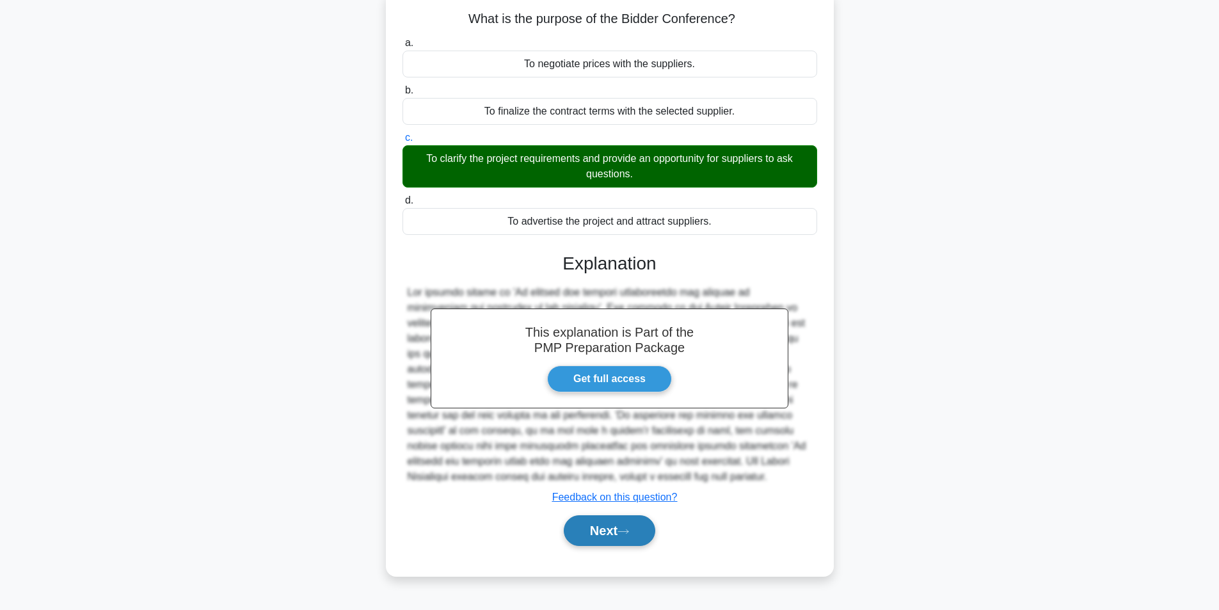
click at [613, 531] on button "Next" at bounding box center [610, 530] width 92 height 31
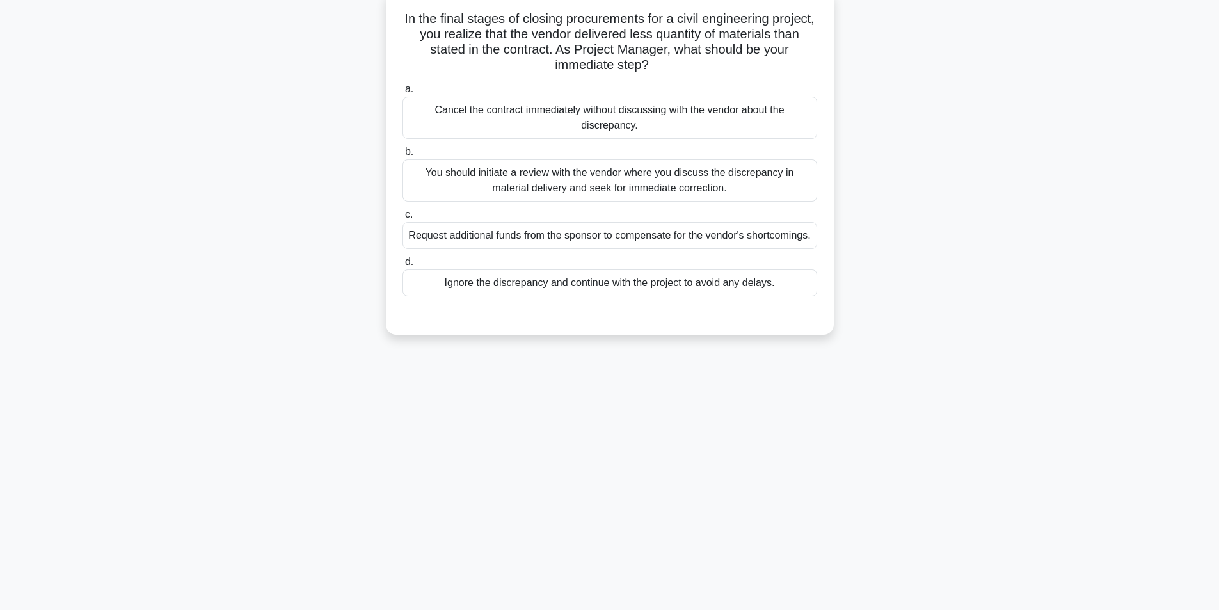
click at [646, 188] on div "You should initiate a review with the vendor where you discuss the discrepancy …" at bounding box center [610, 180] width 415 height 42
click at [403, 156] on input "b. You should initiate a review with the vendor where you discuss the discrepan…" at bounding box center [403, 152] width 0 height 8
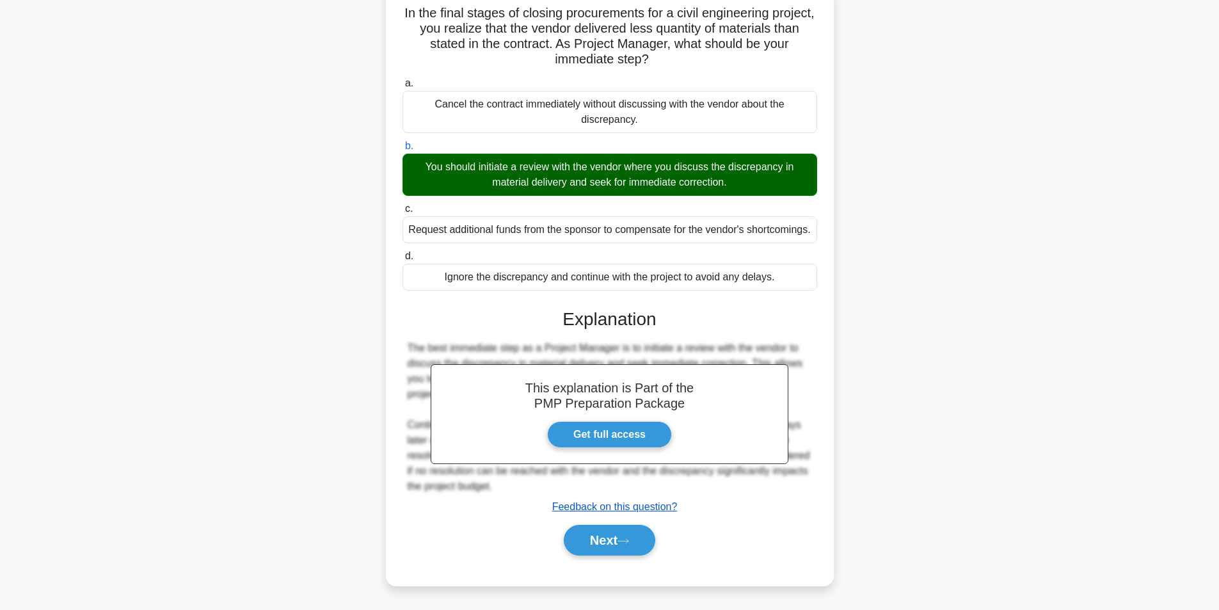
scroll to position [103, 0]
click at [600, 548] on button "Next" at bounding box center [610, 540] width 92 height 31
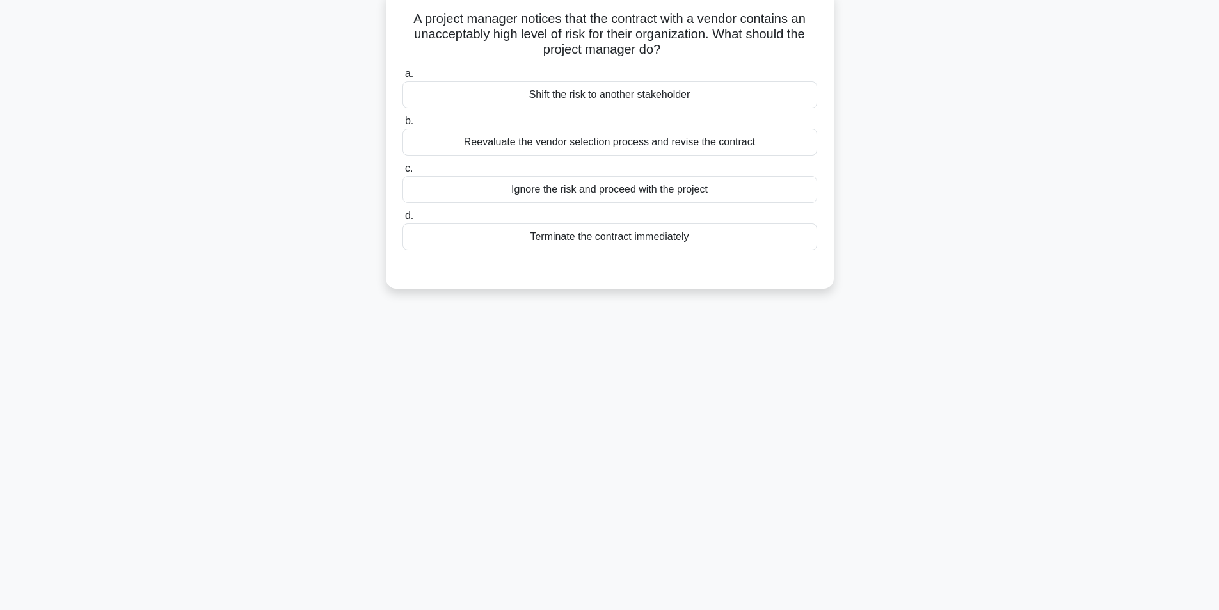
click at [627, 149] on div "Reevaluate the vendor selection process and revise the contract" at bounding box center [610, 142] width 415 height 27
click at [403, 125] on input "b. Reevaluate the vendor selection process and revise the contract" at bounding box center [403, 121] width 0 height 8
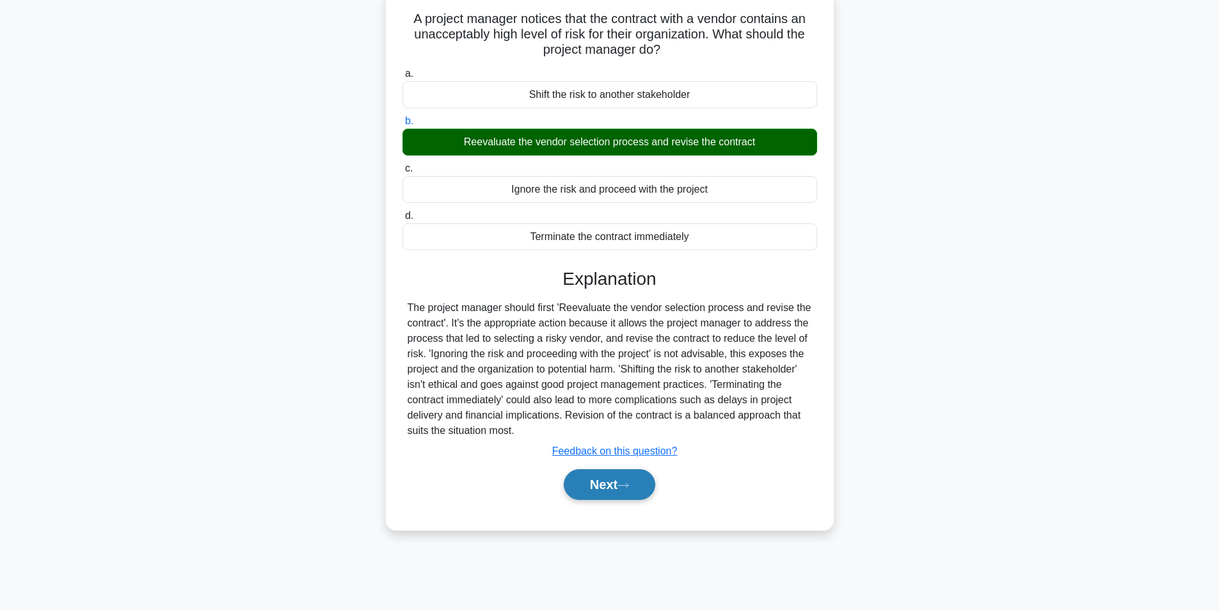
click at [609, 488] on button "Next" at bounding box center [610, 484] width 92 height 31
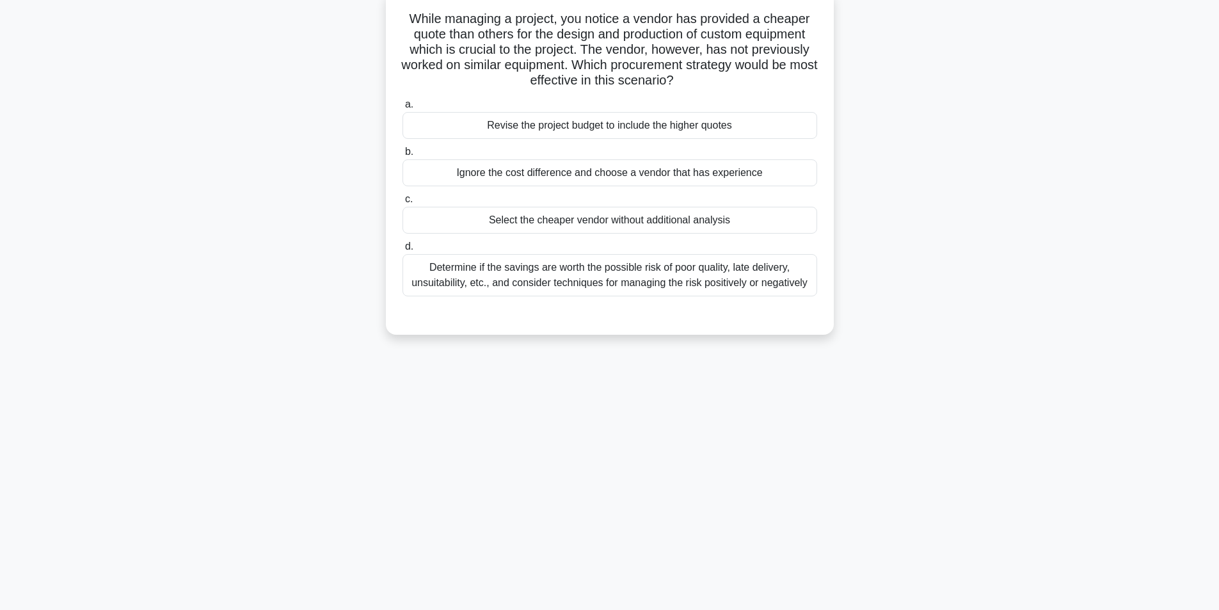
click at [569, 275] on div "Determine if the savings are worth the possible risk of poor quality, late deli…" at bounding box center [610, 275] width 415 height 42
click at [403, 251] on input "d. Determine if the savings are worth the possible risk of poor quality, late d…" at bounding box center [403, 247] width 0 height 8
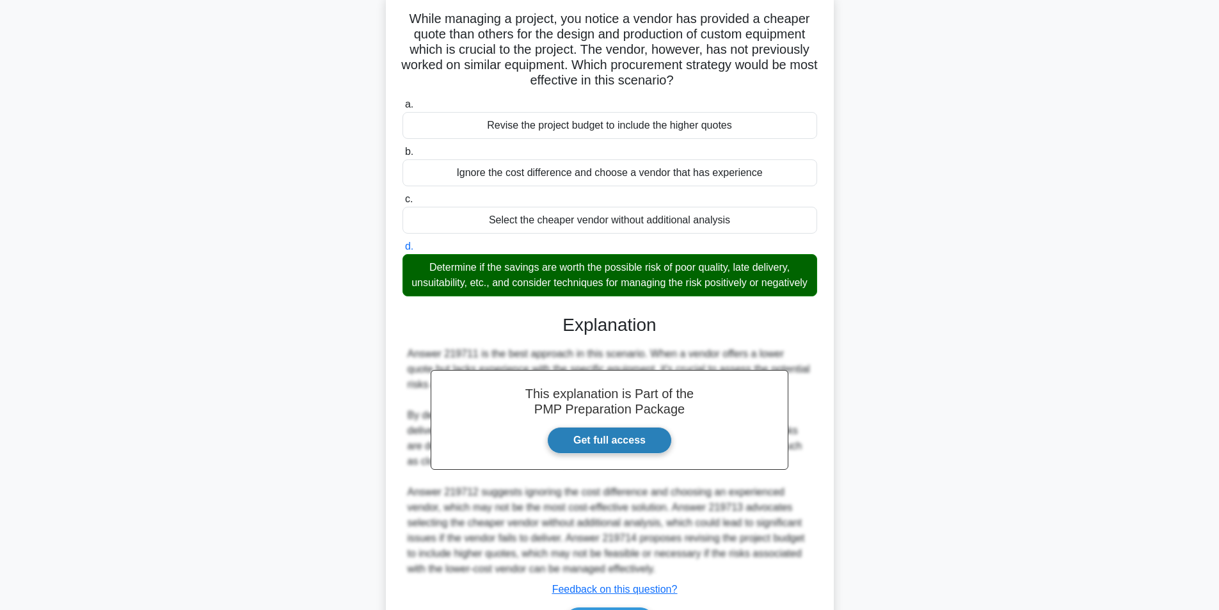
scroll to position [180, 0]
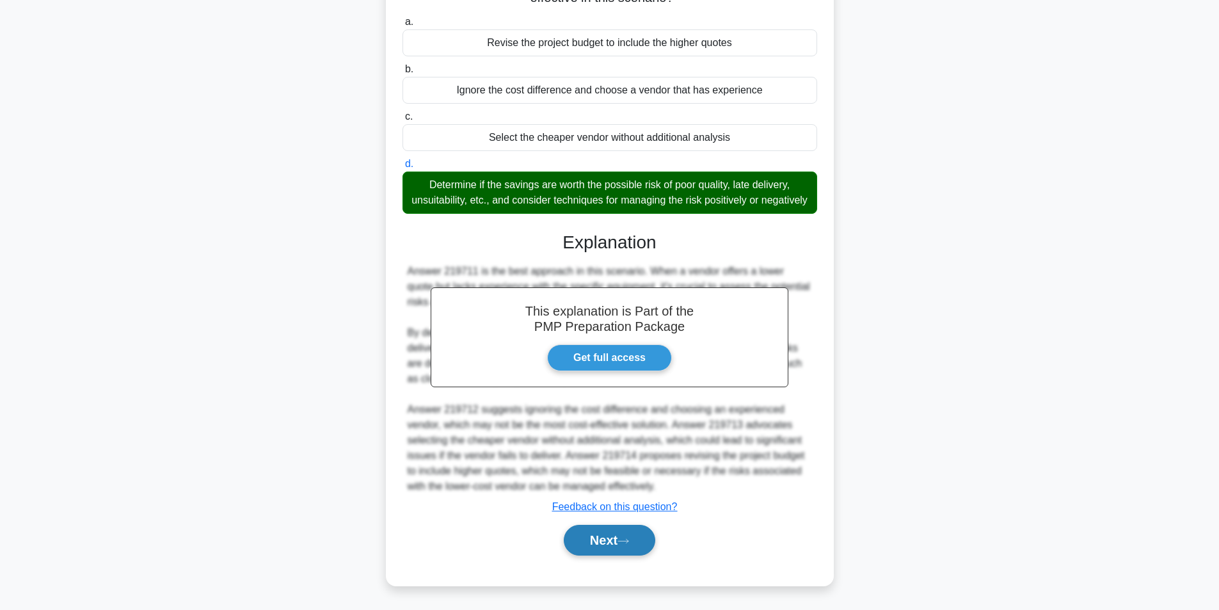
click at [583, 535] on button "Next" at bounding box center [610, 540] width 92 height 31
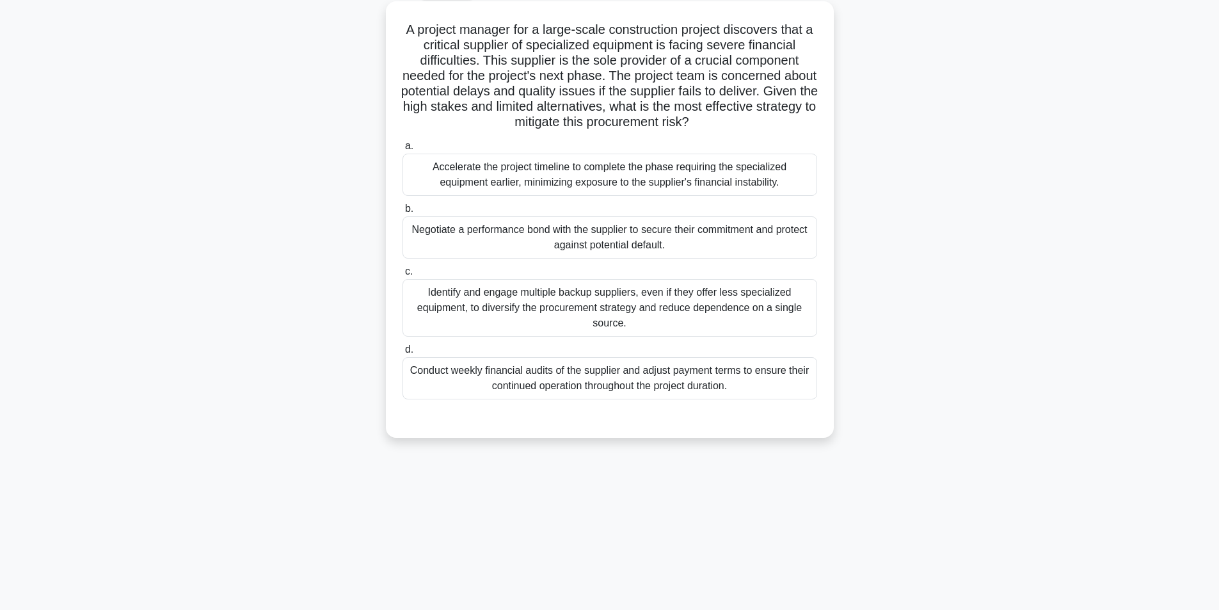
scroll to position [81, 0]
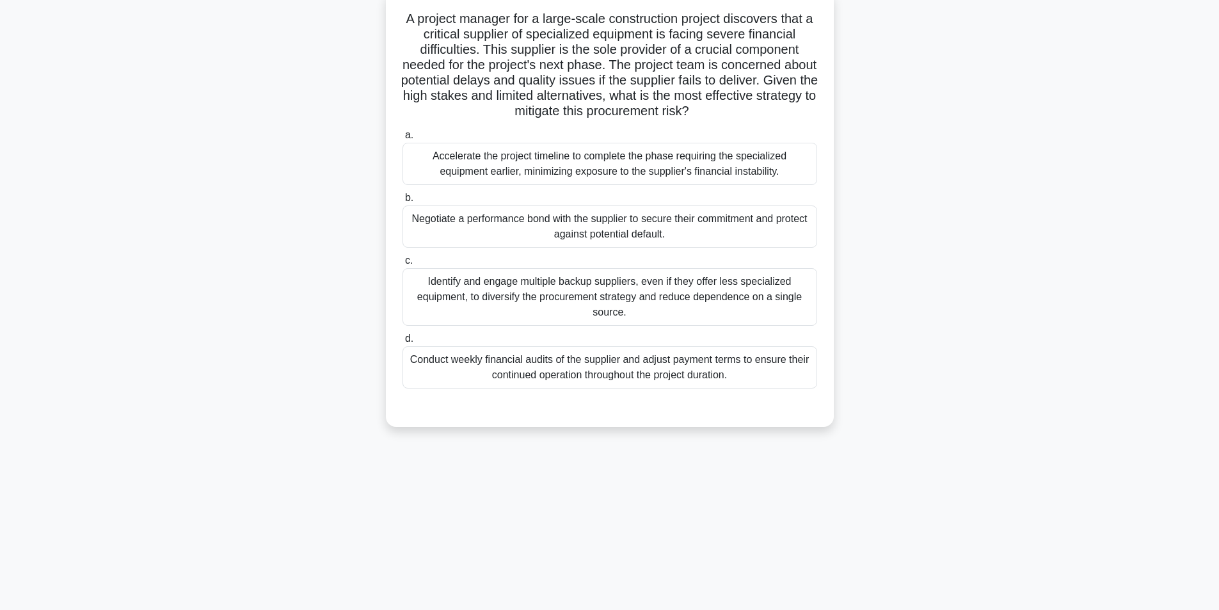
click at [735, 227] on div "Negotiate a performance bond with the supplier to secure their commitment and p…" at bounding box center [610, 226] width 415 height 42
click at [403, 202] on input "b. Negotiate a performance bond with the supplier to secure their commitment an…" at bounding box center [403, 198] width 0 height 8
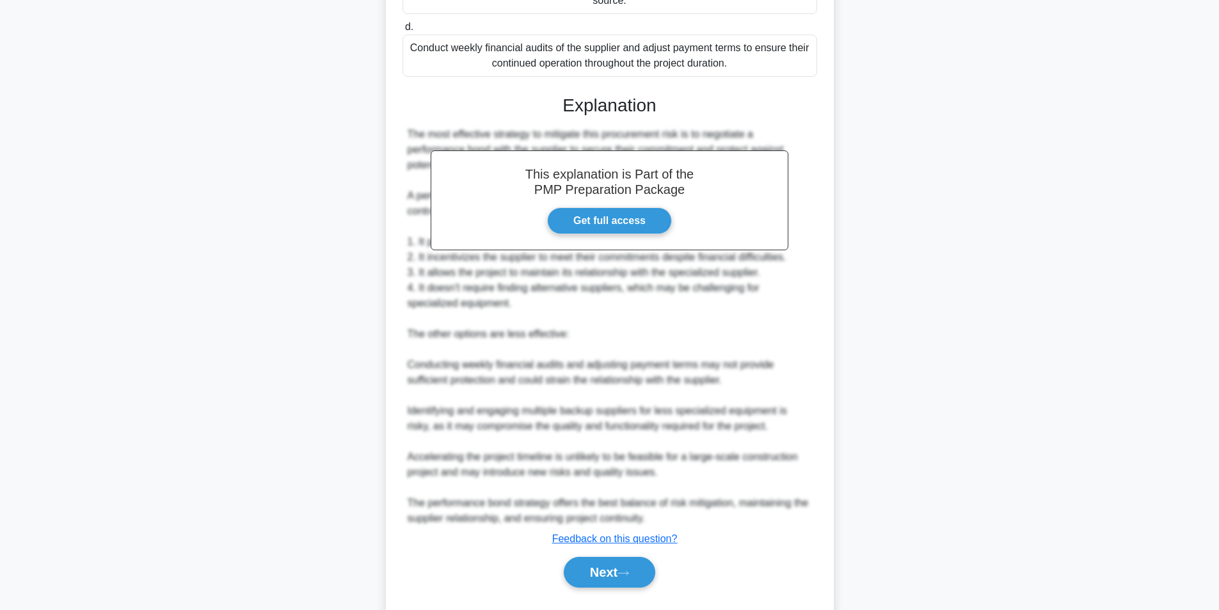
scroll to position [426, 0]
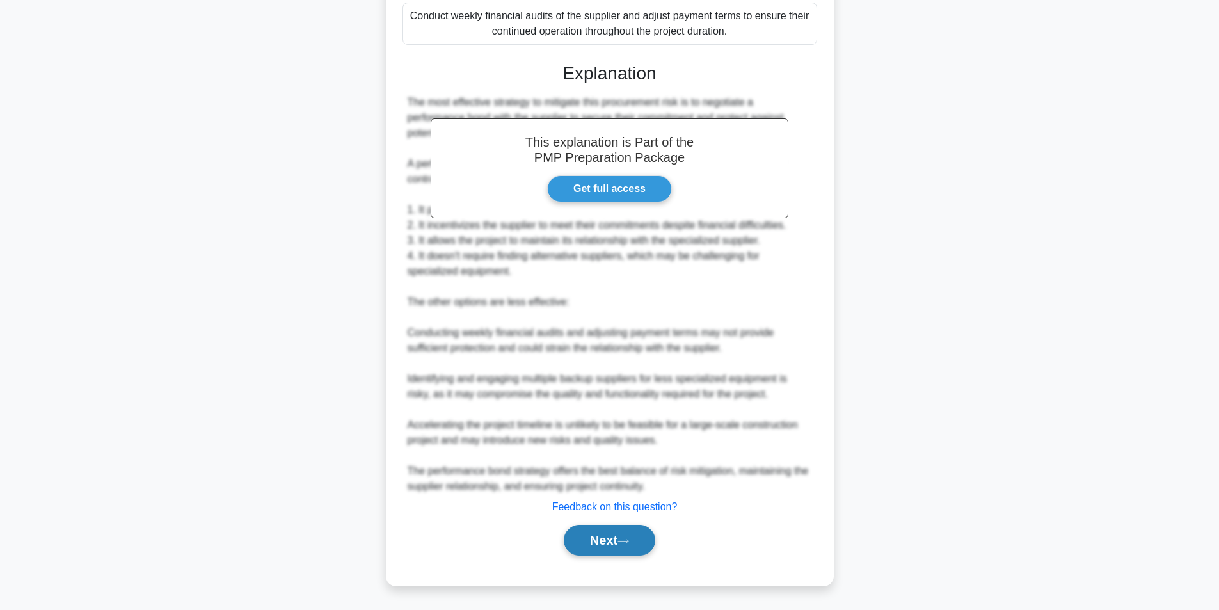
click at [634, 546] on button "Next" at bounding box center [610, 540] width 92 height 31
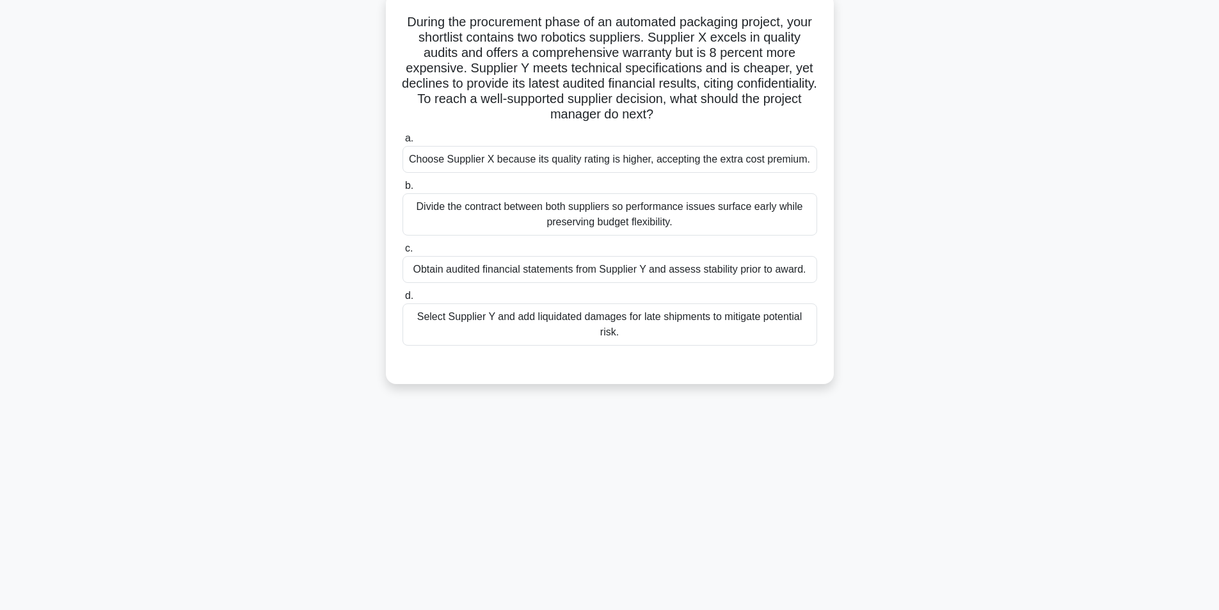
scroll to position [81, 0]
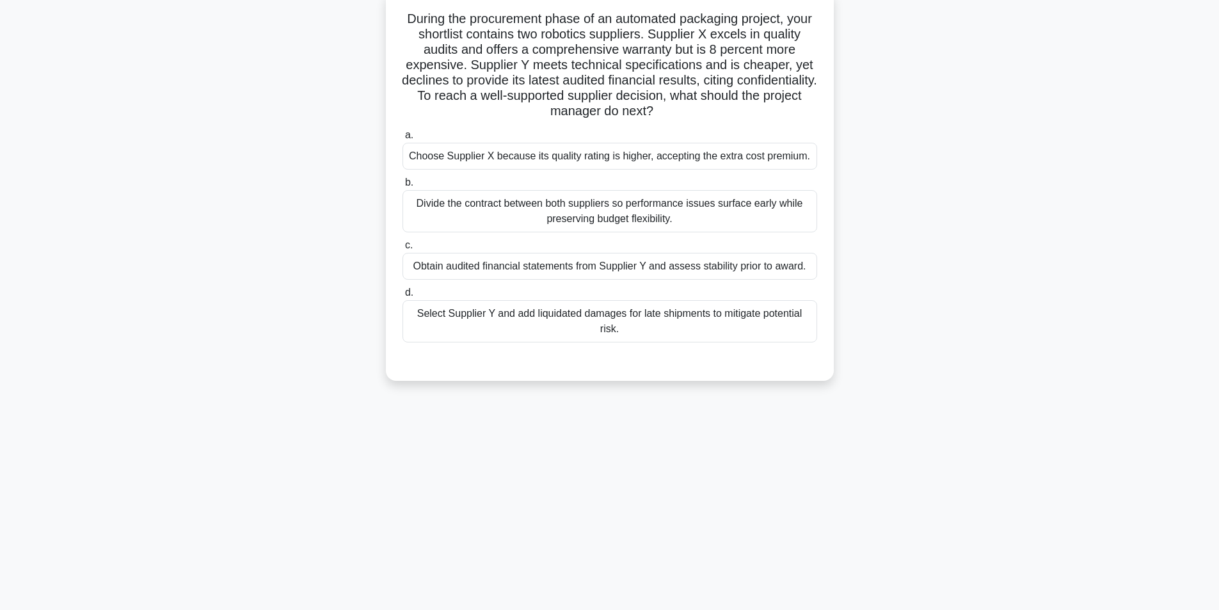
click at [687, 323] on div "Select Supplier Y and add liquidated damages for late shipments to mitigate pot…" at bounding box center [610, 321] width 415 height 42
click at [403, 297] on input "d. Select Supplier Y and add liquidated damages for late shipments to mitigate …" at bounding box center [403, 293] width 0 height 8
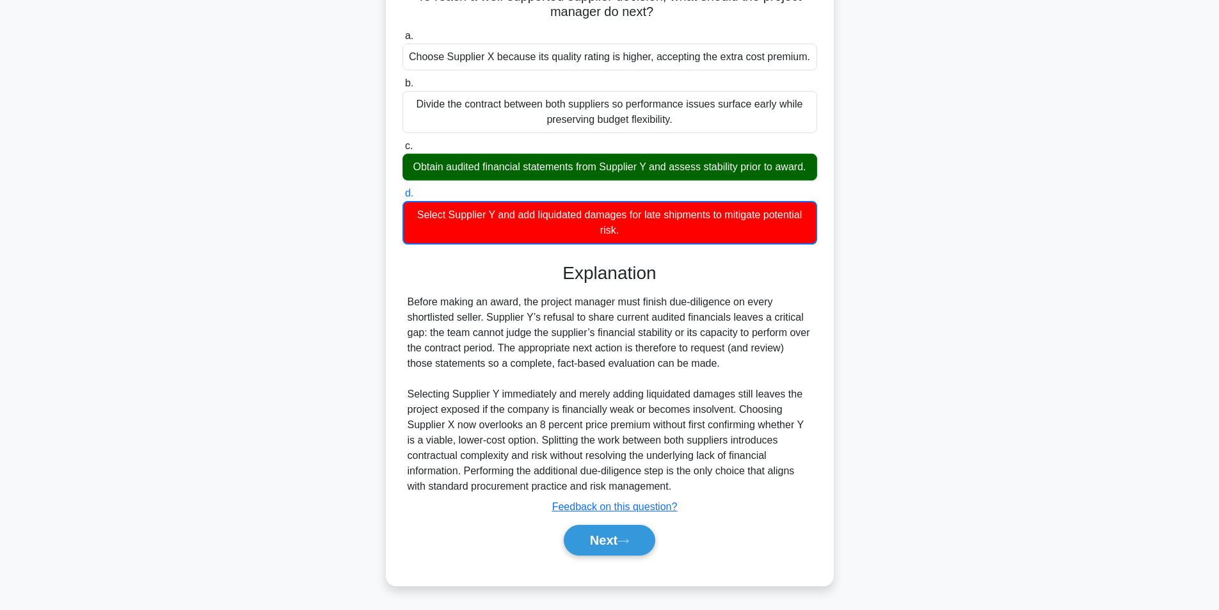
scroll to position [196, 0]
click at [604, 545] on button "Next" at bounding box center [610, 540] width 92 height 31
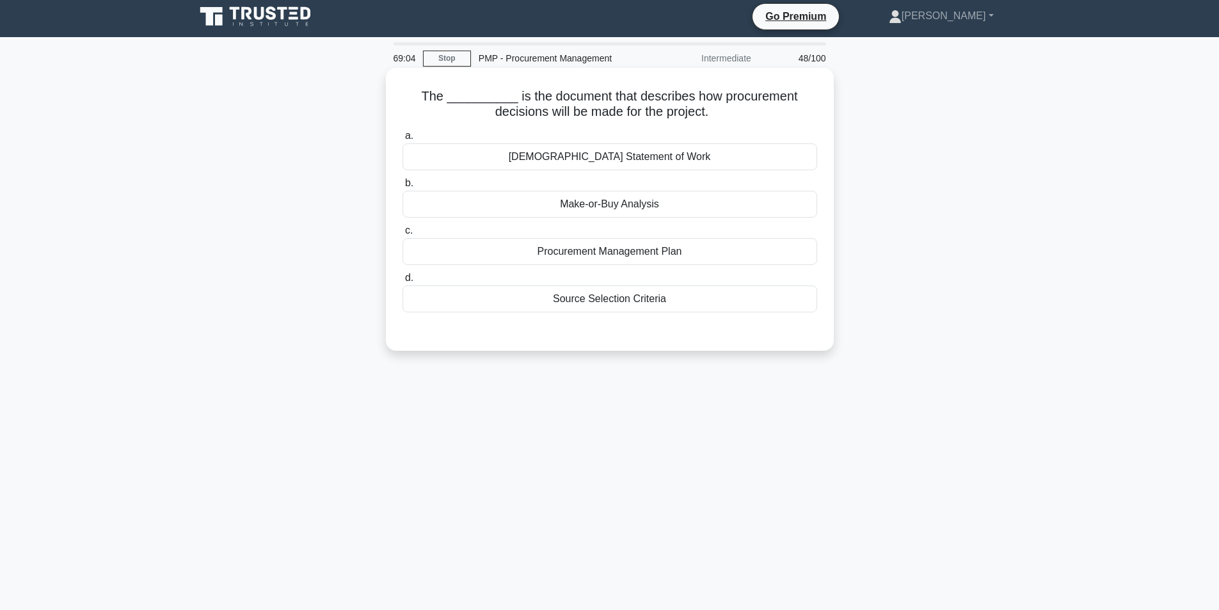
scroll to position [0, 0]
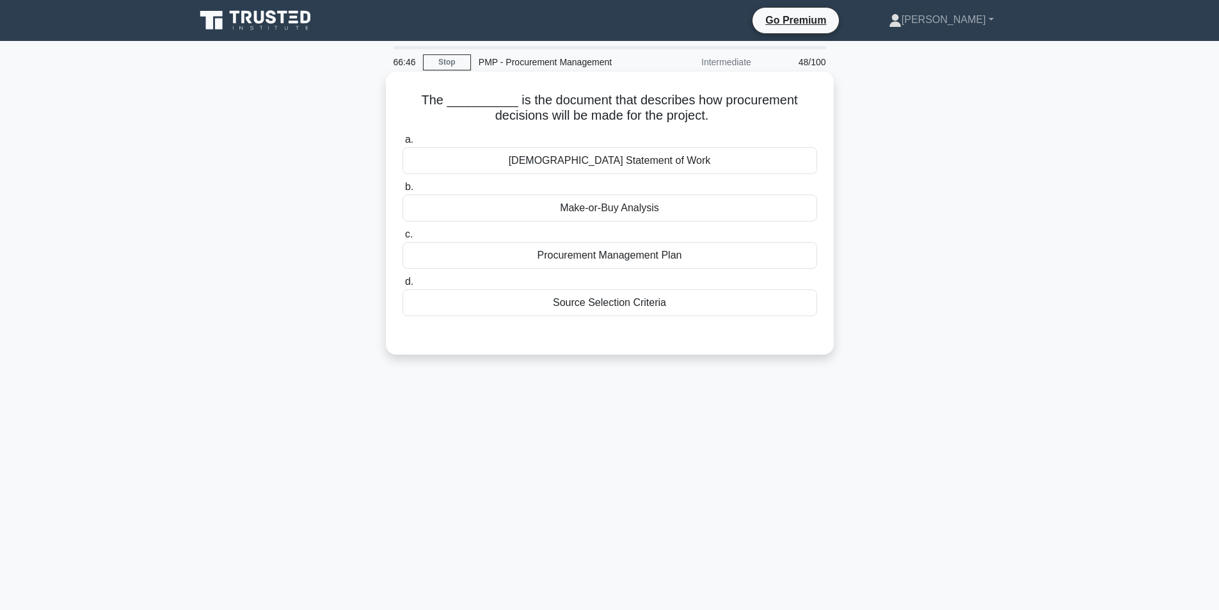
click at [628, 261] on div "Procurement Management Plan" at bounding box center [610, 255] width 415 height 27
click at [403, 239] on input "c. Procurement Management Plan" at bounding box center [403, 234] width 0 height 8
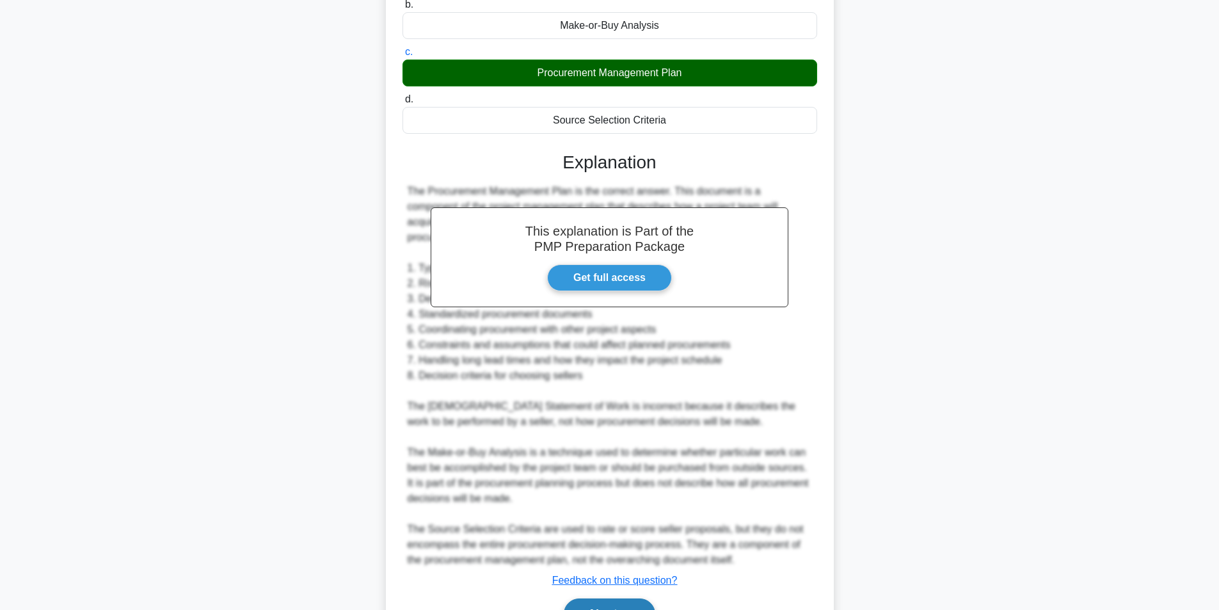
scroll to position [257, 0]
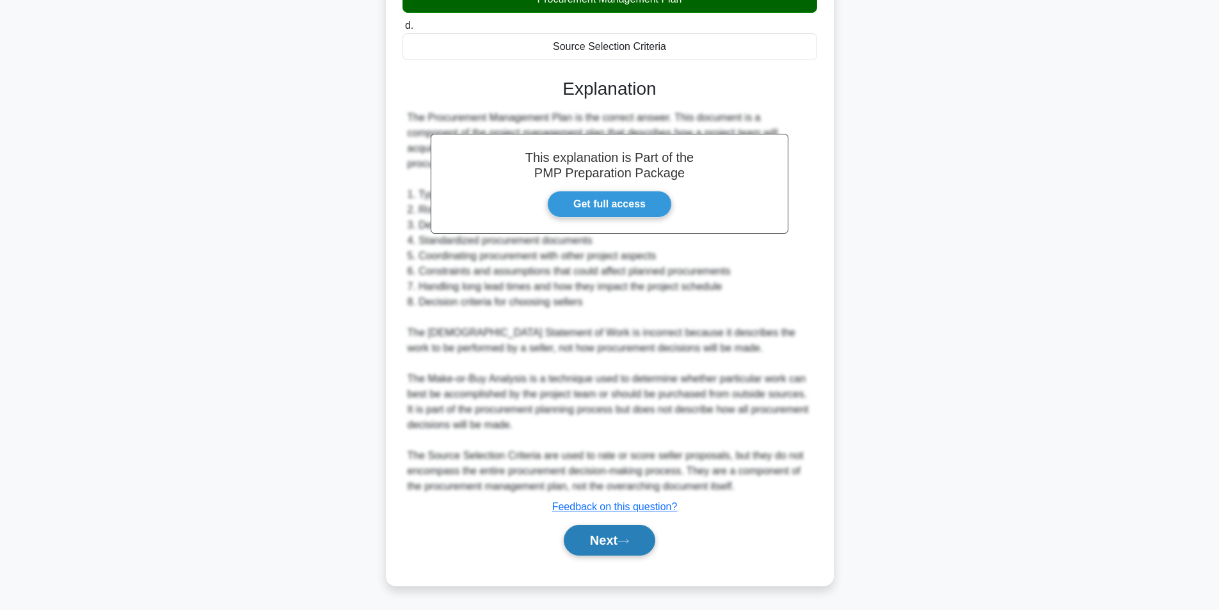
click at [643, 539] on button "Next" at bounding box center [610, 540] width 92 height 31
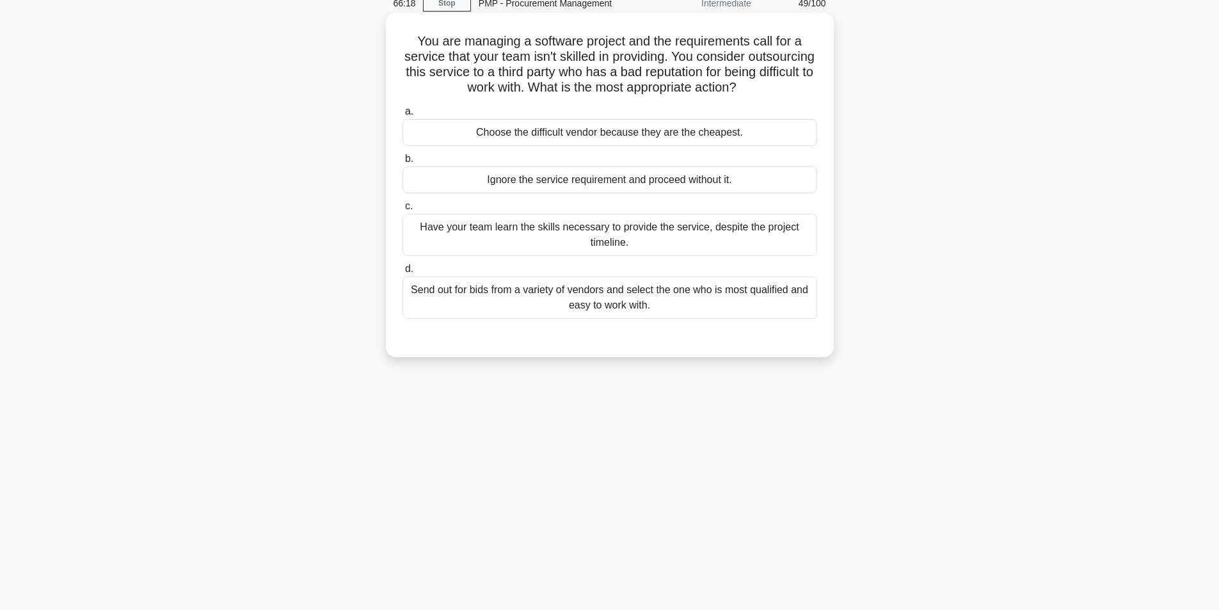
scroll to position [81, 0]
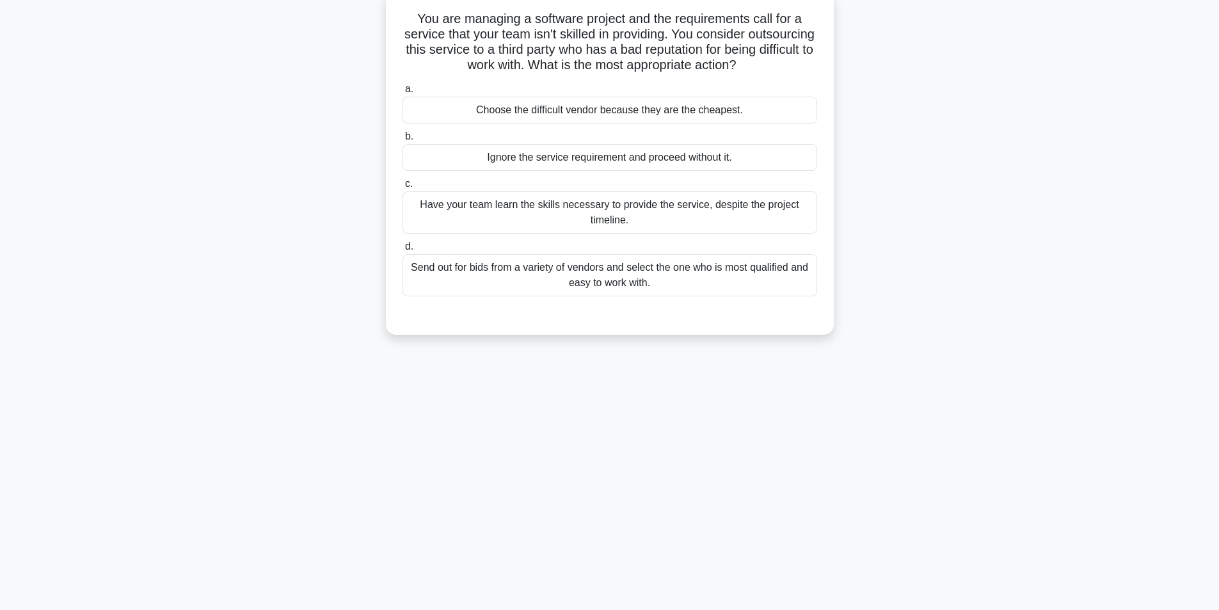
click at [648, 283] on div "Send out for bids from a variety of vendors and select the one who is most qual…" at bounding box center [610, 275] width 415 height 42
click at [403, 251] on input "d. Send out for bids from a variety of vendors and select the one who is most q…" at bounding box center [403, 247] width 0 height 8
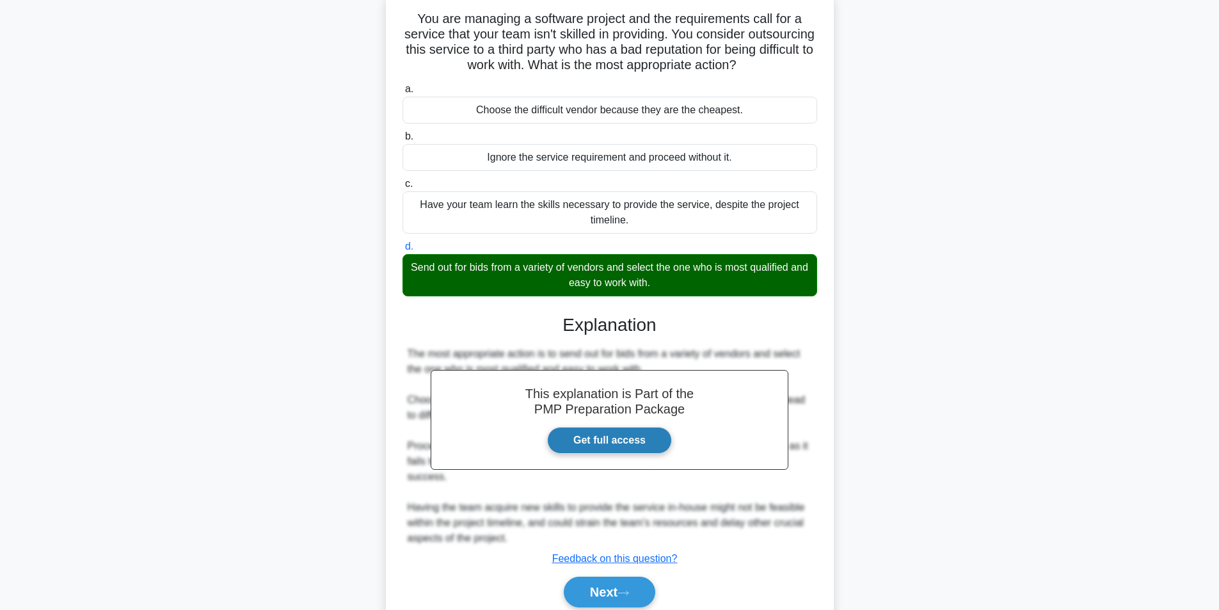
scroll to position [134, 0]
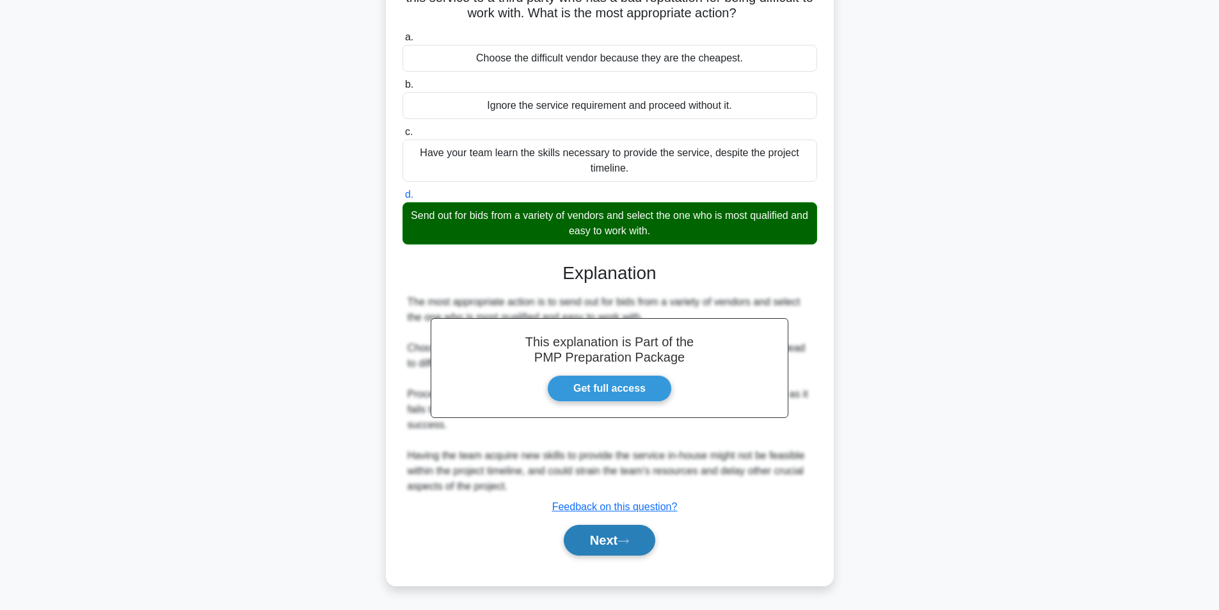
click at [624, 543] on icon at bounding box center [624, 541] width 12 height 7
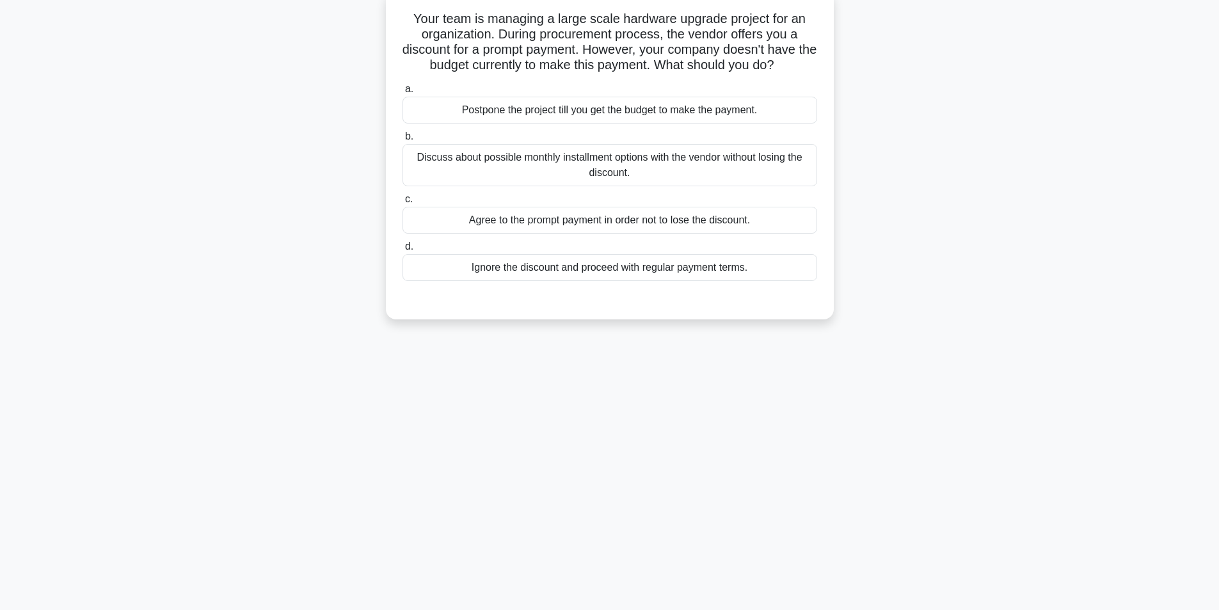
scroll to position [17, 0]
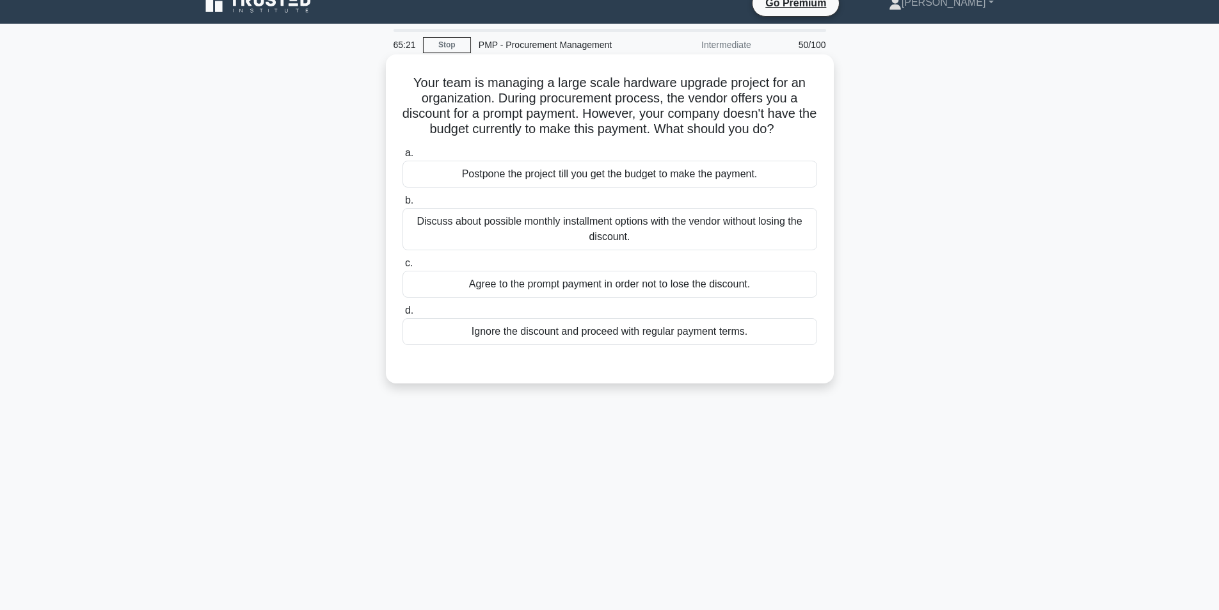
click at [653, 228] on div "Discuss about possible monthly installment options with the vendor without losi…" at bounding box center [610, 229] width 415 height 42
click at [403, 205] on input "b. Discuss about possible monthly installment options with the vendor without l…" at bounding box center [403, 200] width 0 height 8
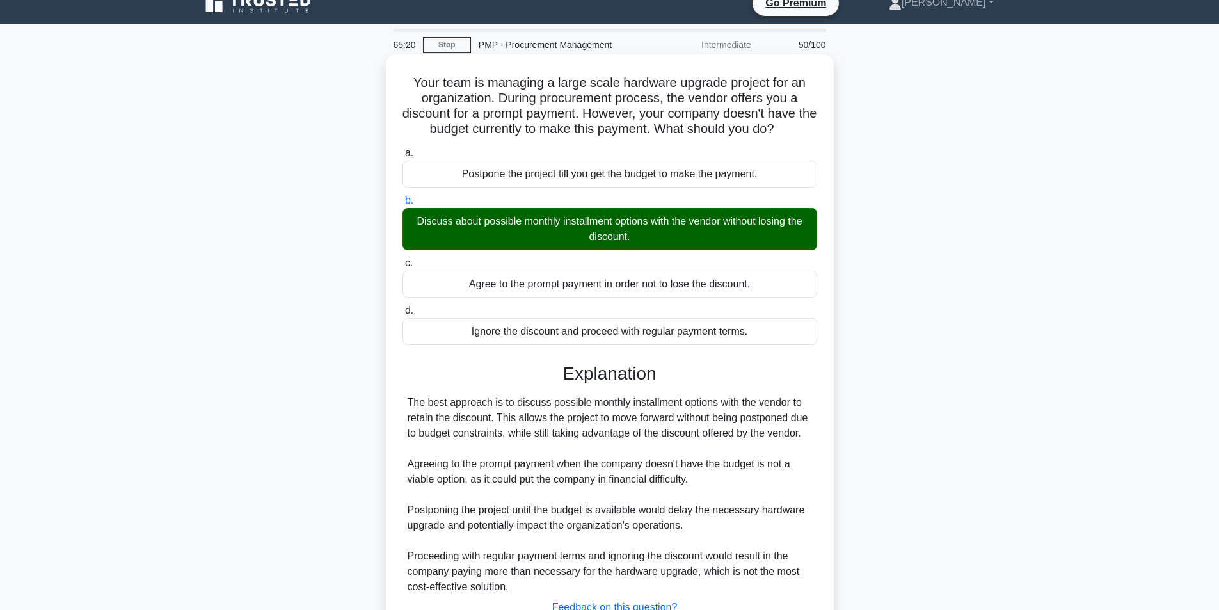
scroll to position [134, 0]
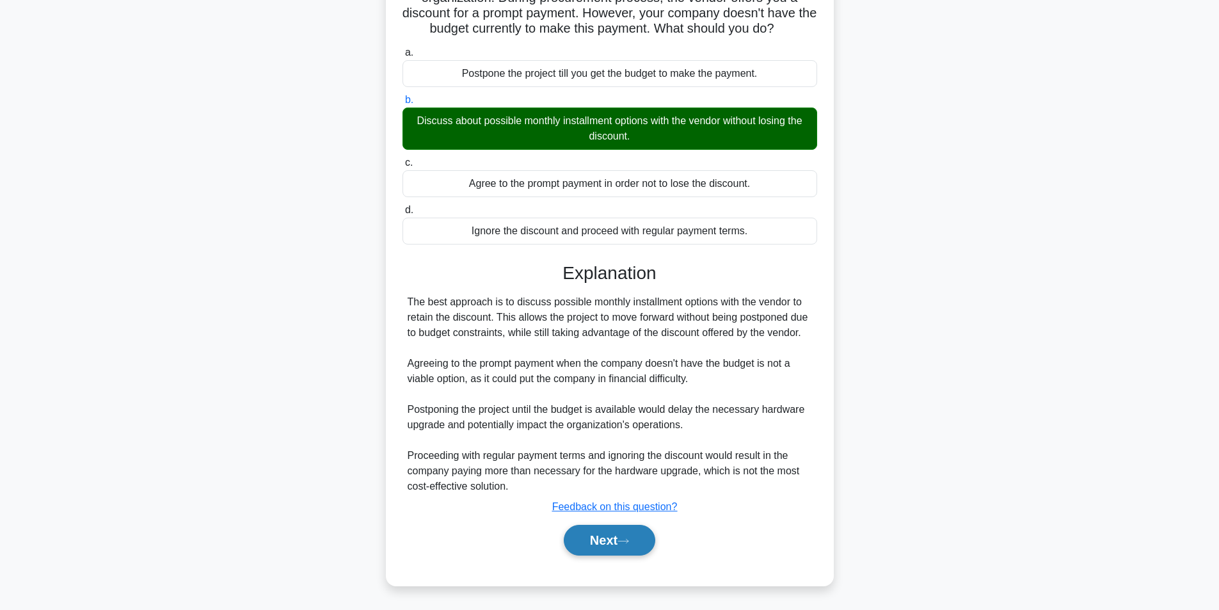
click at [614, 529] on button "Next" at bounding box center [610, 540] width 92 height 31
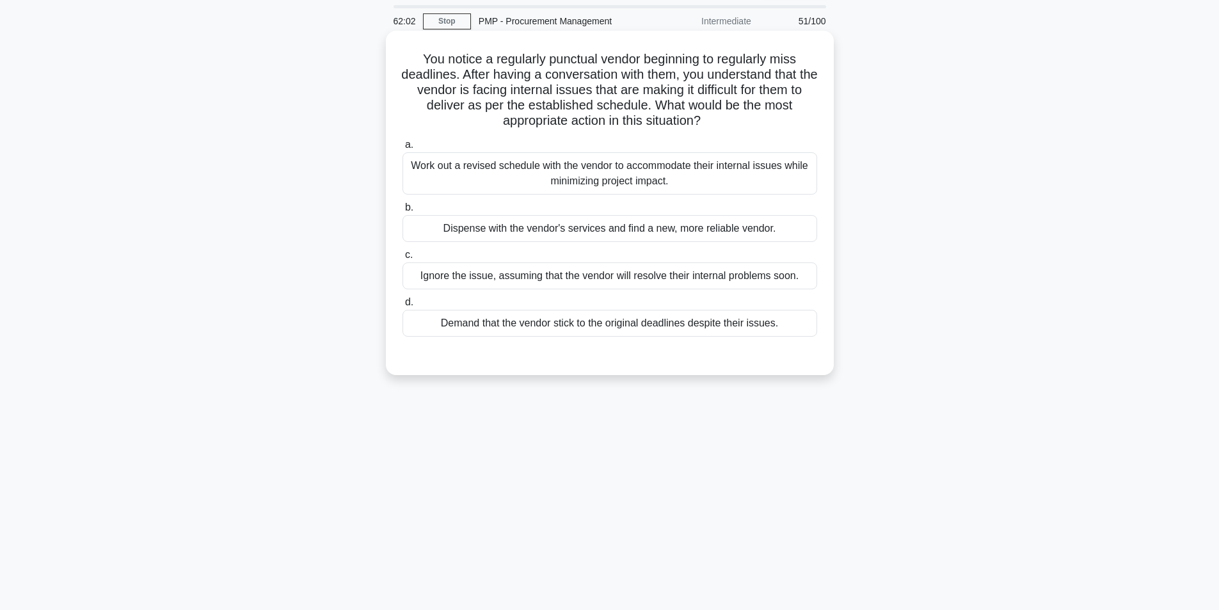
scroll to position [0, 0]
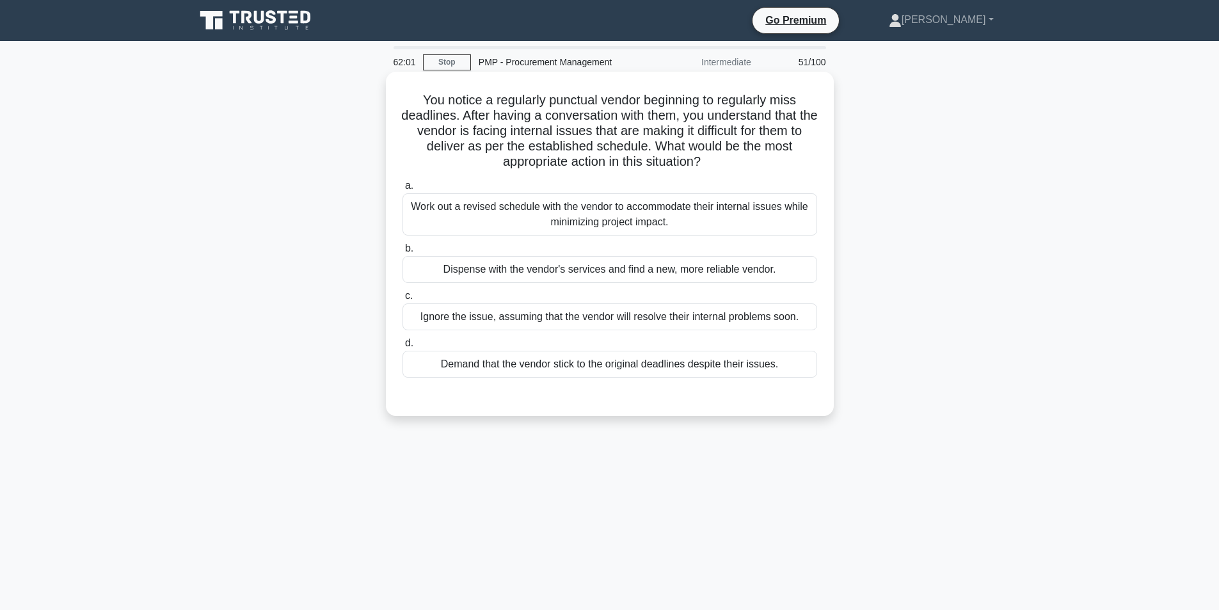
click at [552, 222] on div "Work out a revised schedule with the vendor to accommodate their internal issue…" at bounding box center [610, 214] width 415 height 42
click at [403, 190] on input "a. Work out a revised schedule with the vendor to accommodate their internal is…" at bounding box center [403, 186] width 0 height 8
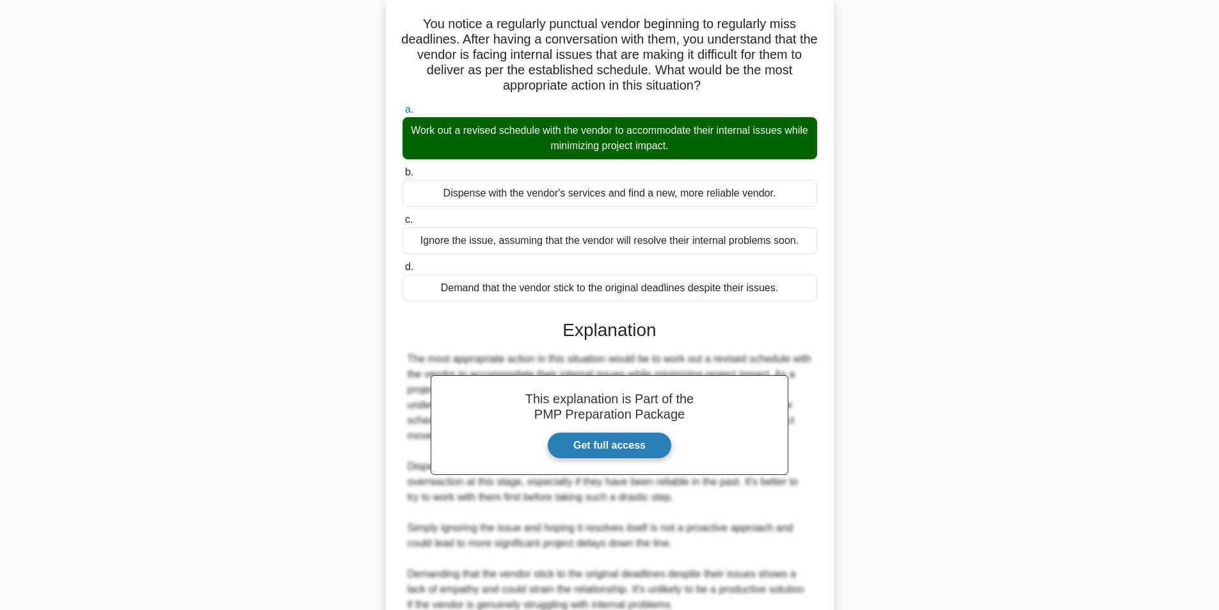
scroll to position [195, 0]
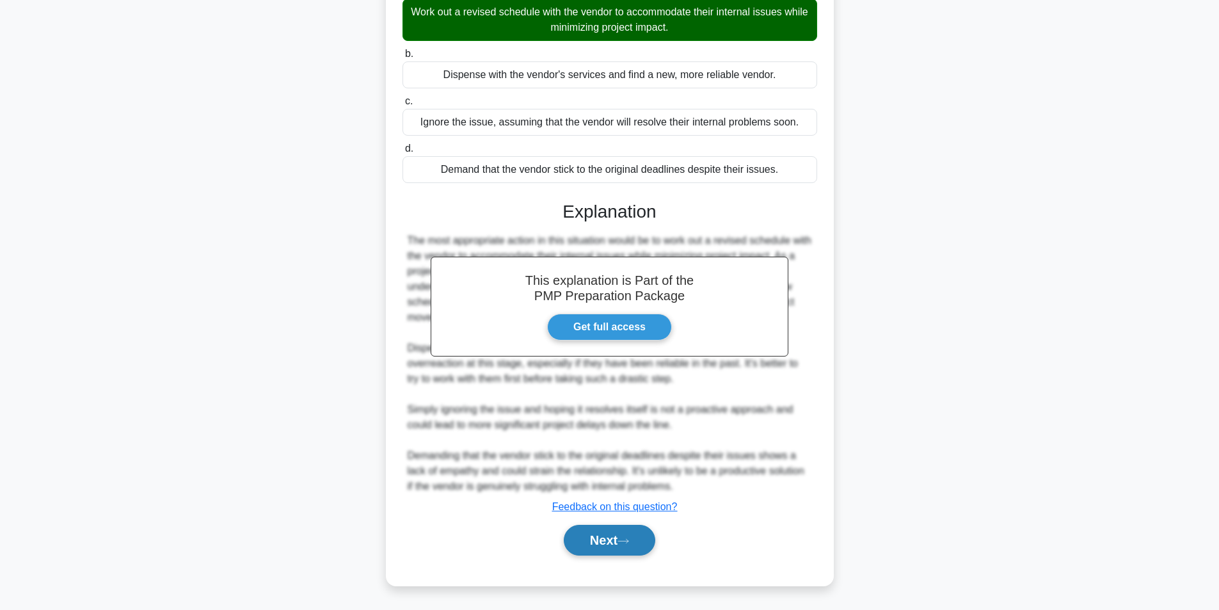
click at [605, 535] on button "Next" at bounding box center [610, 540] width 92 height 31
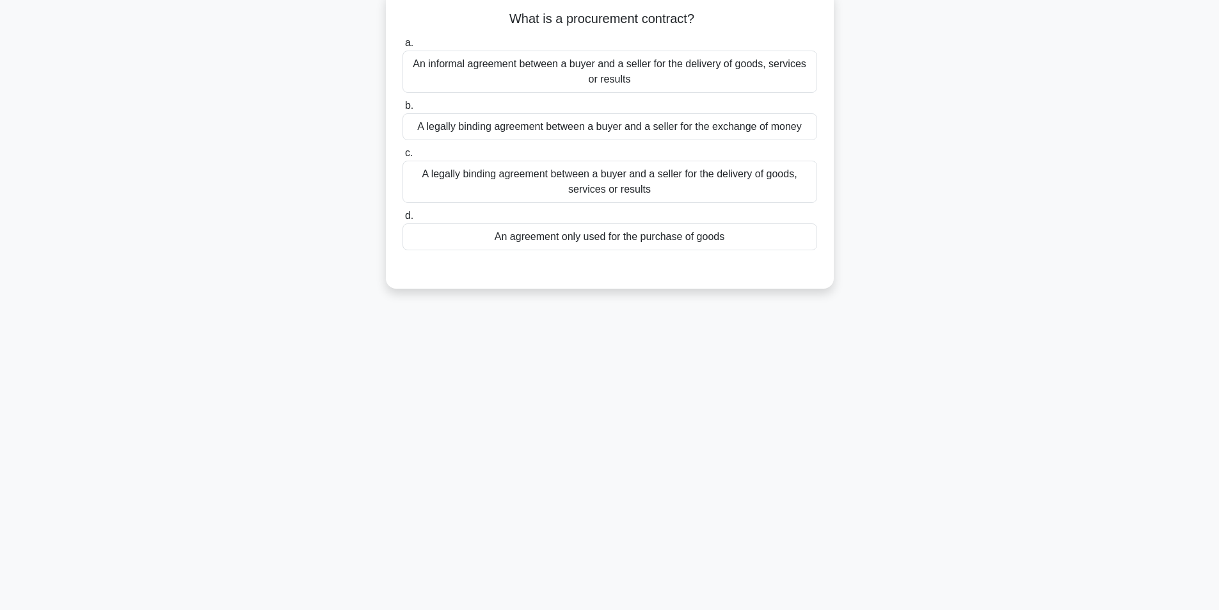
scroll to position [17, 0]
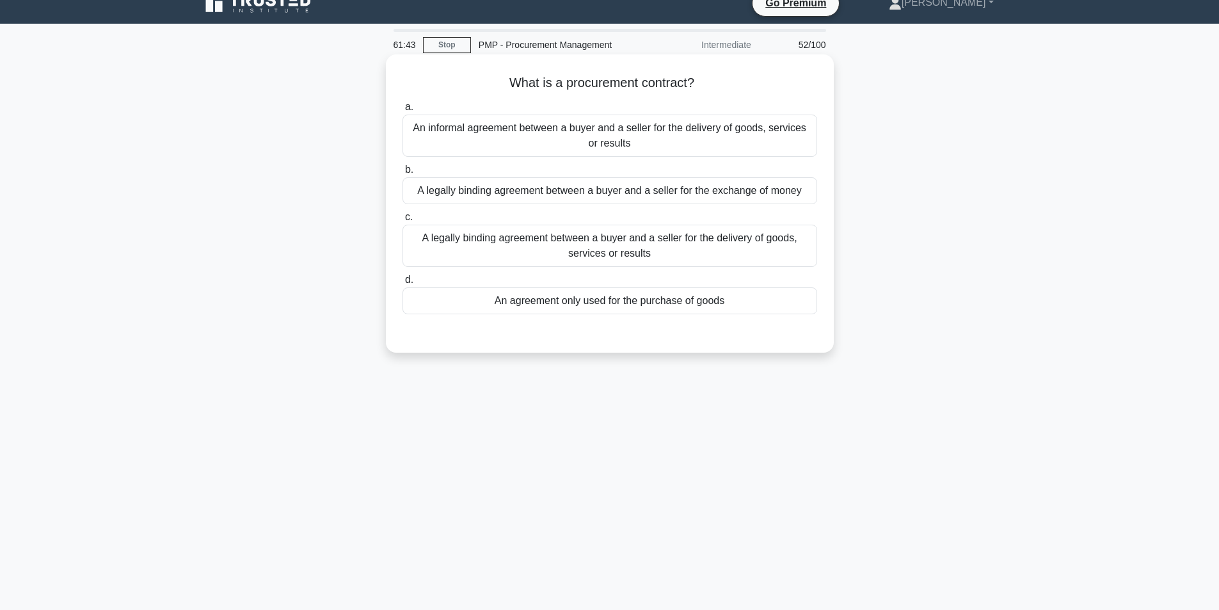
click at [621, 257] on div "A legally binding agreement between a buyer and a seller for the delivery of go…" at bounding box center [610, 246] width 415 height 42
click at [403, 221] on input "c. A legally binding agreement between a buyer and a seller for the delivery of…" at bounding box center [403, 217] width 0 height 8
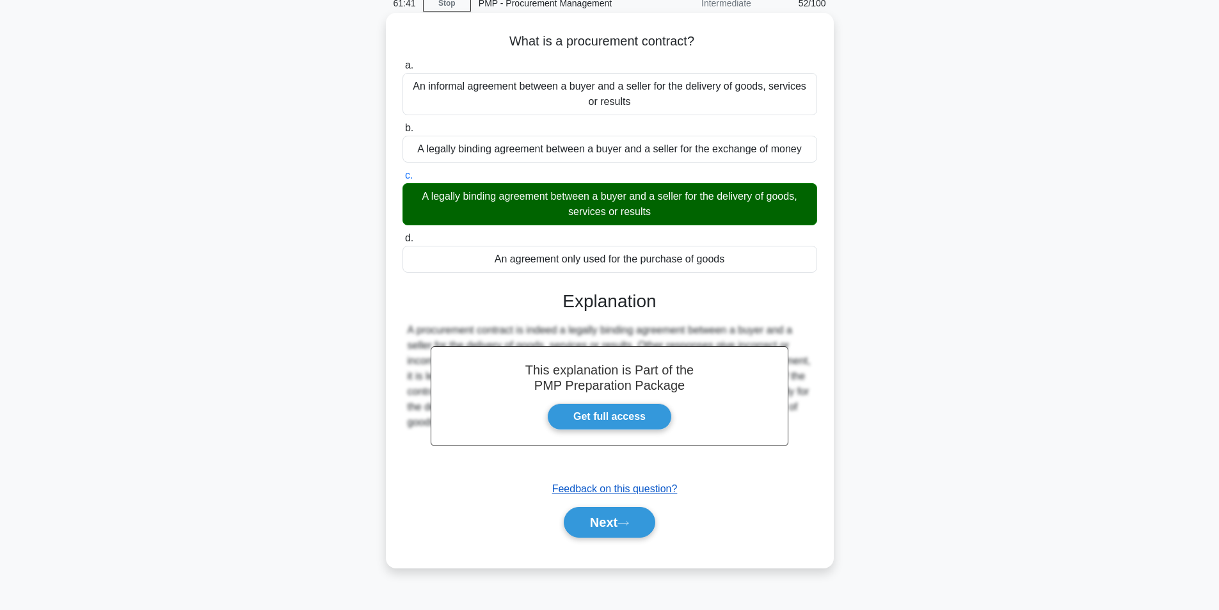
scroll to position [81, 0]
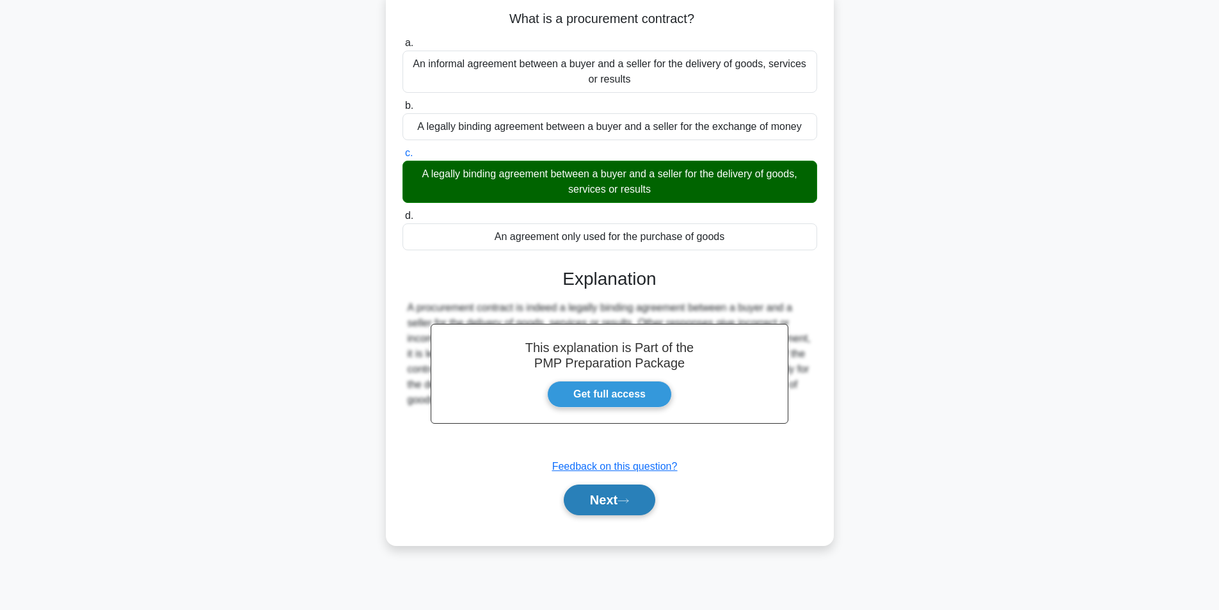
click at [596, 495] on button "Next" at bounding box center [610, 499] width 92 height 31
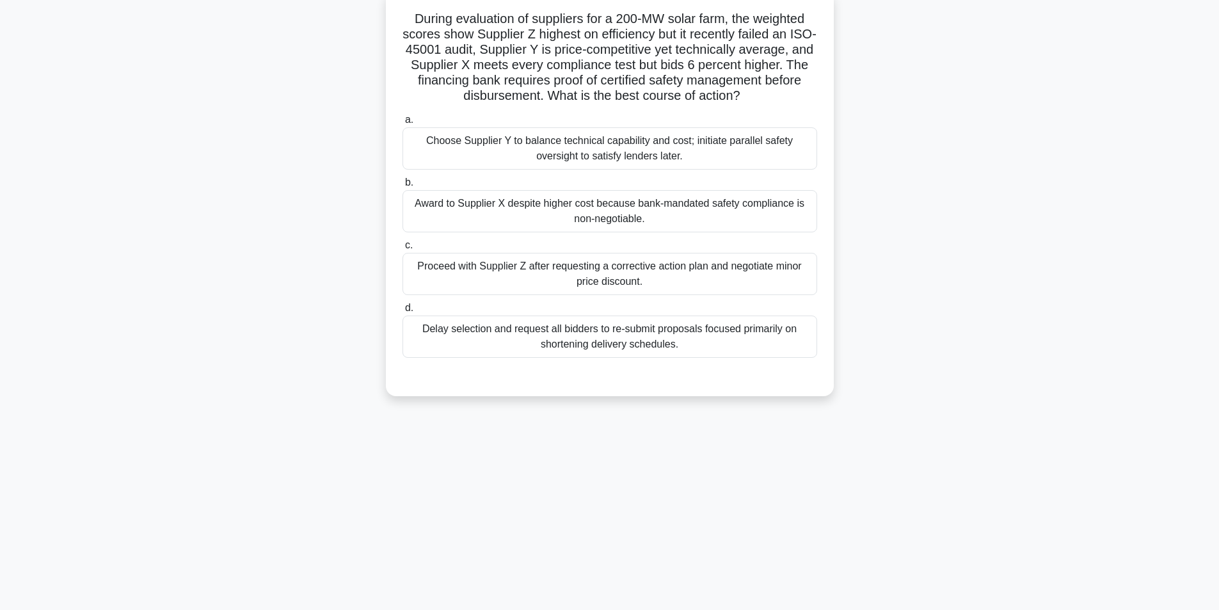
click at [692, 212] on div "Award to Supplier X despite higher cost because bank-mandated safety compliance…" at bounding box center [610, 211] width 415 height 42
click at [403, 187] on input "b. Award to Supplier X despite higher cost because bank-mandated safety complia…" at bounding box center [403, 183] width 0 height 8
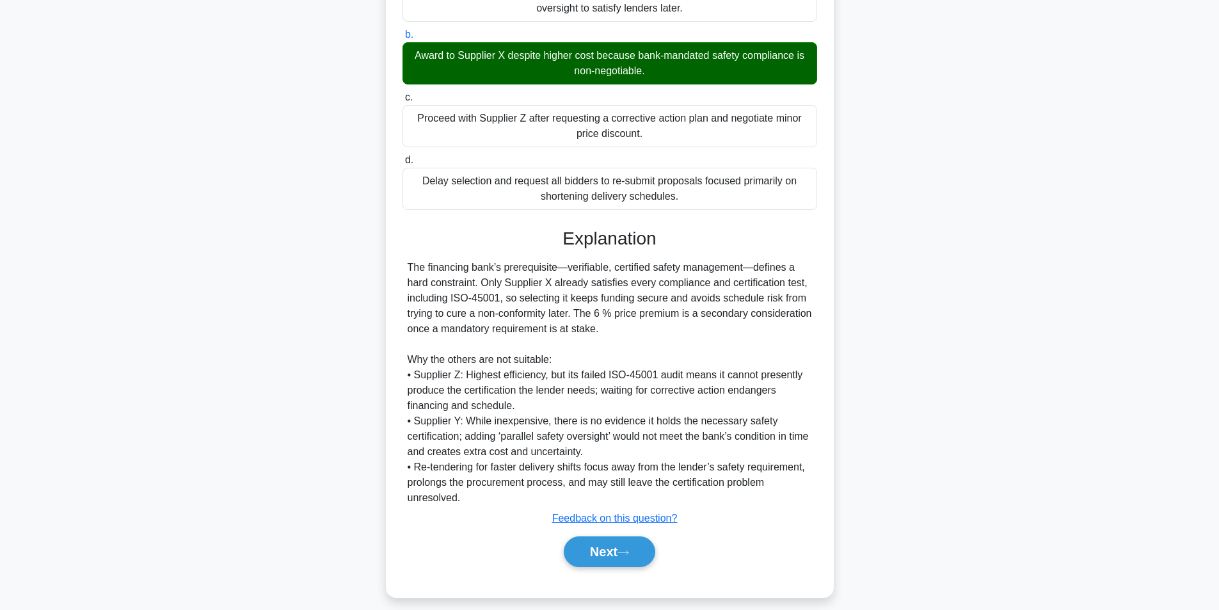
scroll to position [241, 0]
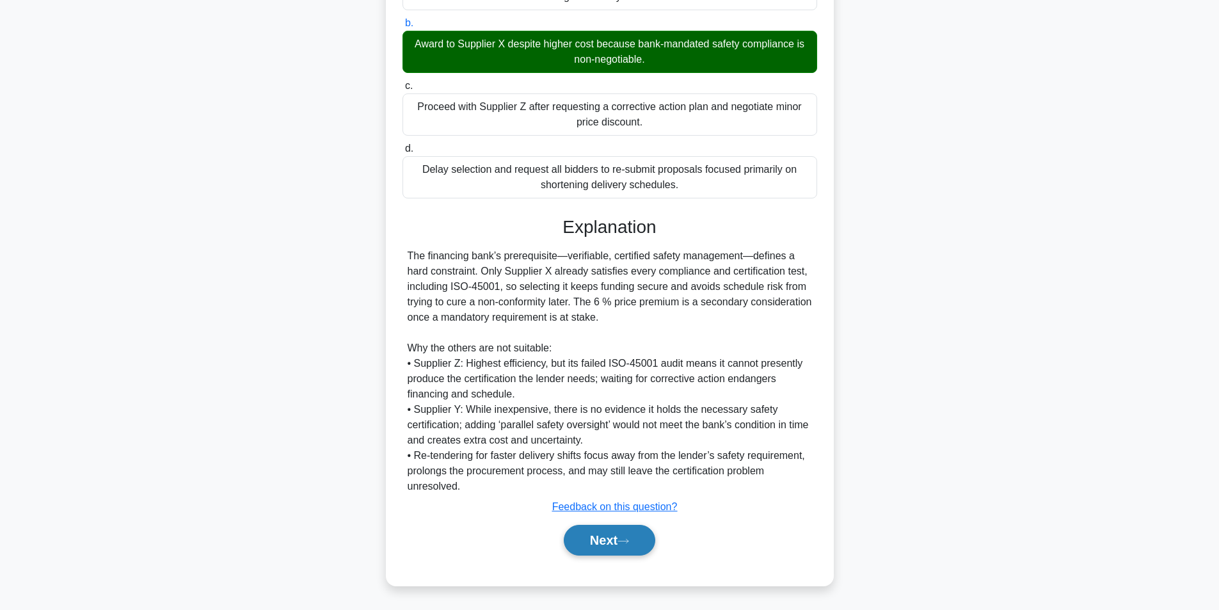
click at [602, 538] on button "Next" at bounding box center [610, 540] width 92 height 31
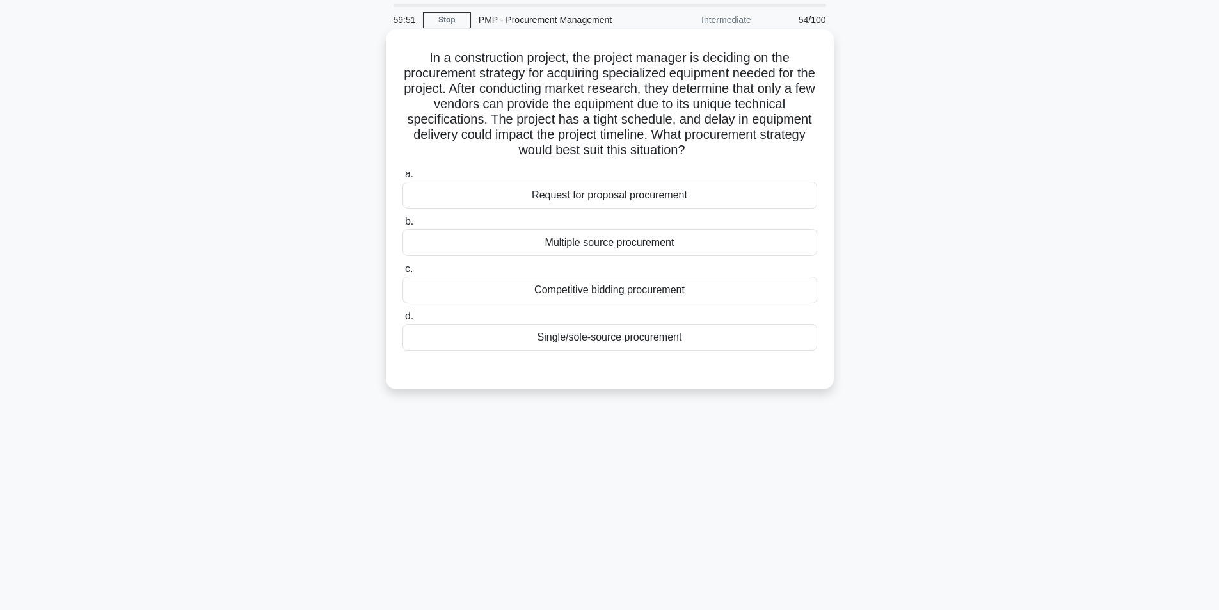
scroll to position [0, 0]
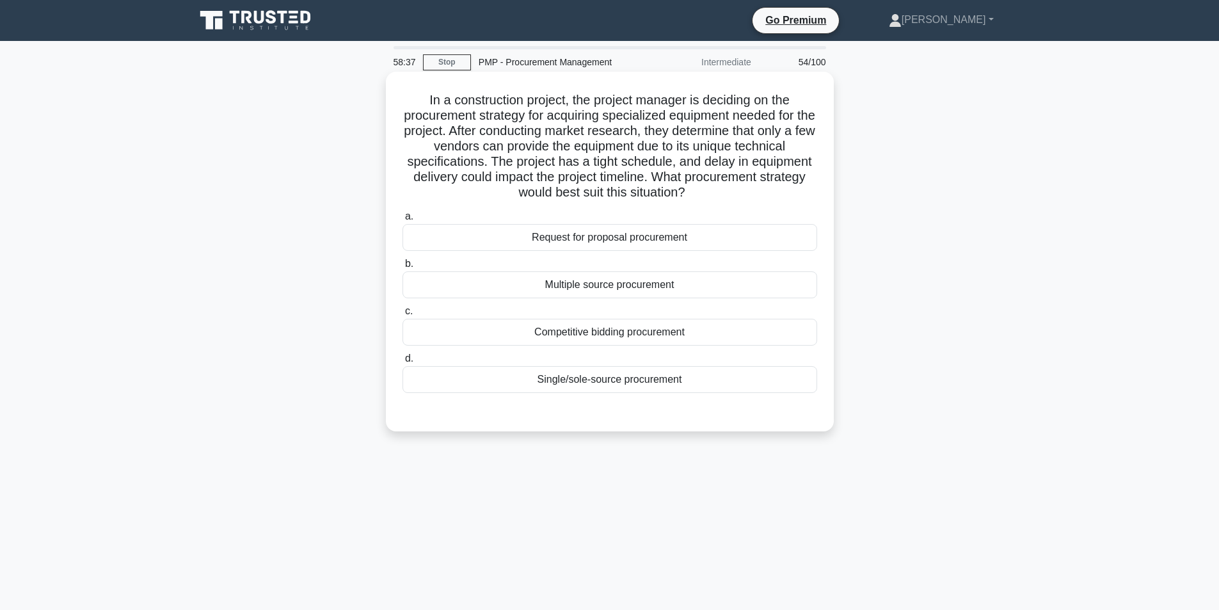
click at [593, 238] on div "Request for proposal procurement" at bounding box center [610, 237] width 415 height 27
click at [403, 221] on input "a. Request for proposal procurement" at bounding box center [403, 216] width 0 height 8
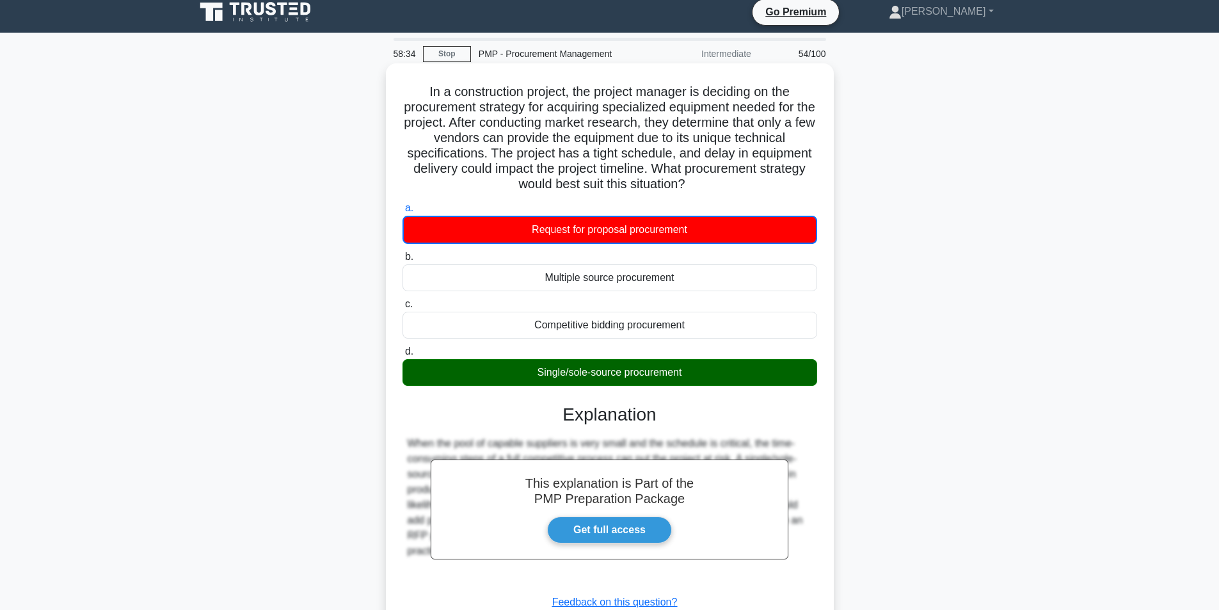
scroll to position [104, 0]
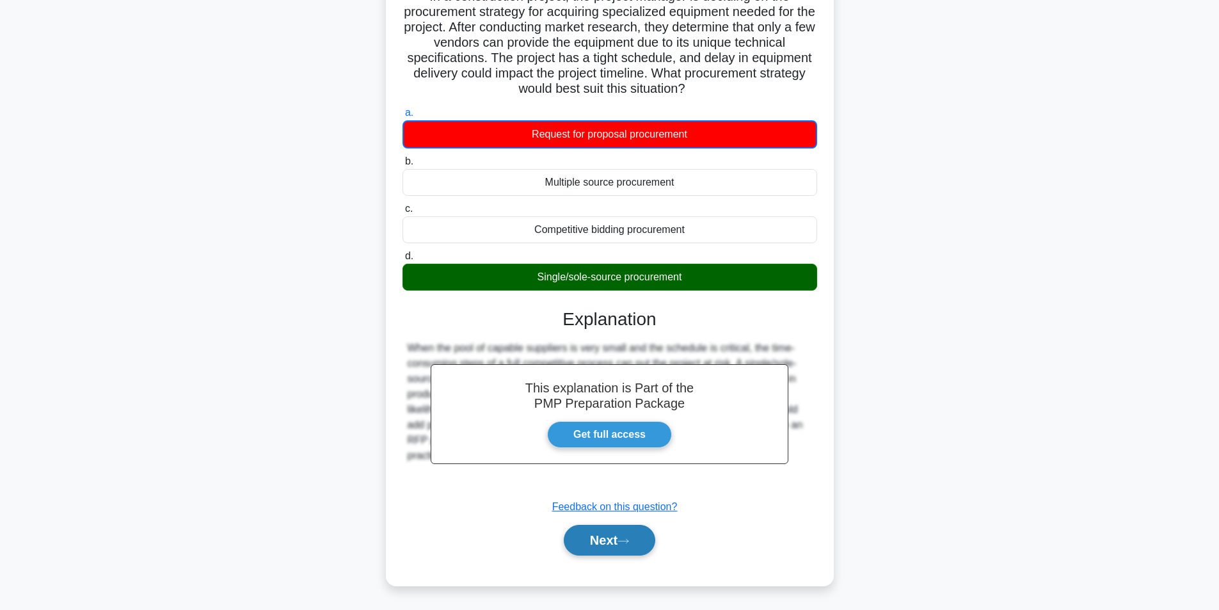
click at [595, 540] on button "Next" at bounding box center [610, 540] width 92 height 31
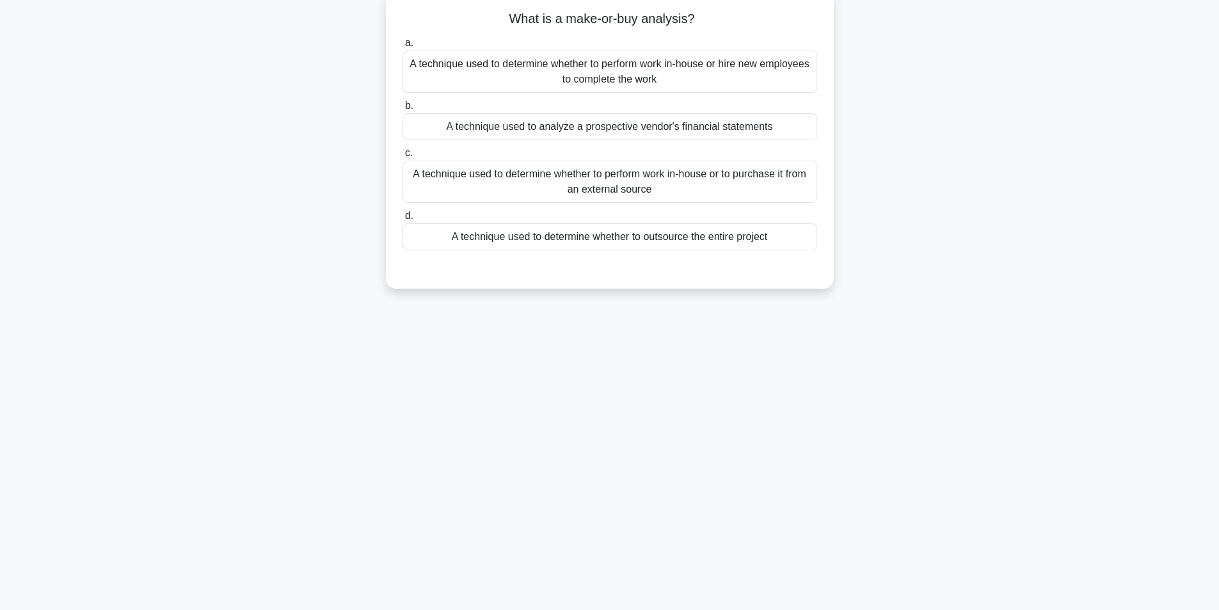
click at [717, 187] on div "A technique used to determine whether to perform work in-house or to purchase i…" at bounding box center [610, 182] width 415 height 42
click at [403, 157] on input "c. A technique used to determine whether to perform work in-house or to purchas…" at bounding box center [403, 153] width 0 height 8
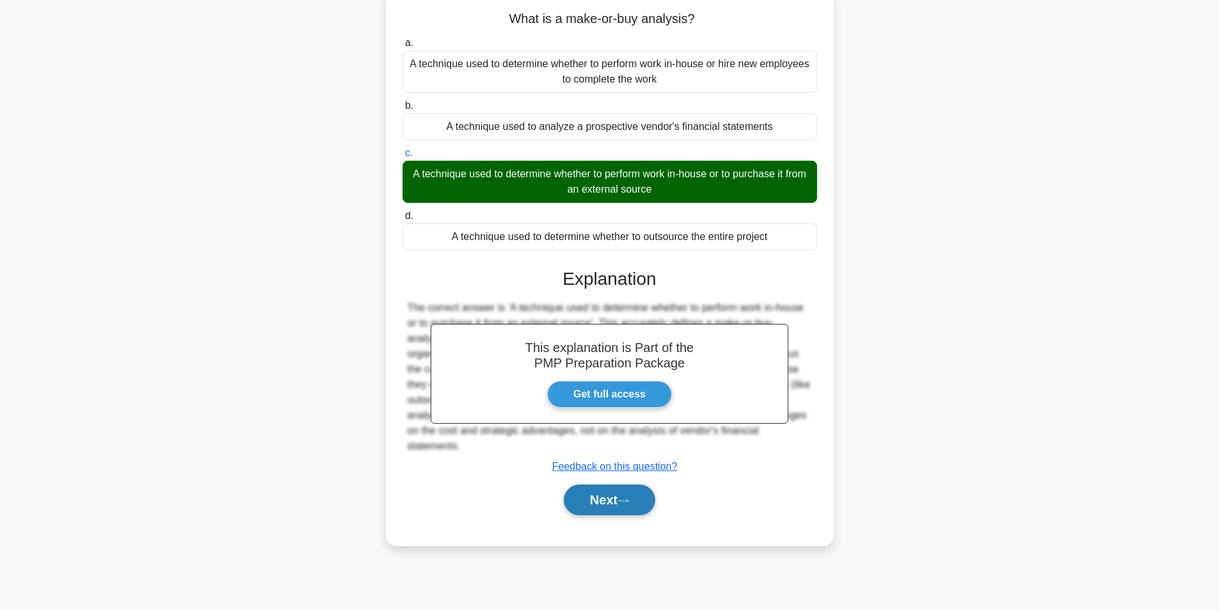
click at [579, 492] on button "Next" at bounding box center [610, 499] width 92 height 31
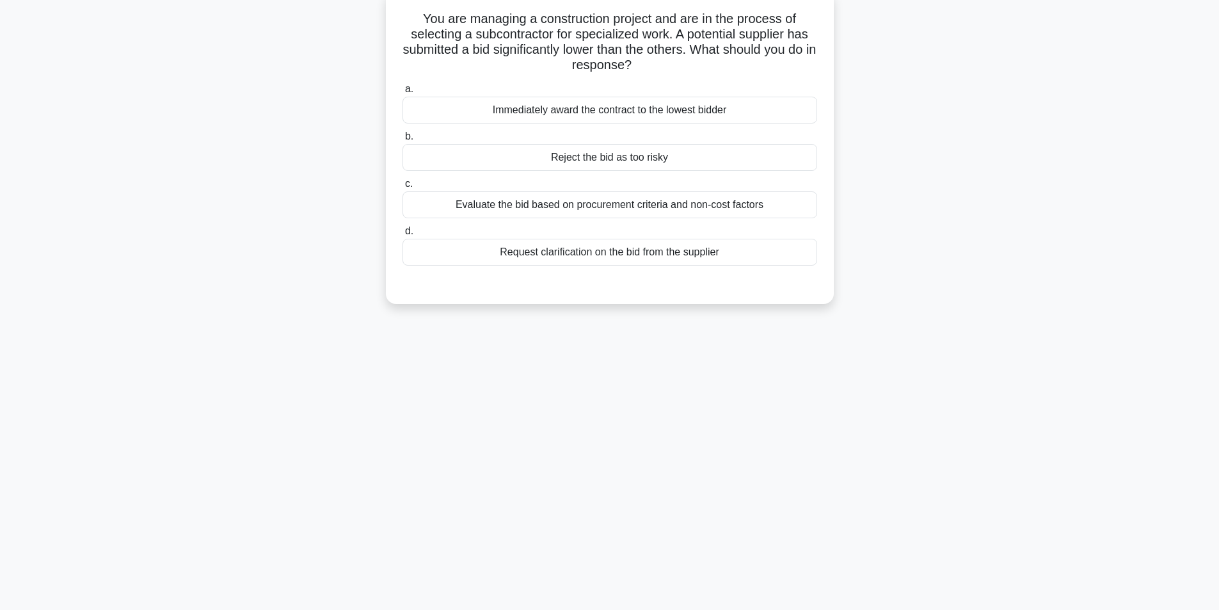
click at [591, 256] on div "Request clarification on the bid from the supplier" at bounding box center [610, 252] width 415 height 27
click at [403, 236] on input "d. Request clarification on the bid from the supplier" at bounding box center [403, 231] width 0 height 8
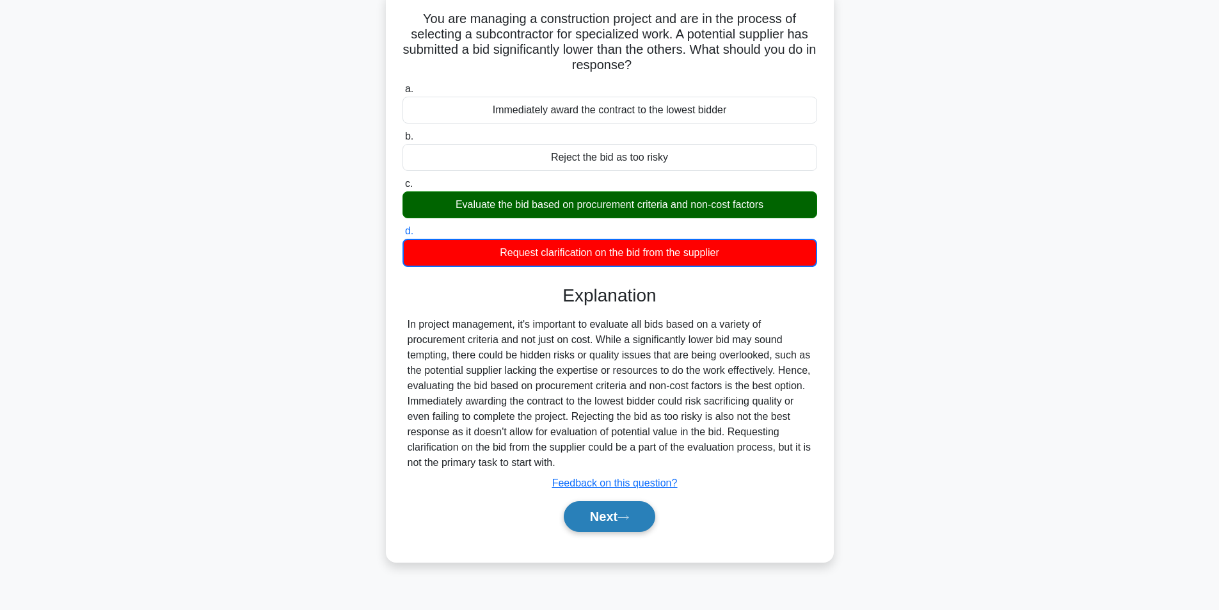
click at [607, 526] on button "Next" at bounding box center [610, 516] width 92 height 31
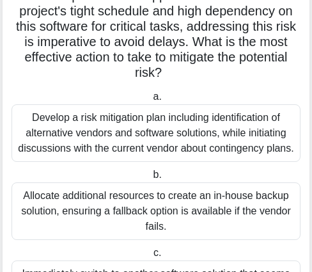
scroll to position [184, 0]
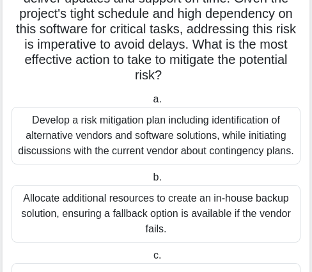
click at [157, 134] on div "Develop a risk mitigation plan including identification of alternative vendors …" at bounding box center [156, 136] width 289 height 58
click at [150, 104] on input "a. Develop a risk mitigation plan including identification of alternative vendo…" at bounding box center [150, 99] width 0 height 8
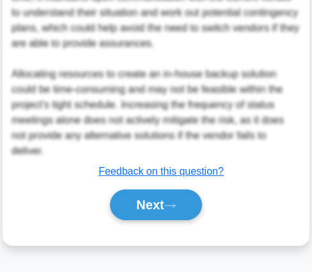
scroll to position [763, 0]
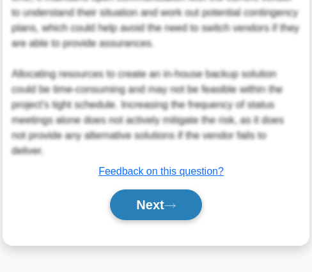
click at [152, 209] on button "Next" at bounding box center [156, 204] width 92 height 31
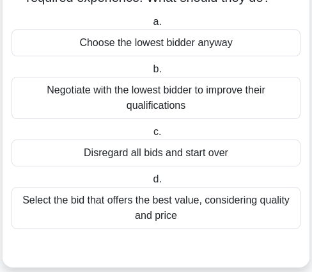
scroll to position [145, 0]
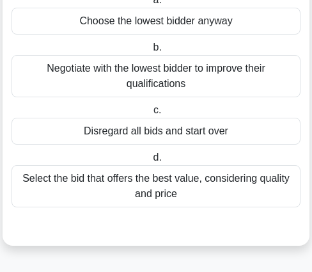
click at [184, 176] on div "Select the bid that offers the best value, considering quality and price" at bounding box center [156, 186] width 289 height 42
click at [150, 162] on input "d. Select the bid that offers the best value, considering quality and price" at bounding box center [150, 158] width 0 height 8
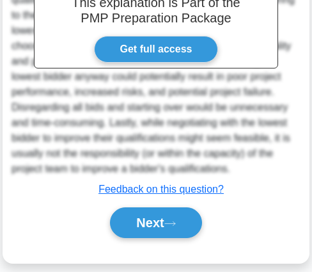
scroll to position [456, 0]
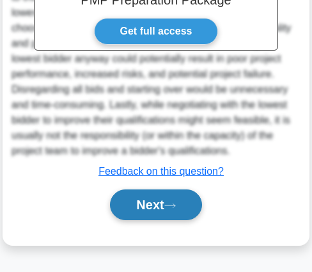
click at [189, 199] on button "Next" at bounding box center [156, 204] width 92 height 31
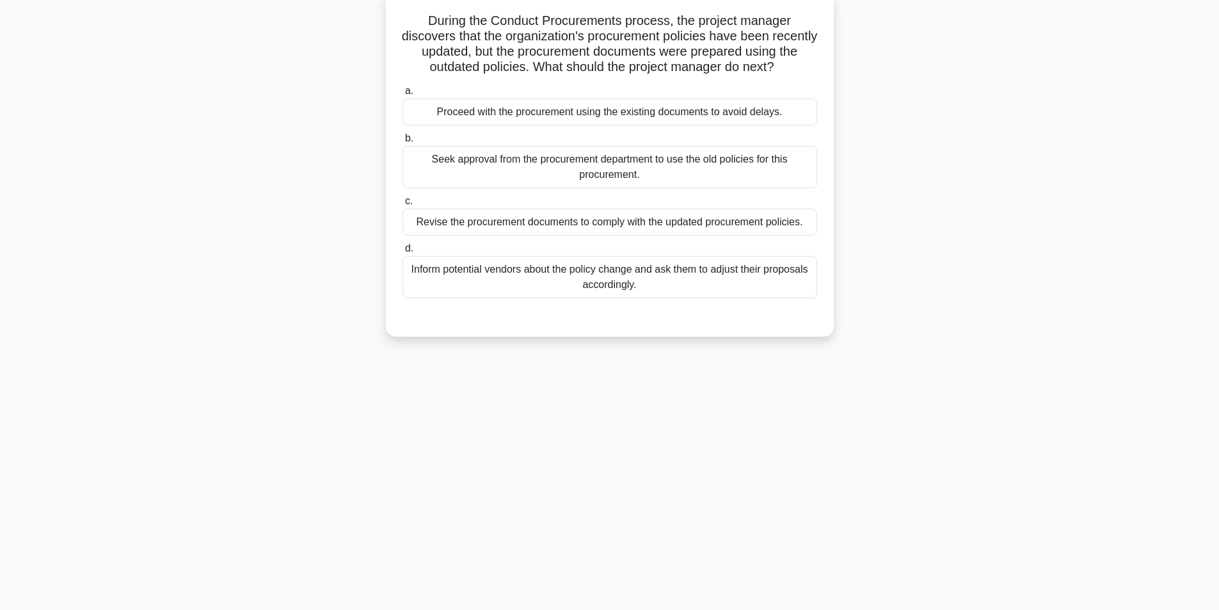
scroll to position [81, 0]
click at [604, 225] on div "Revise the procurement documents to comply with the updated procurement policie…" at bounding box center [610, 220] width 415 height 27
click at [403, 204] on input "c. Revise the procurement documents to comply with the updated procurement poli…" at bounding box center [403, 199] width 0 height 8
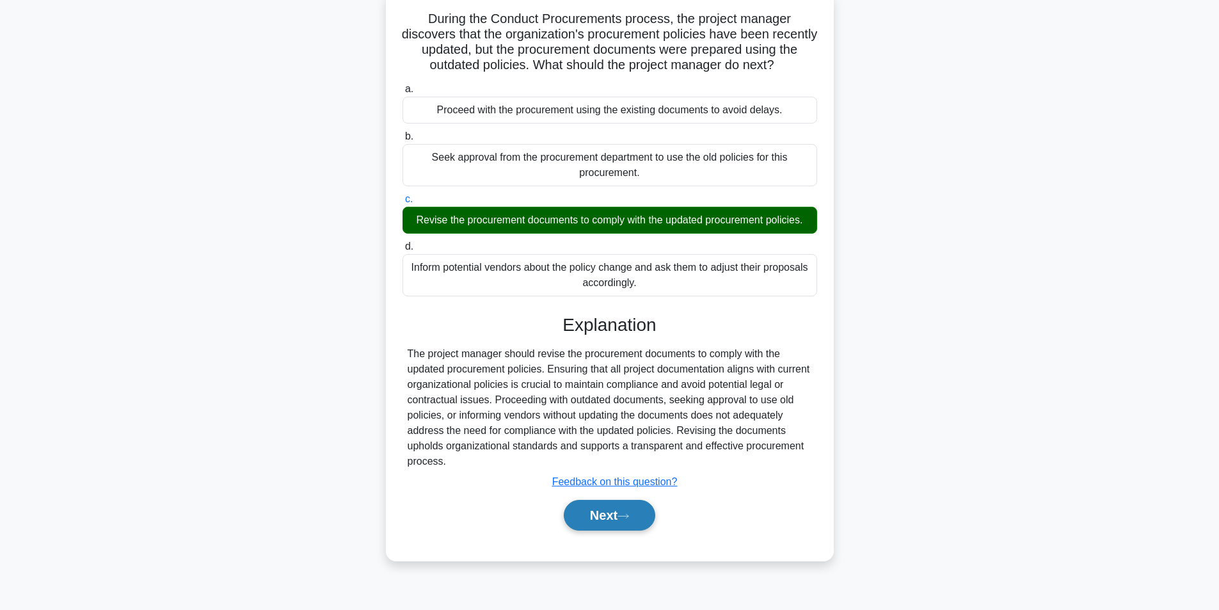
click at [594, 511] on button "Next" at bounding box center [610, 515] width 92 height 31
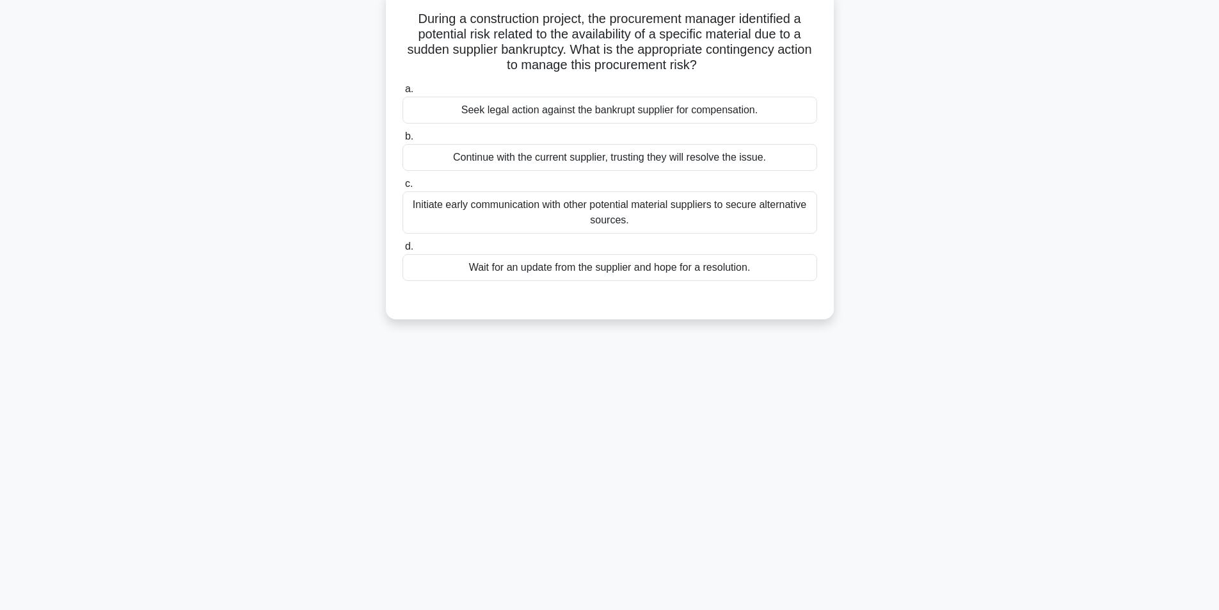
click at [671, 207] on div "Initiate early communication with other potential material suppliers to secure …" at bounding box center [610, 212] width 415 height 42
click at [403, 188] on input "c. Initiate early communication with other potential material suppliers to secu…" at bounding box center [403, 184] width 0 height 8
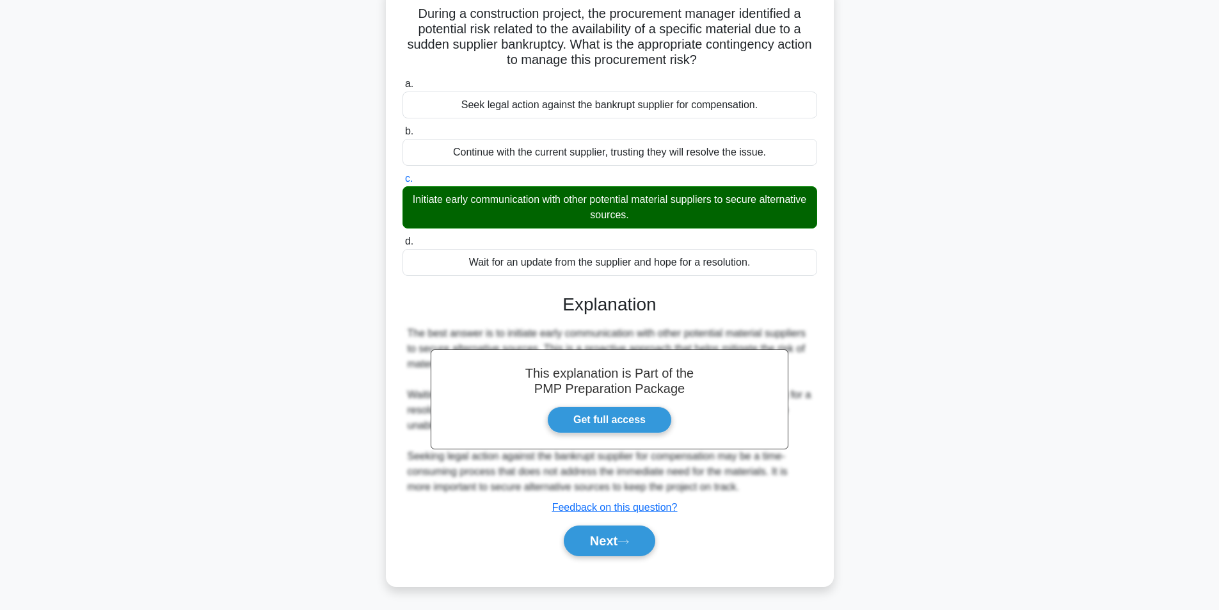
scroll to position [88, 0]
click at [620, 540] on button "Next" at bounding box center [610, 540] width 92 height 31
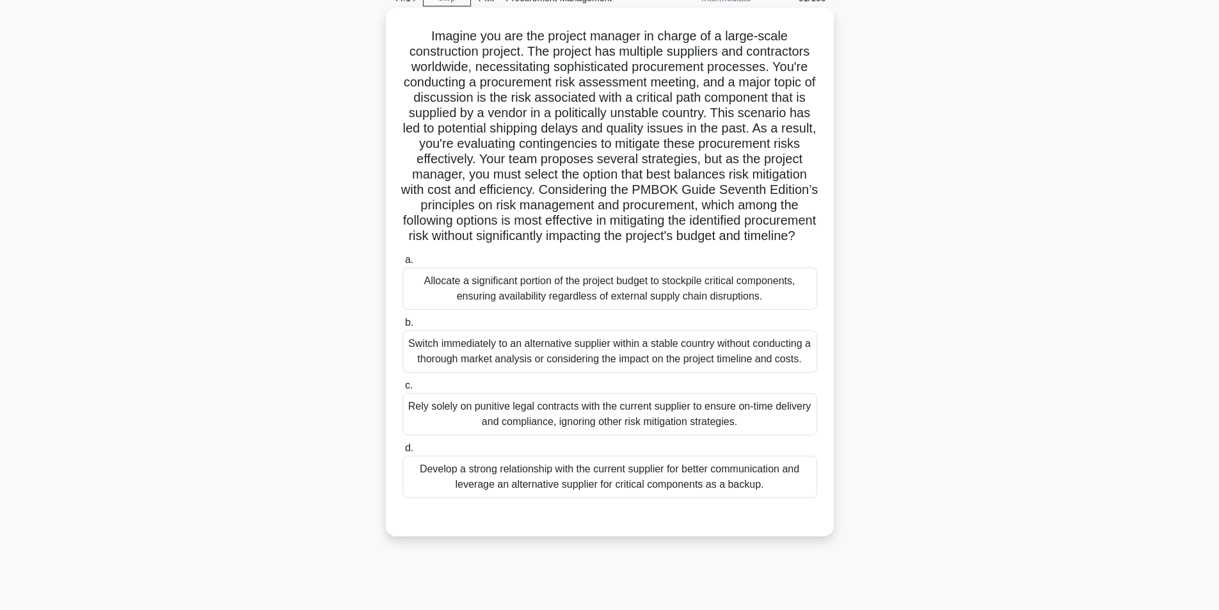
scroll to position [81, 0]
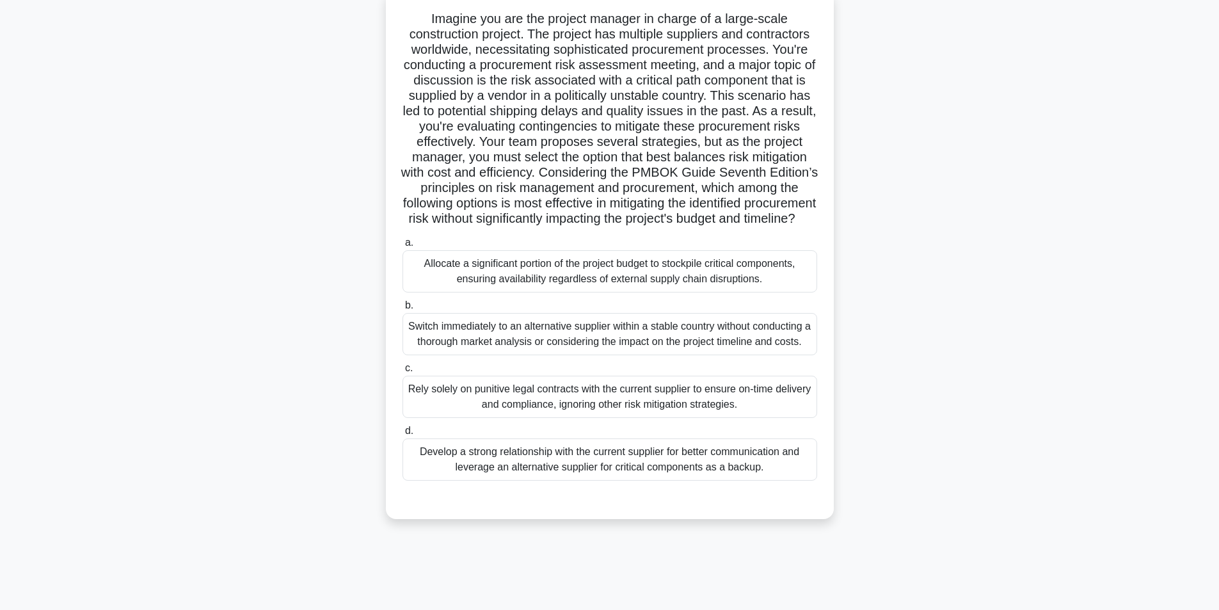
click at [614, 481] on div "Develop a strong relationship with the current supplier for better communicatio…" at bounding box center [610, 459] width 415 height 42
click at [403, 435] on input "d. Develop a strong relationship with the current supplier for better communica…" at bounding box center [403, 431] width 0 height 8
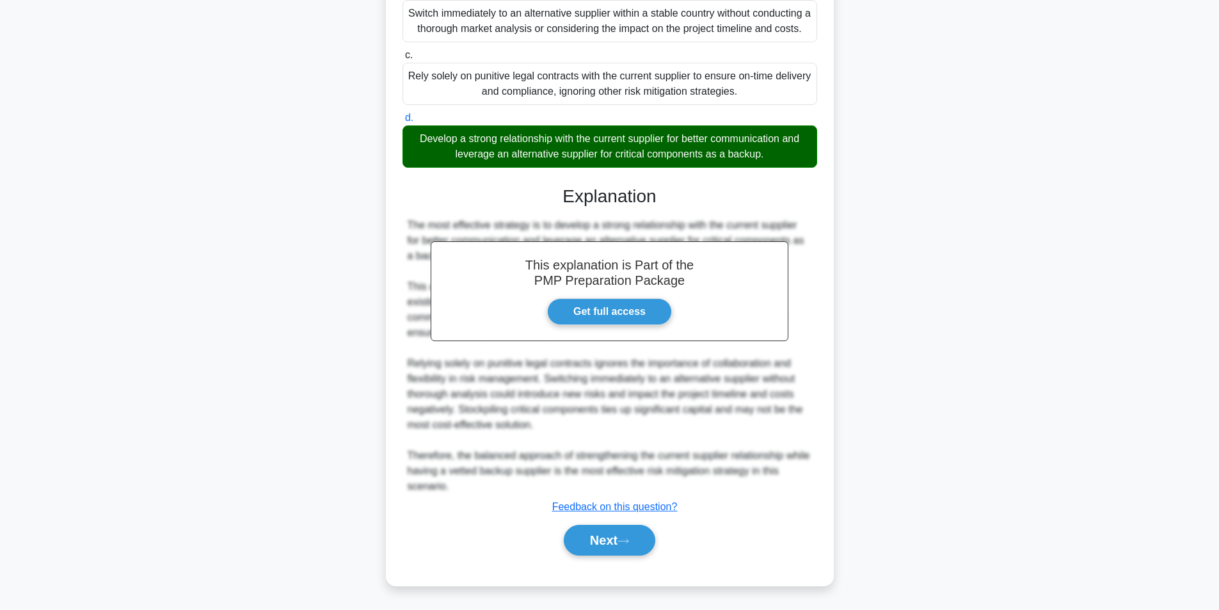
scroll to position [410, 0]
click at [575, 538] on button "Next" at bounding box center [610, 540] width 92 height 31
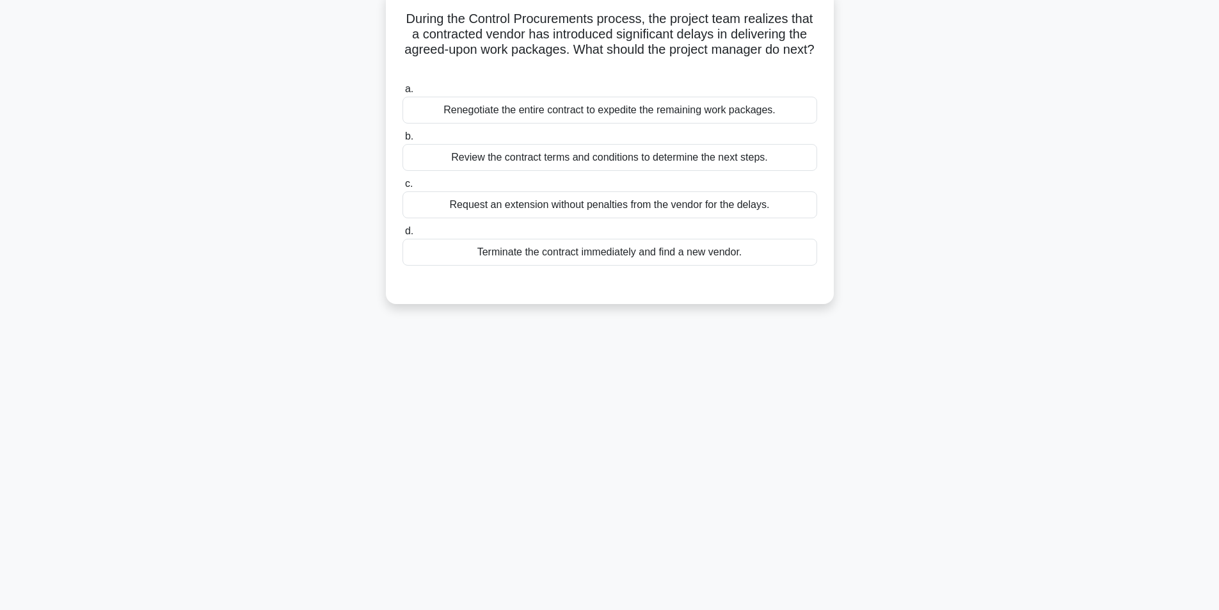
click at [629, 161] on div "Review the contract terms and conditions to determine the next steps." at bounding box center [610, 157] width 415 height 27
click at [403, 141] on input "b. Review the contract terms and conditions to determine the next steps." at bounding box center [403, 136] width 0 height 8
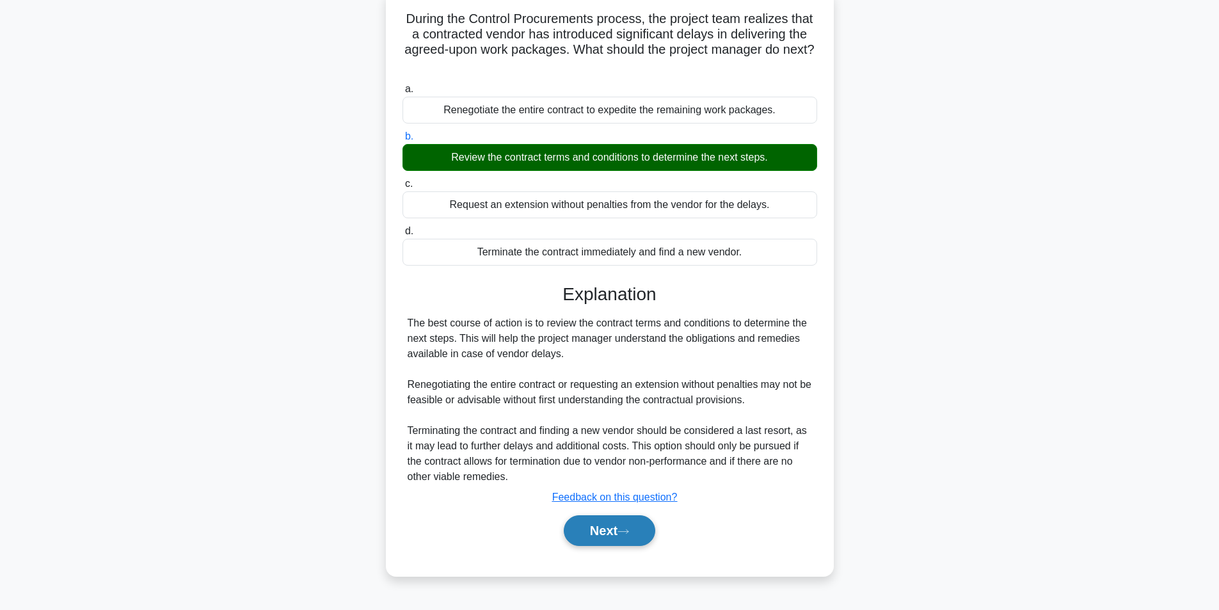
click at [583, 532] on button "Next" at bounding box center [610, 530] width 92 height 31
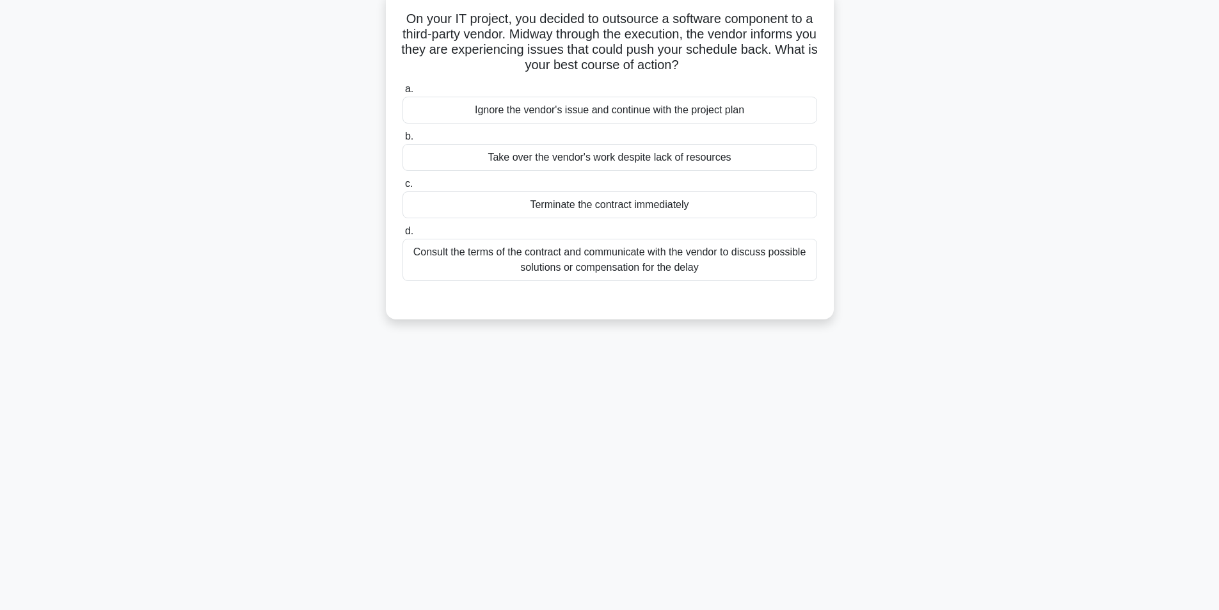
click at [574, 260] on div "Consult the terms of the contract and communicate with the vendor to discuss po…" at bounding box center [610, 260] width 415 height 42
click at [403, 236] on input "d. Consult the terms of the contract and communicate with the vendor to discuss…" at bounding box center [403, 231] width 0 height 8
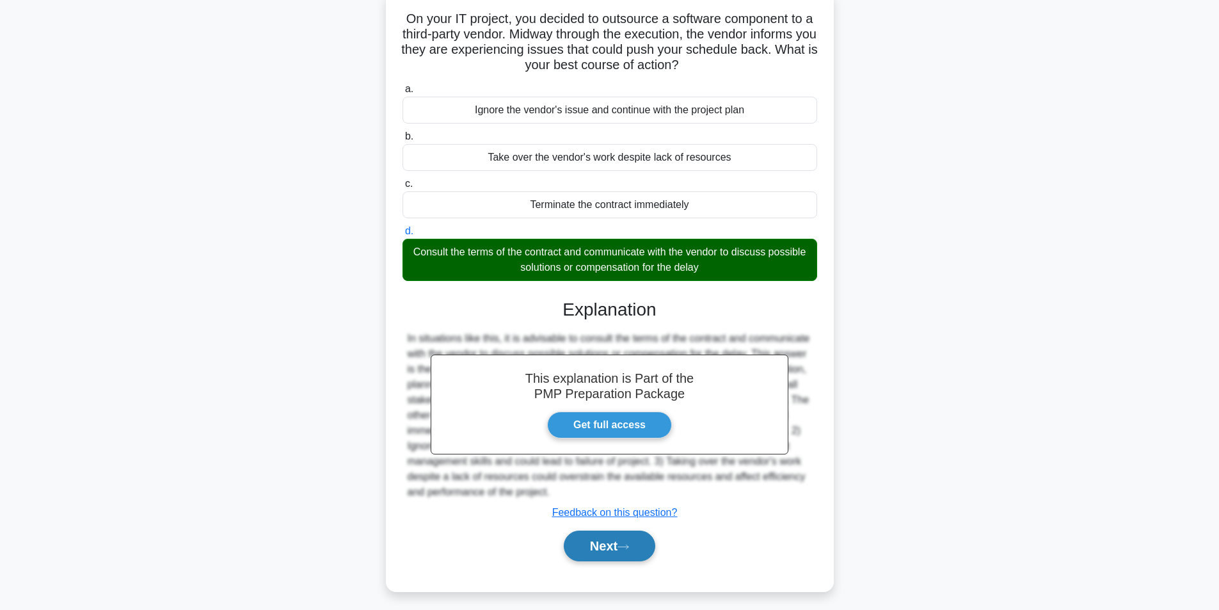
click at [600, 551] on button "Next" at bounding box center [610, 546] width 92 height 31
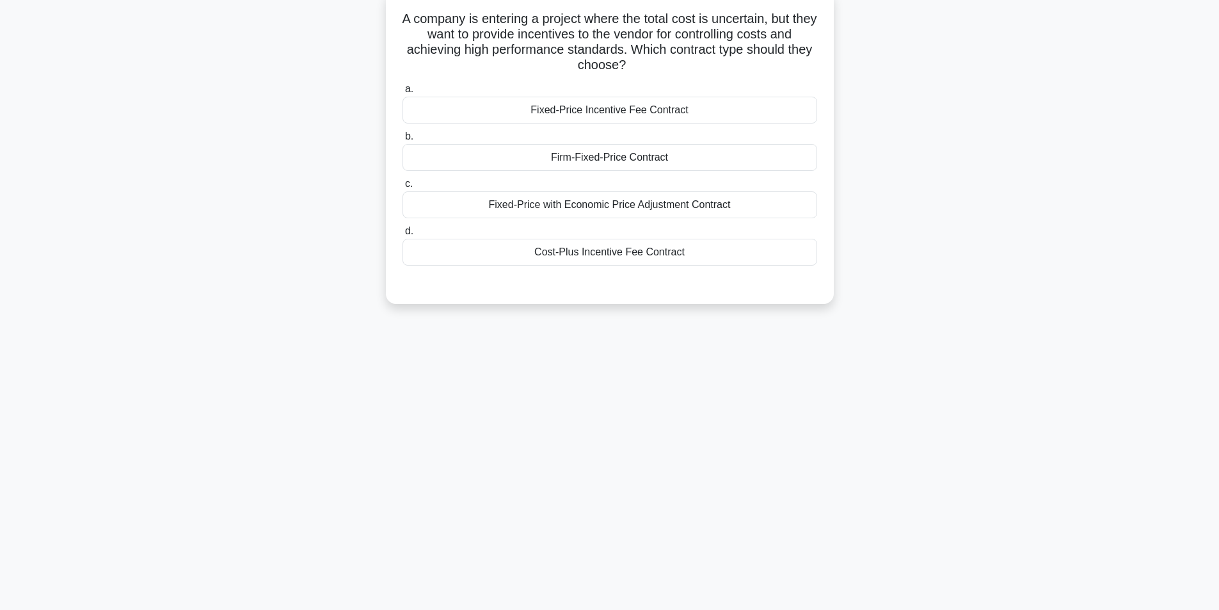
click at [594, 253] on div "Cost-Plus Incentive Fee Contract" at bounding box center [610, 252] width 415 height 27
click at [403, 236] on input "d. Cost-Plus Incentive Fee Contract" at bounding box center [403, 231] width 0 height 8
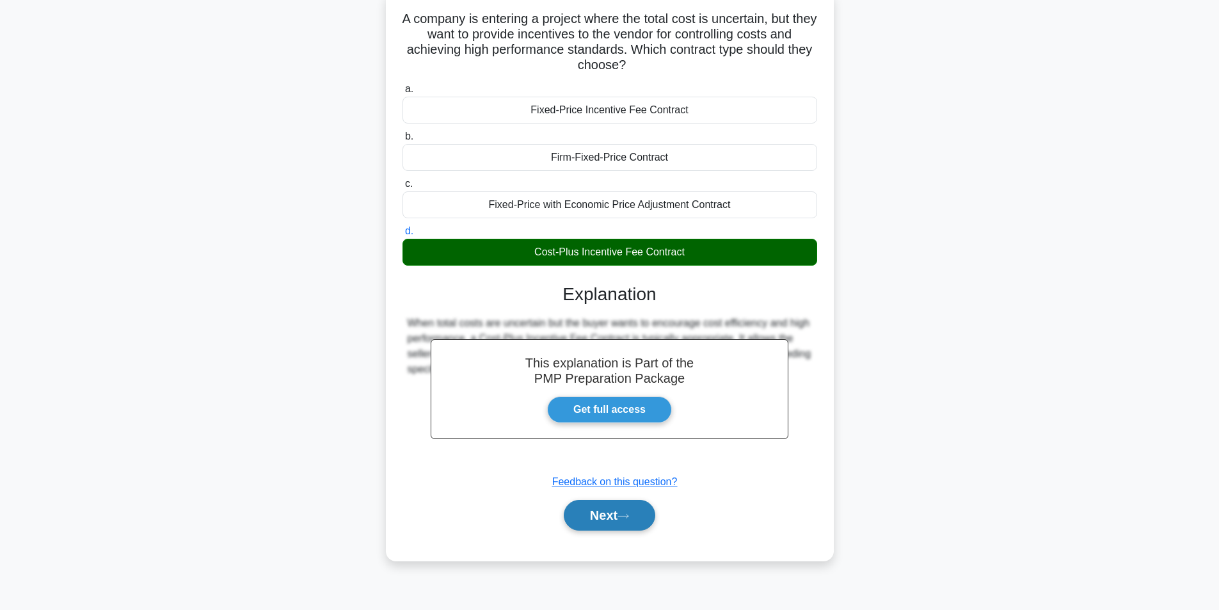
click at [605, 521] on button "Next" at bounding box center [610, 515] width 92 height 31
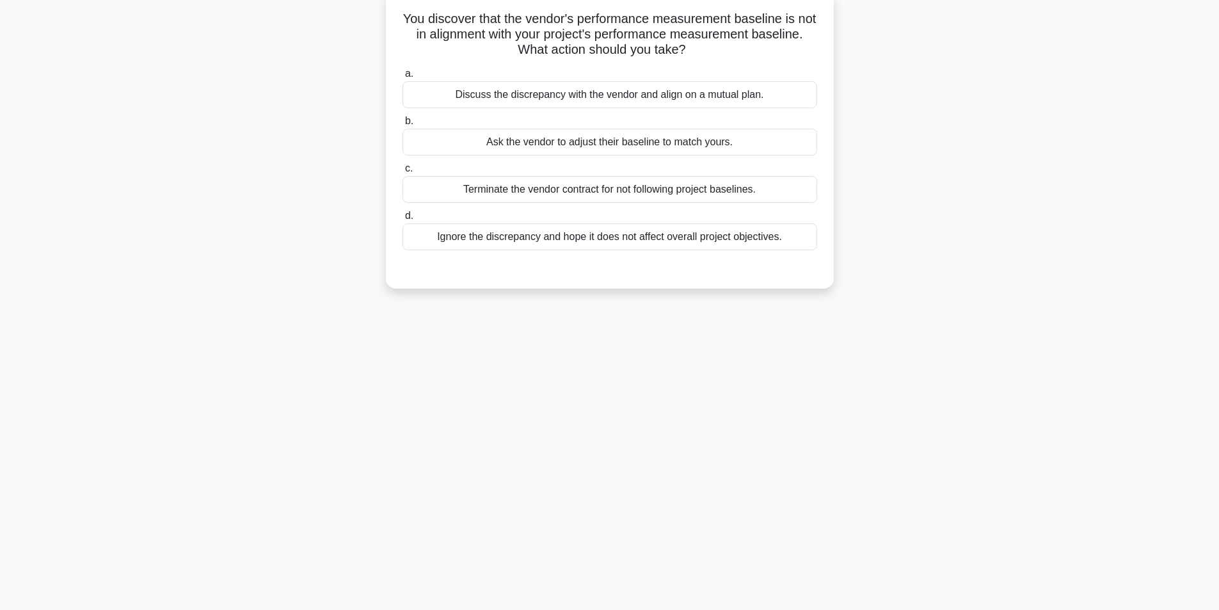
click at [656, 99] on div "Discuss the discrepancy with the vendor and align on a mutual plan." at bounding box center [610, 94] width 415 height 27
click at [403, 78] on input "a. Discuss the discrepancy with the vendor and align on a mutual plan." at bounding box center [403, 74] width 0 height 8
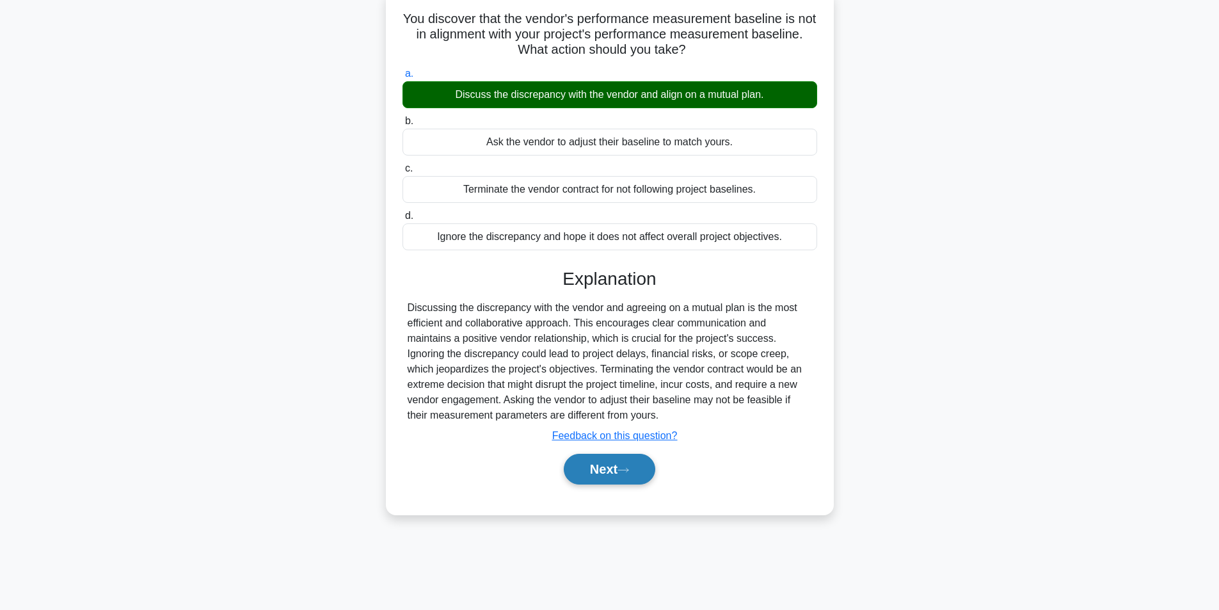
click at [591, 467] on button "Next" at bounding box center [610, 469] width 92 height 31
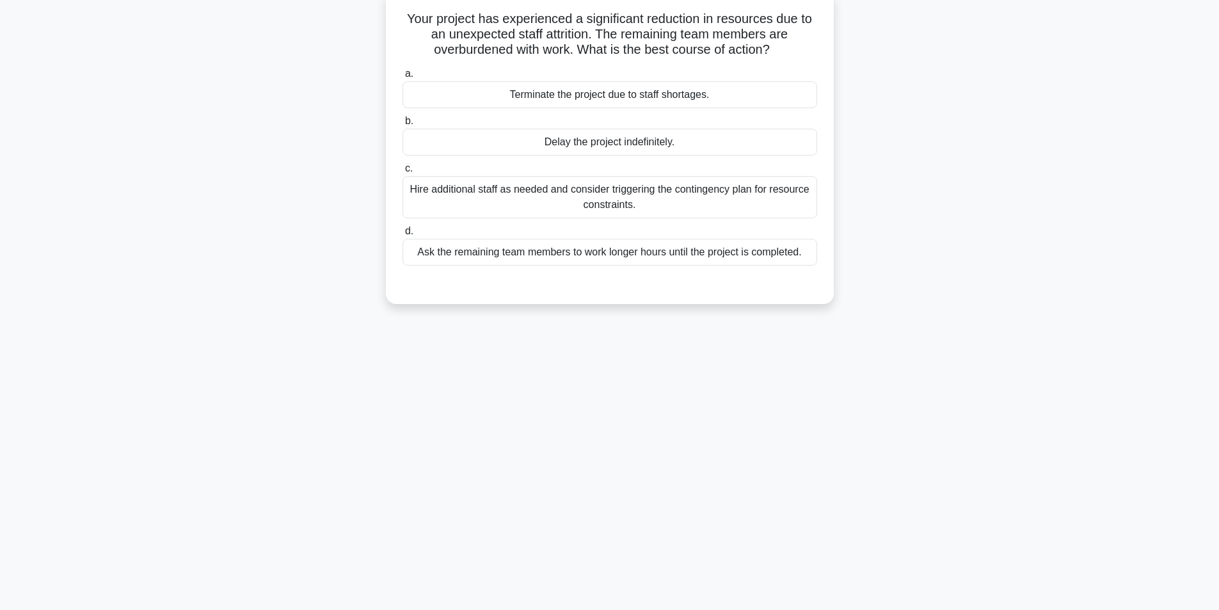
click at [589, 192] on div "Hire additional staff as needed and consider triggering the contingency plan fo…" at bounding box center [610, 197] width 415 height 42
click at [403, 173] on input "c. Hire additional staff as needed and consider triggering the contingency plan…" at bounding box center [403, 168] width 0 height 8
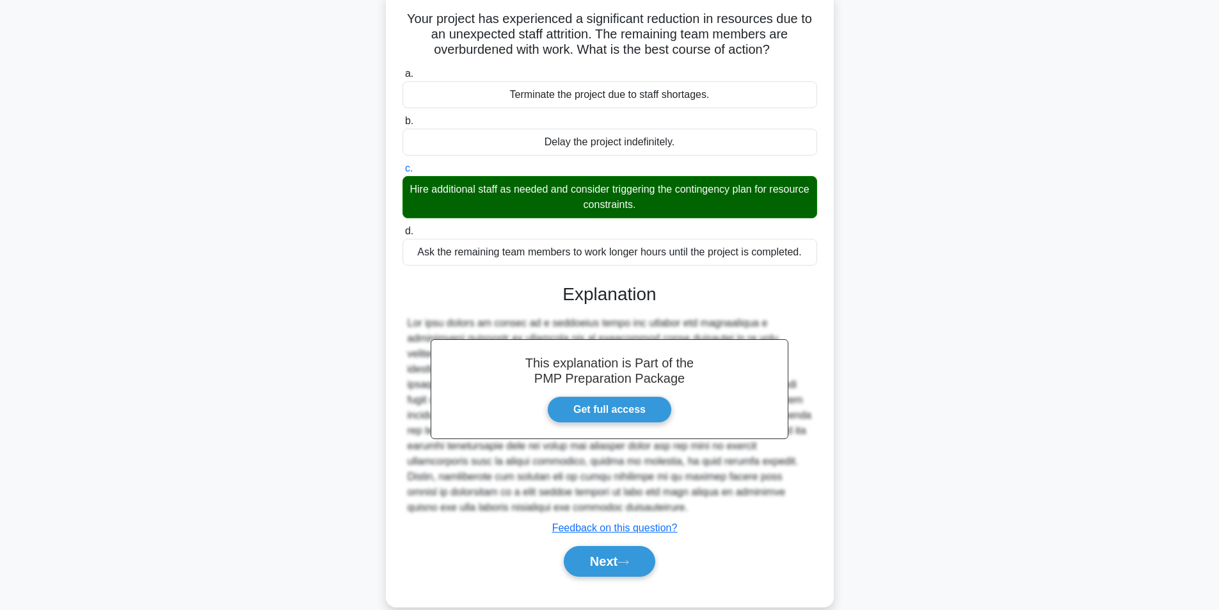
click at [591, 580] on div "Next" at bounding box center [610, 561] width 415 height 41
click at [589, 567] on button "Next" at bounding box center [610, 561] width 92 height 31
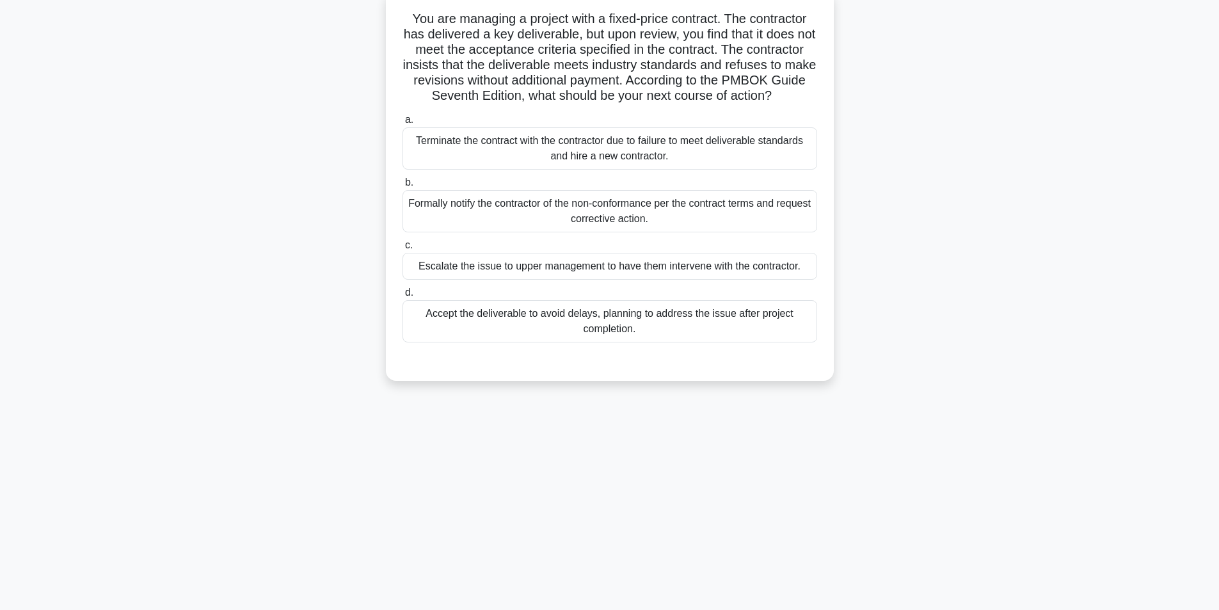
click at [686, 228] on div "Formally notify the contractor of the non-conformance per the contract terms an…" at bounding box center [610, 211] width 415 height 42
click at [403, 187] on input "b. Formally notify the contractor of the non-conformance per the contract terms…" at bounding box center [403, 183] width 0 height 8
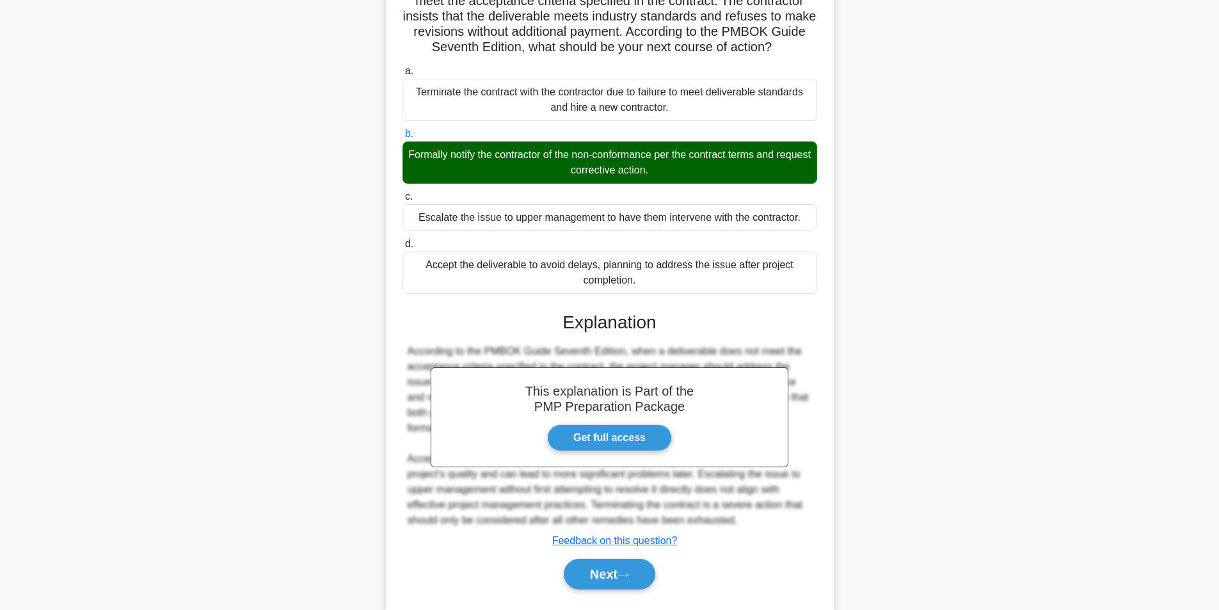
scroll to position [180, 0]
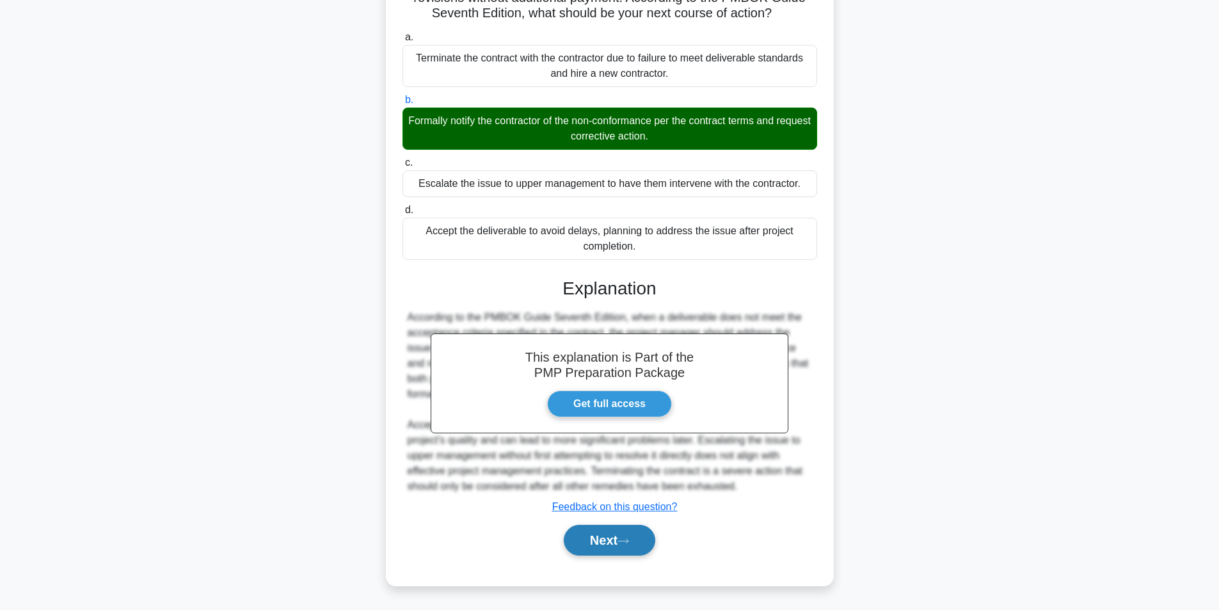
click at [591, 544] on button "Next" at bounding box center [610, 540] width 92 height 31
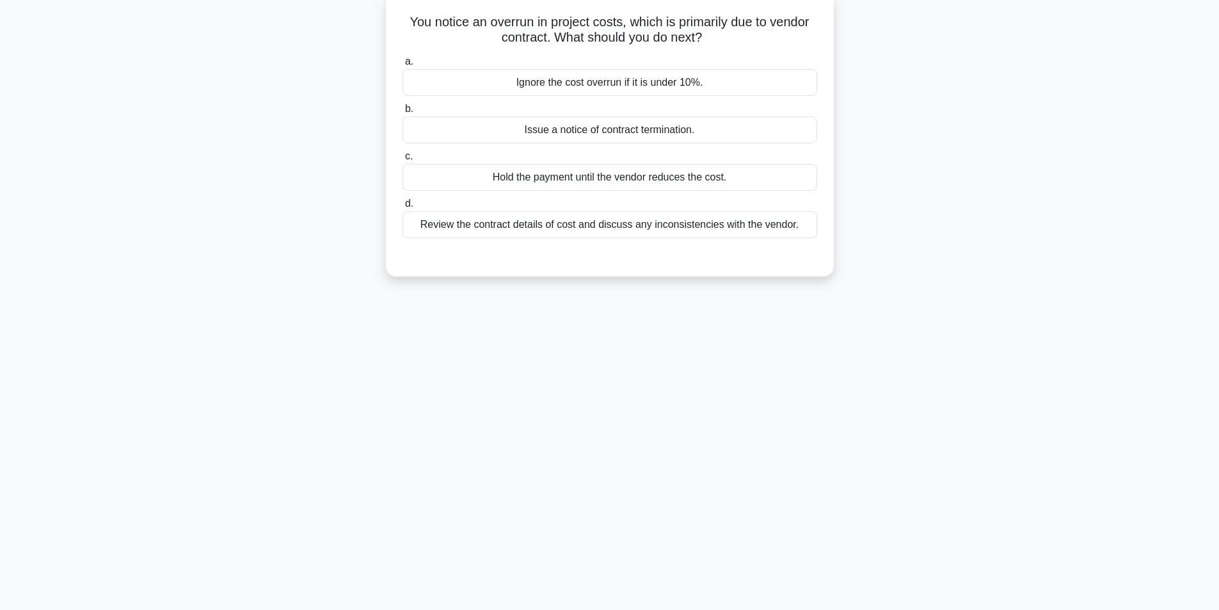
scroll to position [81, 0]
click at [571, 225] on div "Review the contract details of cost and discuss any inconsistencies with the ve…" at bounding box center [610, 221] width 415 height 27
click at [403, 205] on input "d. Review the contract details of cost and discuss any inconsistencies with the…" at bounding box center [403, 200] width 0 height 8
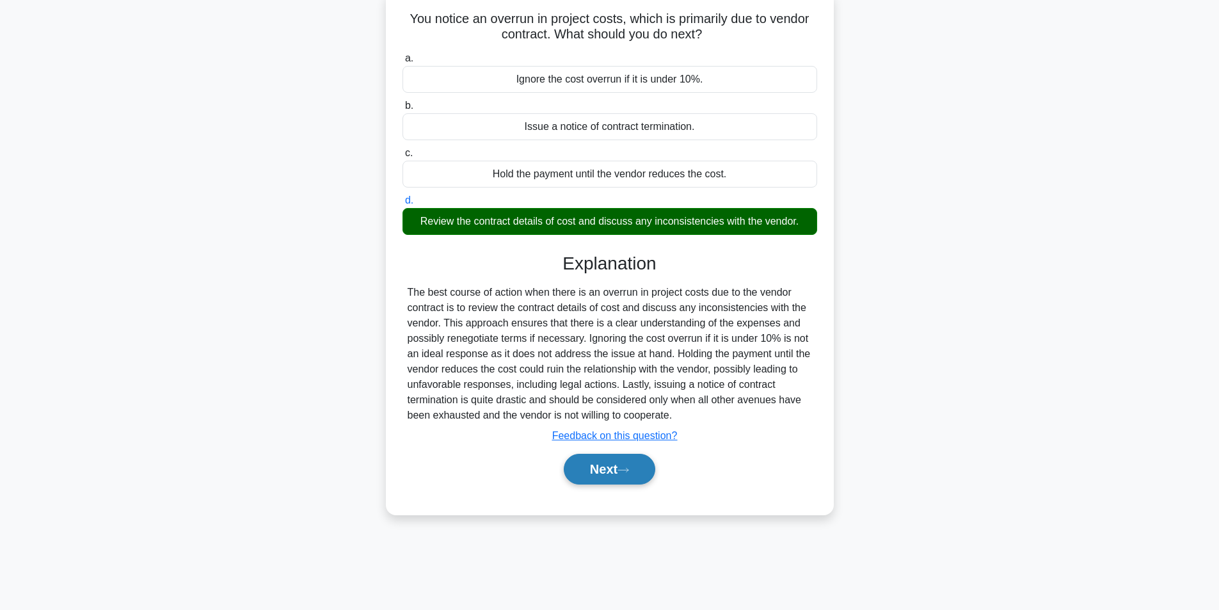
click at [589, 462] on button "Next" at bounding box center [610, 469] width 92 height 31
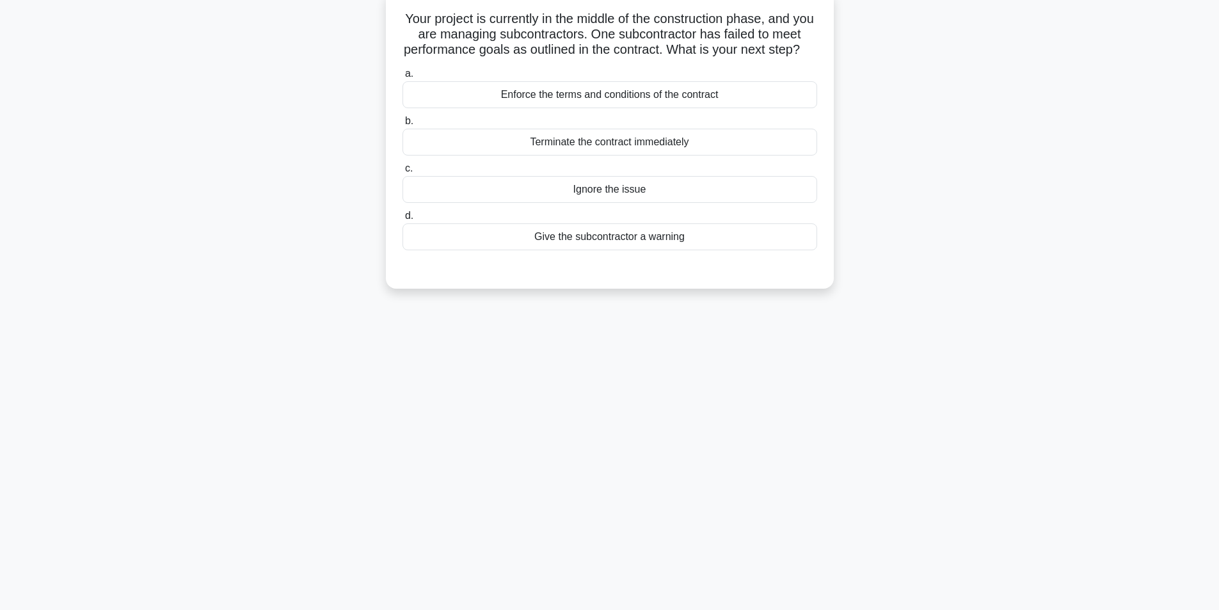
click at [643, 108] on div "Enforce the terms and conditions of the contract" at bounding box center [610, 94] width 415 height 27
click at [403, 78] on input "a. Enforce the terms and conditions of the contract" at bounding box center [403, 74] width 0 height 8
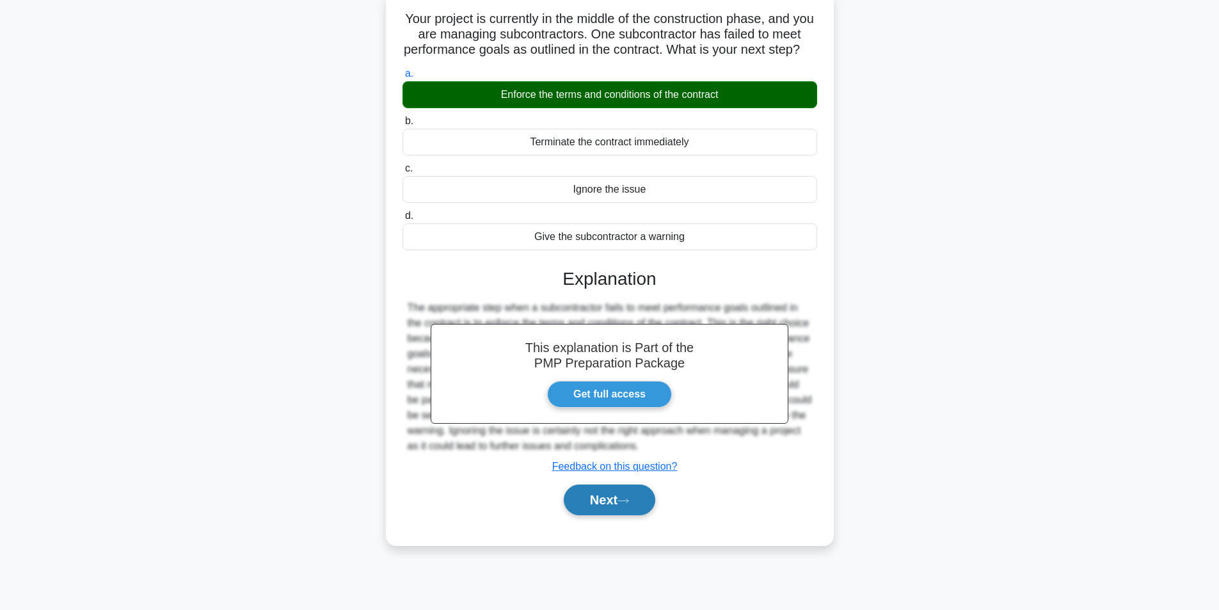
click at [610, 510] on button "Next" at bounding box center [610, 499] width 92 height 31
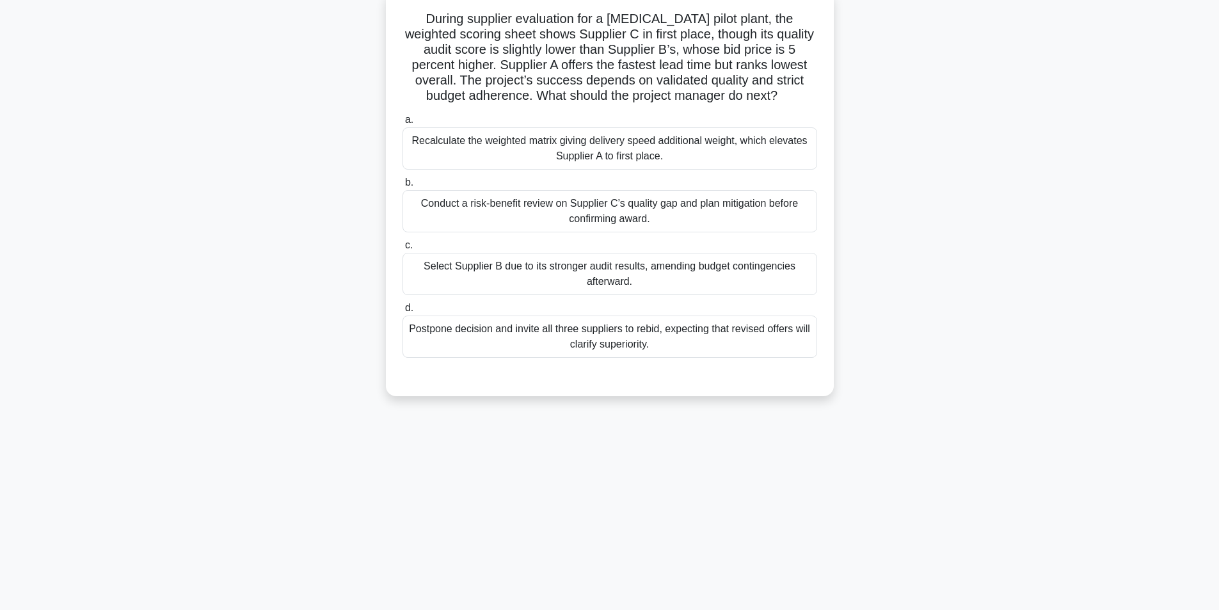
click at [659, 223] on div "Conduct a risk-benefit review on Supplier C’s quality gap and plan mitigation b…" at bounding box center [610, 211] width 415 height 42
click at [403, 187] on input "b. Conduct a risk-benefit review on Supplier C’s quality gap and plan mitigatio…" at bounding box center [403, 183] width 0 height 8
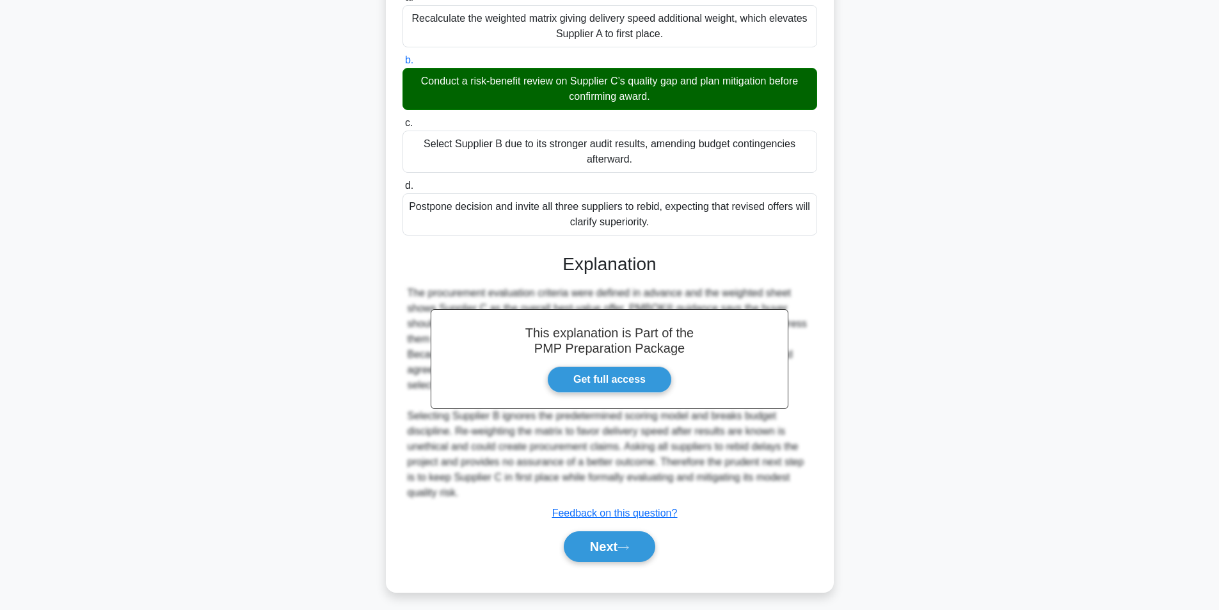
scroll to position [211, 0]
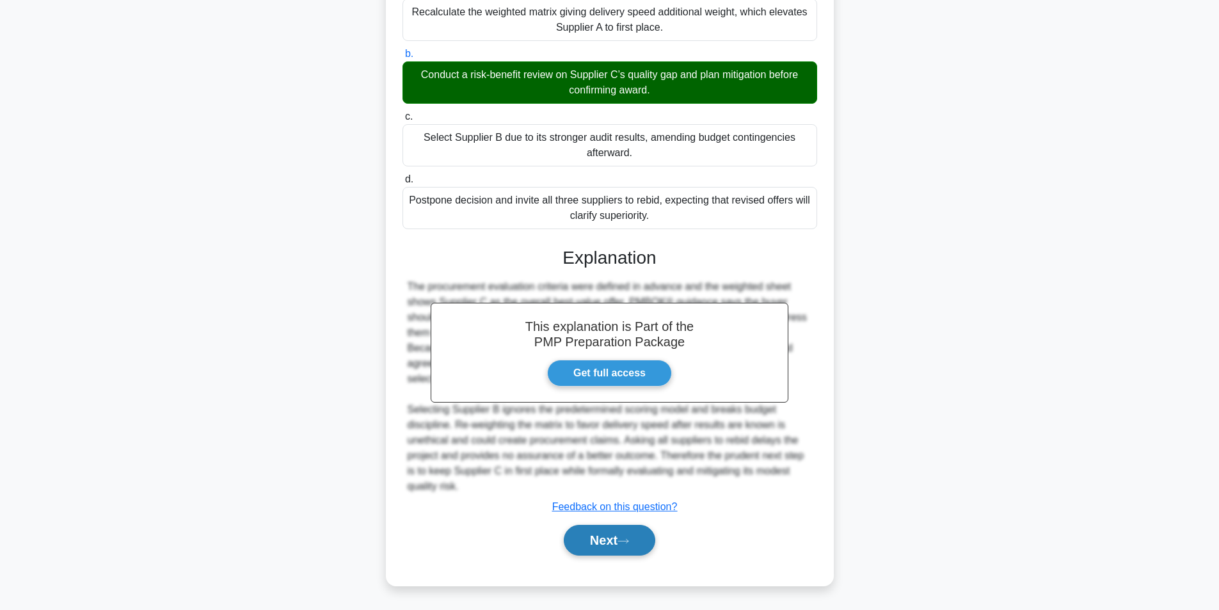
click at [614, 540] on button "Next" at bounding box center [610, 540] width 92 height 31
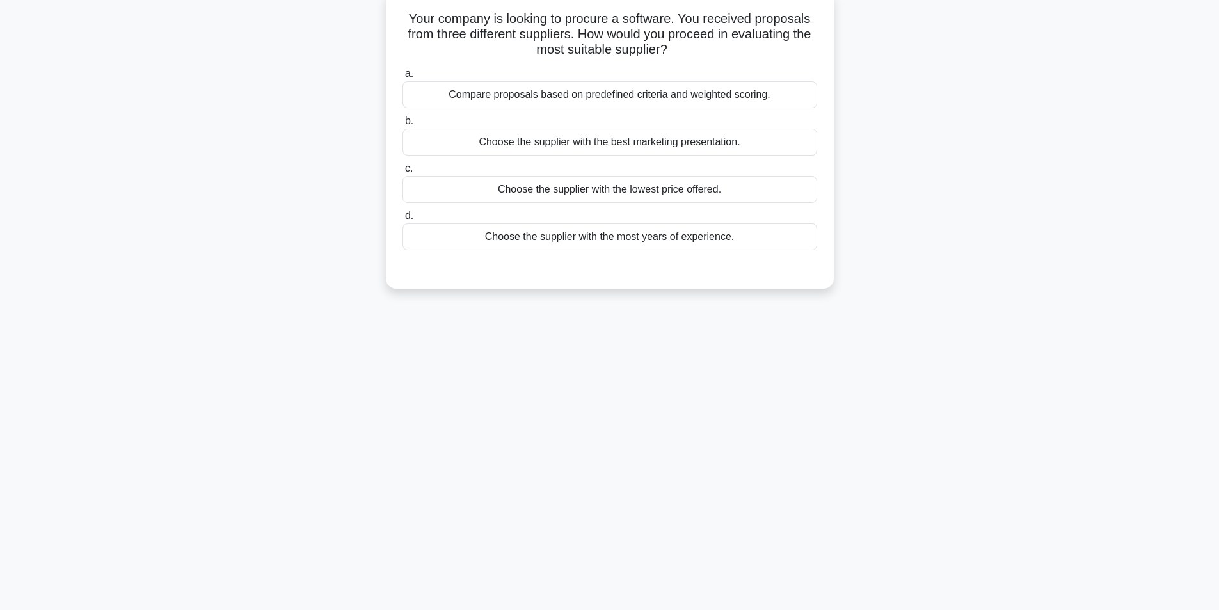
click at [637, 99] on div "Compare proposals based on predefined criteria and weighted scoring." at bounding box center [610, 94] width 415 height 27
click at [403, 78] on input "a. Compare proposals based on predefined criteria and weighted scoring." at bounding box center [403, 74] width 0 height 8
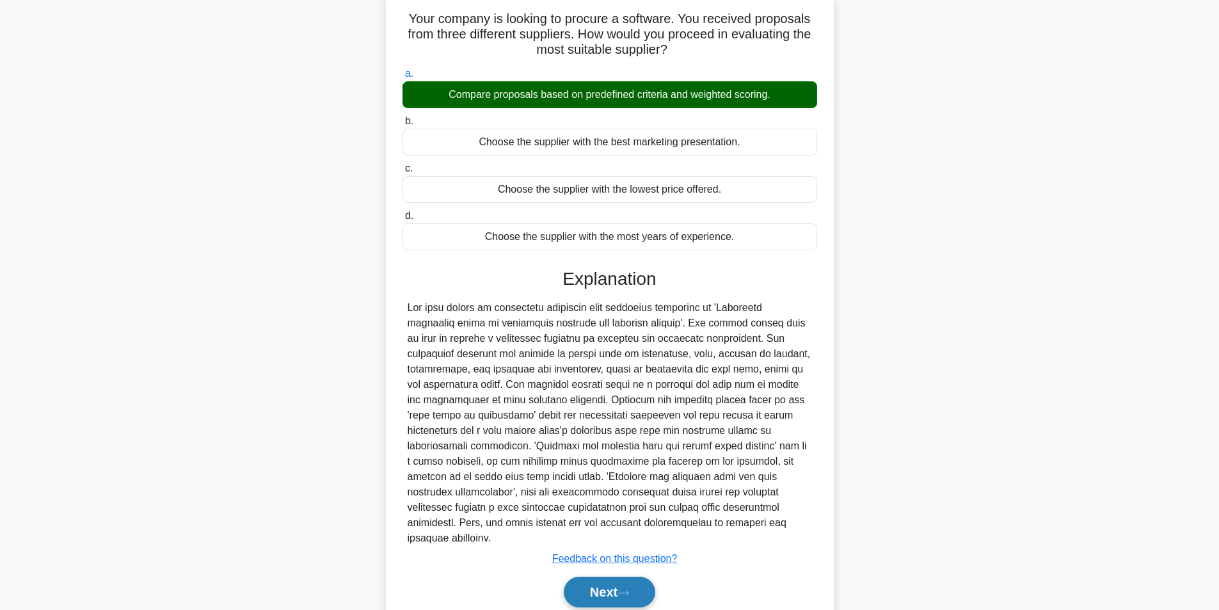
click at [629, 589] on icon at bounding box center [624, 592] width 12 height 7
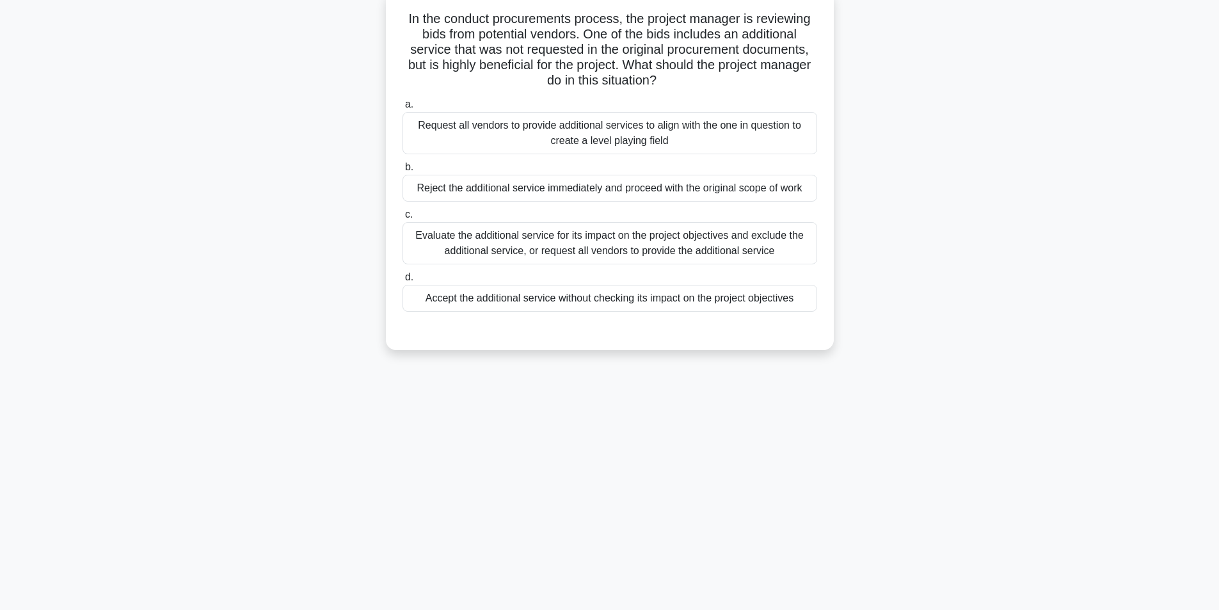
click at [568, 243] on div "Evaluate the additional service for its impact on the project objectives and ex…" at bounding box center [610, 243] width 415 height 42
click at [403, 219] on input "c. Evaluate the additional service for its impact on the project objectives and…" at bounding box center [403, 215] width 0 height 8
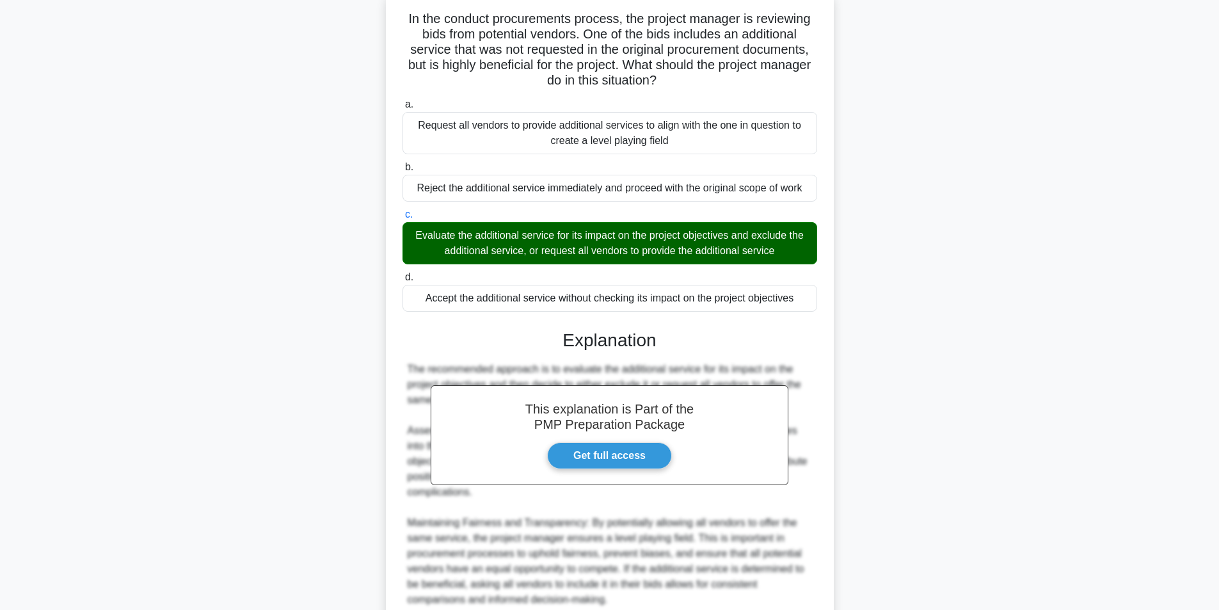
scroll to position [349, 0]
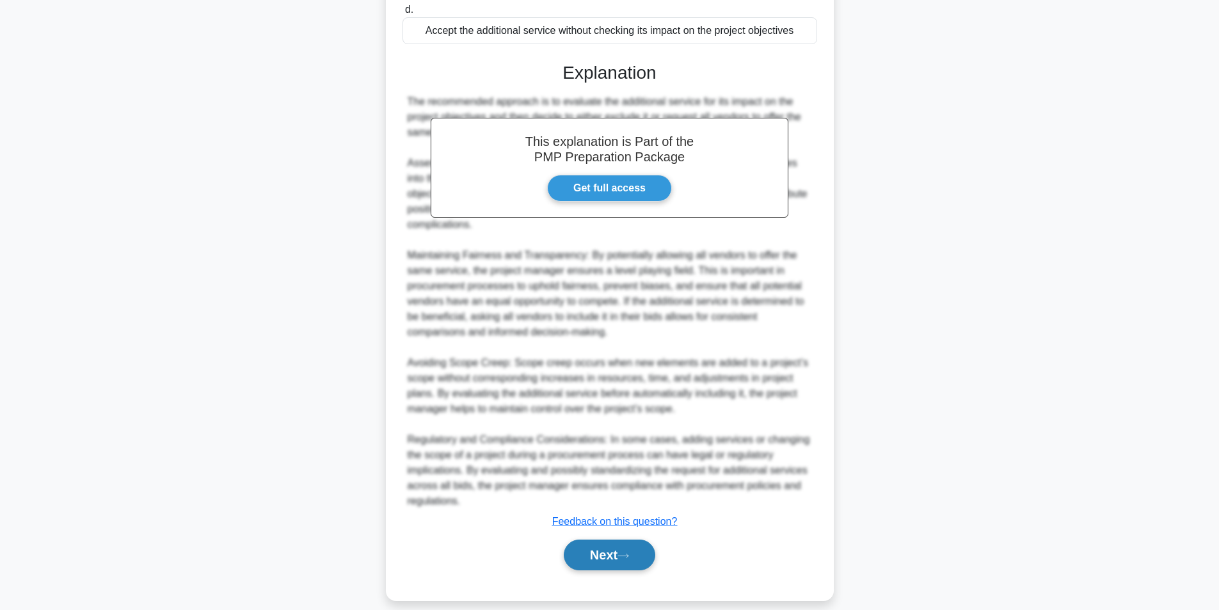
click at [596, 540] on button "Next" at bounding box center [610, 555] width 92 height 31
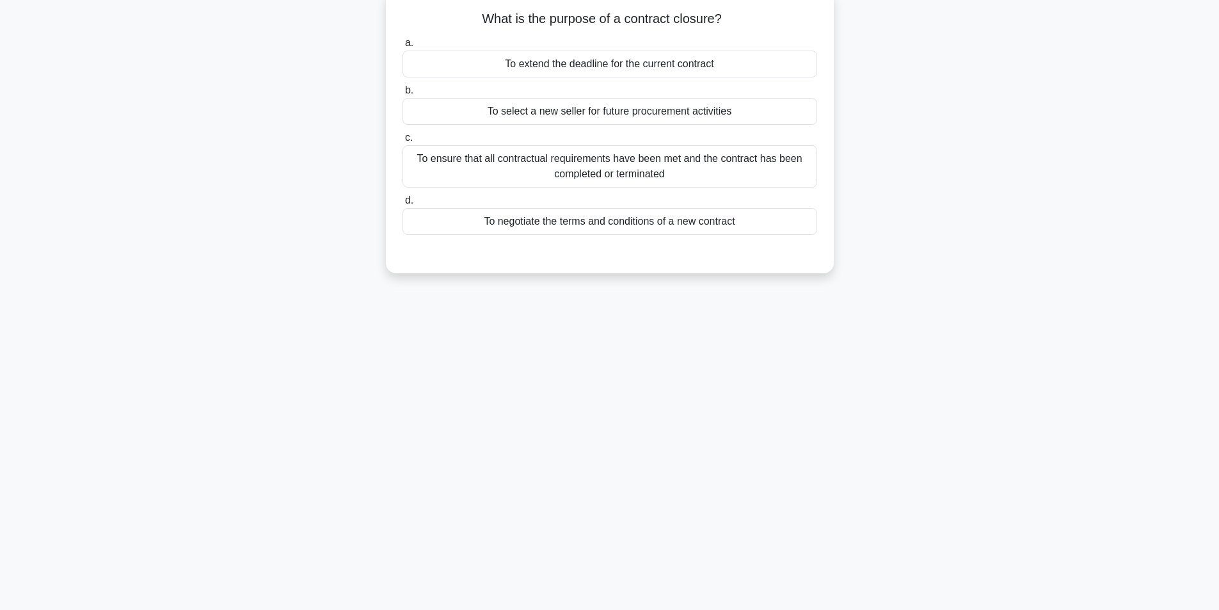
click at [632, 171] on div "To ensure that all contractual requirements have been met and the contract has …" at bounding box center [610, 166] width 415 height 42
click at [403, 142] on input "c. To ensure that all contractual requirements have been met and the contract h…" at bounding box center [403, 138] width 0 height 8
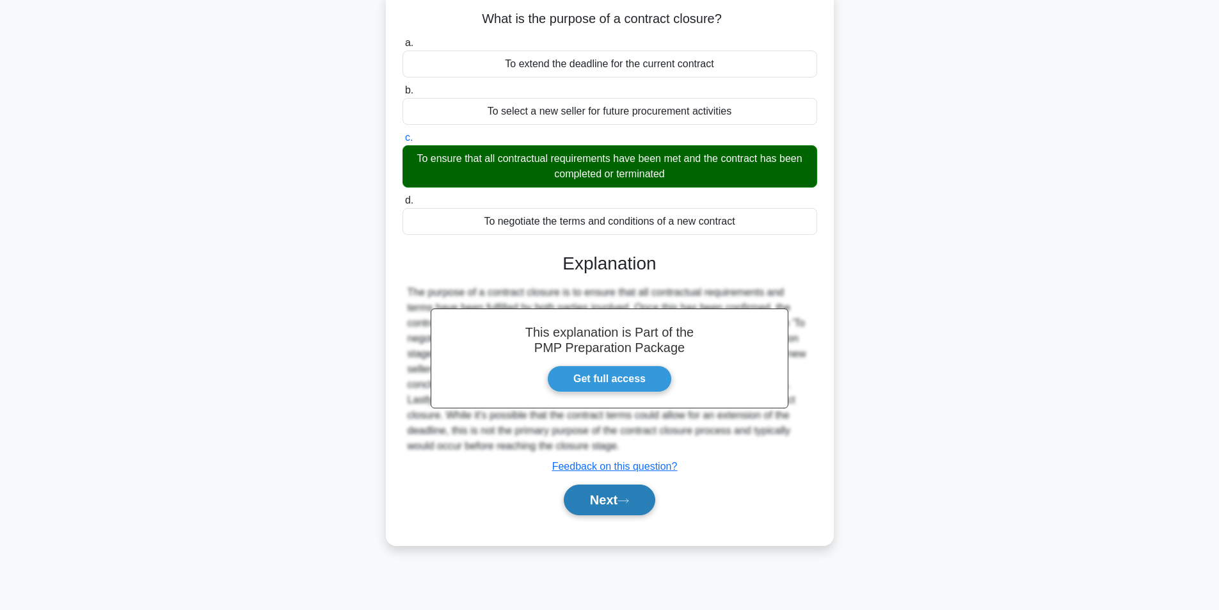
click at [606, 504] on button "Next" at bounding box center [610, 499] width 92 height 31
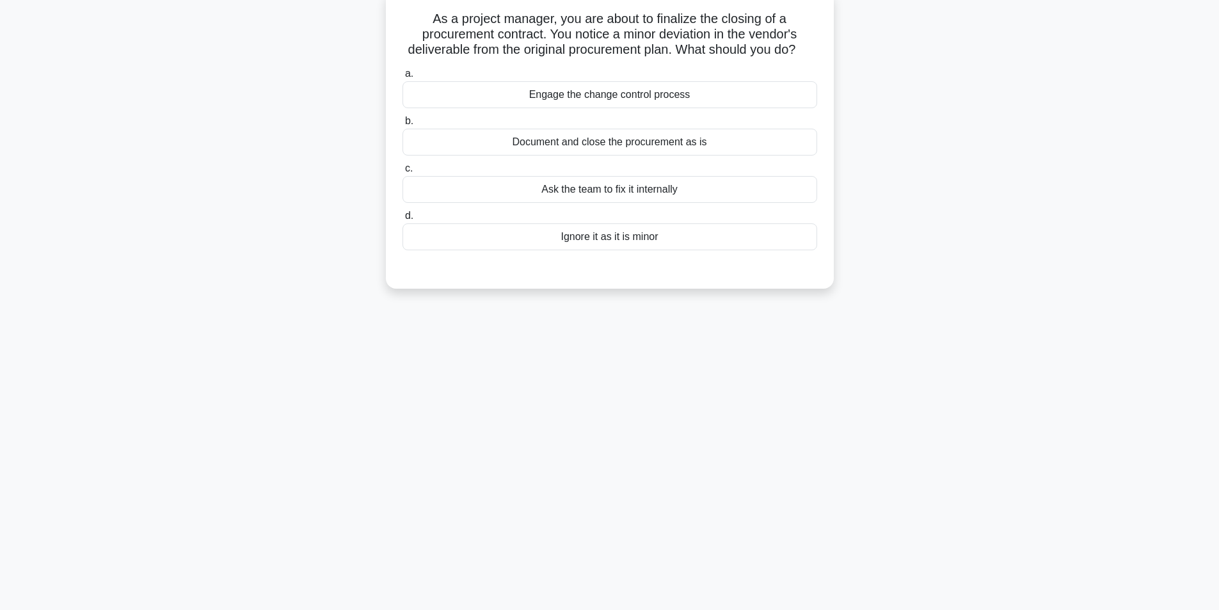
click at [661, 108] on div "Engage the change control process" at bounding box center [610, 94] width 415 height 27
click at [403, 78] on input "a. Engage the change control process" at bounding box center [403, 74] width 0 height 8
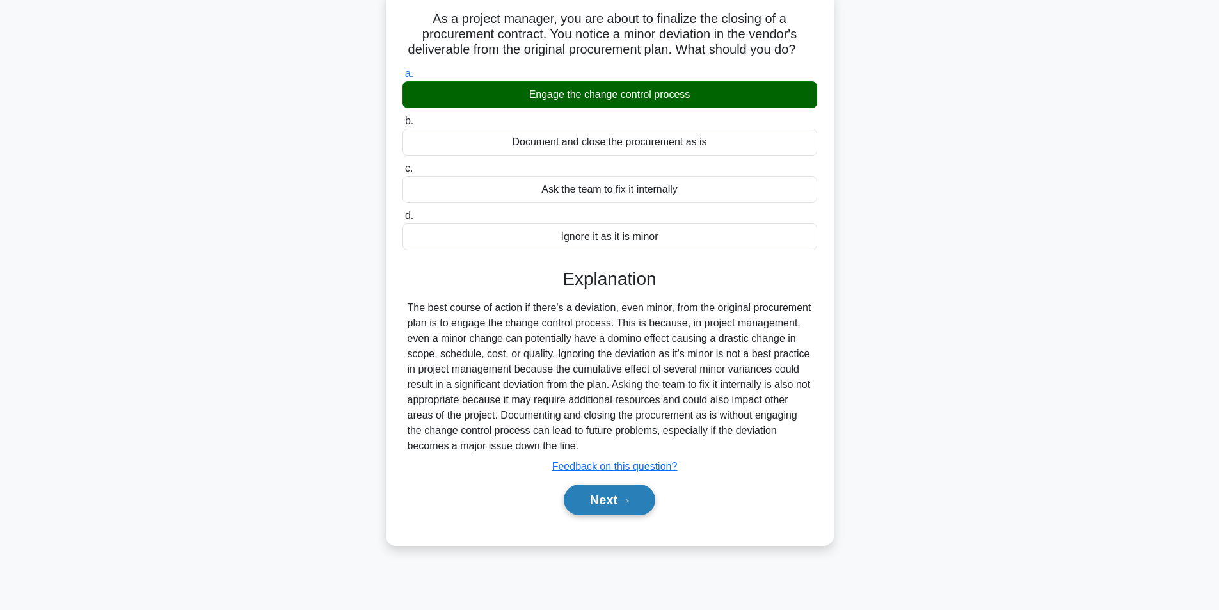
click at [620, 513] on button "Next" at bounding box center [610, 499] width 92 height 31
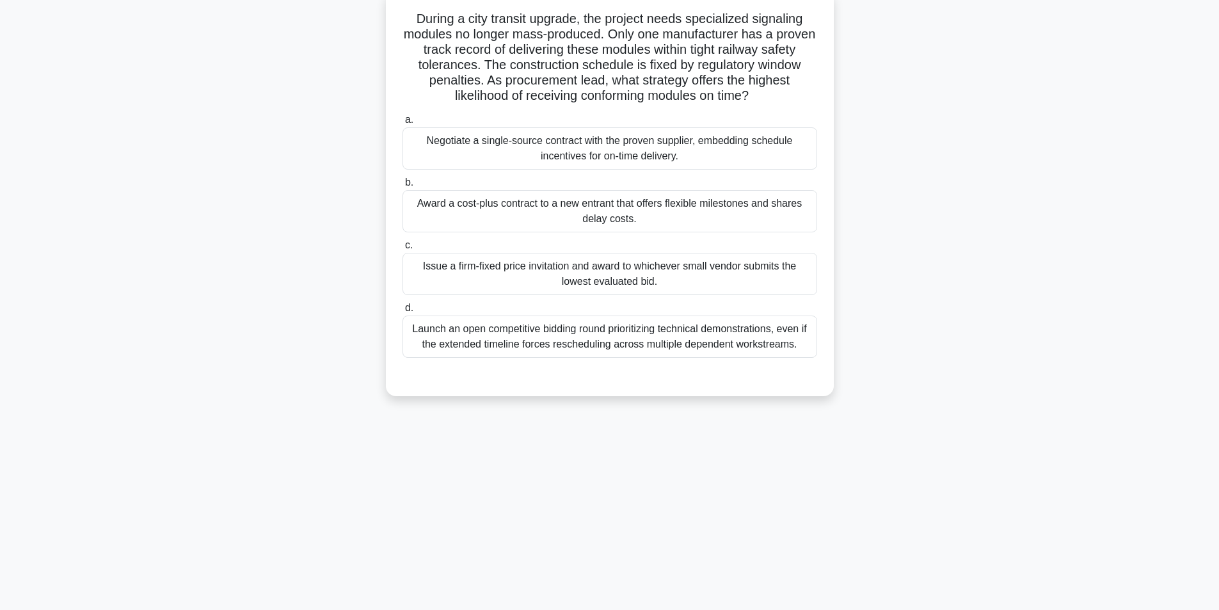
click at [549, 148] on div "Negotiate a single-source contract with the proven supplier, embedding schedule…" at bounding box center [610, 148] width 415 height 42
click at [403, 124] on input "a. Negotiate a single-source contract with the proven supplier, embedding sched…" at bounding box center [403, 120] width 0 height 8
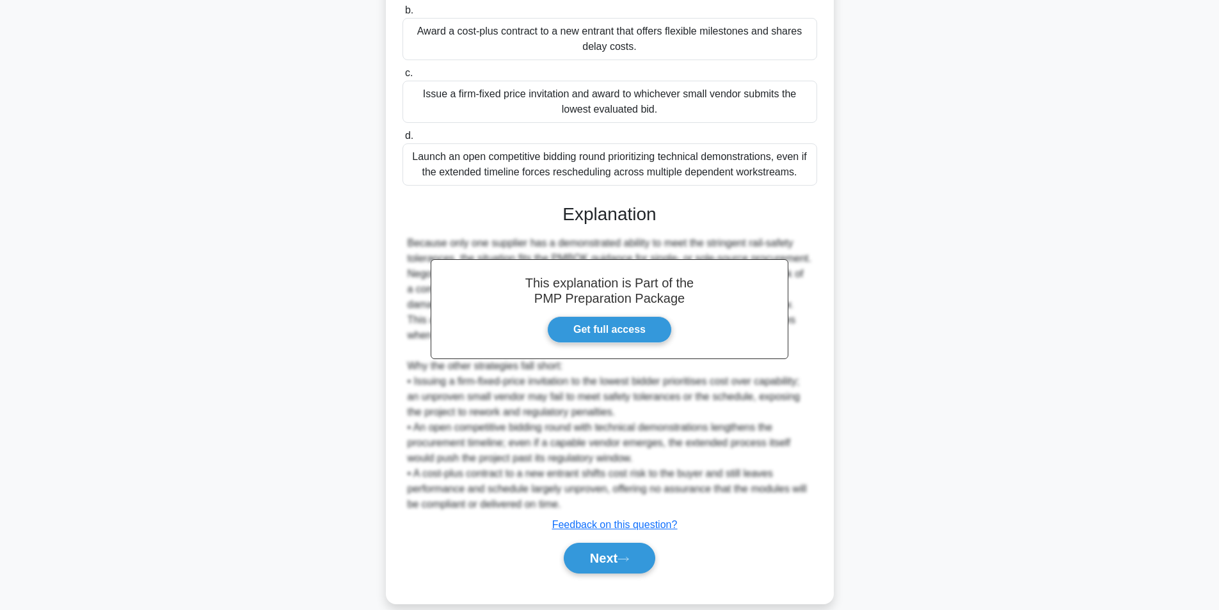
scroll to position [272, 0]
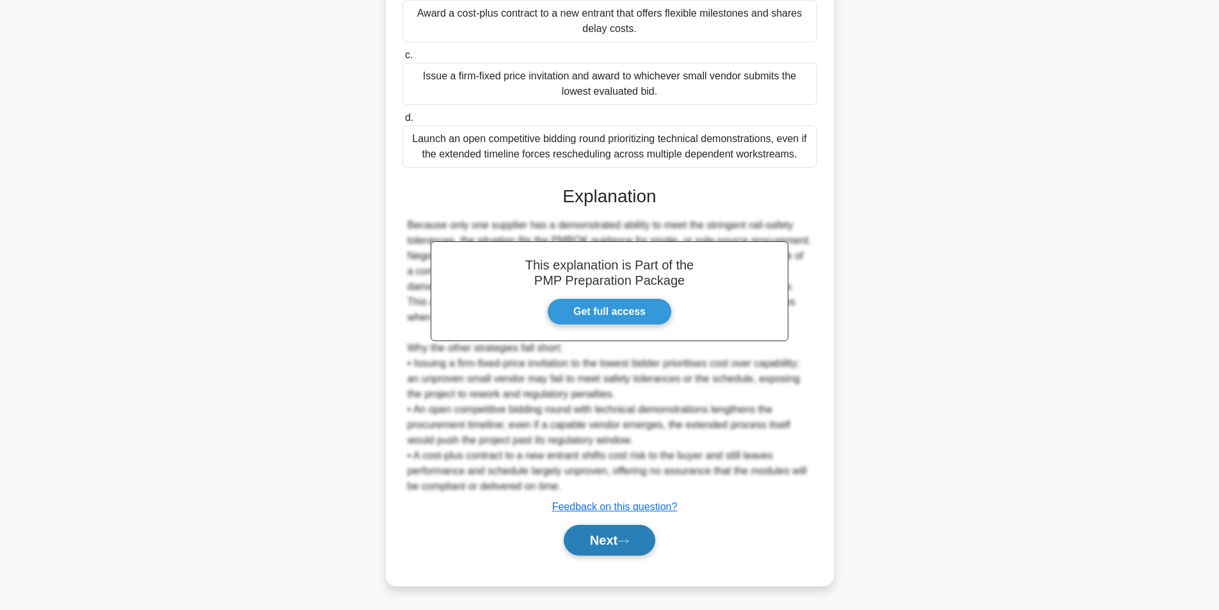
click at [593, 538] on button "Next" at bounding box center [610, 540] width 92 height 31
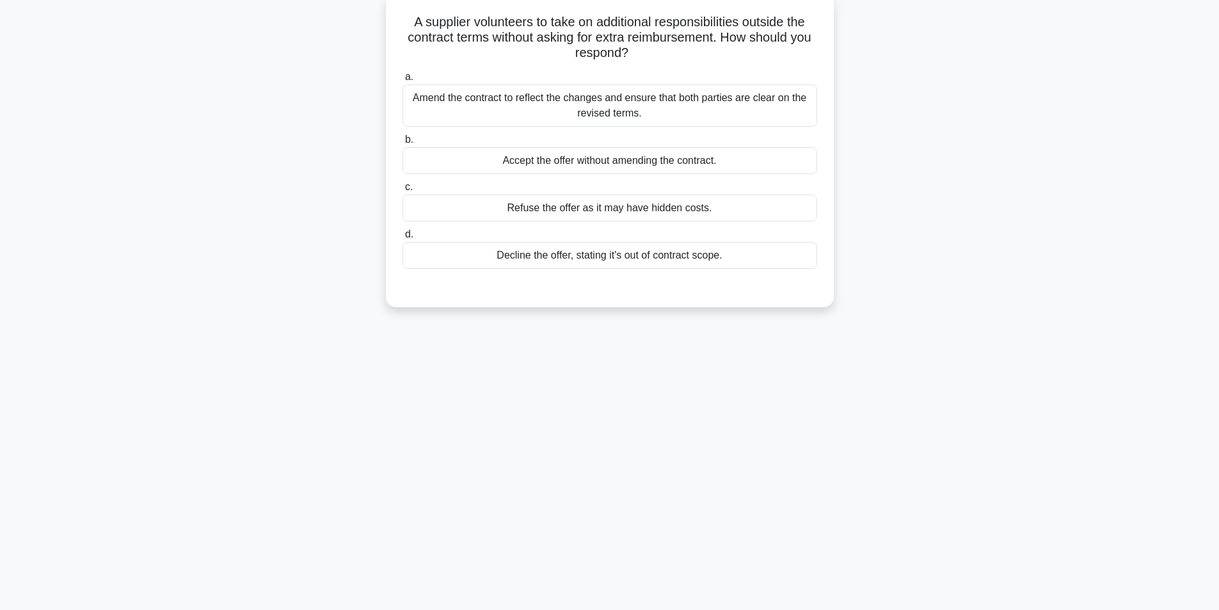
scroll to position [81, 0]
click at [591, 110] on div "Amend the contract to reflect the changes and ensure that both parties are clea…" at bounding box center [610, 102] width 415 height 42
click at [403, 78] on input "a. Amend the contract to reflect the changes and ensure that both parties are c…" at bounding box center [403, 74] width 0 height 8
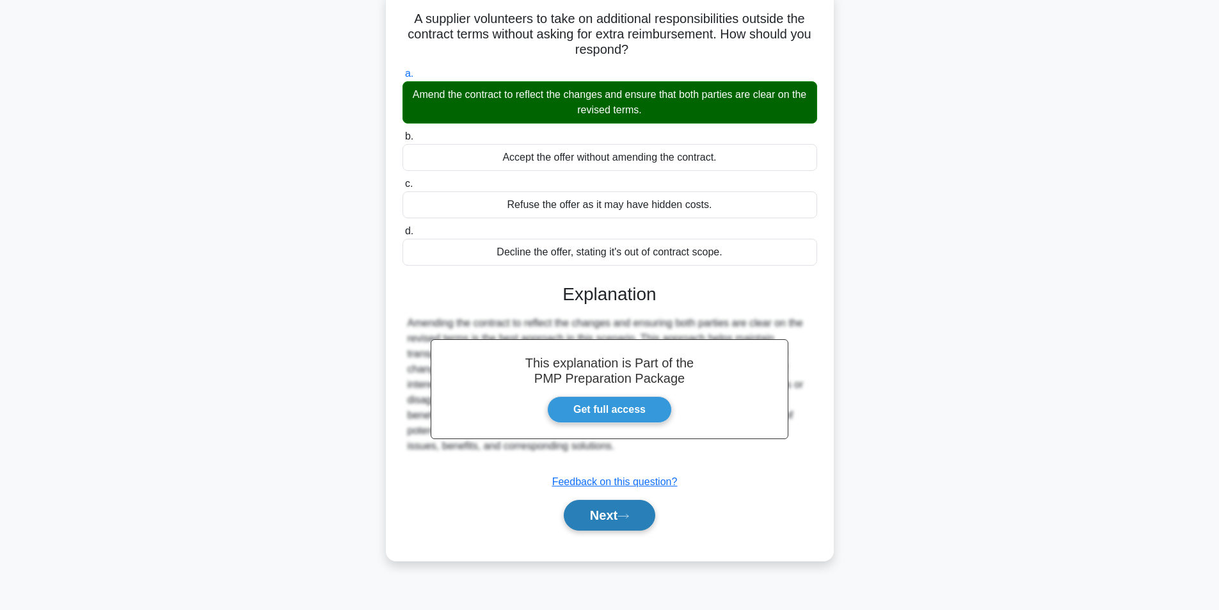
click at [605, 516] on button "Next" at bounding box center [610, 515] width 92 height 31
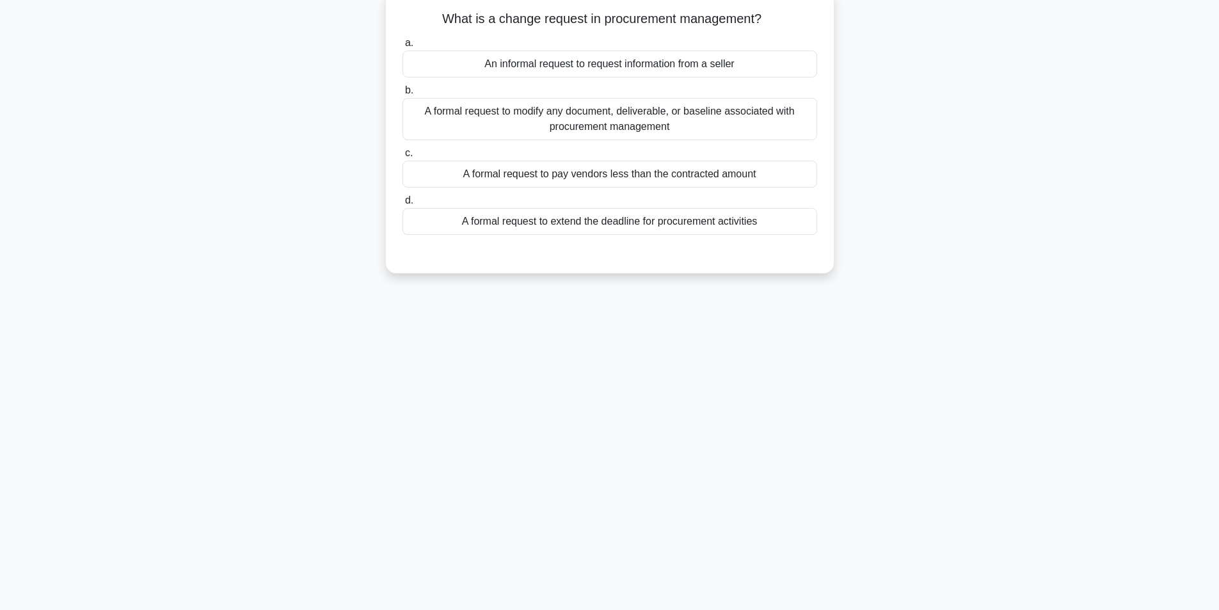
click at [630, 117] on div "A formal request to modify any document, deliverable, or baseline associated wi…" at bounding box center [610, 119] width 415 height 42
click at [403, 95] on input "b. A formal request to modify any document, deliverable, or baseline associated…" at bounding box center [403, 90] width 0 height 8
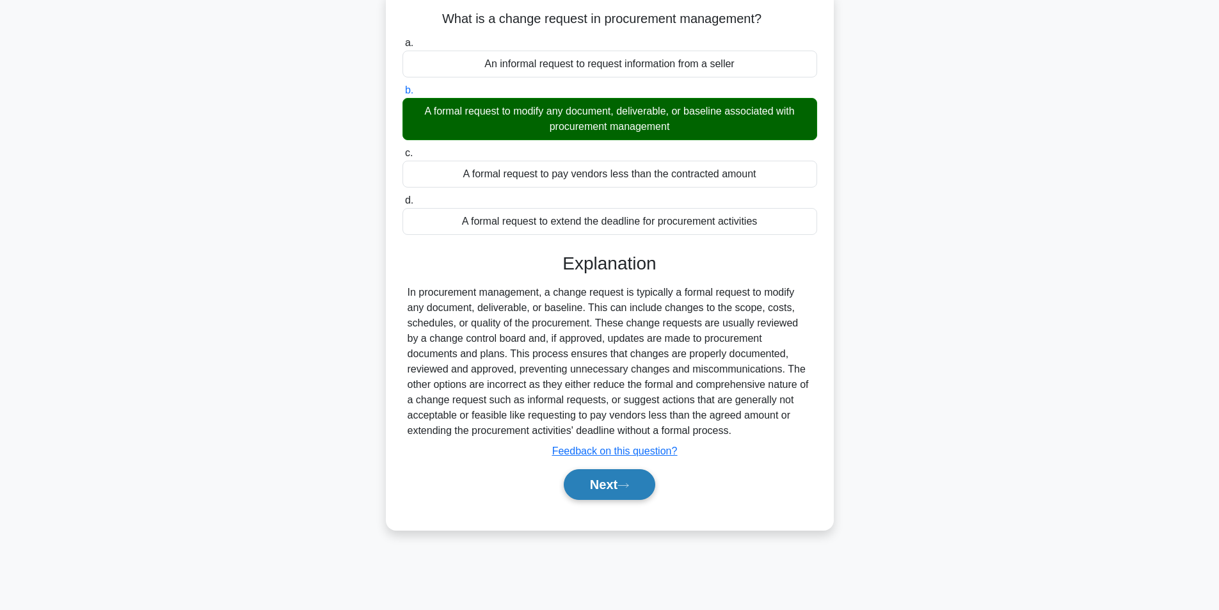
click at [620, 495] on button "Next" at bounding box center [610, 484] width 92 height 31
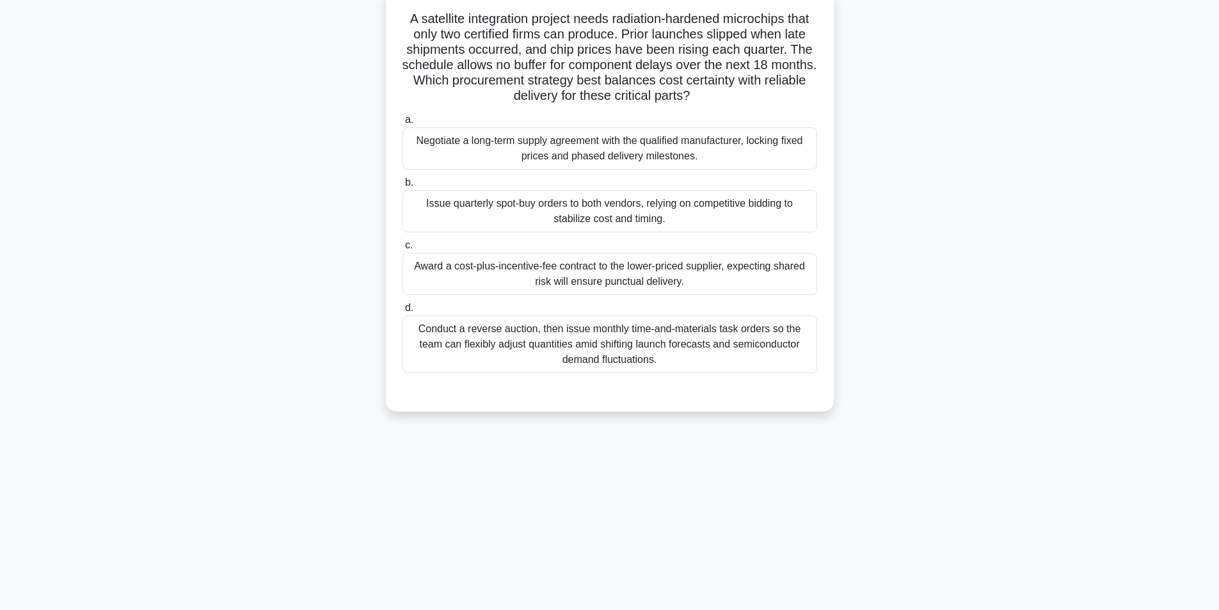
scroll to position [17, 0]
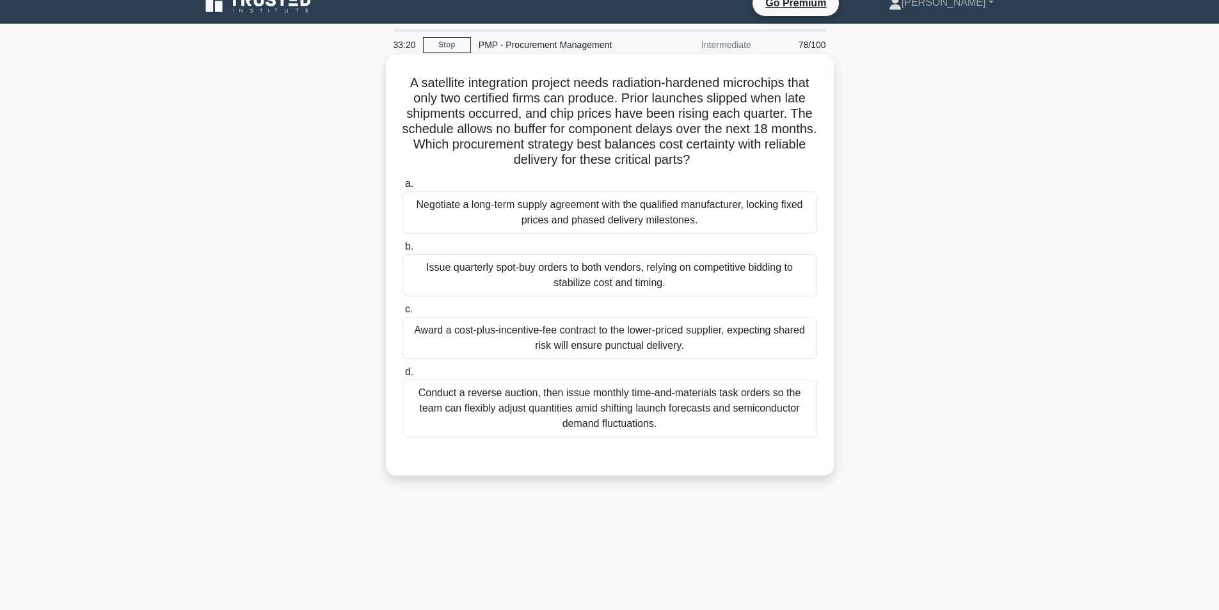
click at [660, 220] on div "Negotiate a long-term supply agreement with the qualified manufacturer, locking…" at bounding box center [610, 212] width 415 height 42
click at [403, 188] on input "a. Negotiate a long-term supply agreement with the qualified manufacturer, lock…" at bounding box center [403, 184] width 0 height 8
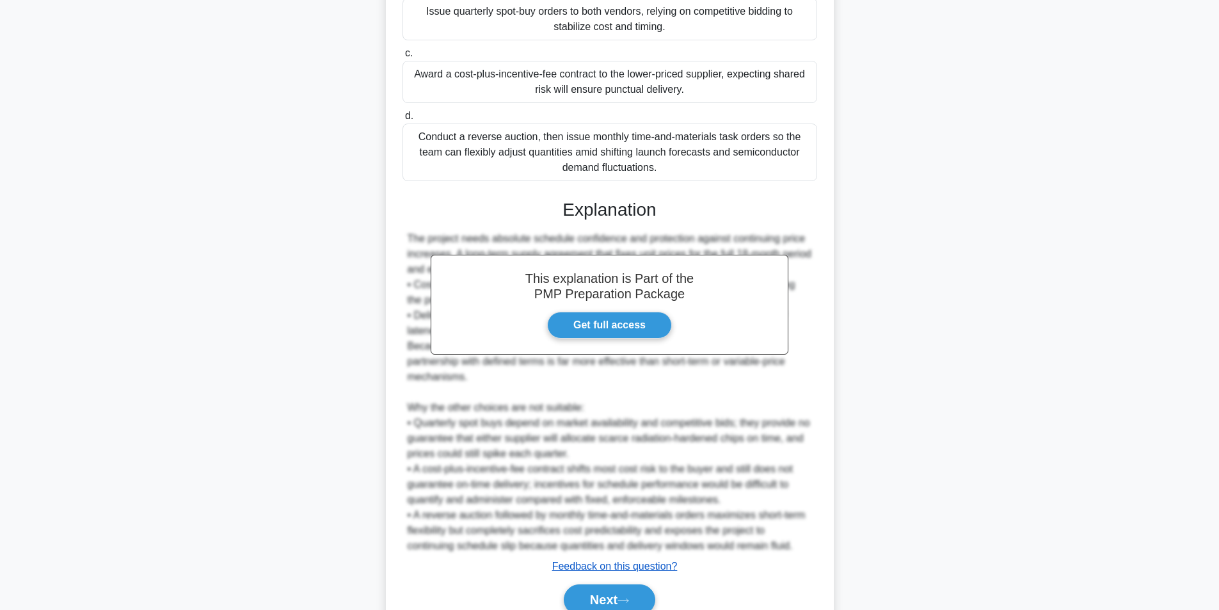
scroll to position [333, 0]
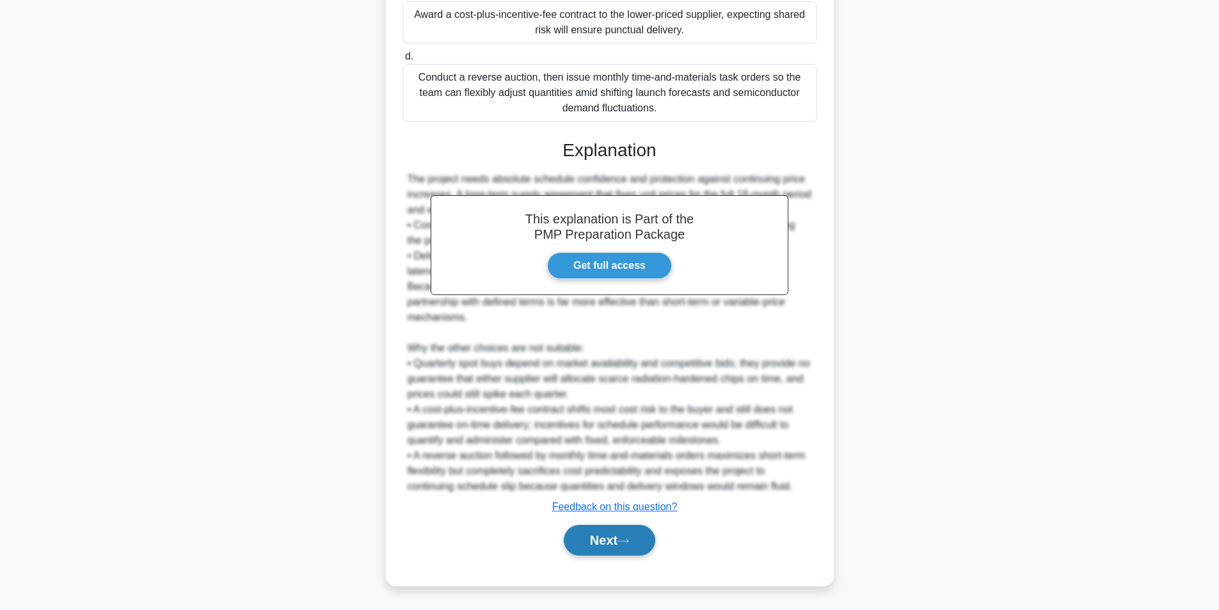
click at [597, 540] on button "Next" at bounding box center [610, 540] width 92 height 31
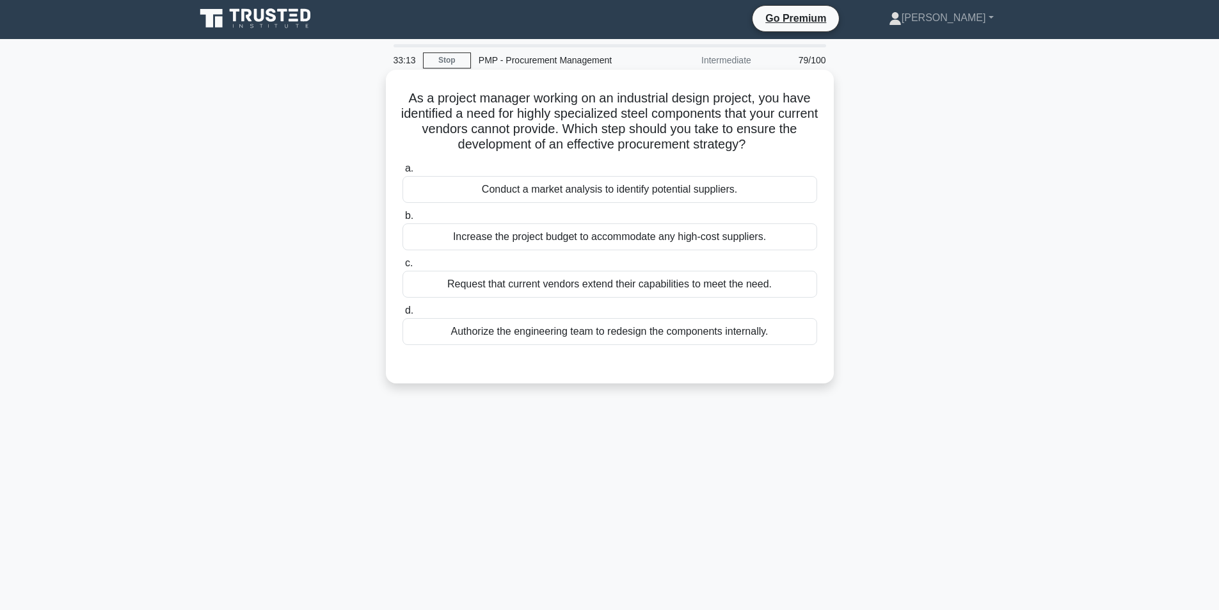
scroll to position [0, 0]
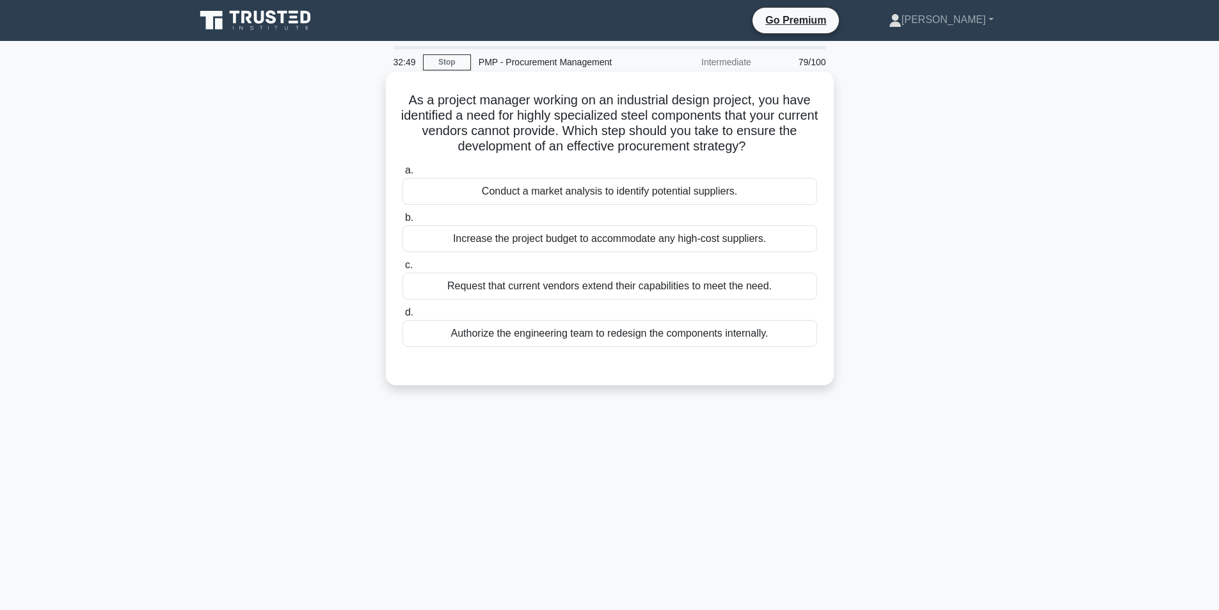
click at [632, 188] on div "Conduct a market analysis to identify potential suppliers." at bounding box center [610, 191] width 415 height 27
click at [403, 175] on input "a. Conduct a market analysis to identify potential suppliers." at bounding box center [403, 170] width 0 height 8
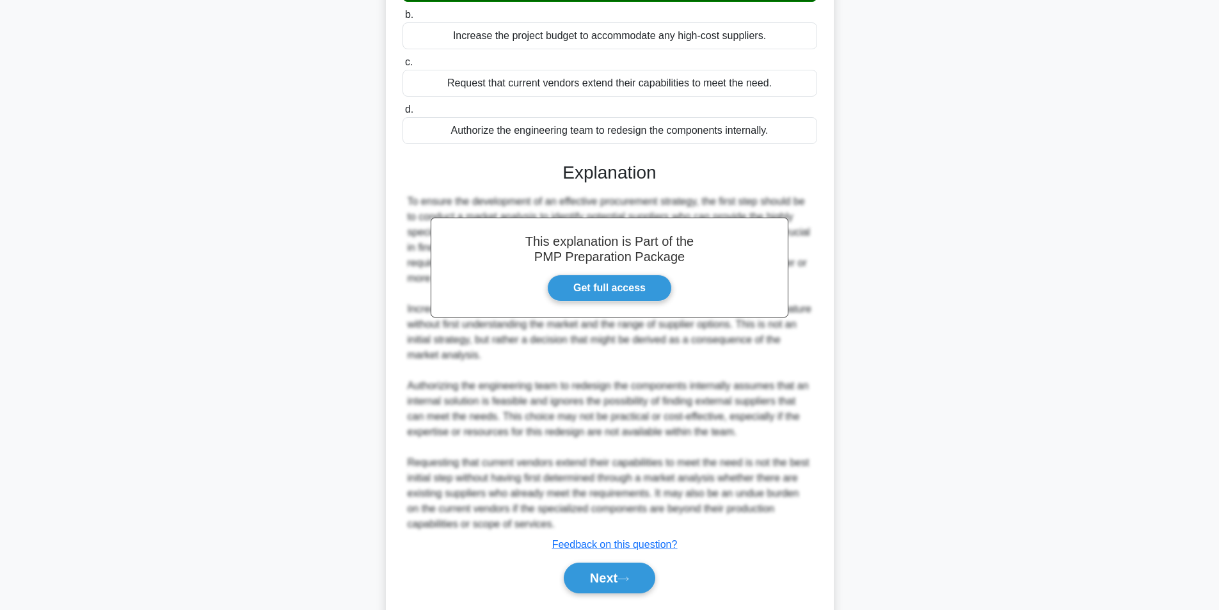
scroll to position [241, 0]
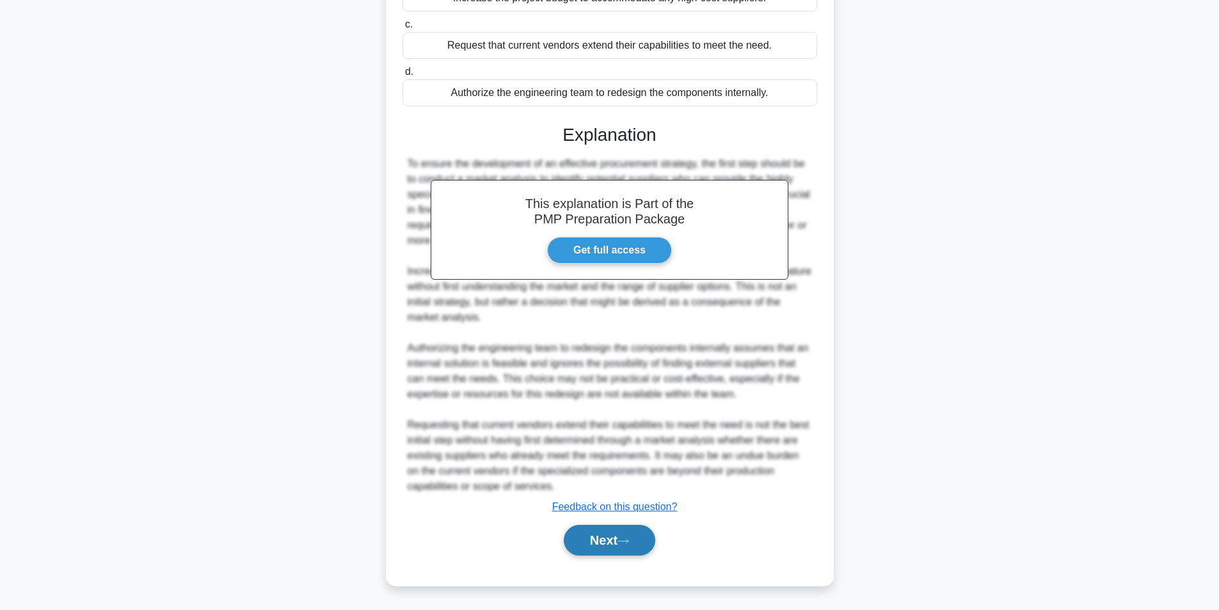
click at [596, 547] on button "Next" at bounding box center [610, 540] width 92 height 31
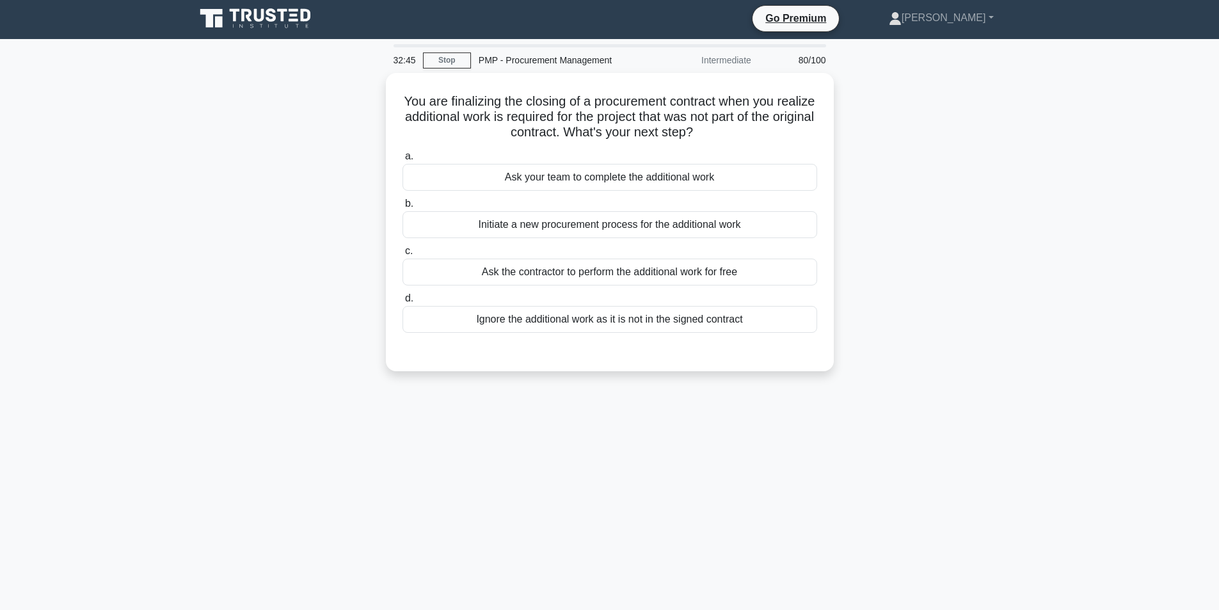
scroll to position [0, 0]
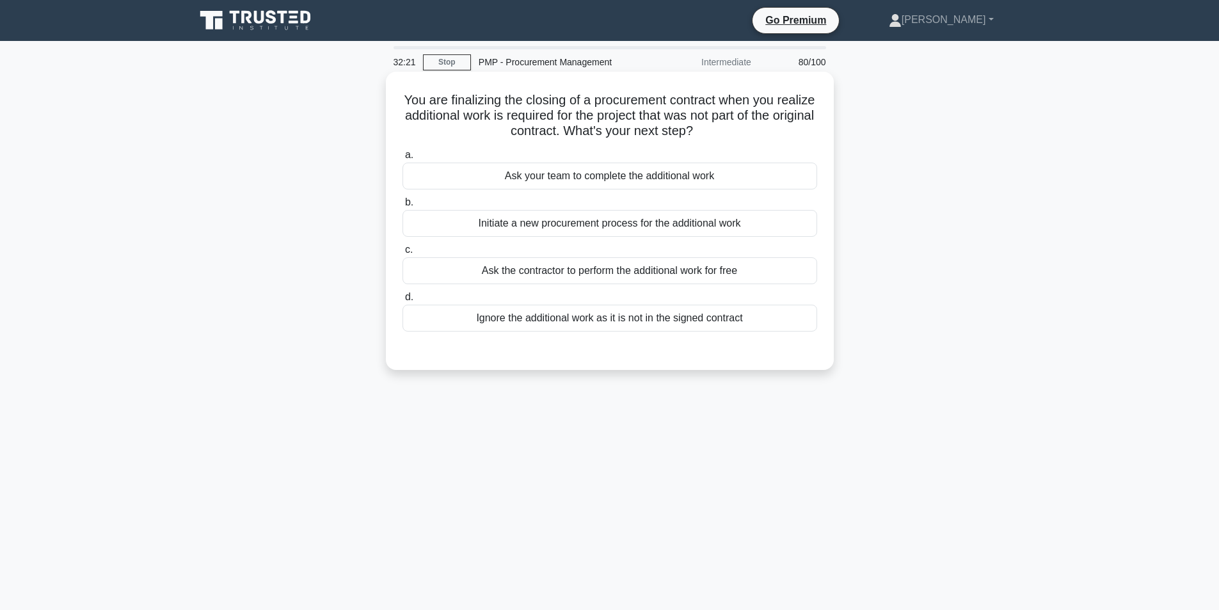
click at [590, 224] on div "Initiate a new procurement process for the additional work" at bounding box center [610, 223] width 415 height 27
click at [403, 207] on input "b. Initiate a new procurement process for the additional work" at bounding box center [403, 202] width 0 height 8
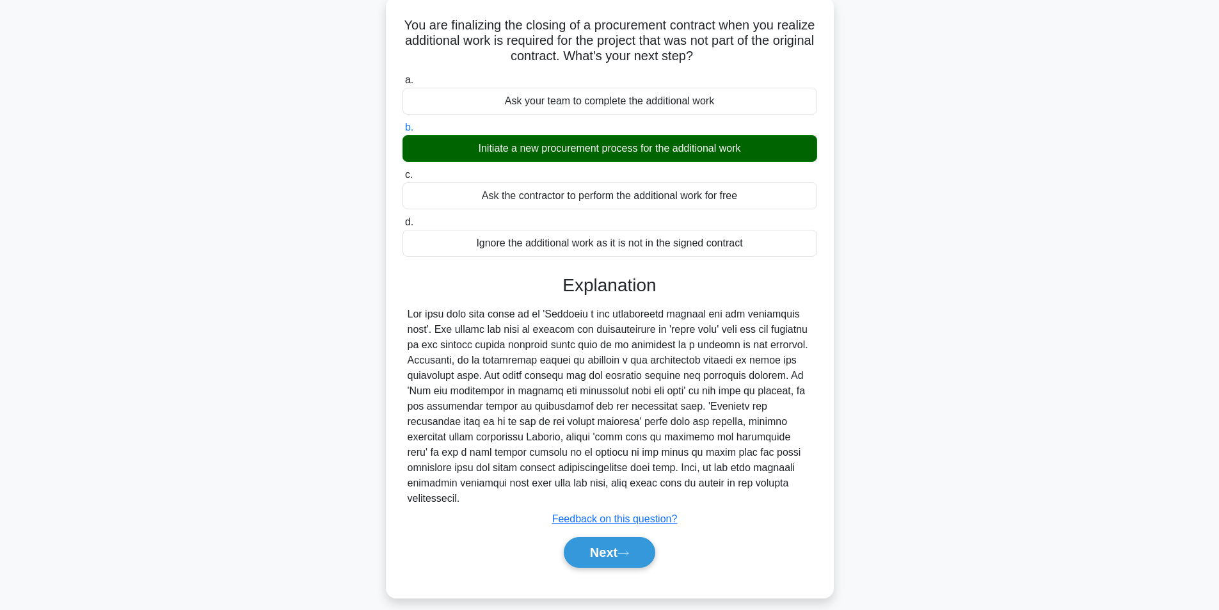
scroll to position [81, 0]
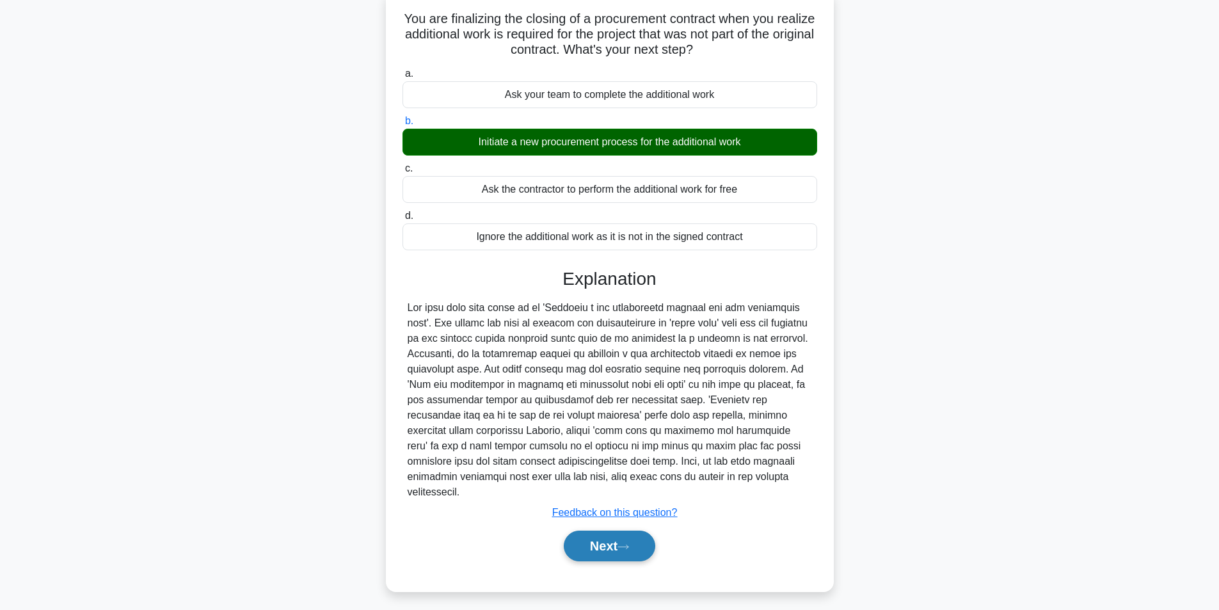
click at [605, 531] on button "Next" at bounding box center [610, 546] width 92 height 31
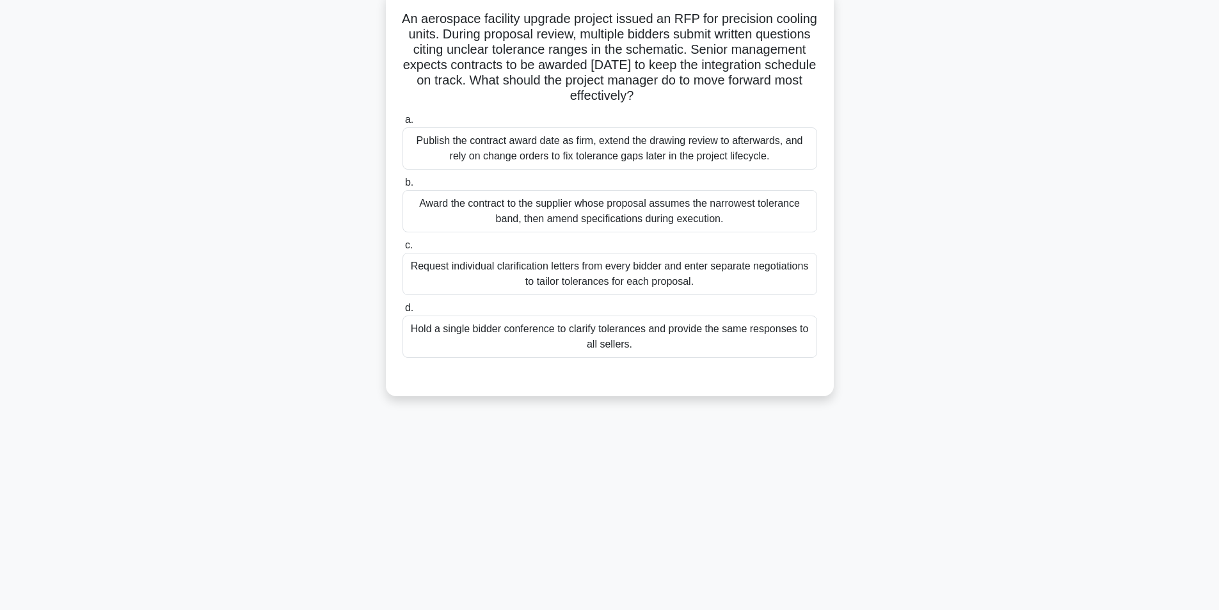
click at [568, 355] on div "Hold a single bidder conference to clarify tolerances and provide the same resp…" at bounding box center [610, 337] width 415 height 42
click at [403, 312] on input "d. Hold a single bidder conference to clarify tolerances and provide the same r…" at bounding box center [403, 308] width 0 height 8
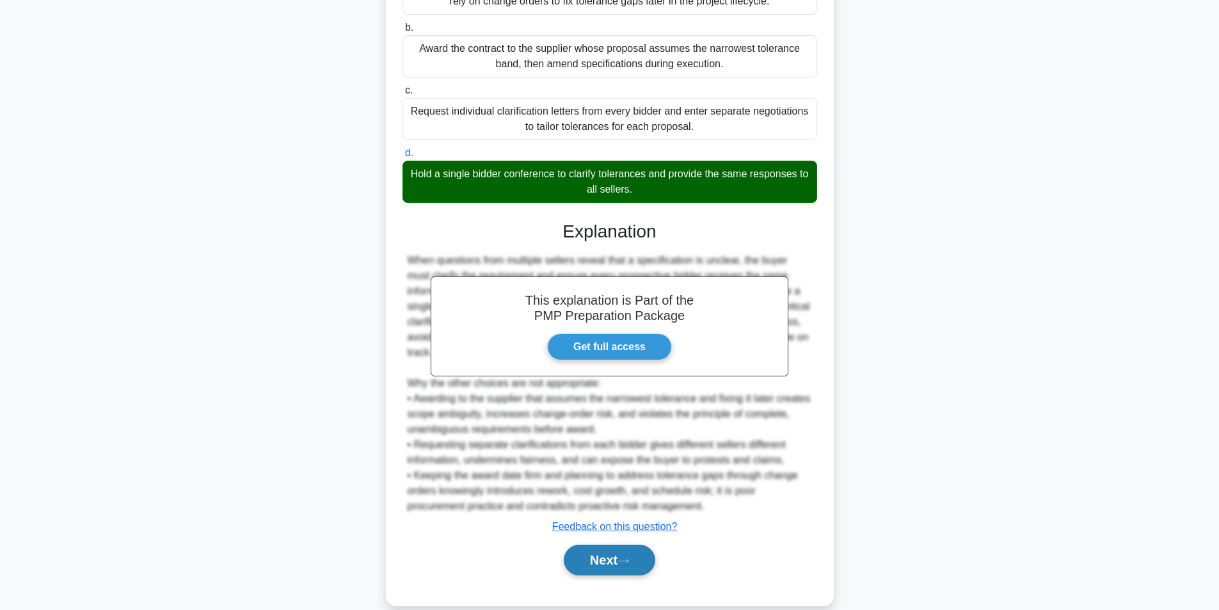
scroll to position [257, 0]
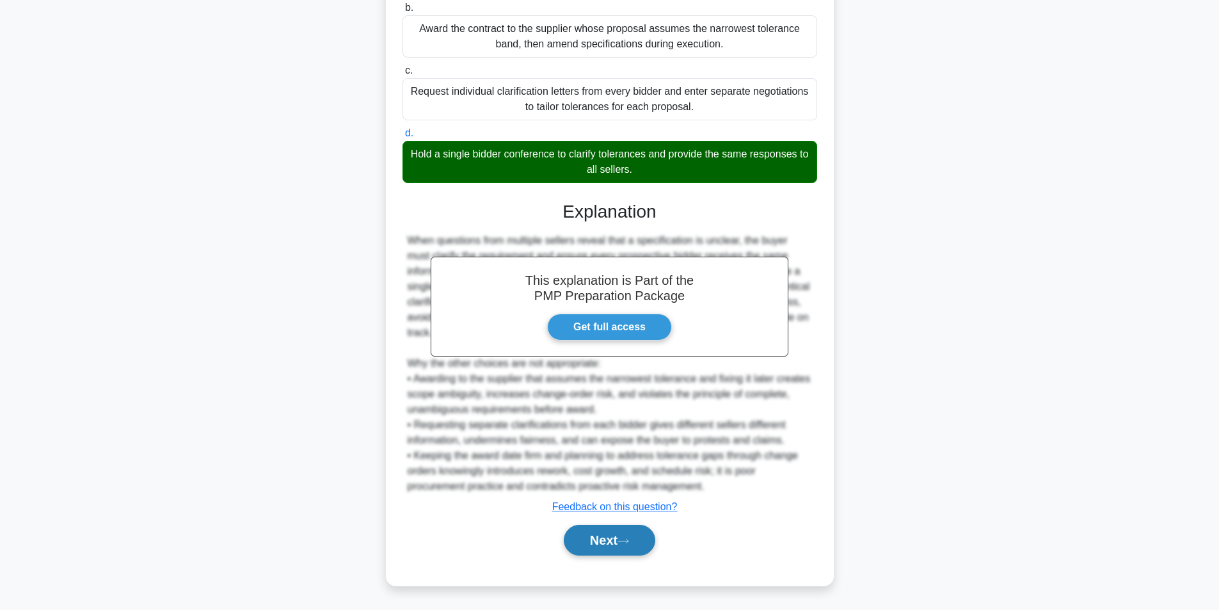
click at [593, 535] on button "Next" at bounding box center [610, 540] width 92 height 31
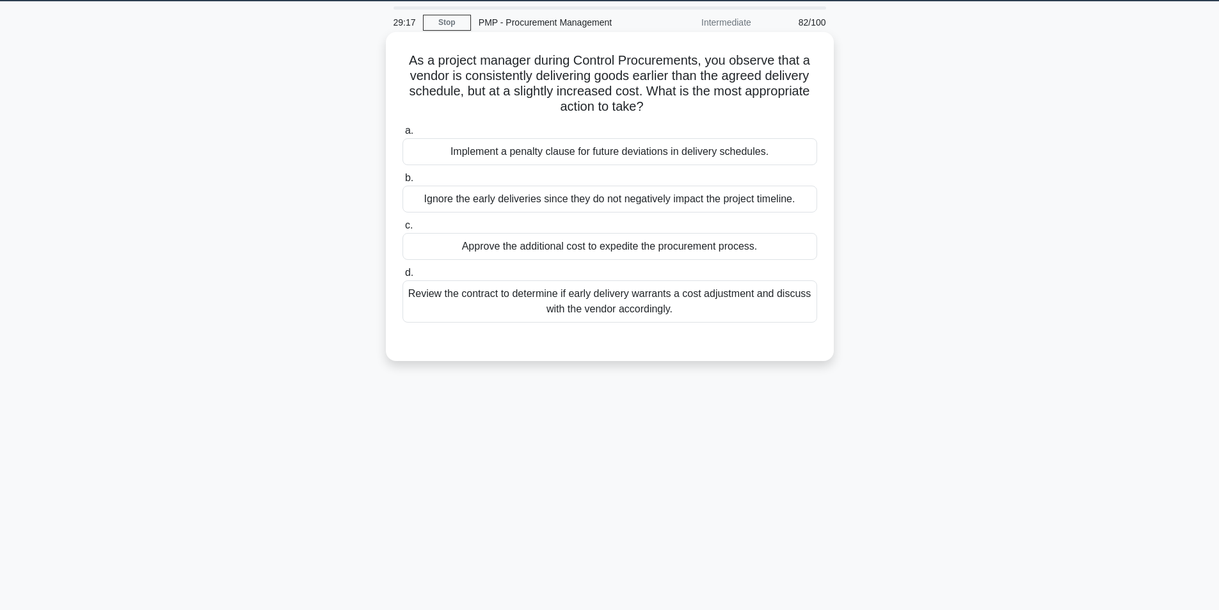
scroll to position [17, 0]
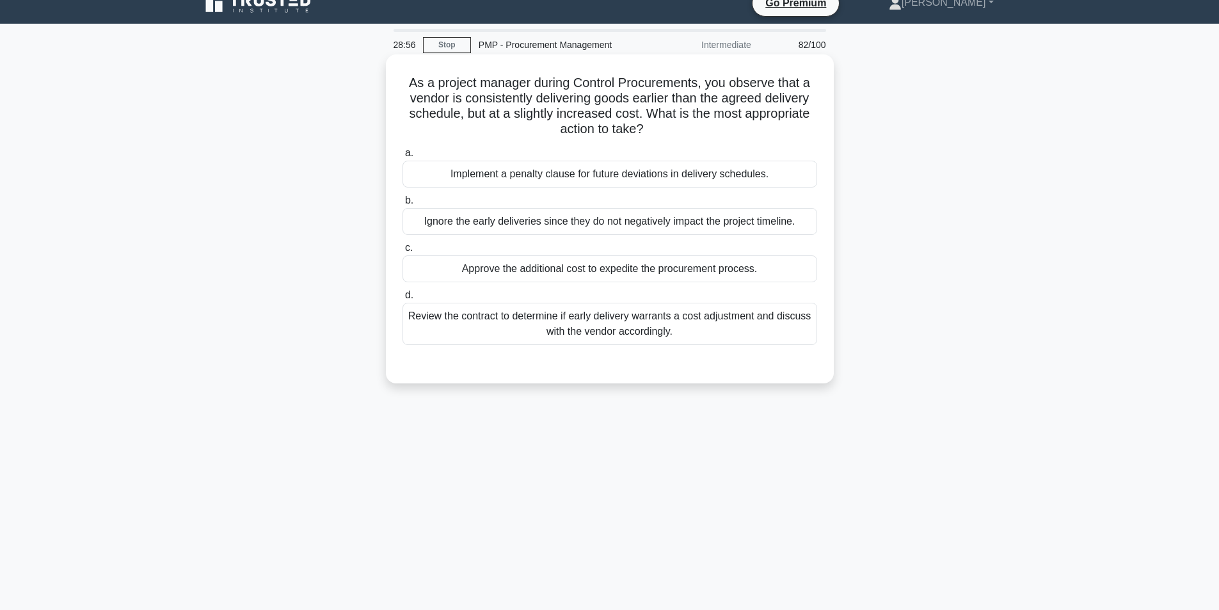
click at [630, 326] on div "Review the contract to determine if early delivery warrants a cost adjustment a…" at bounding box center [610, 324] width 415 height 42
click at [403, 300] on input "d. Review the contract to determine if early delivery warrants a cost adjustmen…" at bounding box center [403, 295] width 0 height 8
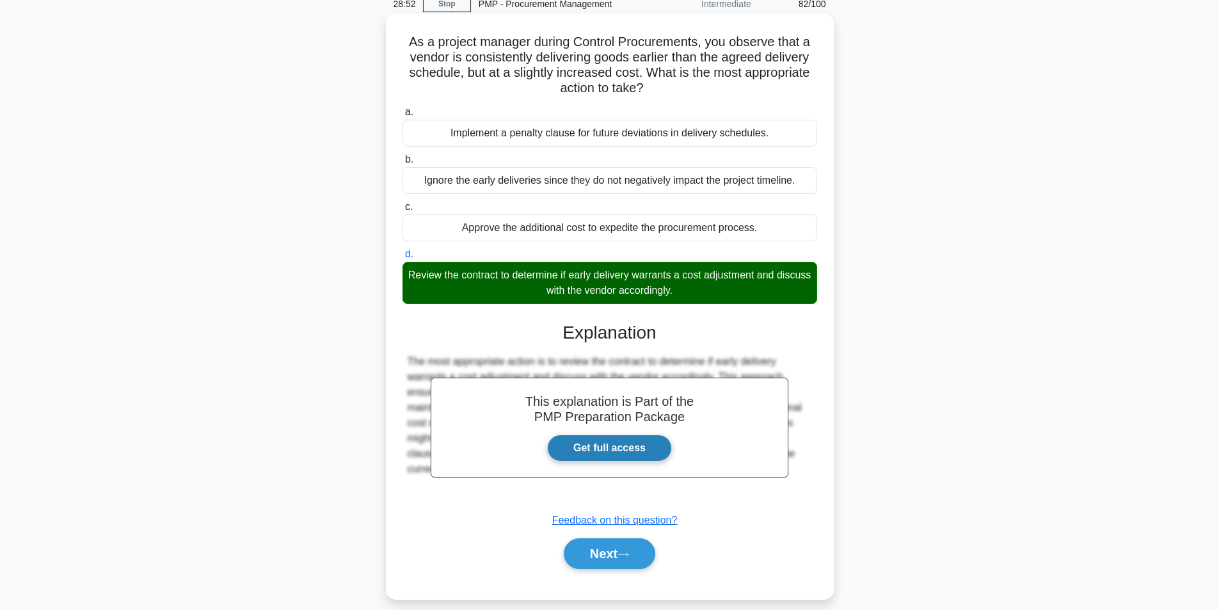
scroll to position [81, 0]
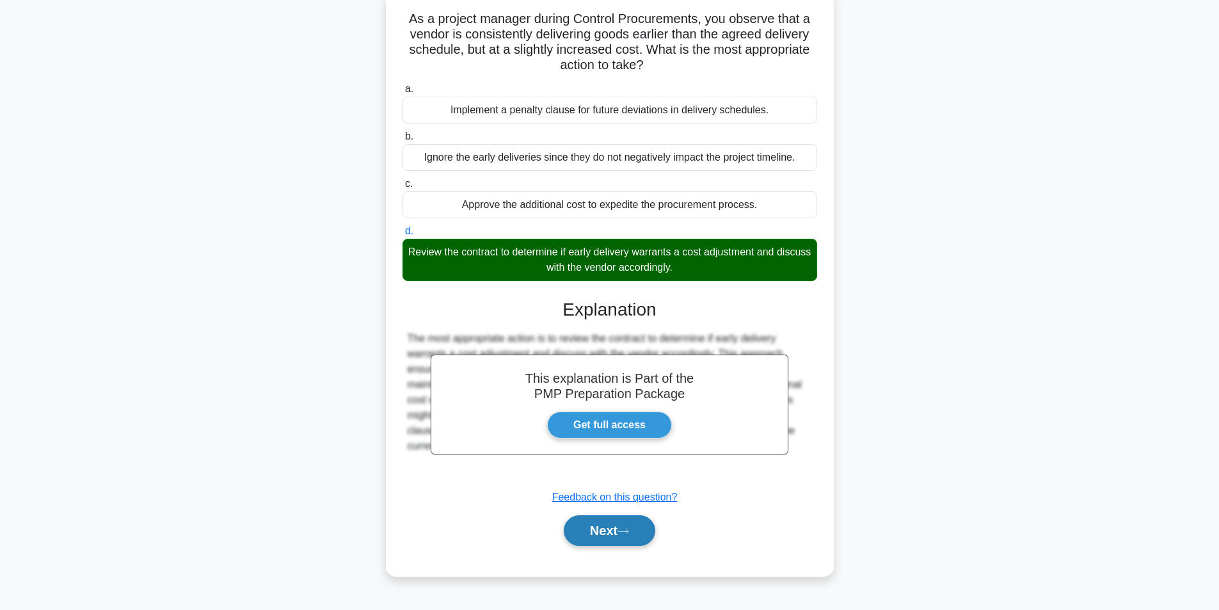
click at [610, 531] on button "Next" at bounding box center [610, 530] width 92 height 31
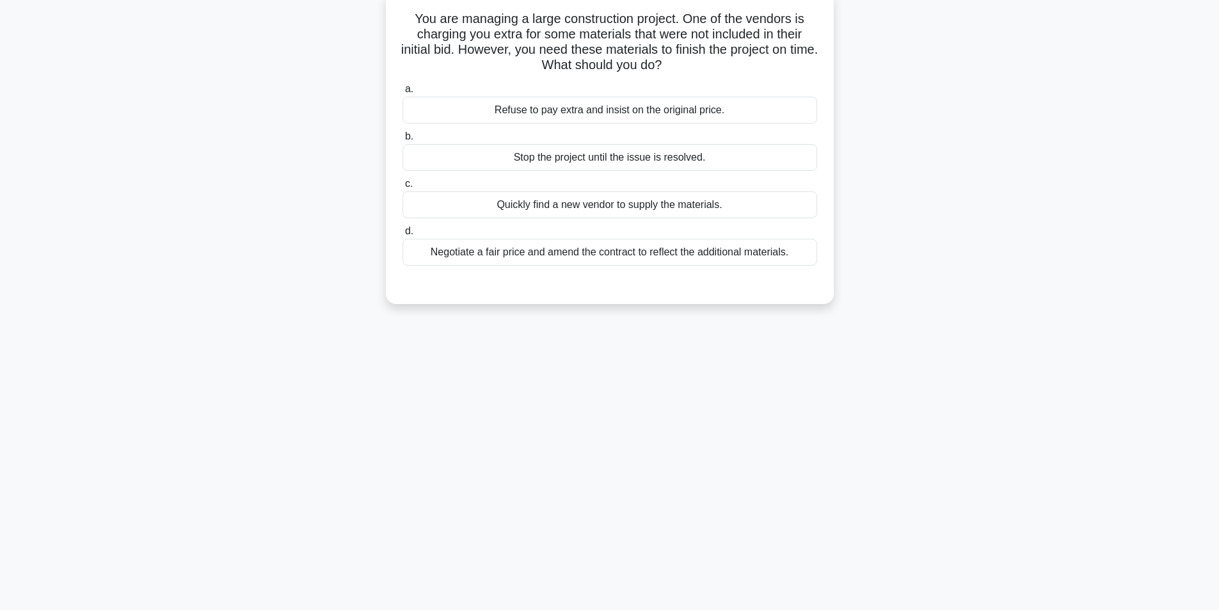
click at [554, 252] on div "Negotiate a fair price and amend the contract to reflect the additional materia…" at bounding box center [610, 252] width 415 height 27
click at [403, 236] on input "d. Negotiate a fair price and amend the contract to reflect the additional mate…" at bounding box center [403, 231] width 0 height 8
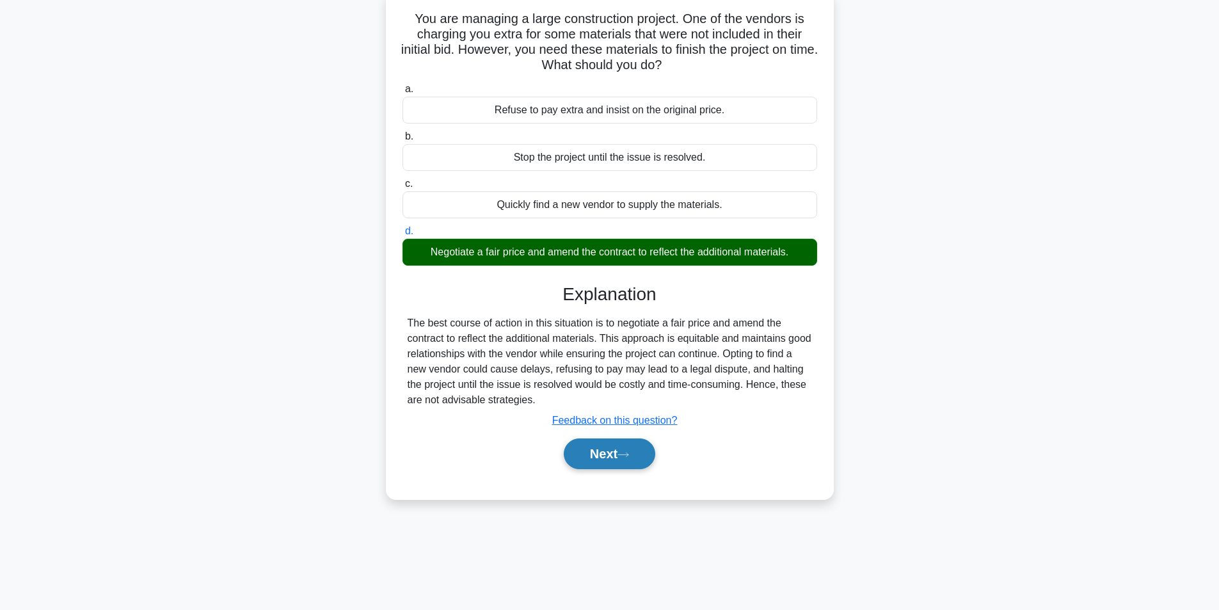
click at [620, 454] on button "Next" at bounding box center [610, 453] width 92 height 31
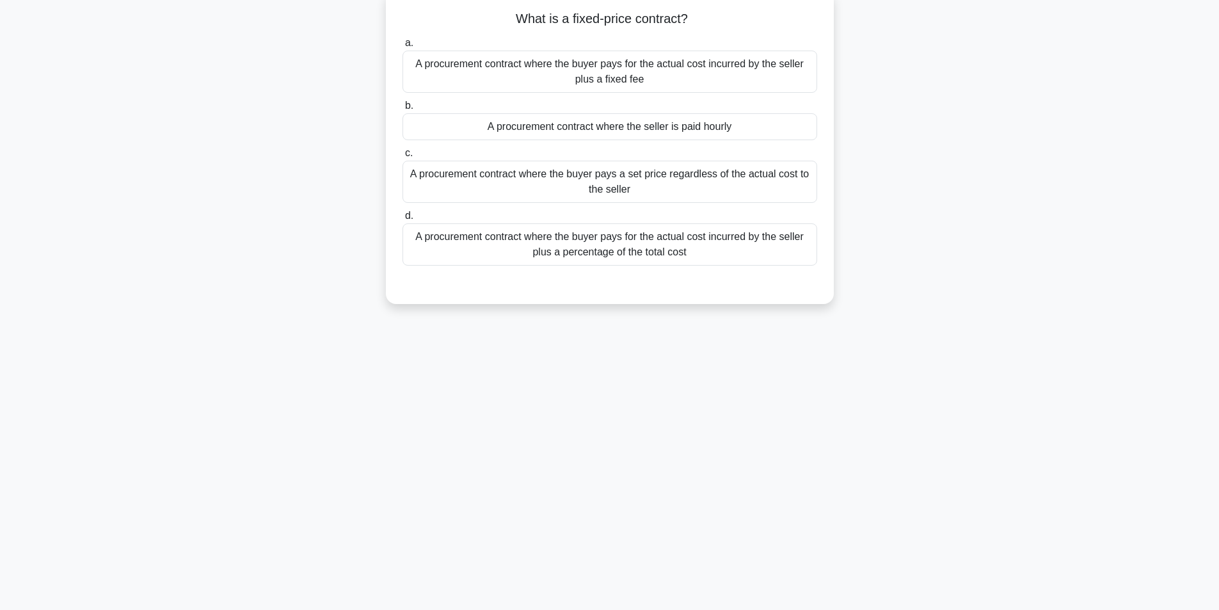
click at [661, 184] on div "A procurement contract where the buyer pays a set price regardless of the actua…" at bounding box center [610, 182] width 415 height 42
click at [403, 157] on input "c. A procurement contract where the buyer pays a set price regardless of the ac…" at bounding box center [403, 153] width 0 height 8
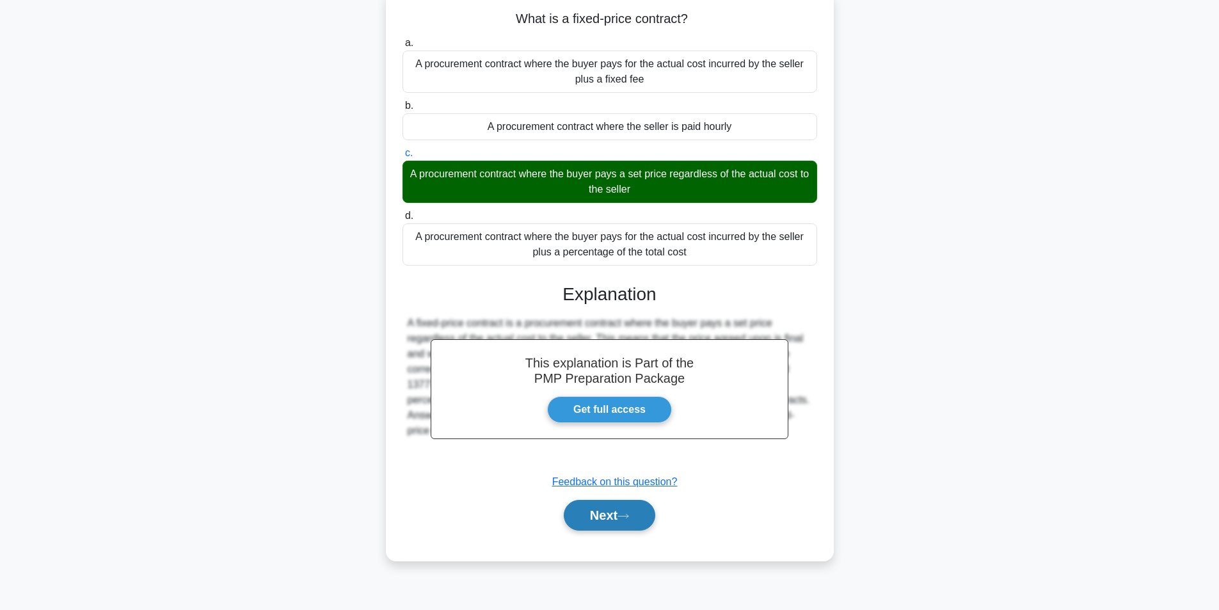
click at [612, 506] on button "Next" at bounding box center [610, 515] width 92 height 31
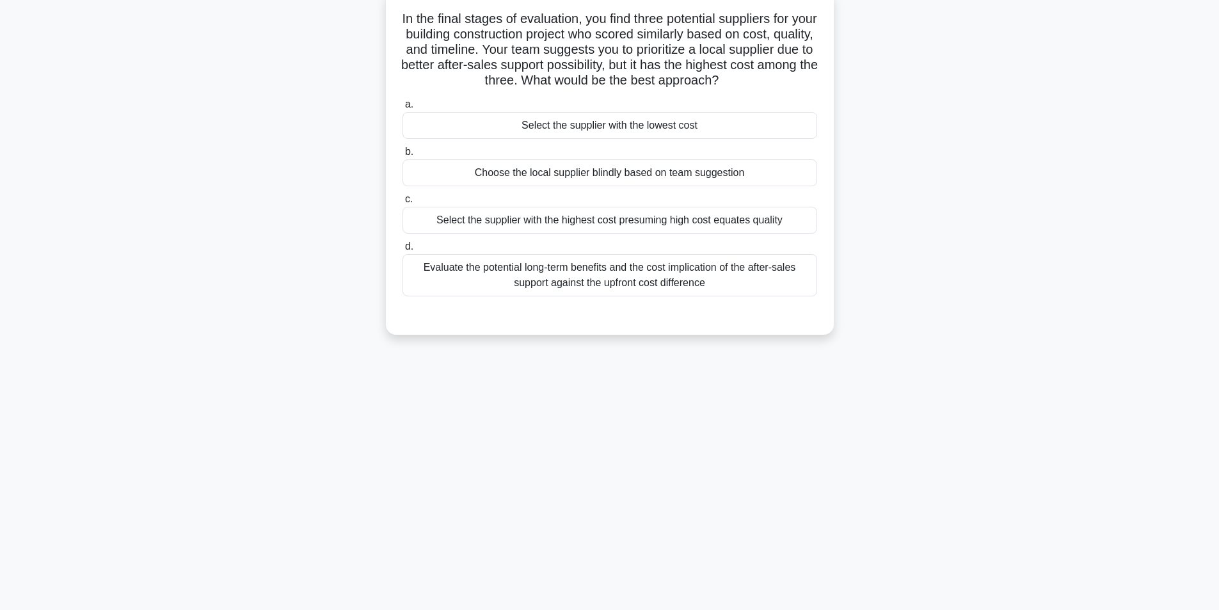
click at [604, 280] on div "Evaluate the potential long-term benefits and the cost implication of the after…" at bounding box center [610, 275] width 415 height 42
click at [403, 251] on input "d. Evaluate the potential long-term benefits and the cost implication of the af…" at bounding box center [403, 247] width 0 height 8
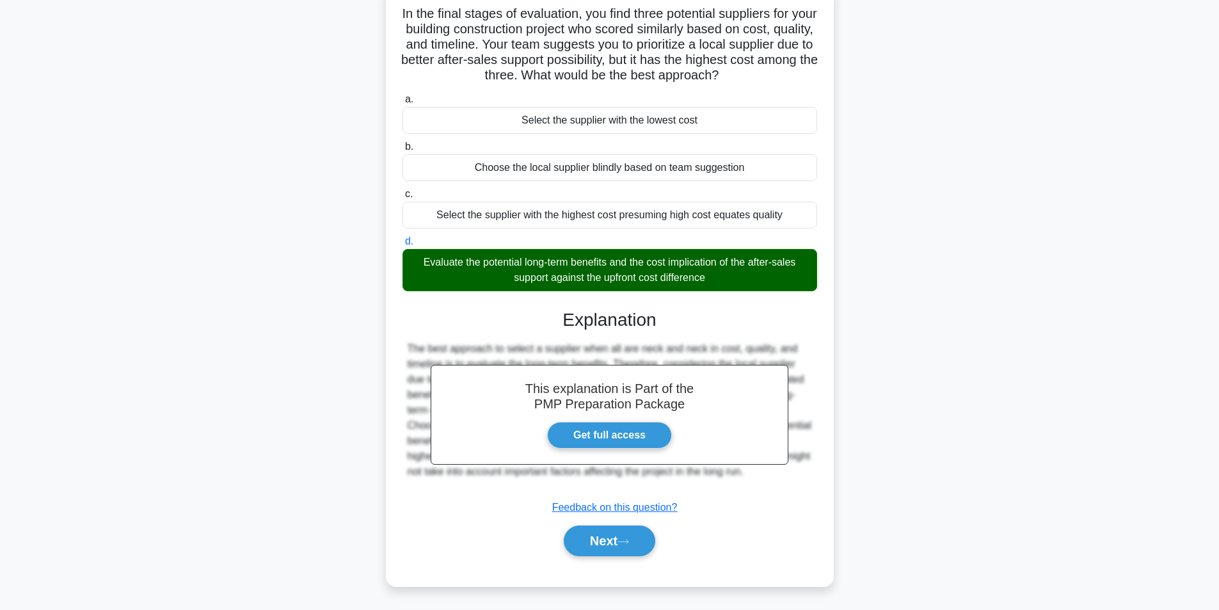
scroll to position [88, 0]
click at [624, 538] on icon at bounding box center [624, 541] width 12 height 7
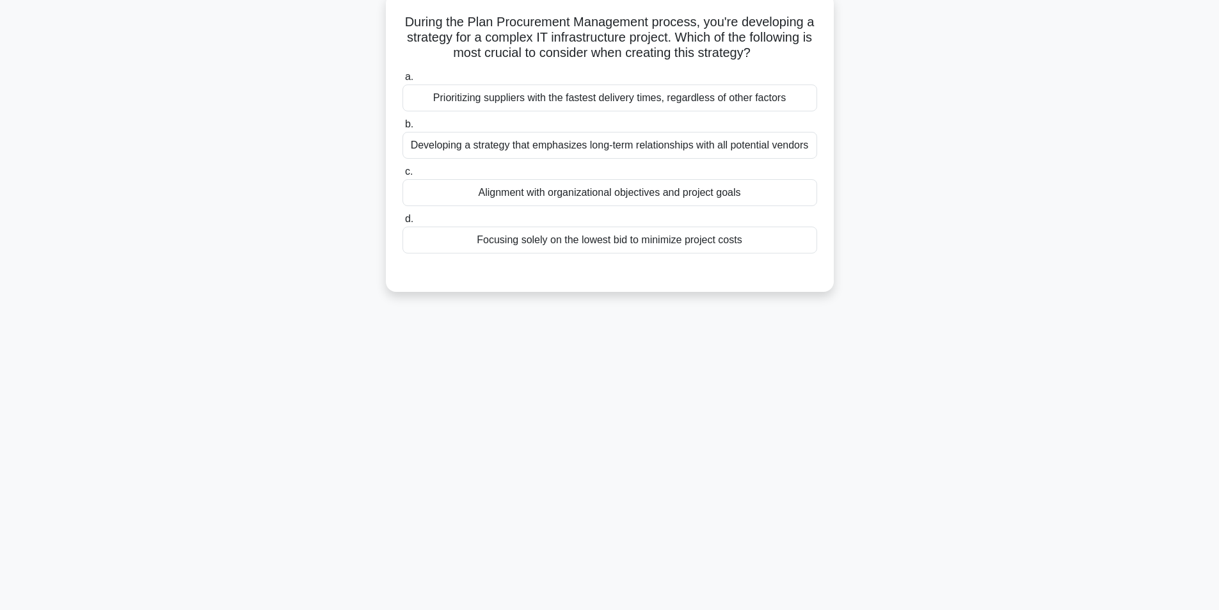
scroll to position [81, 0]
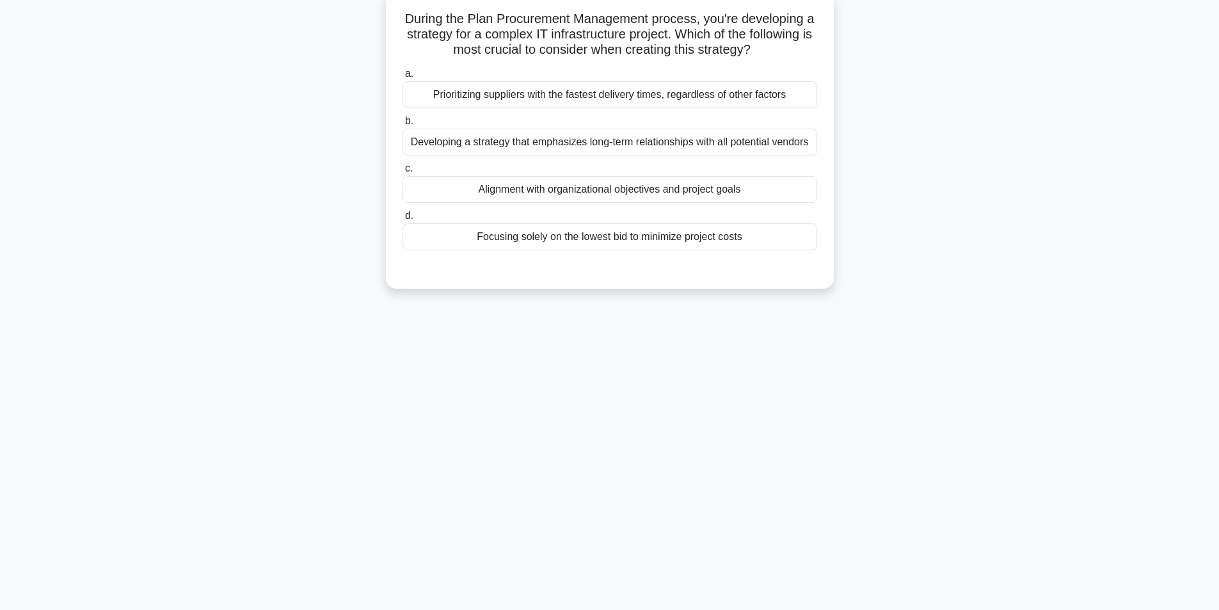
click at [642, 192] on div "Alignment with organizational objectives and project goals" at bounding box center [610, 189] width 415 height 27
click at [403, 173] on input "c. Alignment with organizational objectives and project goals" at bounding box center [403, 168] width 0 height 8
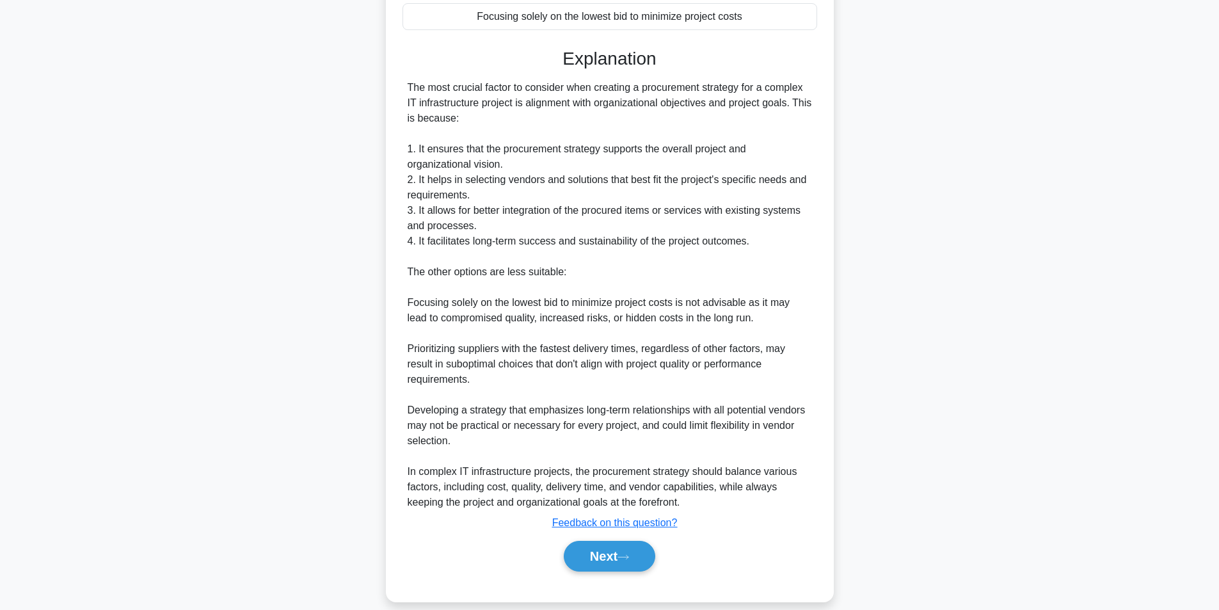
scroll to position [303, 0]
click at [618, 548] on button "Next" at bounding box center [610, 555] width 92 height 31
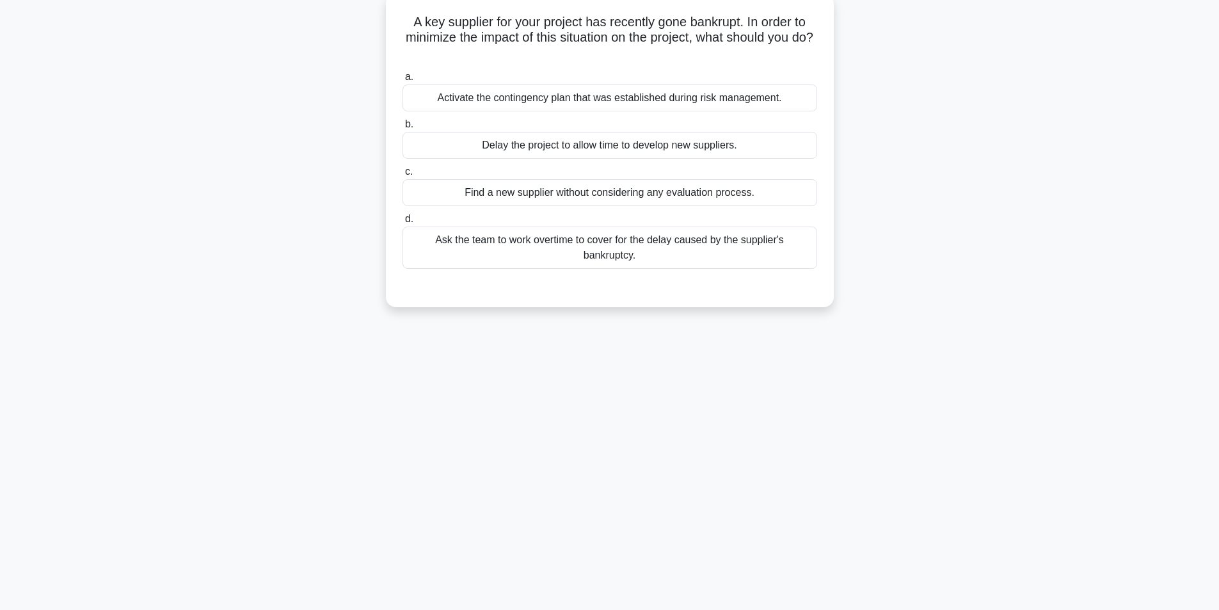
scroll to position [81, 0]
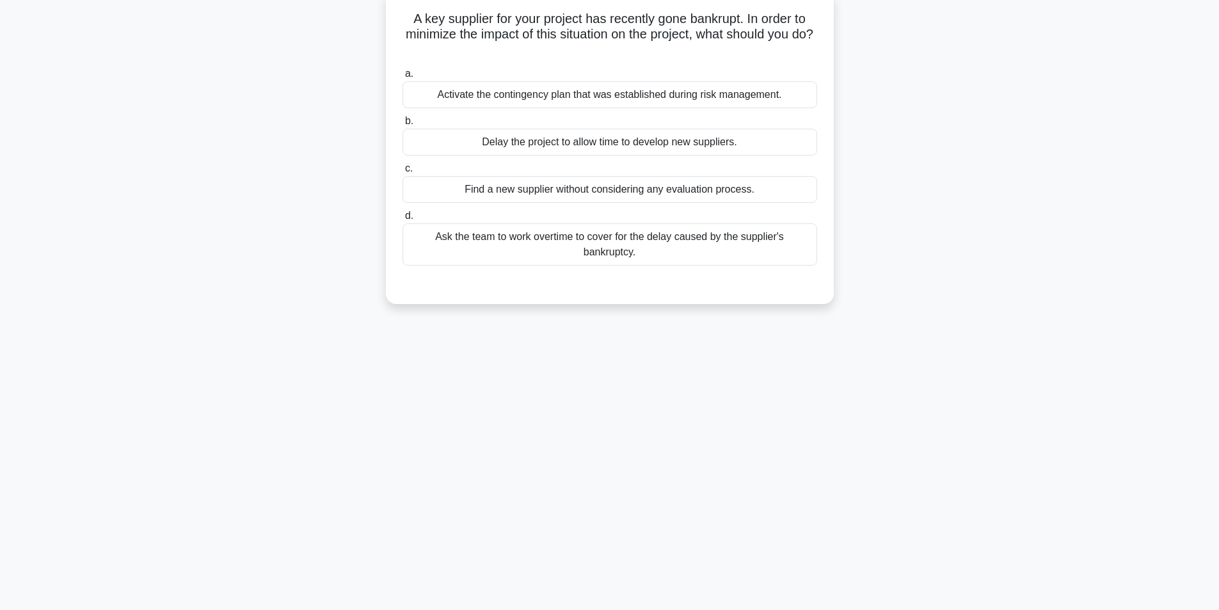
click at [618, 98] on div "Activate the contingency plan that was established during risk management." at bounding box center [610, 94] width 415 height 27
click at [403, 78] on input "a. Activate the contingency plan that was established during risk management." at bounding box center [403, 74] width 0 height 8
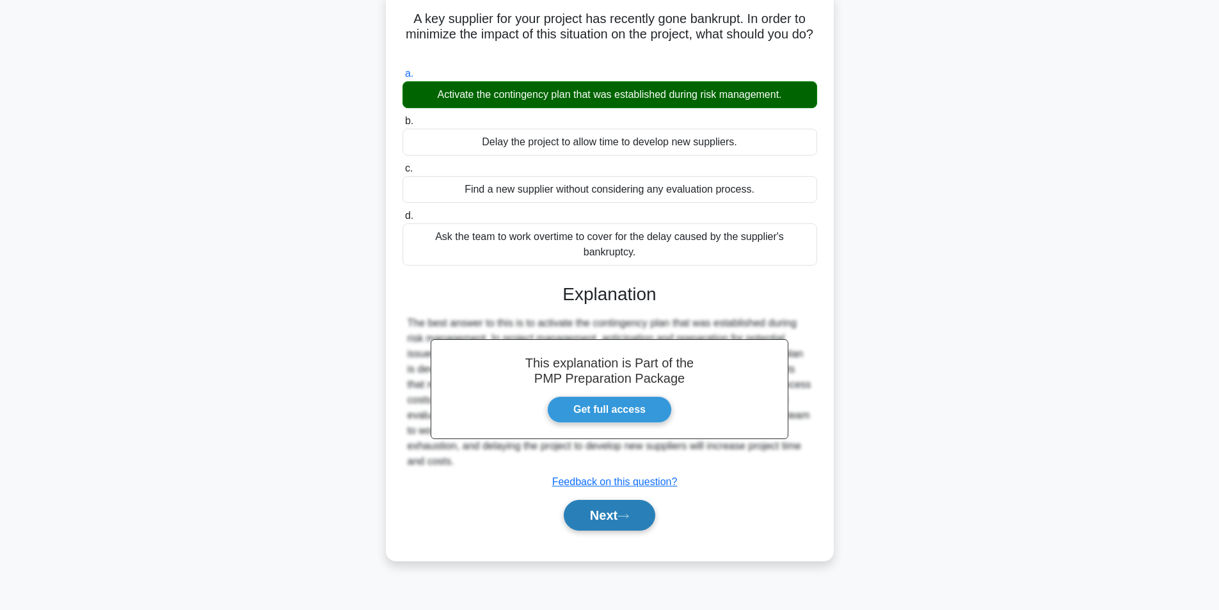
click at [641, 510] on button "Next" at bounding box center [610, 515] width 92 height 31
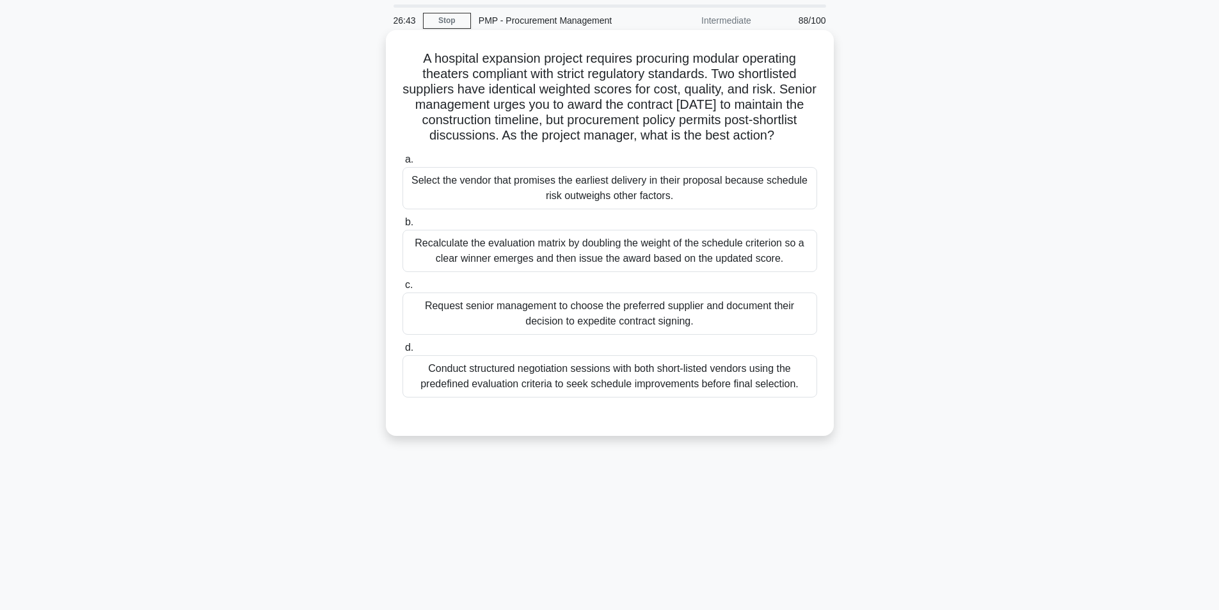
scroll to position [64, 0]
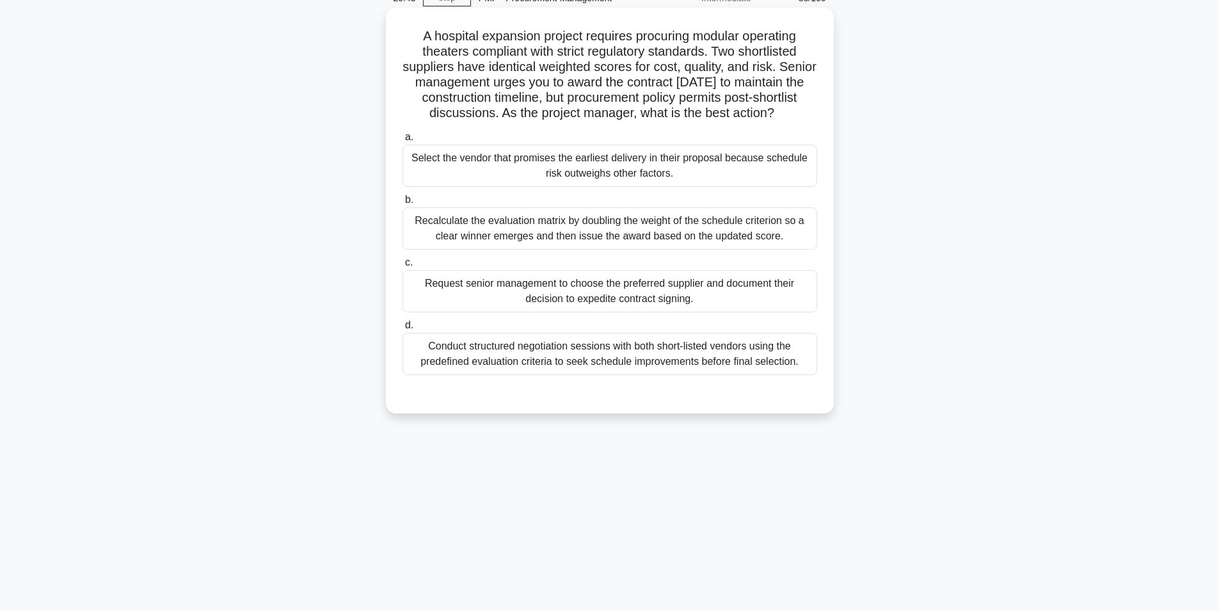
click at [639, 360] on div "Conduct structured negotiation sessions with both short-listed vendors using th…" at bounding box center [610, 354] width 415 height 42
click at [403, 330] on input "d. Conduct structured negotiation sessions with both short-listed vendors using…" at bounding box center [403, 325] width 0 height 8
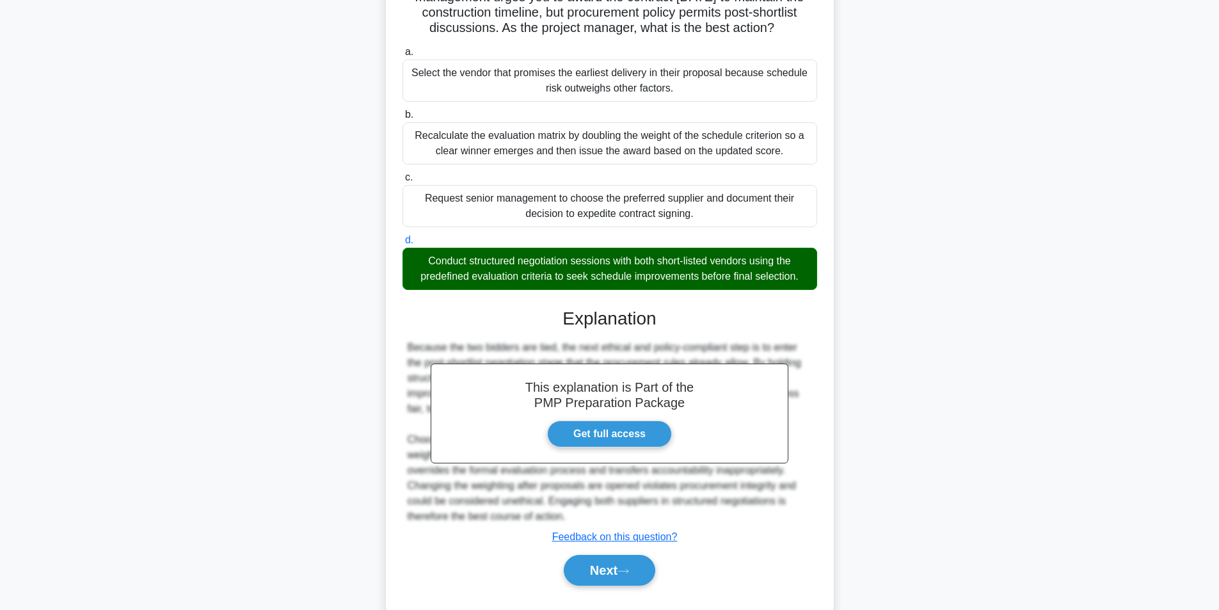
scroll to position [180, 0]
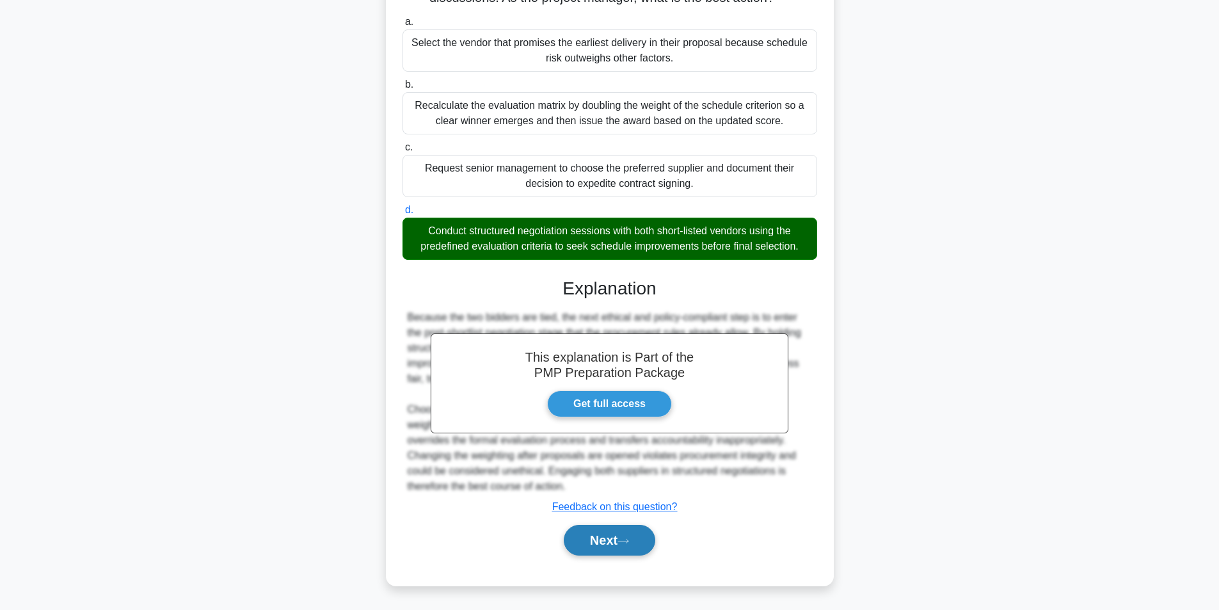
click at [599, 539] on button "Next" at bounding box center [610, 540] width 92 height 31
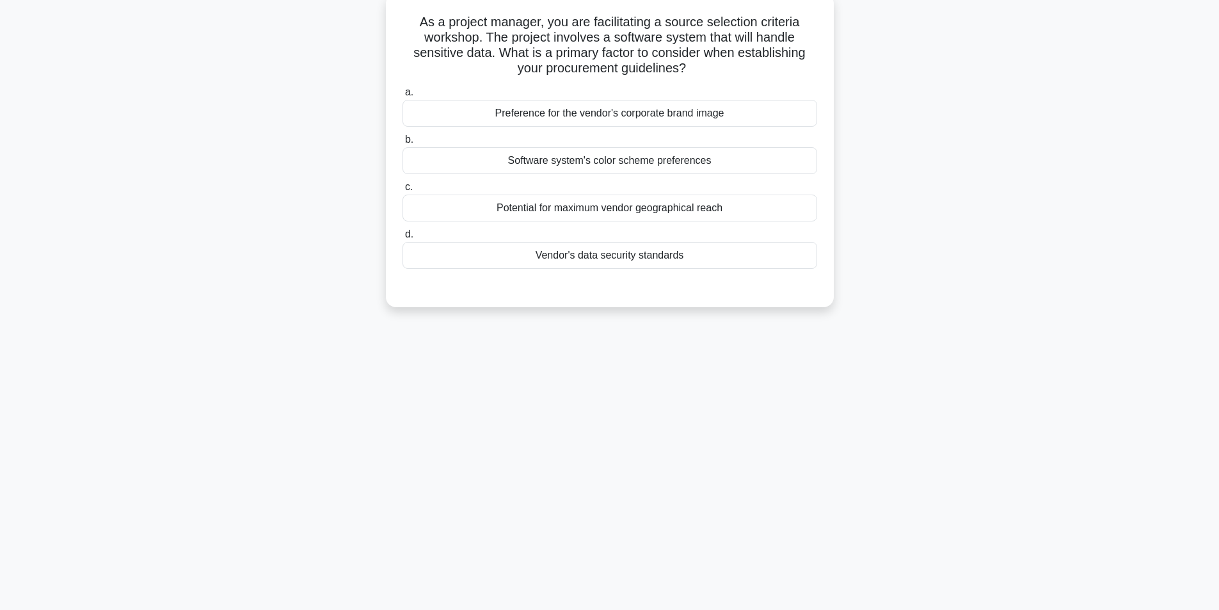
scroll to position [81, 0]
click at [612, 252] on div "Vendor's data security standards" at bounding box center [610, 252] width 415 height 27
click at [403, 236] on input "d. Vendor's data security standards" at bounding box center [403, 231] width 0 height 8
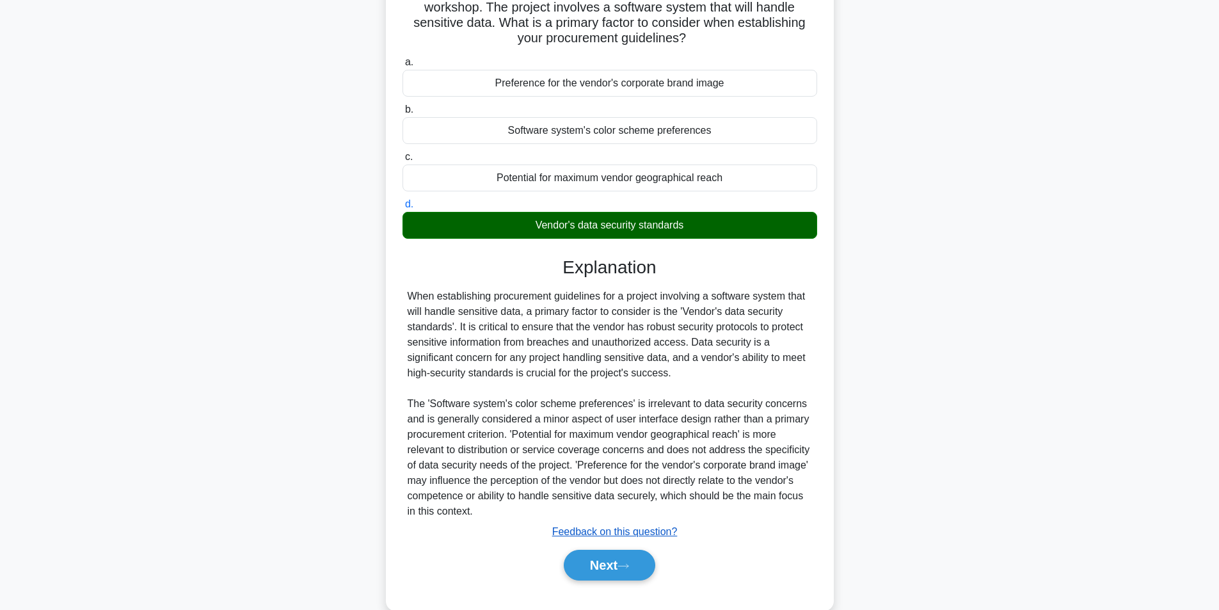
scroll to position [134, 0]
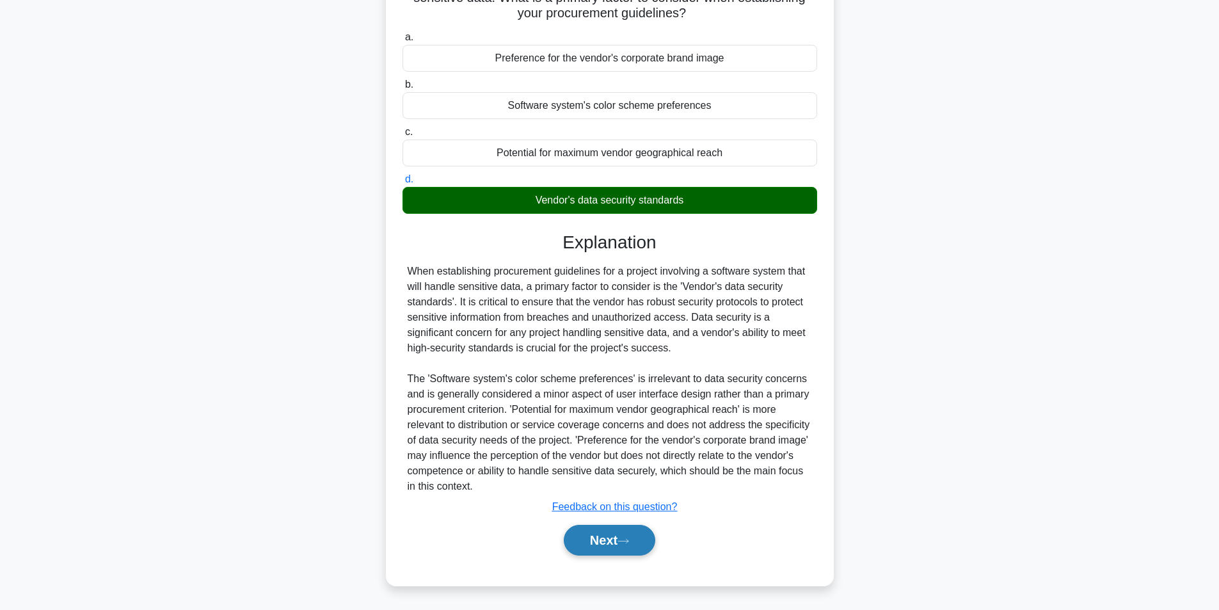
click at [600, 547] on button "Next" at bounding box center [610, 540] width 92 height 31
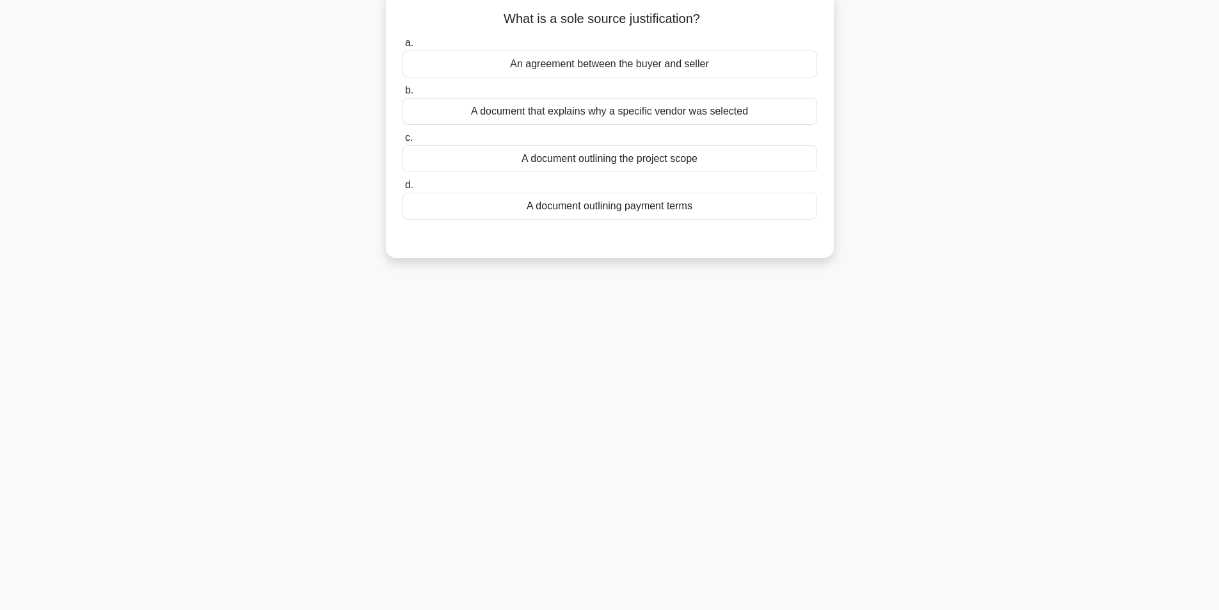
click at [611, 115] on div "A document that explains why a specific vendor was selected" at bounding box center [610, 111] width 415 height 27
click at [403, 95] on input "b. A document that explains why a specific vendor was selected" at bounding box center [403, 90] width 0 height 8
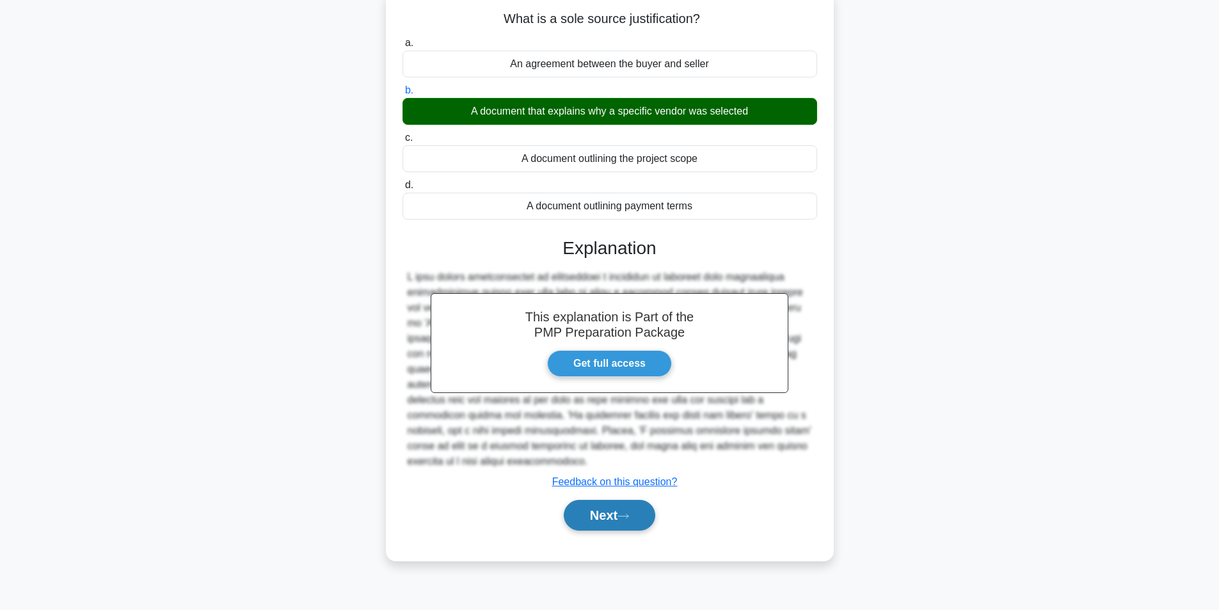
click at [609, 510] on button "Next" at bounding box center [610, 515] width 92 height 31
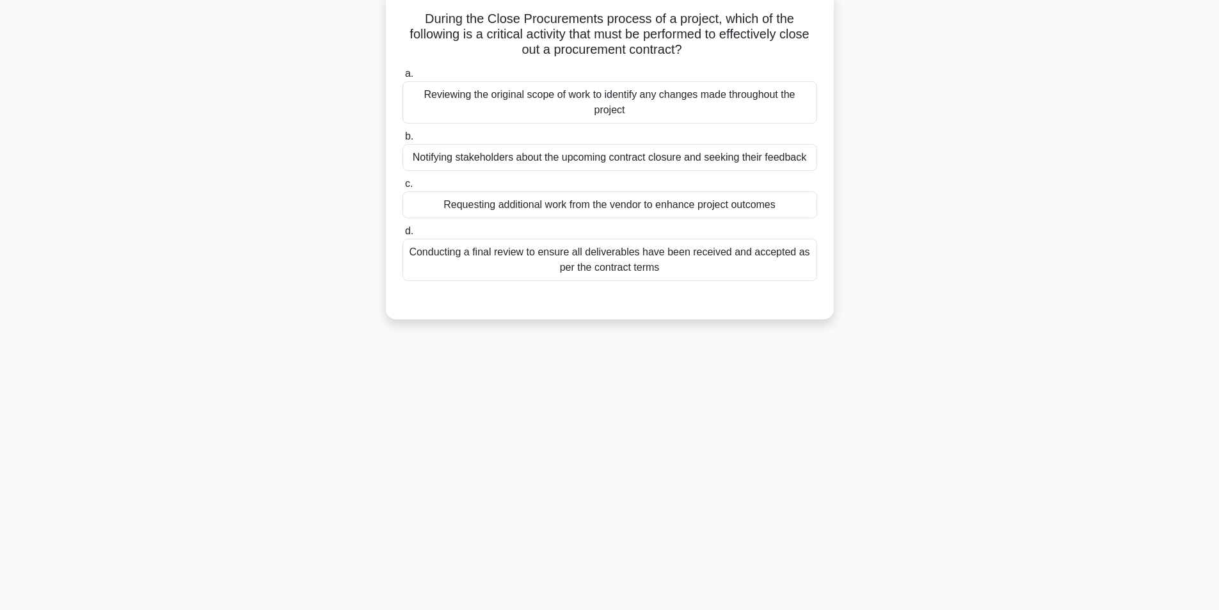
click at [580, 262] on div "Conducting a final review to ensure all deliverables have been received and acc…" at bounding box center [610, 260] width 415 height 42
click at [403, 236] on input "d. Conducting a final review to ensure all deliverables have been received and …" at bounding box center [403, 231] width 0 height 8
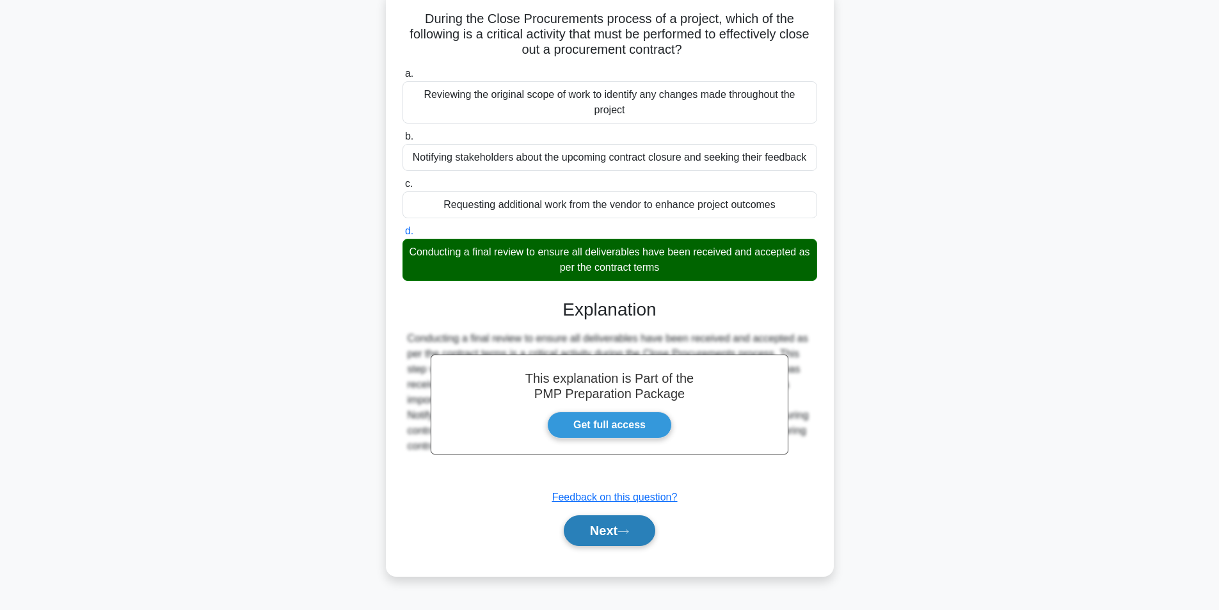
click at [613, 525] on button "Next" at bounding box center [610, 530] width 92 height 31
click at [591, 536] on button "Next" at bounding box center [610, 530] width 92 height 31
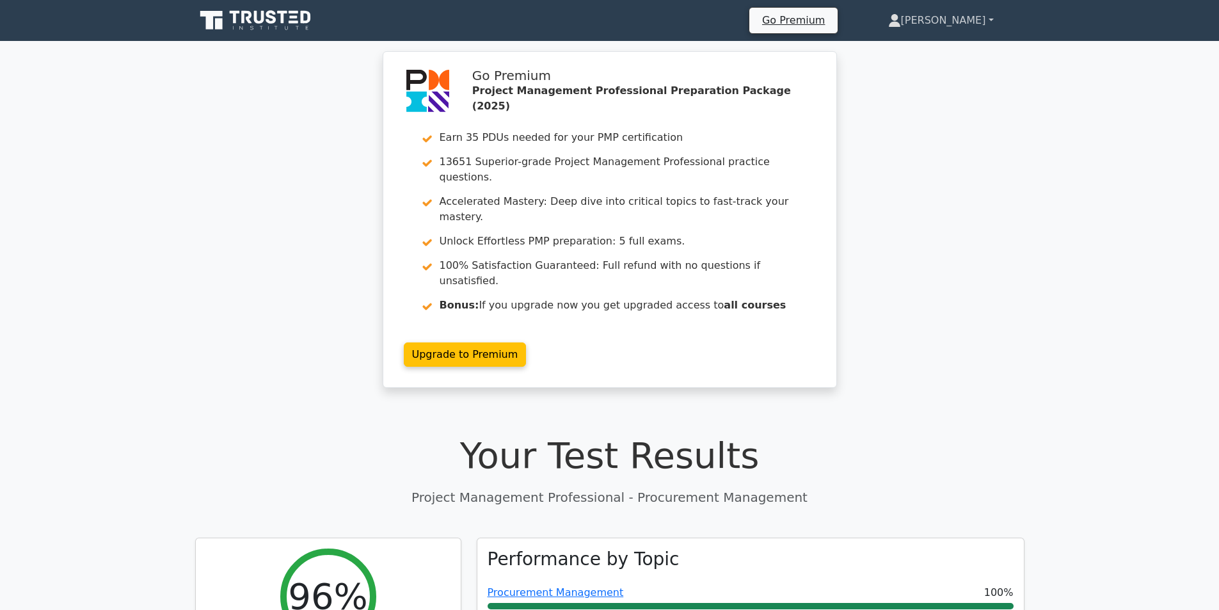
click at [980, 15] on link "[PERSON_NAME]" at bounding box center [941, 21] width 167 height 26
click at [923, 45] on link "Profile" at bounding box center [908, 50] width 101 height 20
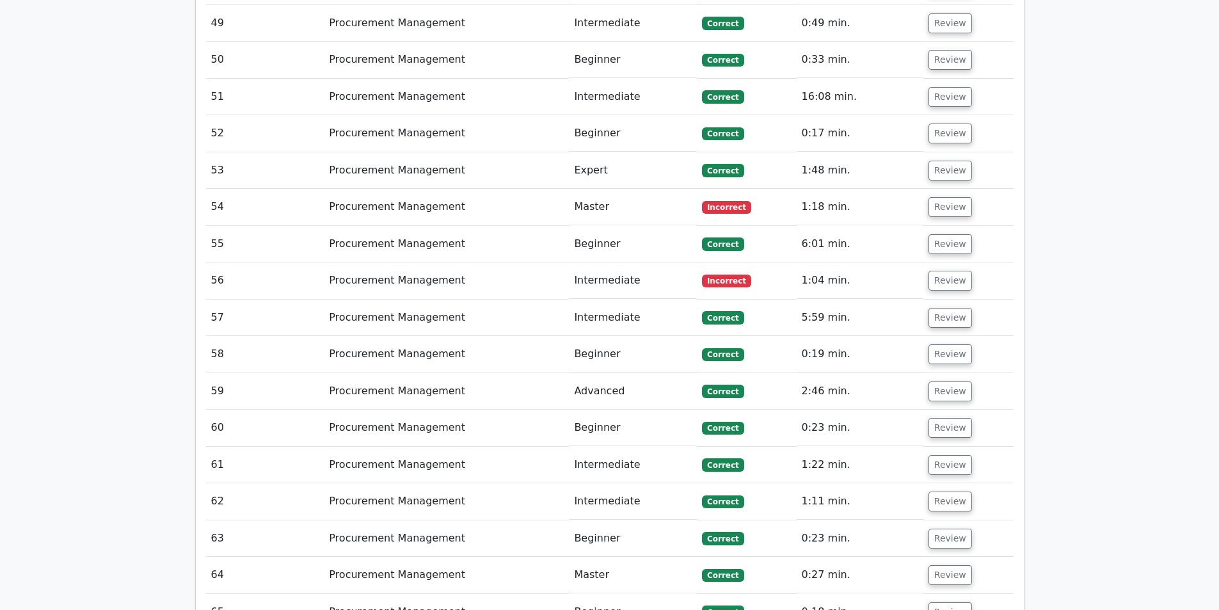
scroll to position [3519, 0]
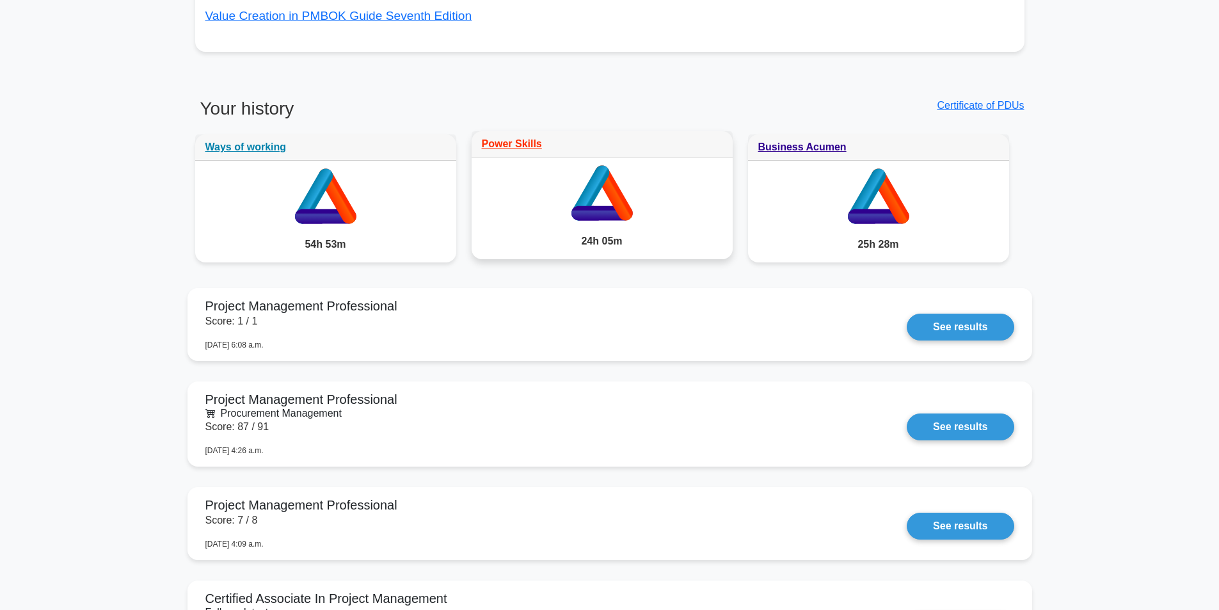
scroll to position [1088, 0]
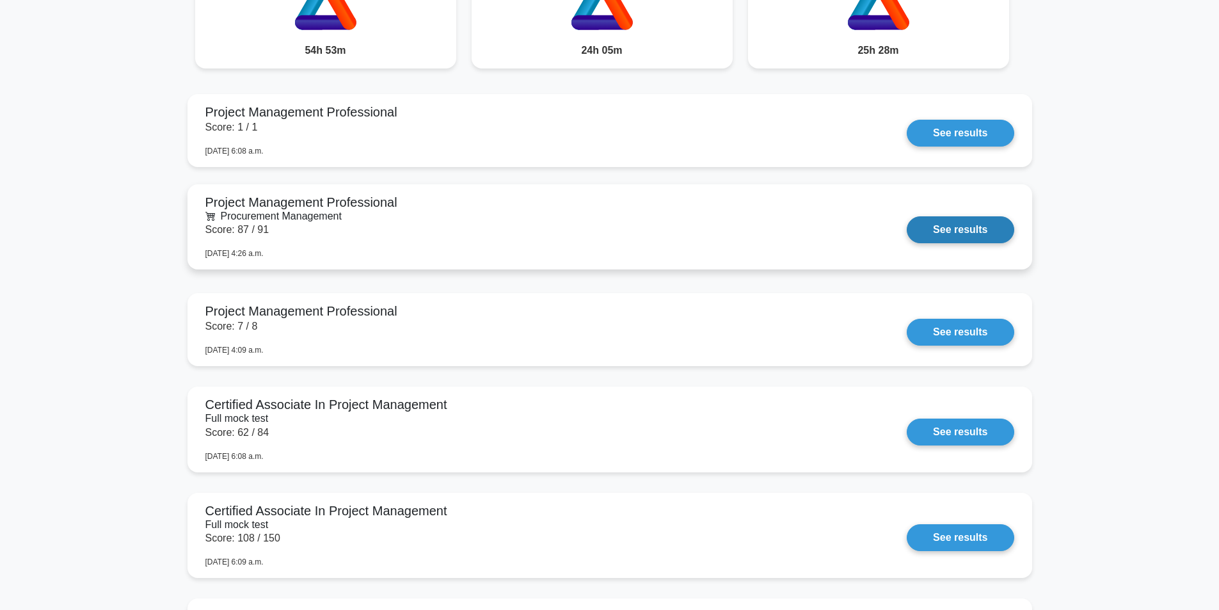
click at [941, 228] on link "See results" at bounding box center [960, 229] width 107 height 27
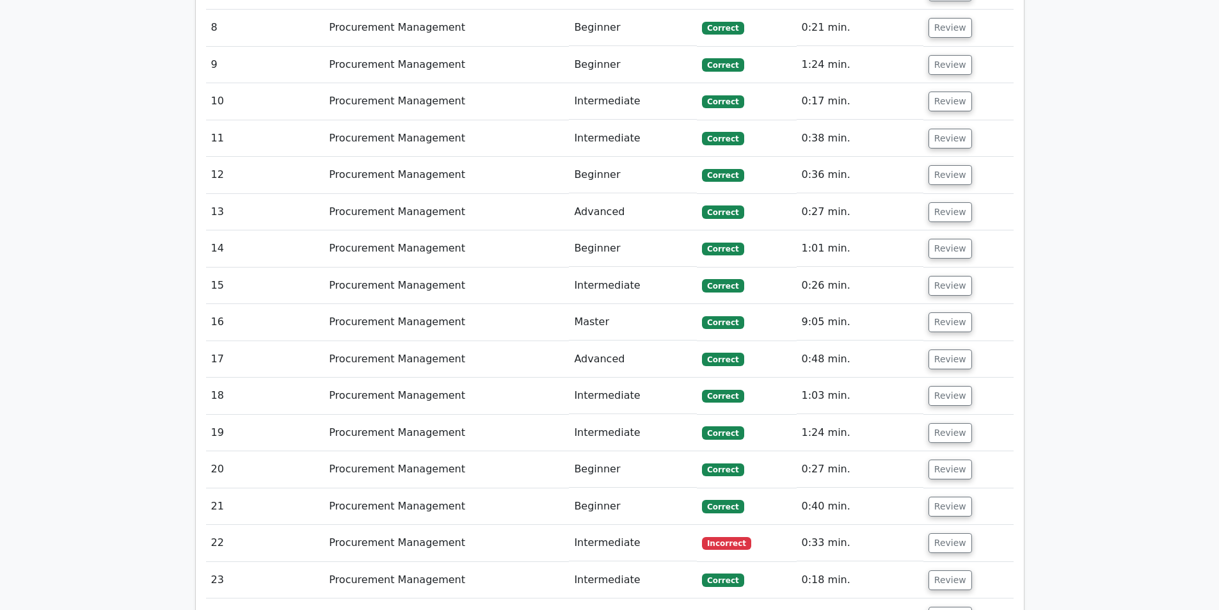
scroll to position [1984, 0]
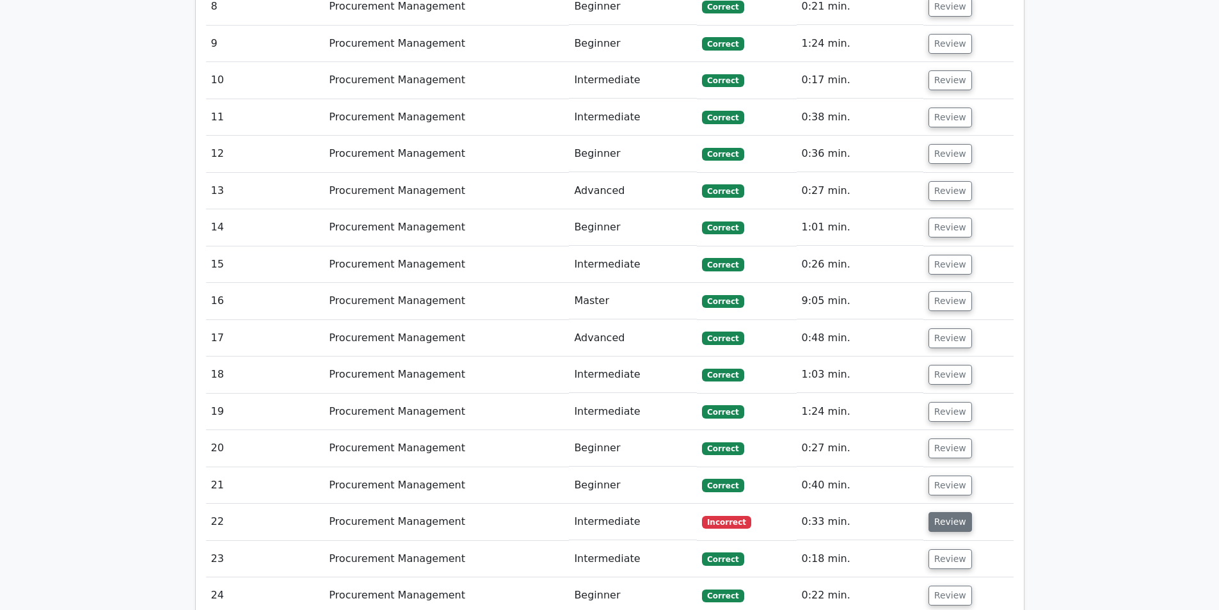
click at [956, 512] on button "Review" at bounding box center [951, 522] width 44 height 20
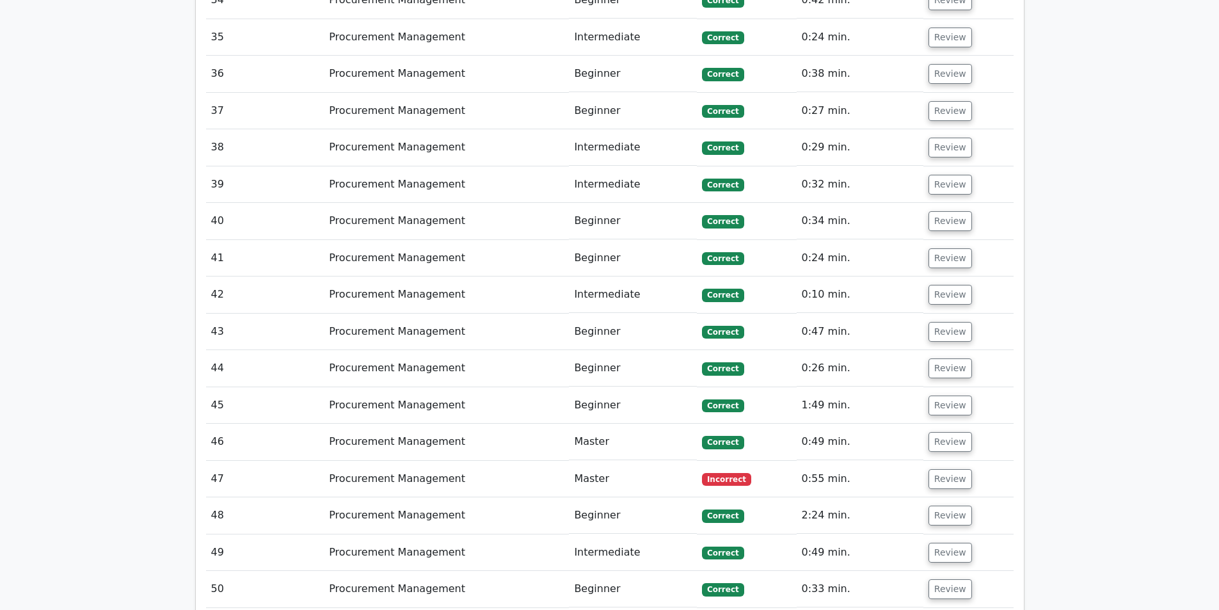
scroll to position [3584, 0]
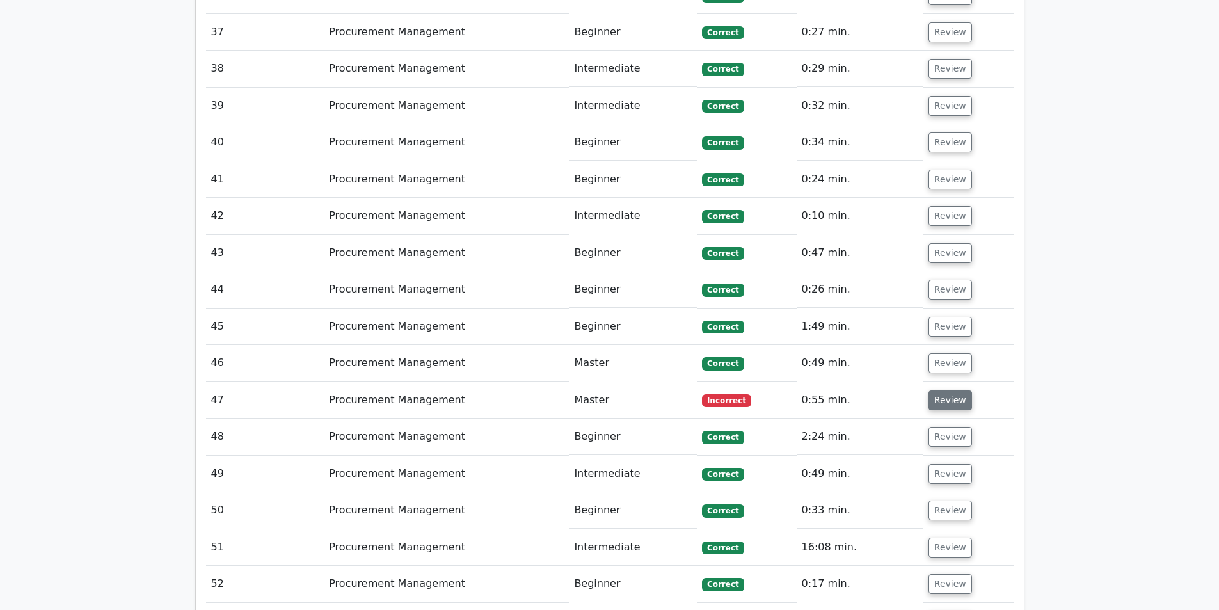
click at [949, 390] on button "Review" at bounding box center [951, 400] width 44 height 20
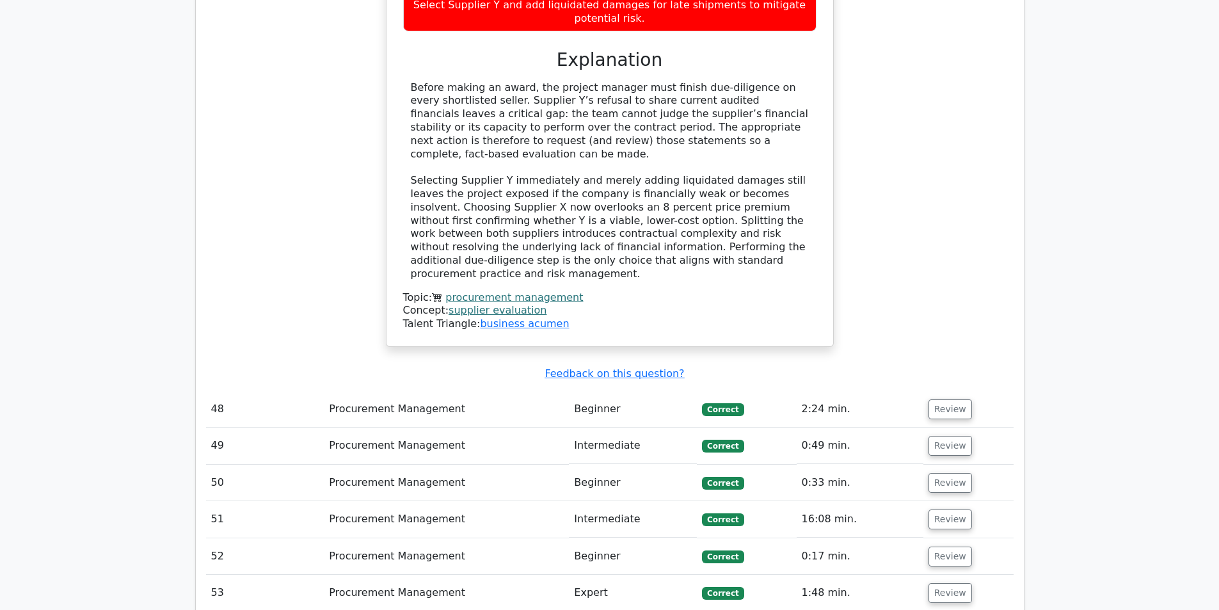
scroll to position [4480, 0]
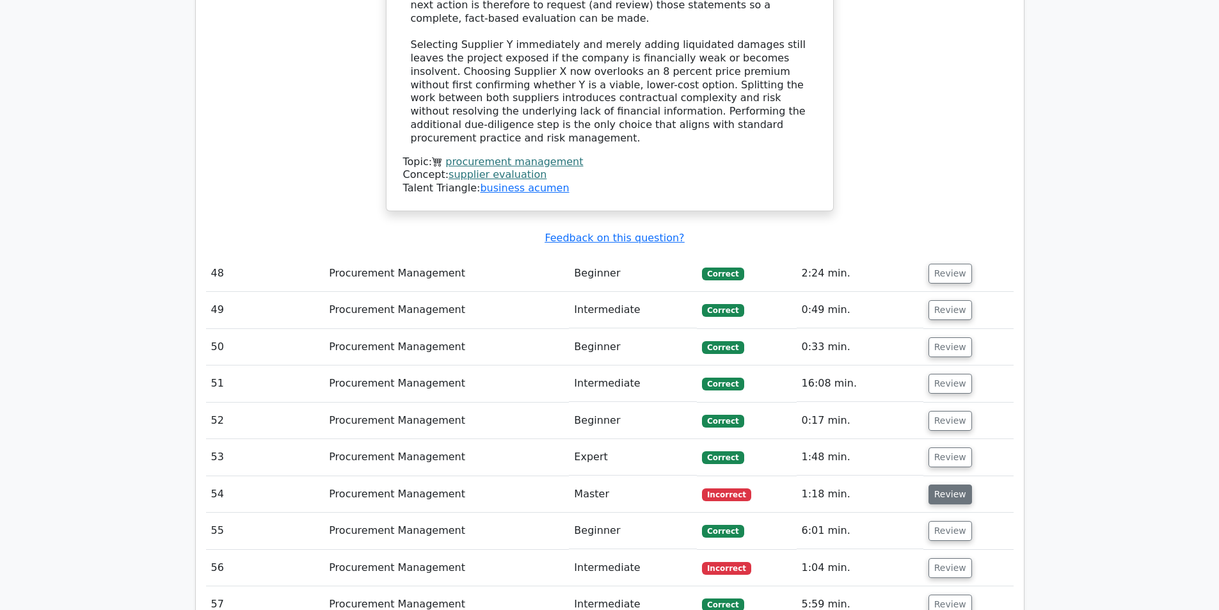
click at [957, 484] on button "Review" at bounding box center [951, 494] width 44 height 20
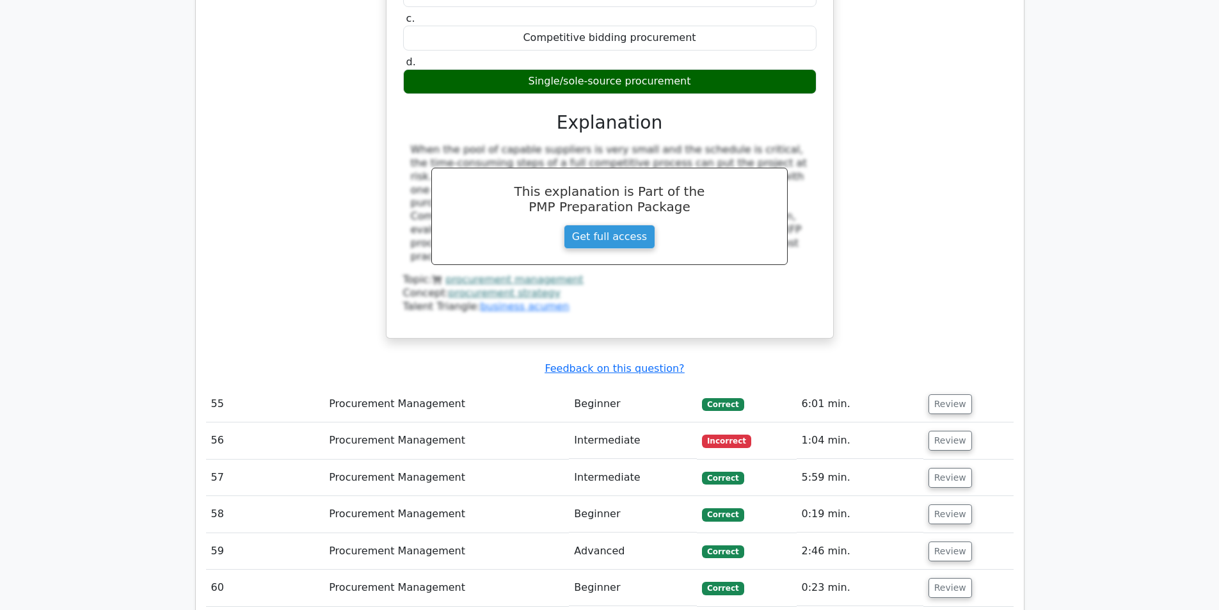
scroll to position [5312, 0]
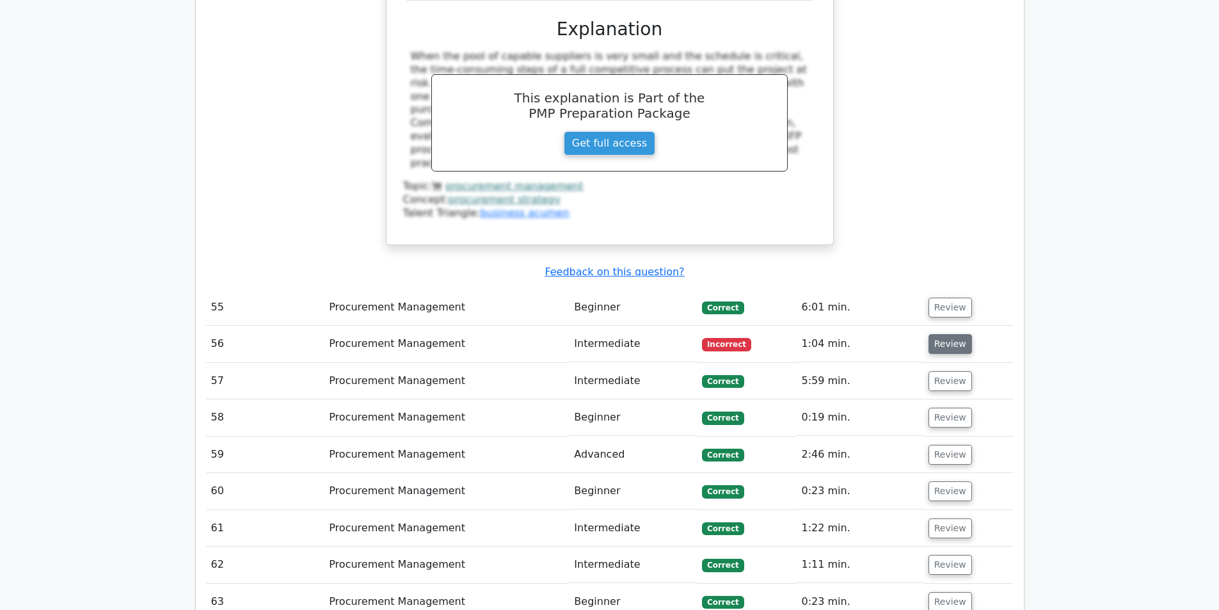
click at [949, 334] on button "Review" at bounding box center [951, 344] width 44 height 20
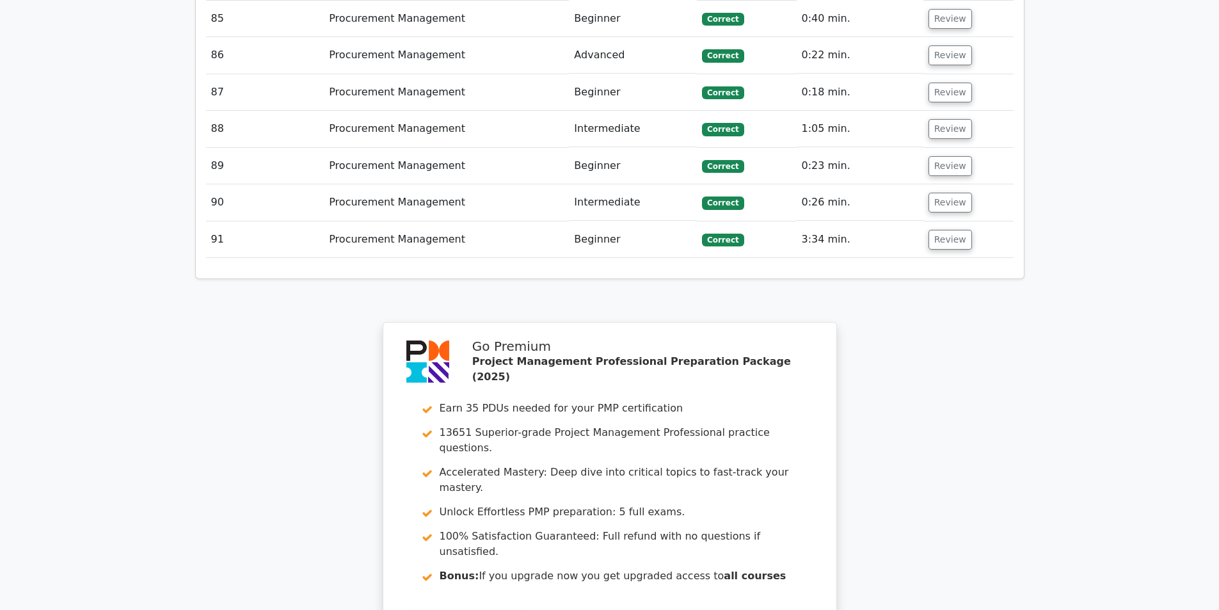
scroll to position [7353, 0]
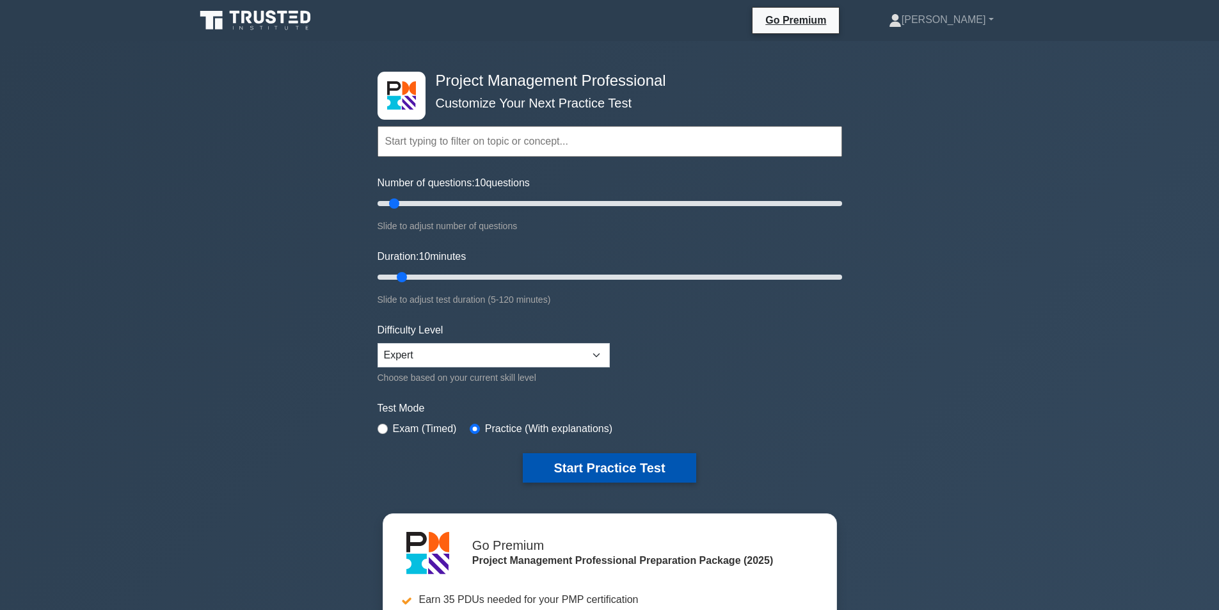
click at [564, 470] on button "Start Practice Test" at bounding box center [609, 467] width 173 height 29
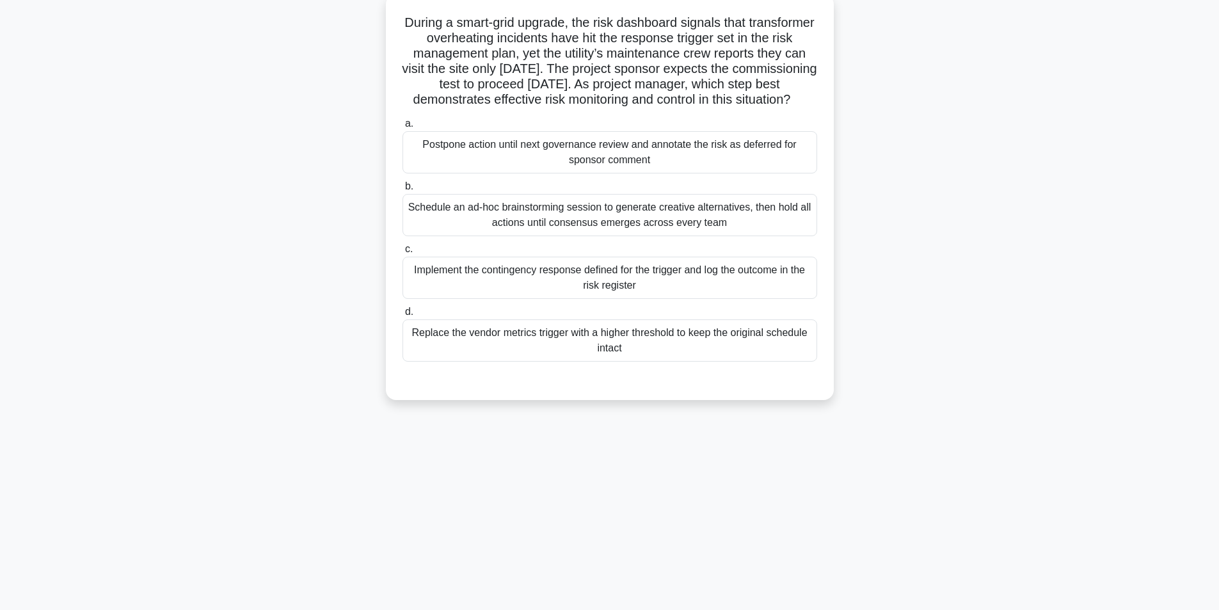
scroll to position [81, 0]
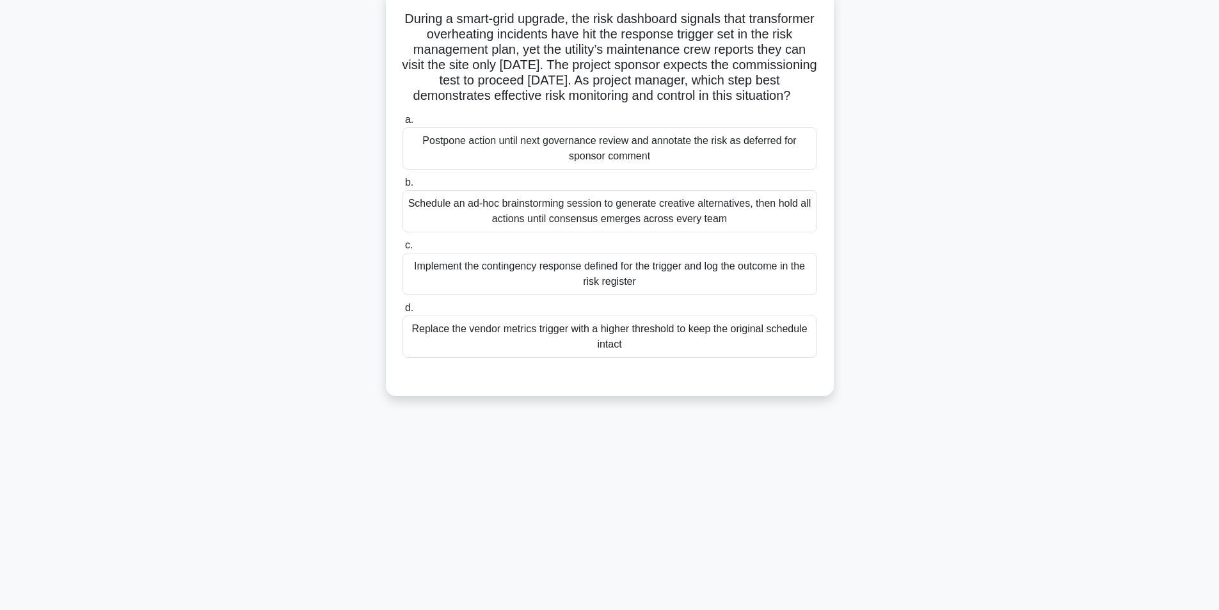
click at [597, 291] on div "Implement the contingency response defined for the trigger and log the outcome …" at bounding box center [610, 274] width 415 height 42
click at [403, 250] on input "c. Implement the contingency response defined for the trigger and log the outco…" at bounding box center [403, 245] width 0 height 8
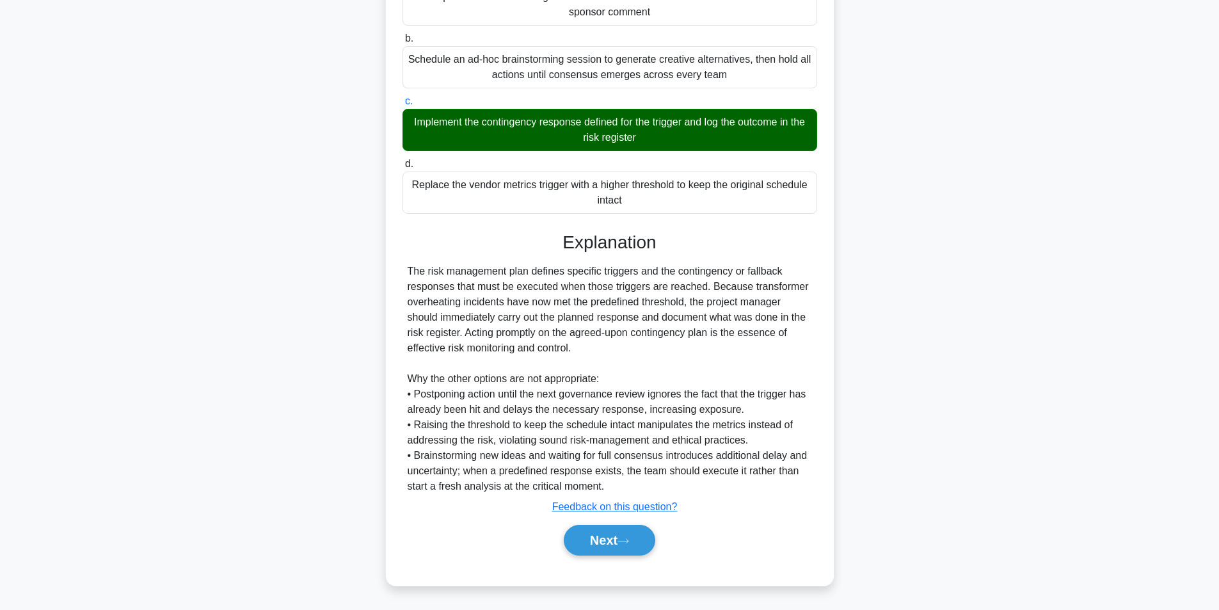
scroll to position [241, 0]
click at [586, 529] on button "Next" at bounding box center [610, 540] width 92 height 31
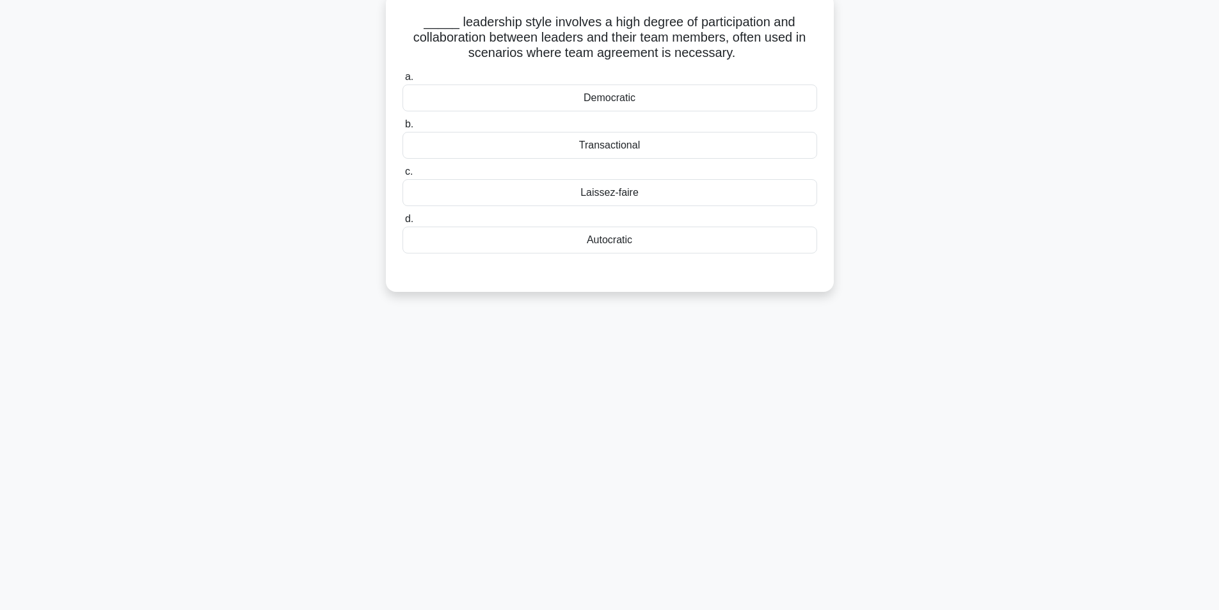
scroll to position [81, 0]
click at [620, 97] on div "Democratic" at bounding box center [610, 94] width 415 height 27
click at [403, 78] on input "a. Democratic" at bounding box center [403, 74] width 0 height 8
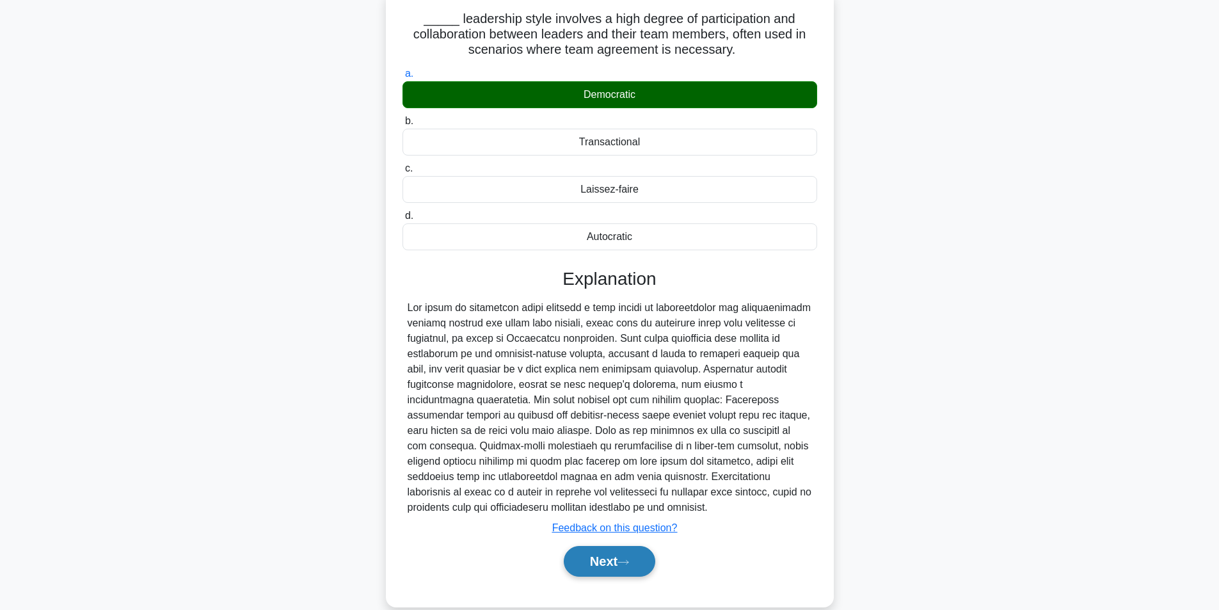
click at [567, 565] on button "Next" at bounding box center [610, 561] width 92 height 31
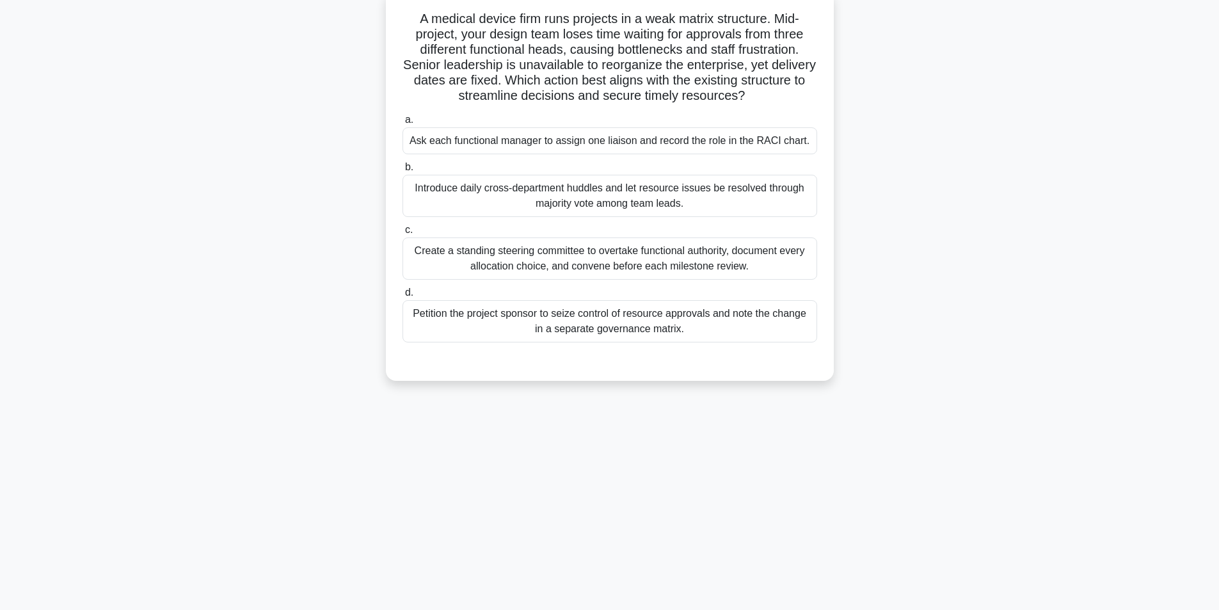
click at [759, 143] on div "Ask each functional manager to assign one liaison and record the role in the RA…" at bounding box center [610, 140] width 415 height 27
click at [403, 124] on input "a. Ask each functional manager to assign one liaison and record the role in the…" at bounding box center [403, 120] width 0 height 8
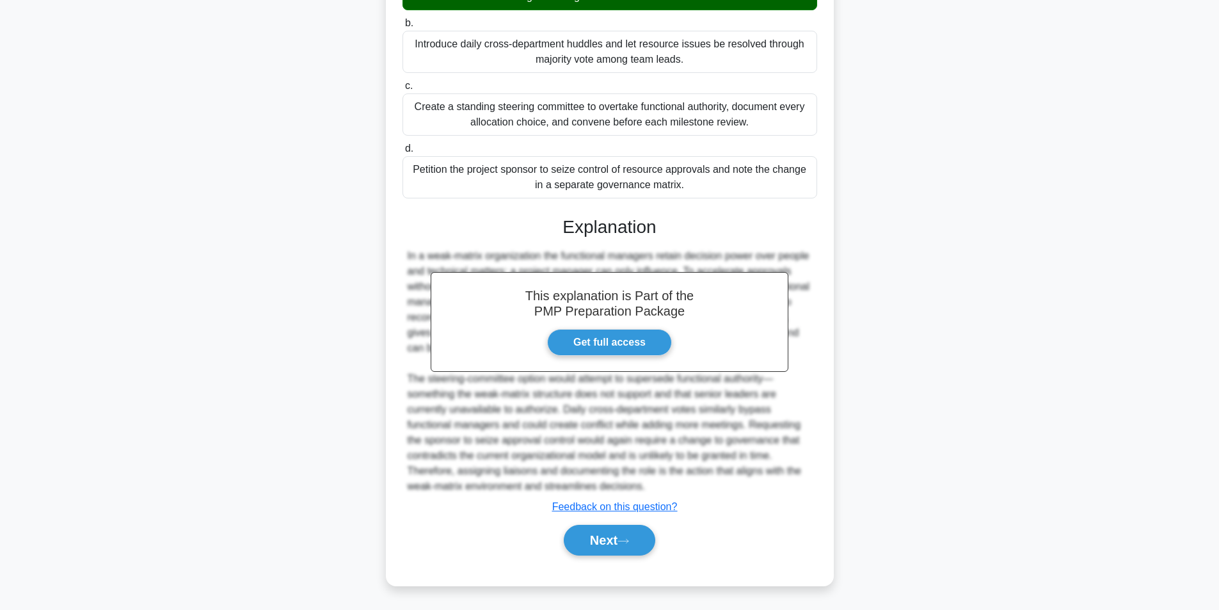
scroll to position [241, 0]
click at [608, 547] on button "Next" at bounding box center [610, 540] width 92 height 31
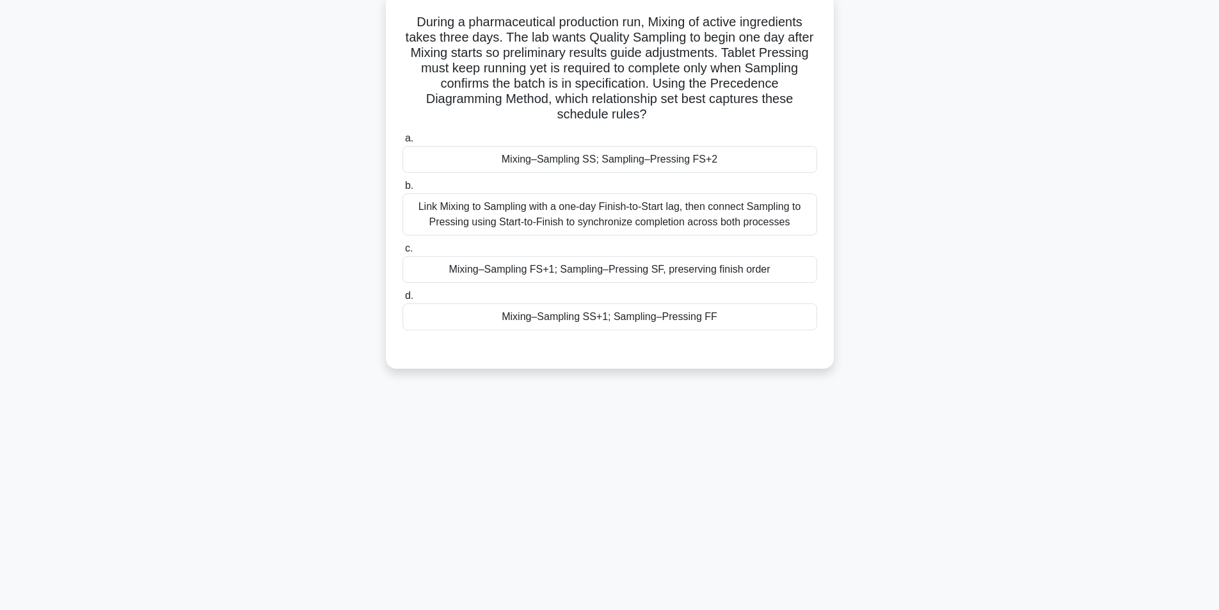
scroll to position [81, 0]
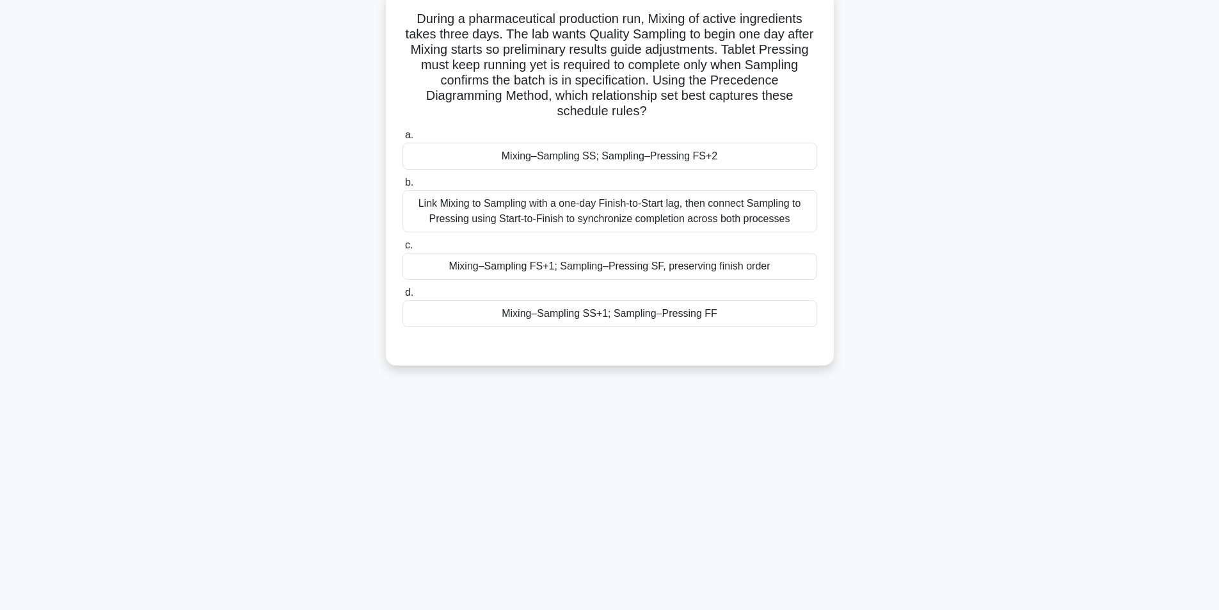
click at [653, 215] on div "Link Mixing to Sampling with a one-day Finish-to-Start lag, then connect Sampli…" at bounding box center [610, 211] width 415 height 42
click at [403, 187] on input "b. Link Mixing to Sampling with a one-day Finish-to-Start lag, then connect Sam…" at bounding box center [403, 183] width 0 height 8
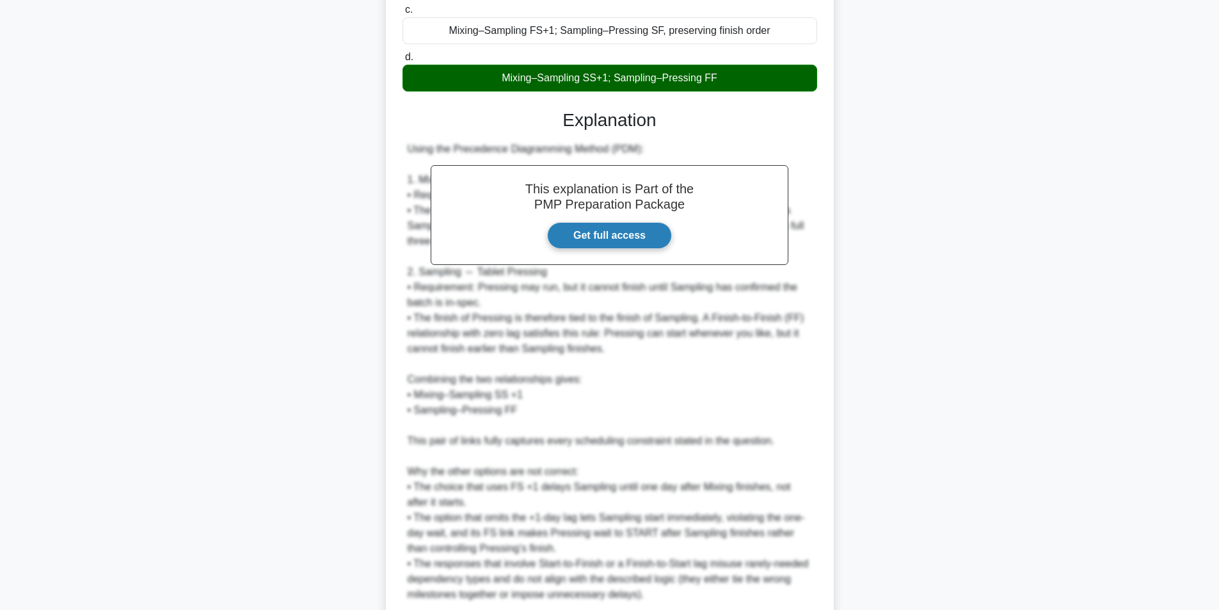
scroll to position [401, 0]
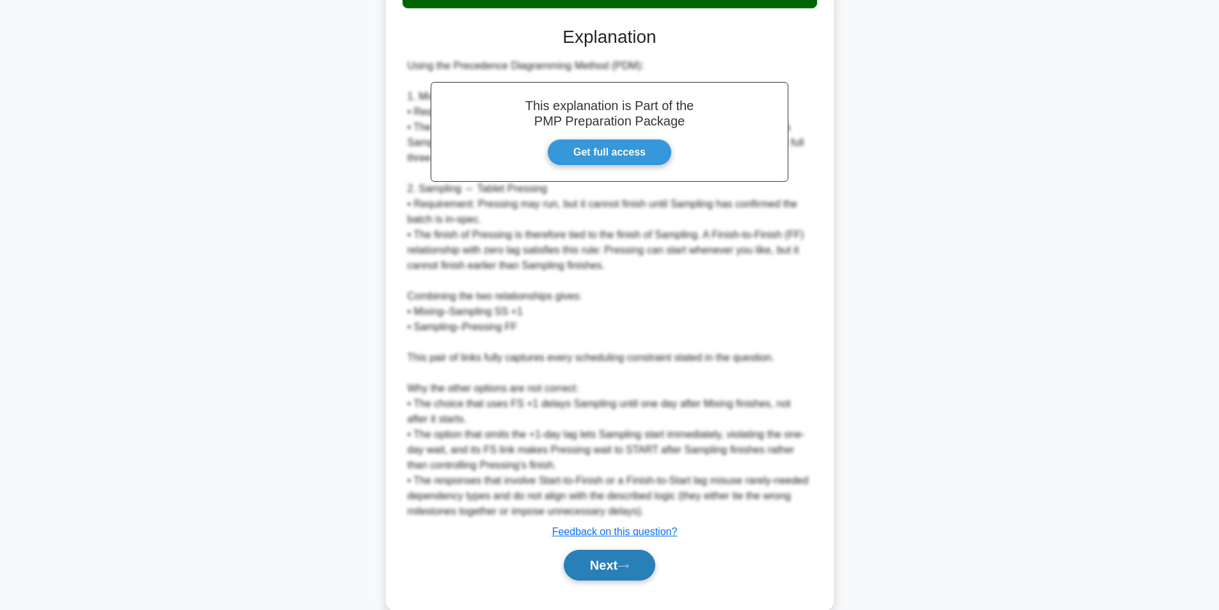
click at [602, 562] on button "Next" at bounding box center [610, 565] width 92 height 31
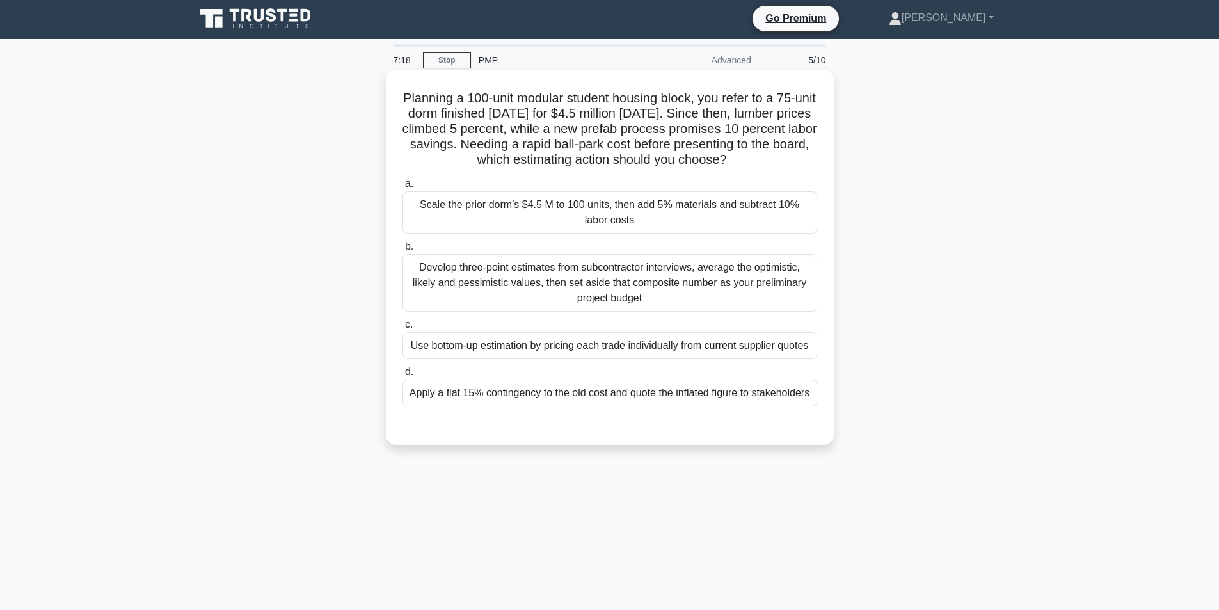
scroll to position [0, 0]
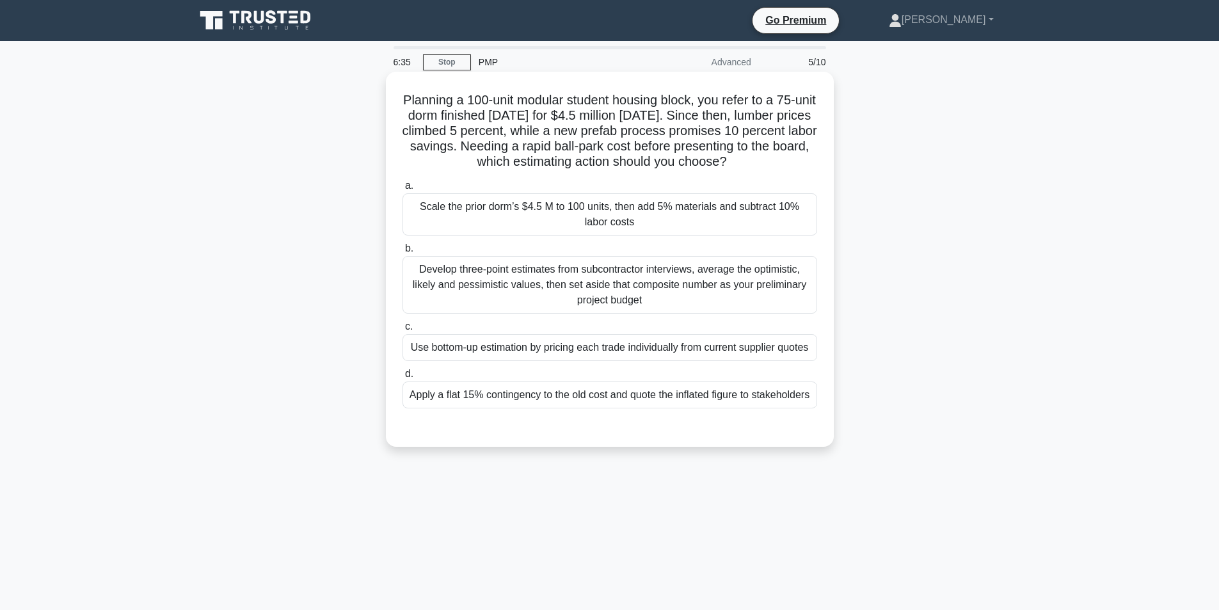
click at [722, 229] on div "Scale the prior dorm’s $4.5 M to 100 units, then add 5% materials and subtract …" at bounding box center [610, 214] width 415 height 42
click at [403, 190] on input "a. Scale the prior dorm’s $4.5 M to 100 units, then add 5% materials and subtra…" at bounding box center [403, 186] width 0 height 8
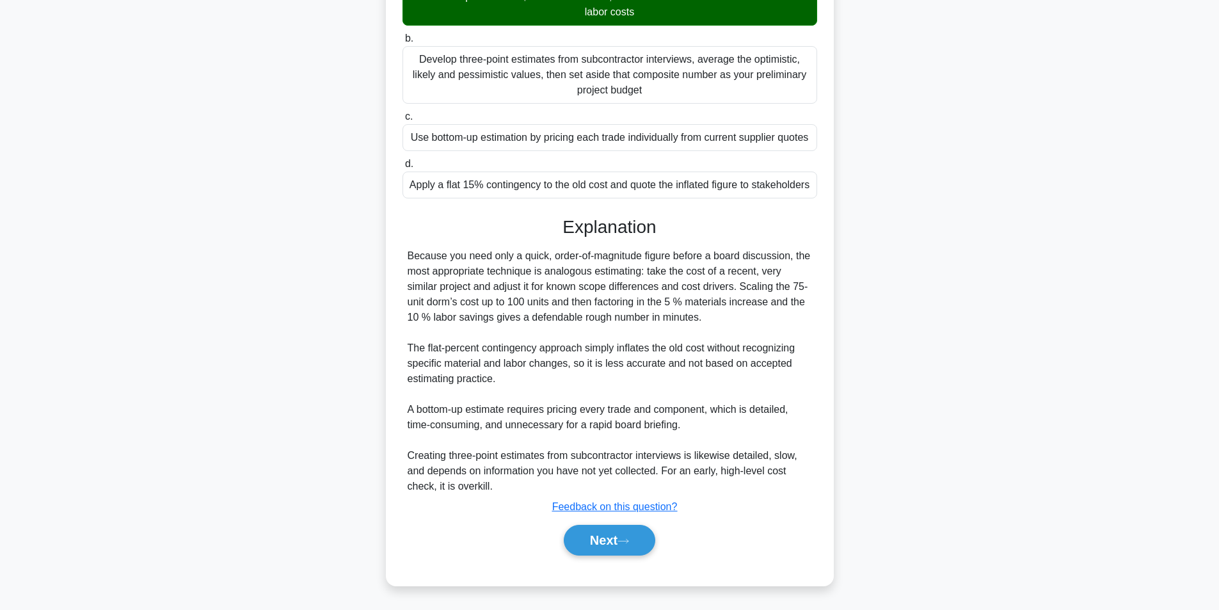
scroll to position [257, 0]
click at [595, 547] on button "Next" at bounding box center [610, 540] width 92 height 31
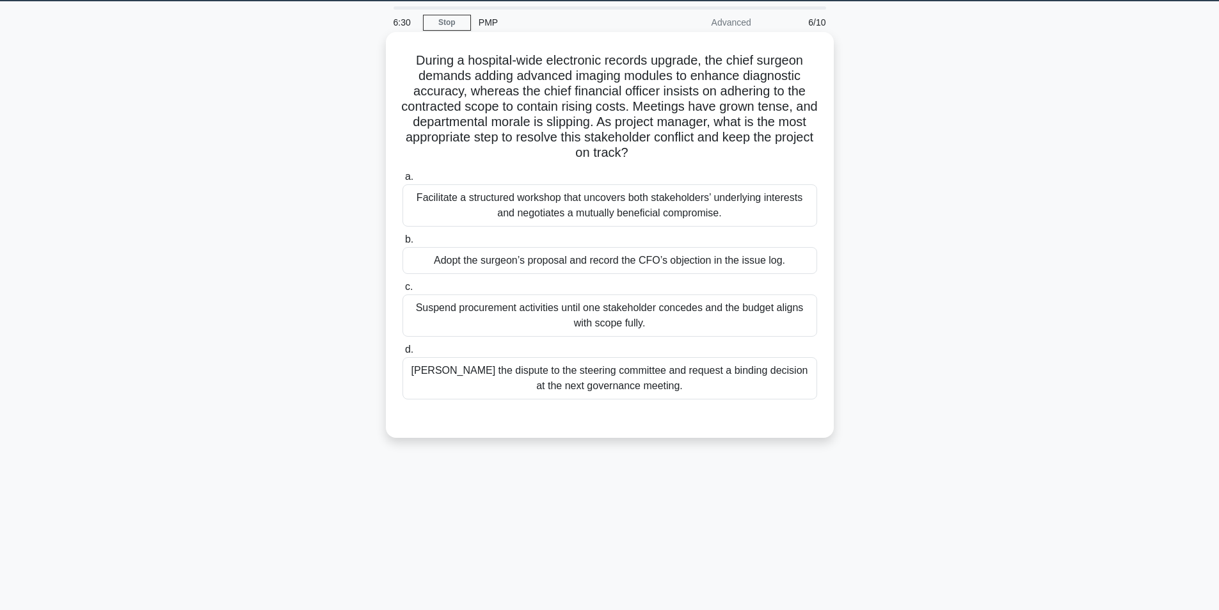
scroll to position [0, 0]
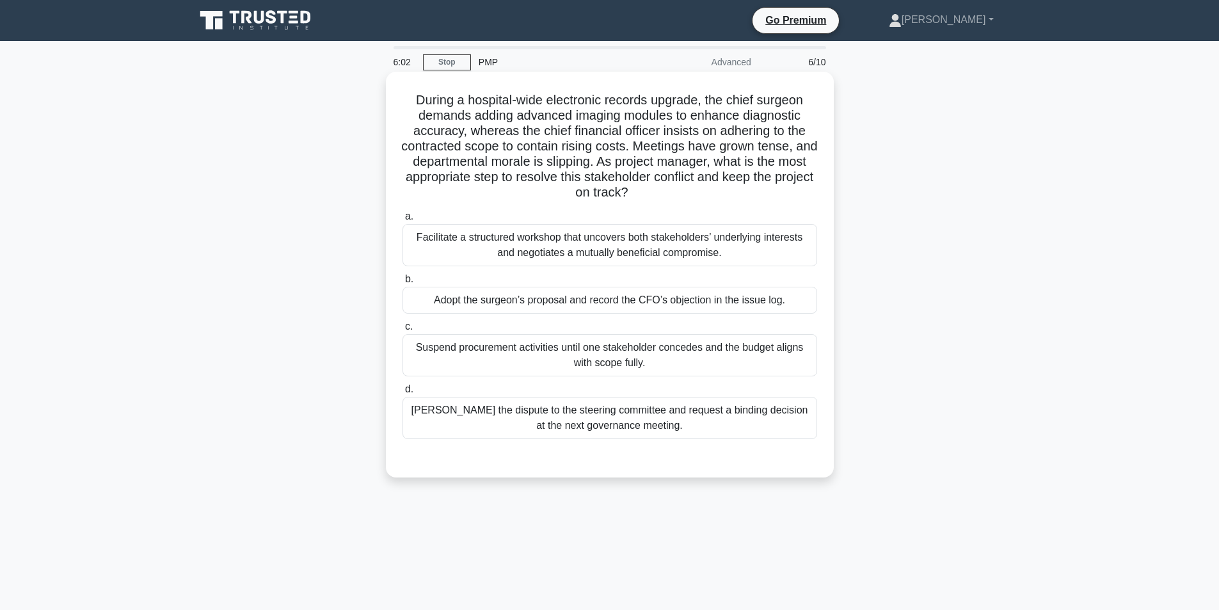
click at [589, 248] on div "Facilitate a structured workshop that uncovers both stakeholders’ underlying in…" at bounding box center [610, 245] width 415 height 42
click at [403, 221] on input "a. Facilitate a structured workshop that uncovers both stakeholders’ underlying…" at bounding box center [403, 216] width 0 height 8
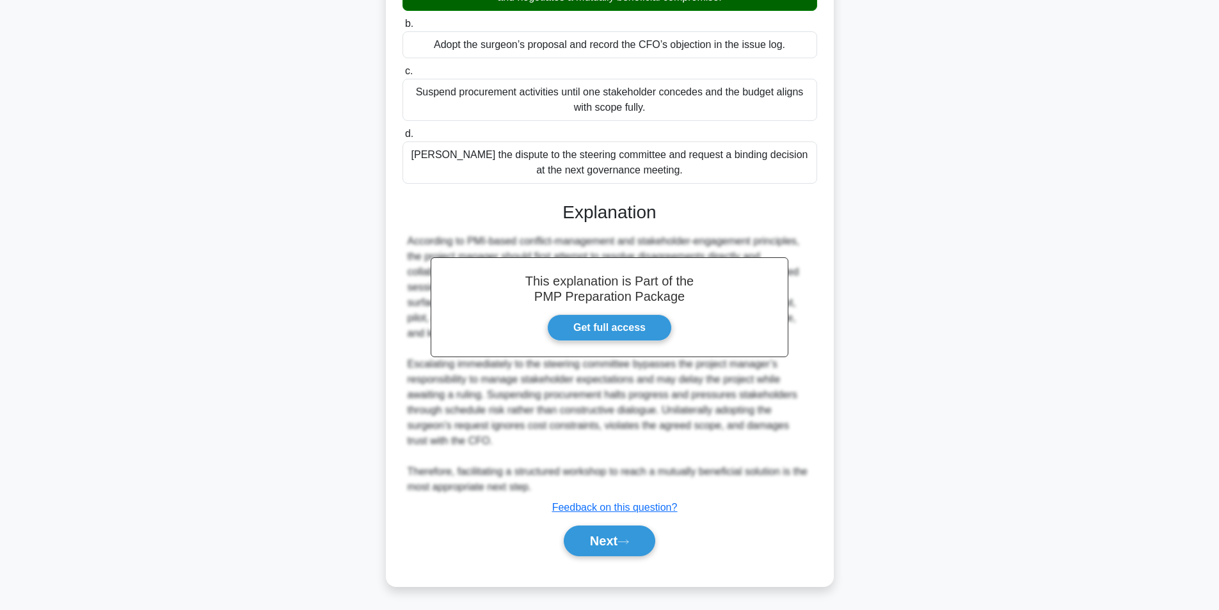
scroll to position [257, 0]
click at [595, 537] on button "Next" at bounding box center [610, 540] width 92 height 31
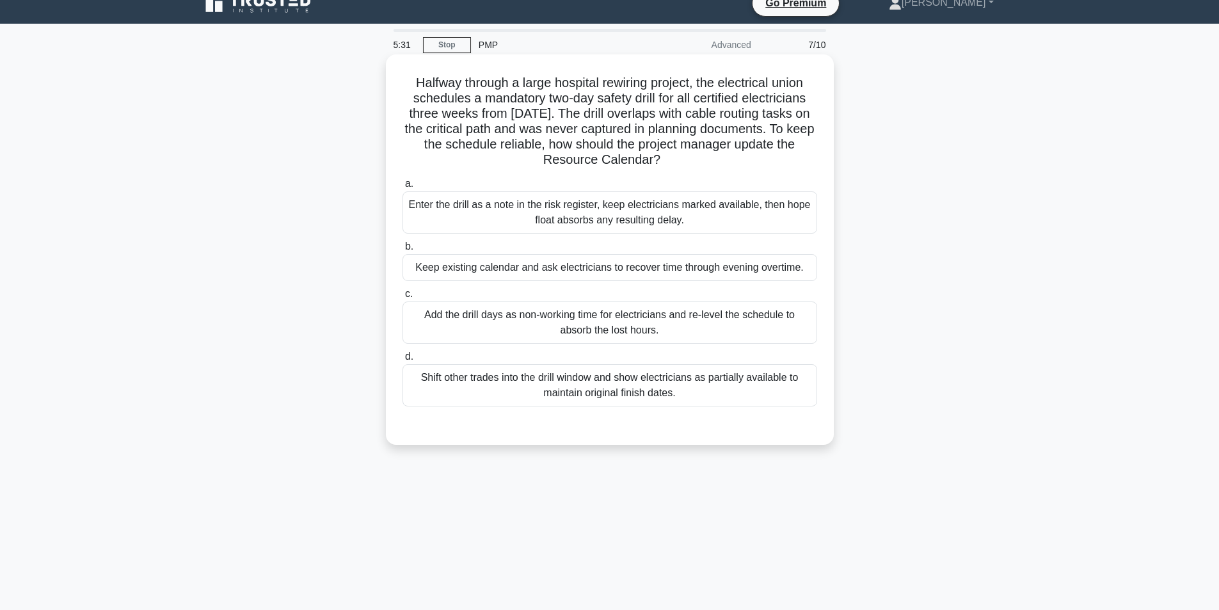
scroll to position [81, 0]
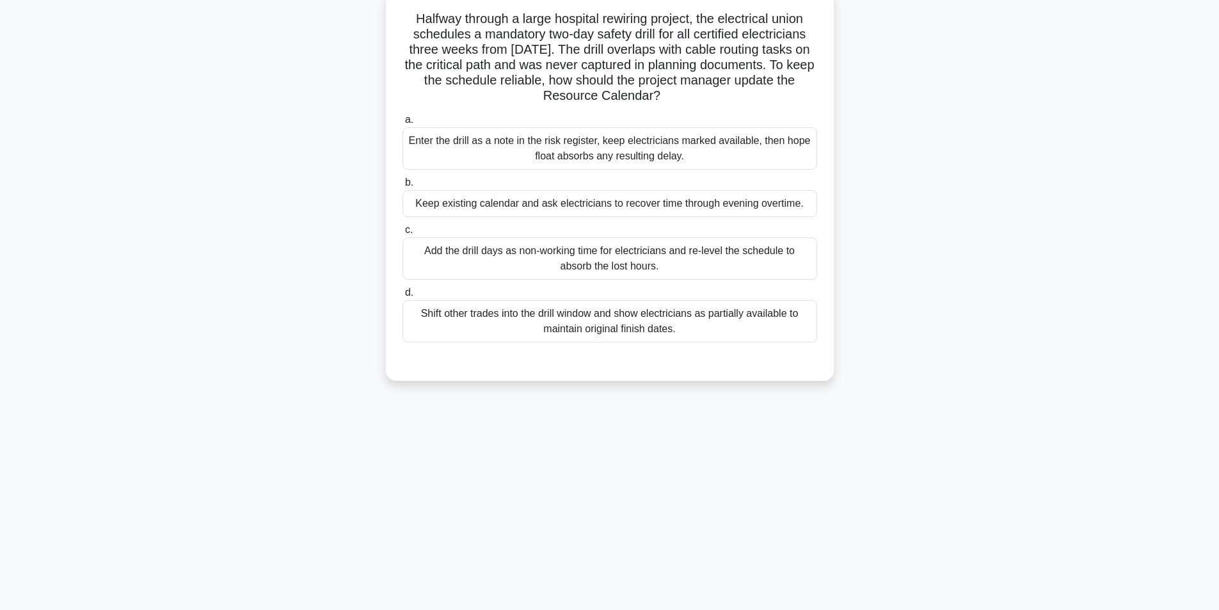
click at [672, 262] on div "Add the drill days as non-working time for electricians and re-level the schedu…" at bounding box center [610, 258] width 415 height 42
click at [403, 234] on input "c. Add the drill days as non-working time for electricians and re-level the sch…" at bounding box center [403, 230] width 0 height 8
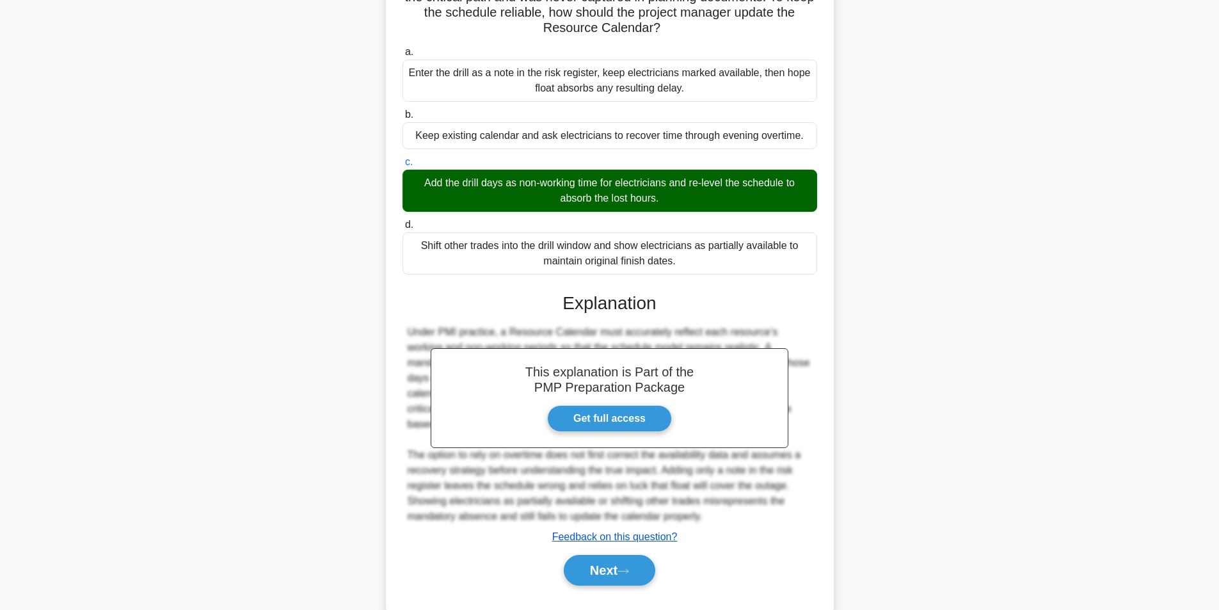
scroll to position [180, 0]
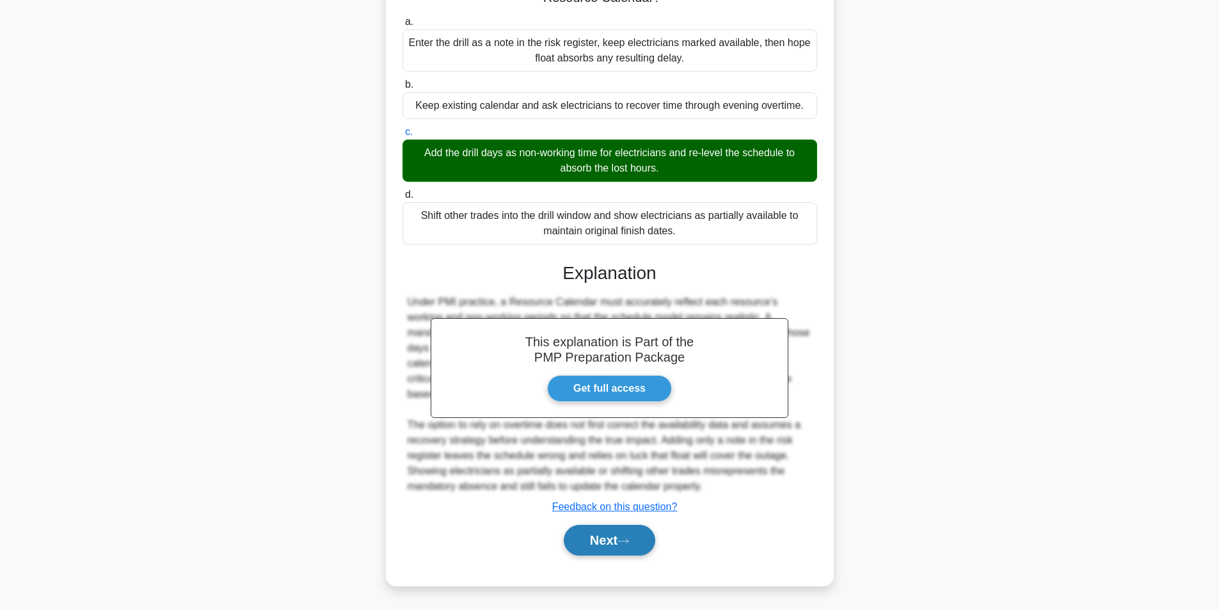
click at [604, 544] on button "Next" at bounding box center [610, 540] width 92 height 31
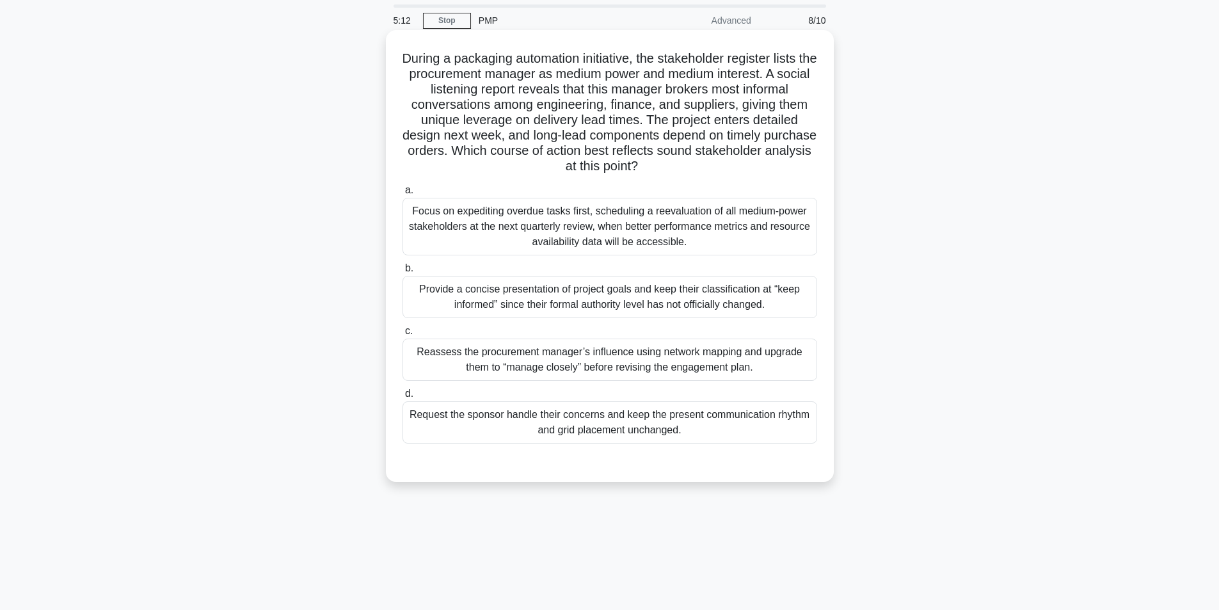
scroll to position [64, 0]
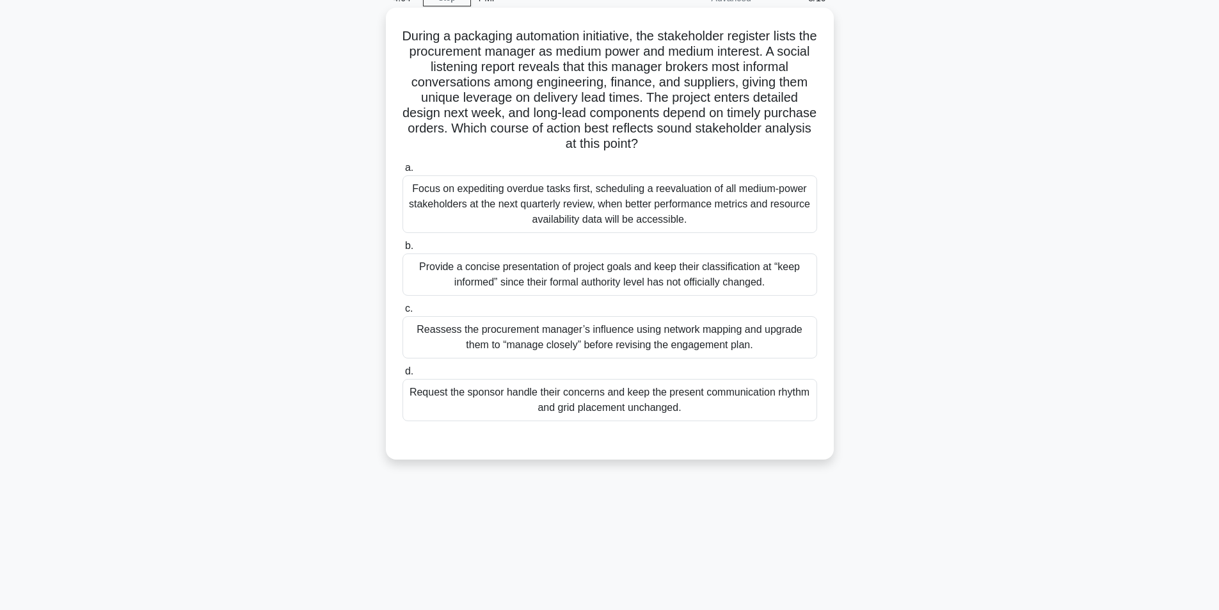
click at [675, 347] on div "Reassess the procurement manager’s influence using network mapping and upgrade …" at bounding box center [610, 337] width 415 height 42
click at [403, 313] on input "c. Reassess the procurement manager’s influence using network mapping and upgra…" at bounding box center [403, 309] width 0 height 8
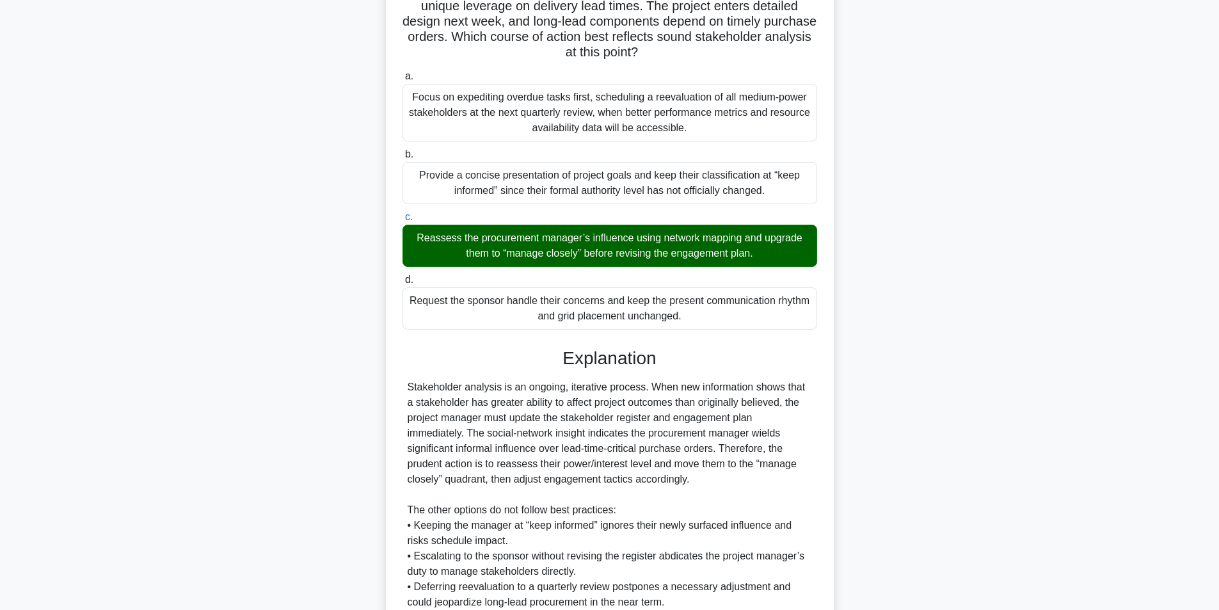
scroll to position [272, 0]
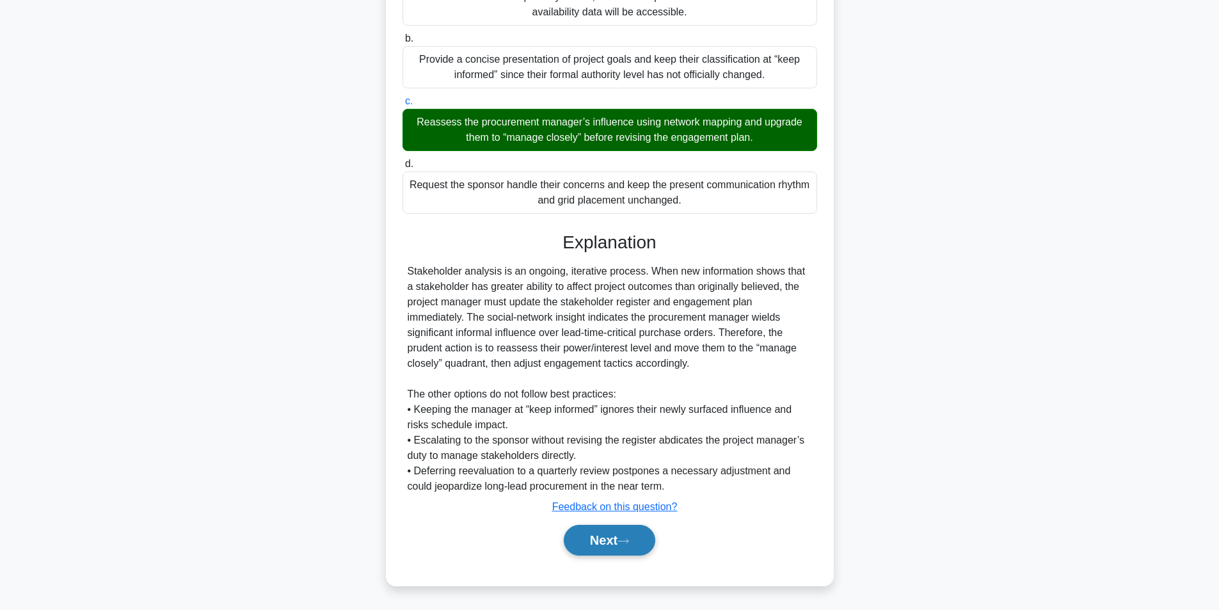
click at [592, 538] on button "Next" at bounding box center [610, 540] width 92 height 31
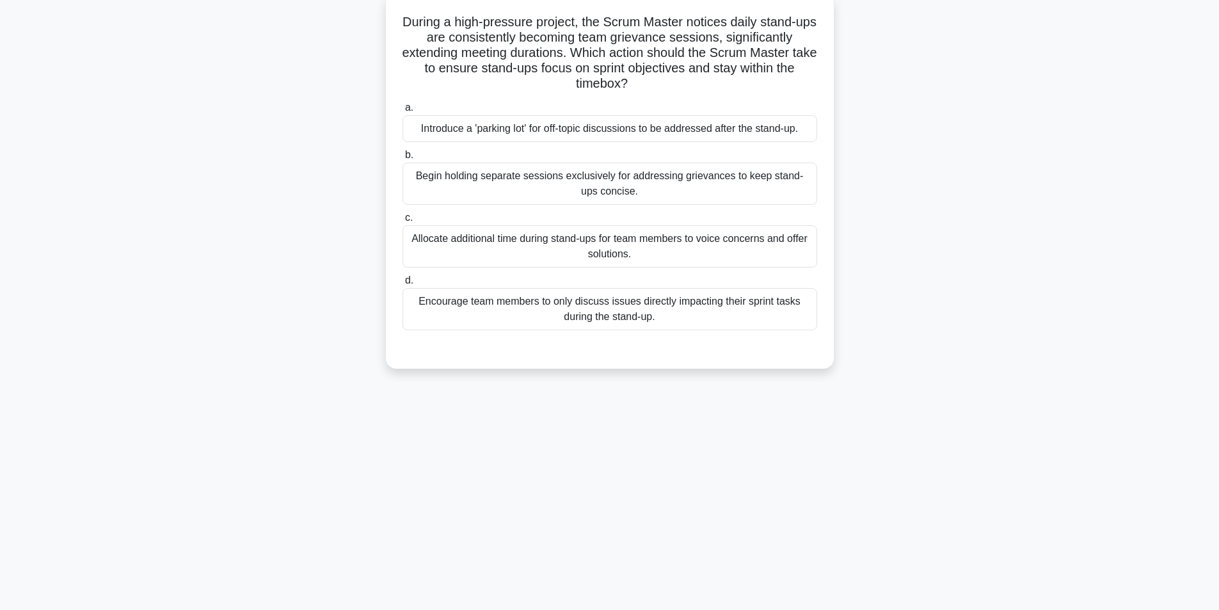
scroll to position [81, 0]
click at [710, 130] on div "Introduce a 'parking lot' for off-topic discussions to be addressed after the s…" at bounding box center [610, 125] width 415 height 27
click at [403, 109] on input "a. Introduce a 'parking lot' for off-topic discussions to be addressed after th…" at bounding box center [403, 104] width 0 height 8
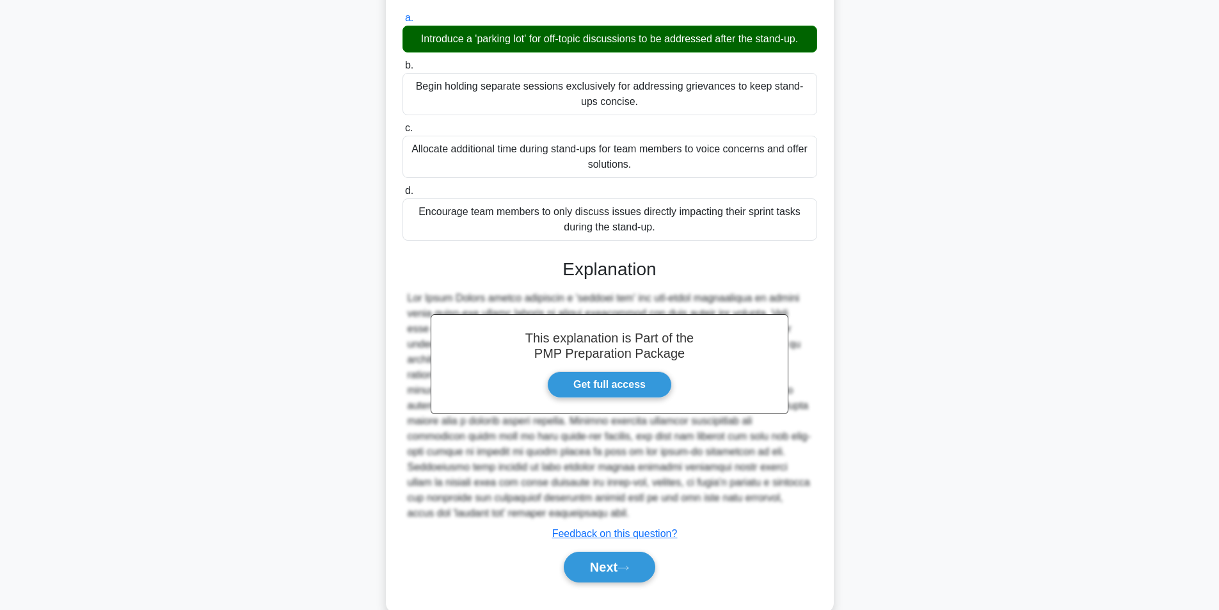
scroll to position [180, 0]
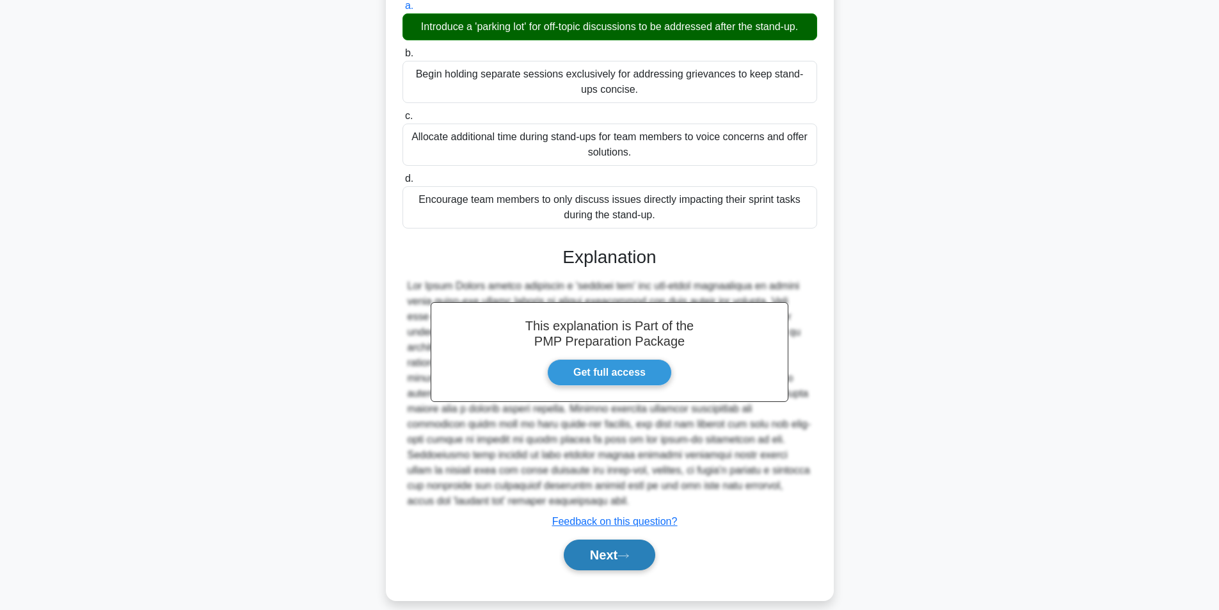
click at [619, 540] on button "Next" at bounding box center [610, 555] width 92 height 31
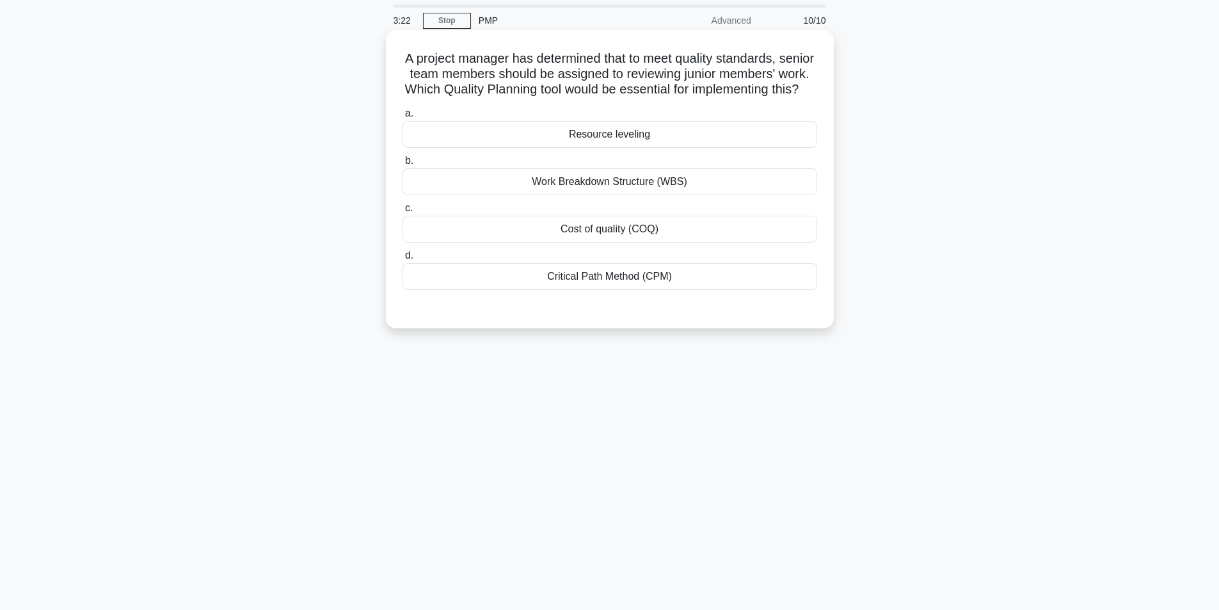
scroll to position [64, 0]
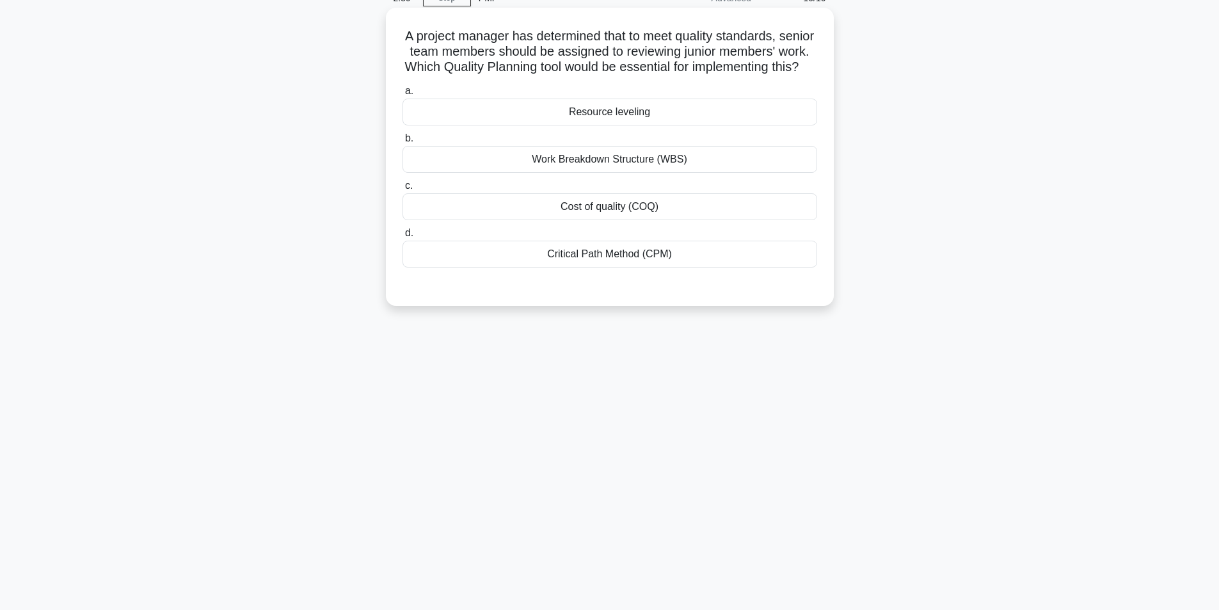
click at [653, 220] on div "Cost of quality (COQ)" at bounding box center [610, 206] width 415 height 27
click at [403, 190] on input "c. Cost of quality (COQ)" at bounding box center [403, 186] width 0 height 8
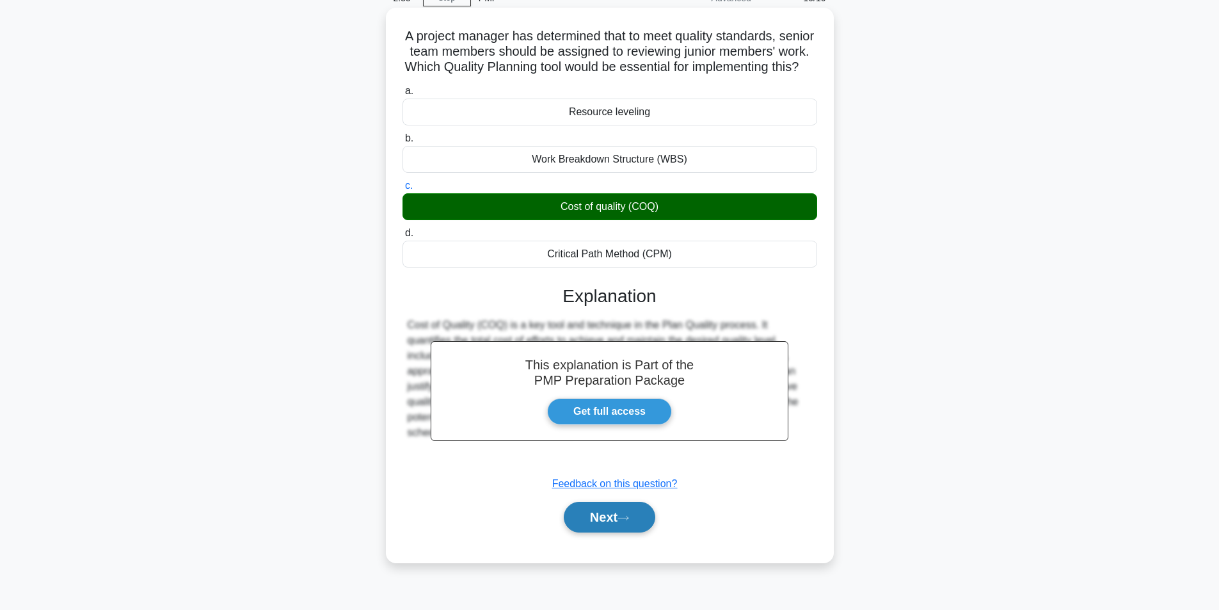
click at [602, 532] on button "Next" at bounding box center [610, 517] width 92 height 31
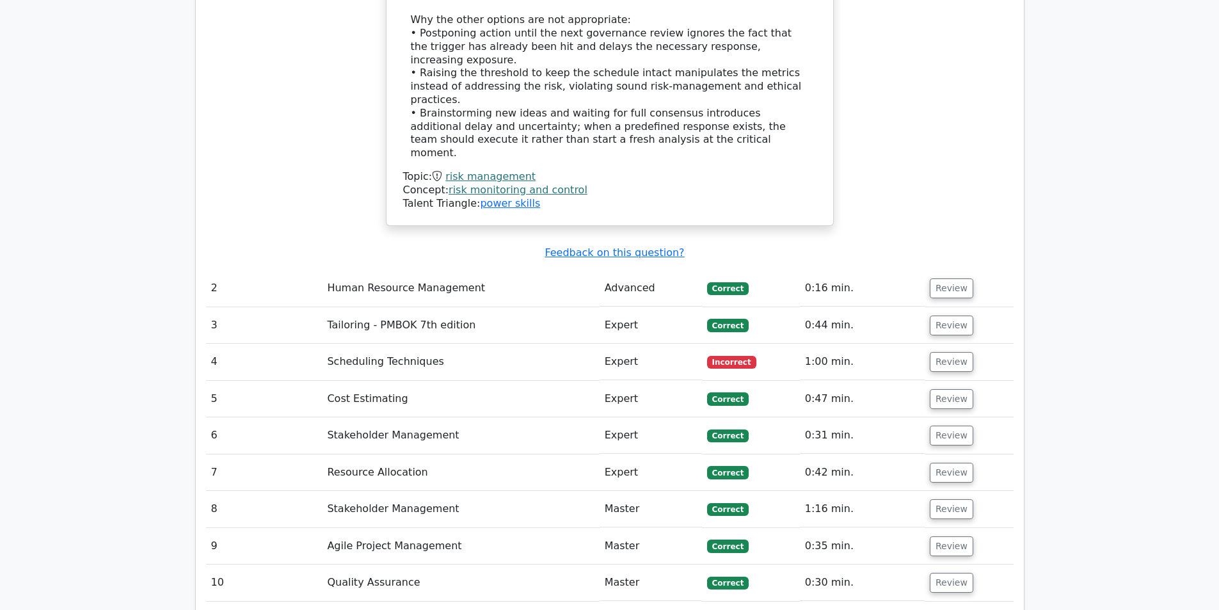
scroll to position [1728, 0]
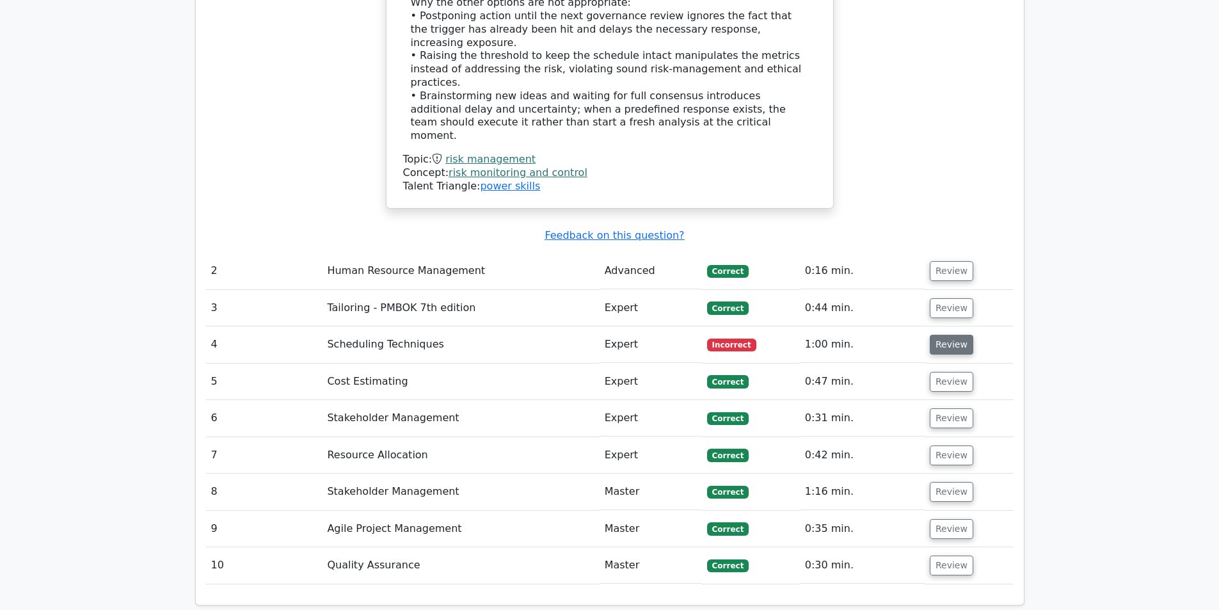
click at [940, 335] on button "Review" at bounding box center [952, 345] width 44 height 20
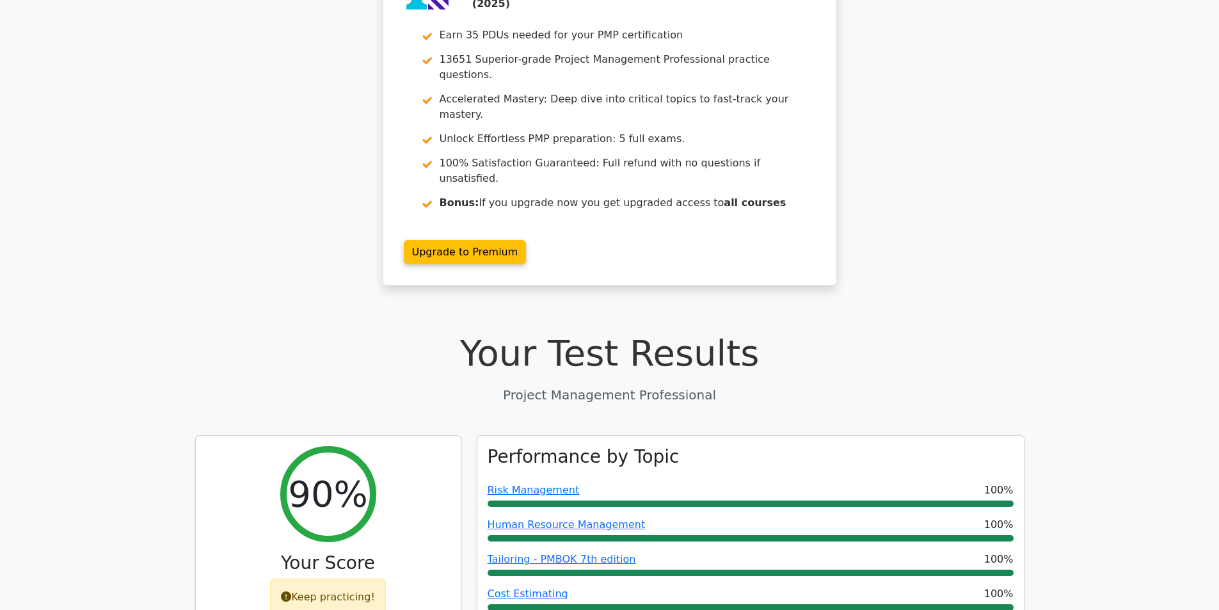
scroll to position [0, 0]
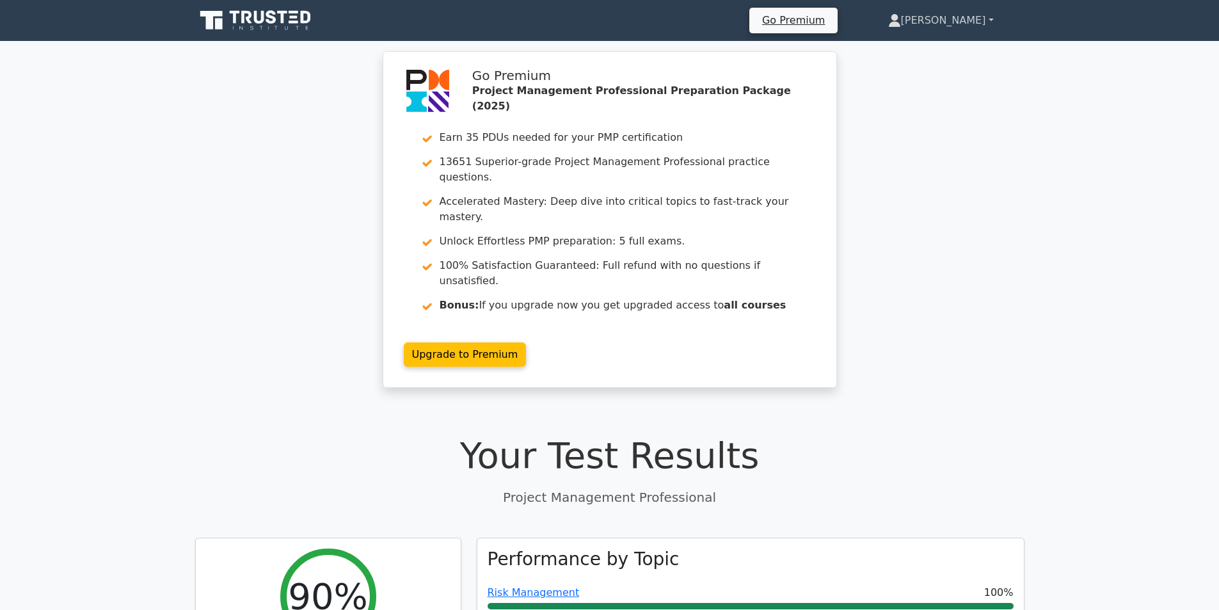
click at [968, 12] on link "[PERSON_NAME]" at bounding box center [941, 21] width 167 height 26
click at [933, 49] on link "Profile" at bounding box center [908, 50] width 101 height 20
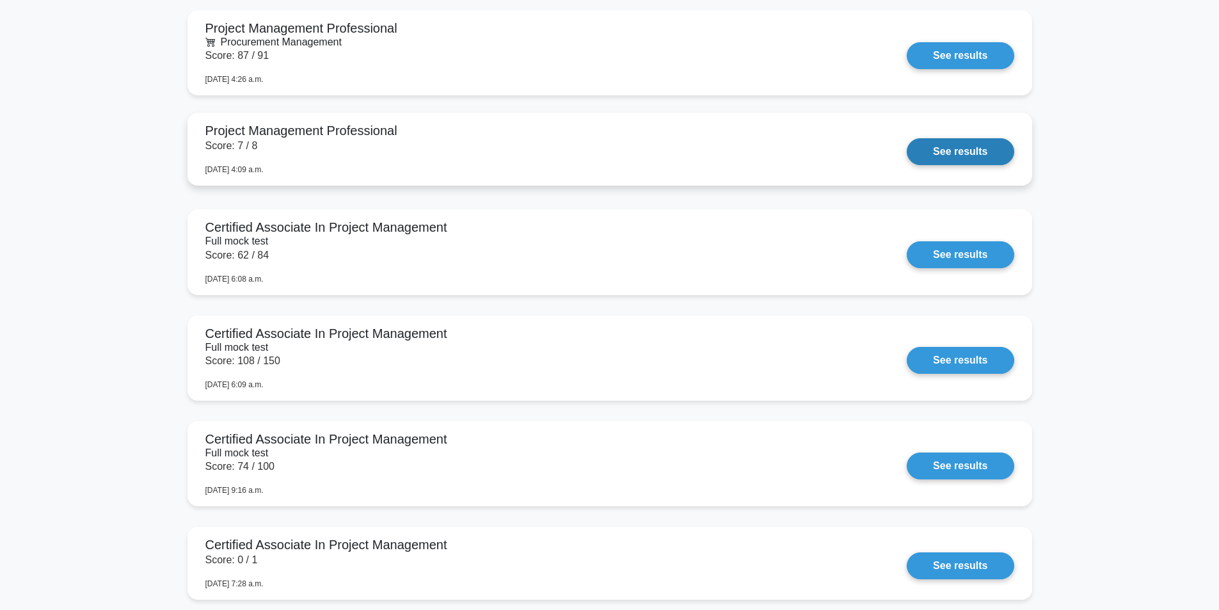
scroll to position [1408, 0]
